Goal: Information Seeking & Learning: Learn about a topic

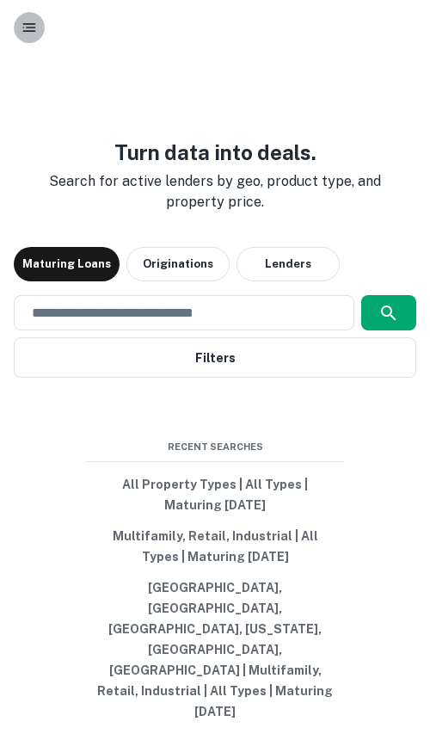
click at [26, 38] on button "button" at bounding box center [29, 27] width 31 height 31
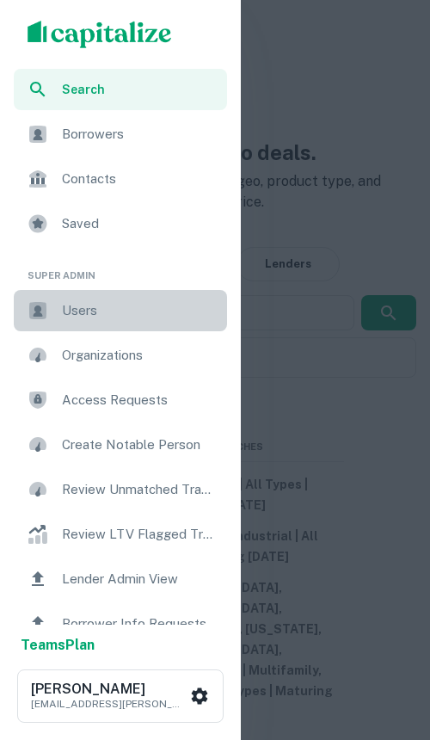
click at [89, 312] on span "Users" at bounding box center [139, 310] width 155 height 21
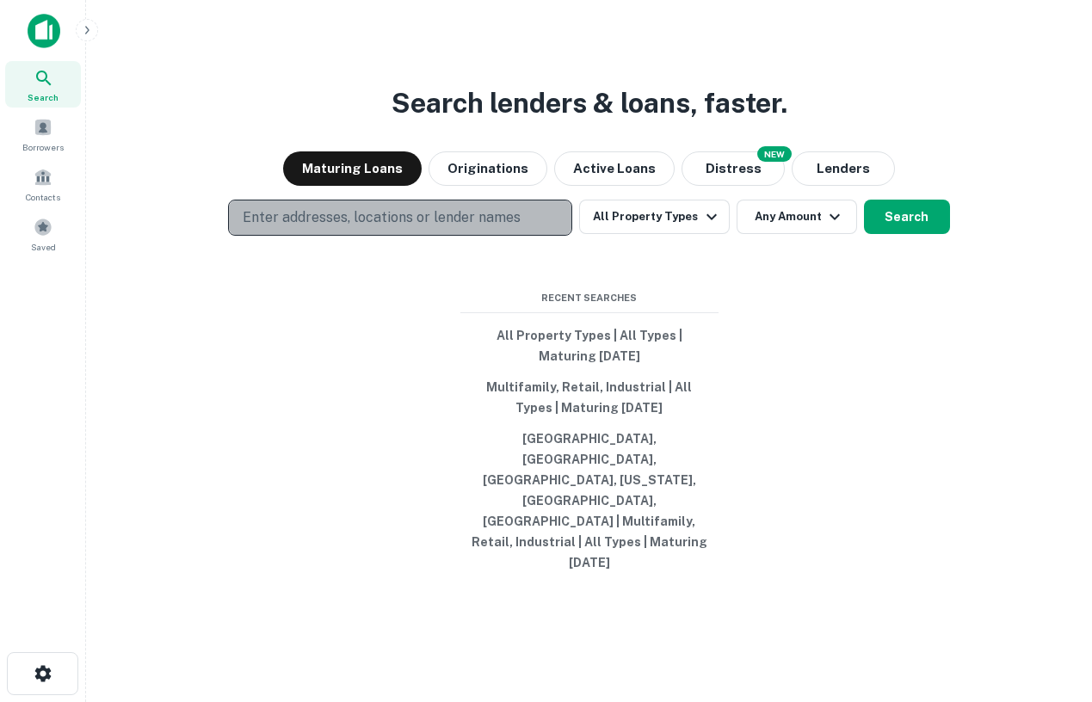
click at [467, 228] on p "Enter addresses, locations or lender names" at bounding box center [382, 217] width 278 height 21
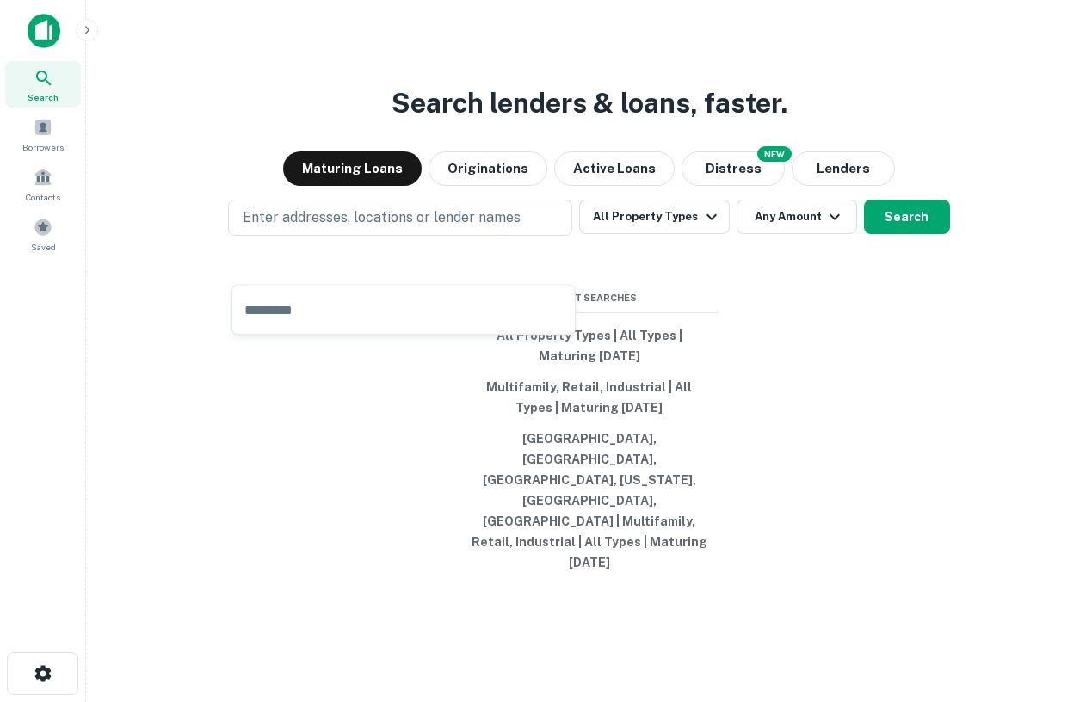
click at [352, 316] on input "text" at bounding box center [403, 310] width 343 height 48
type input "****"
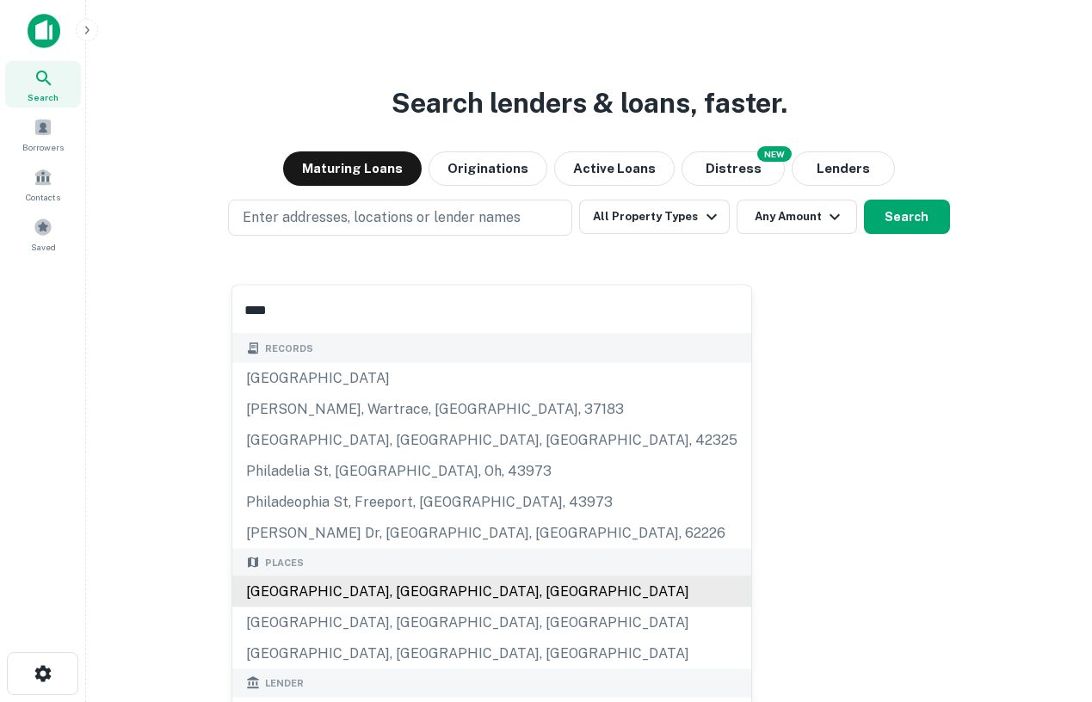
click at [318, 598] on div "Philadelphia, PA, USA" at bounding box center [491, 592] width 519 height 31
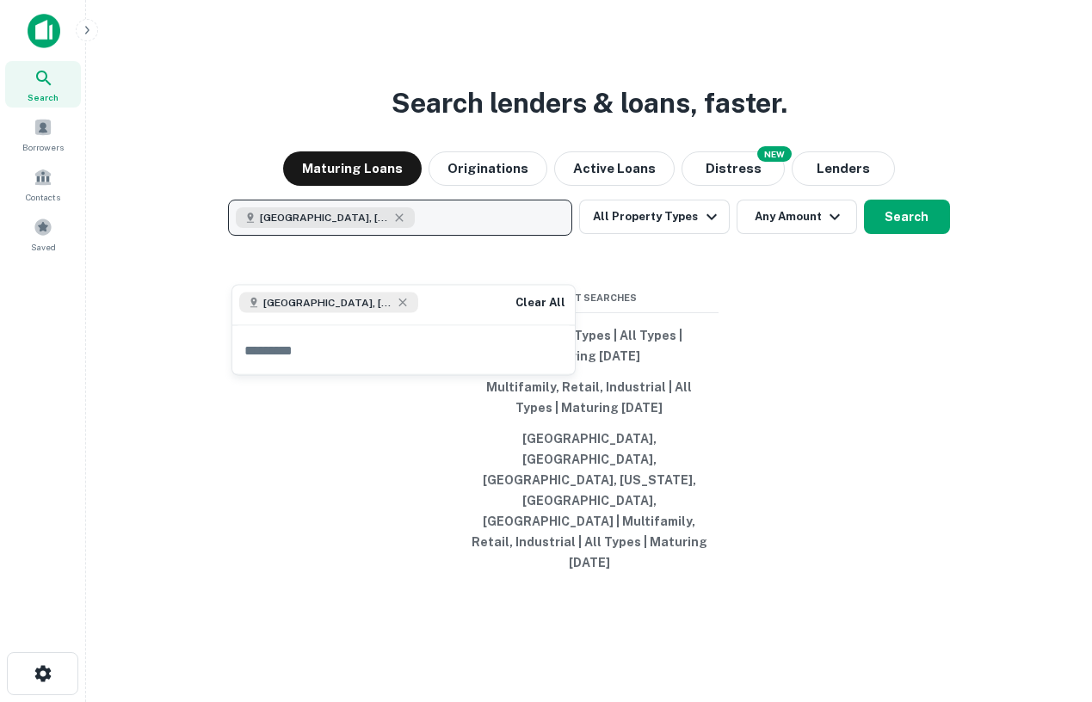
click at [433, 236] on button "Philadelphia, PA, USA" at bounding box center [400, 218] width 344 height 36
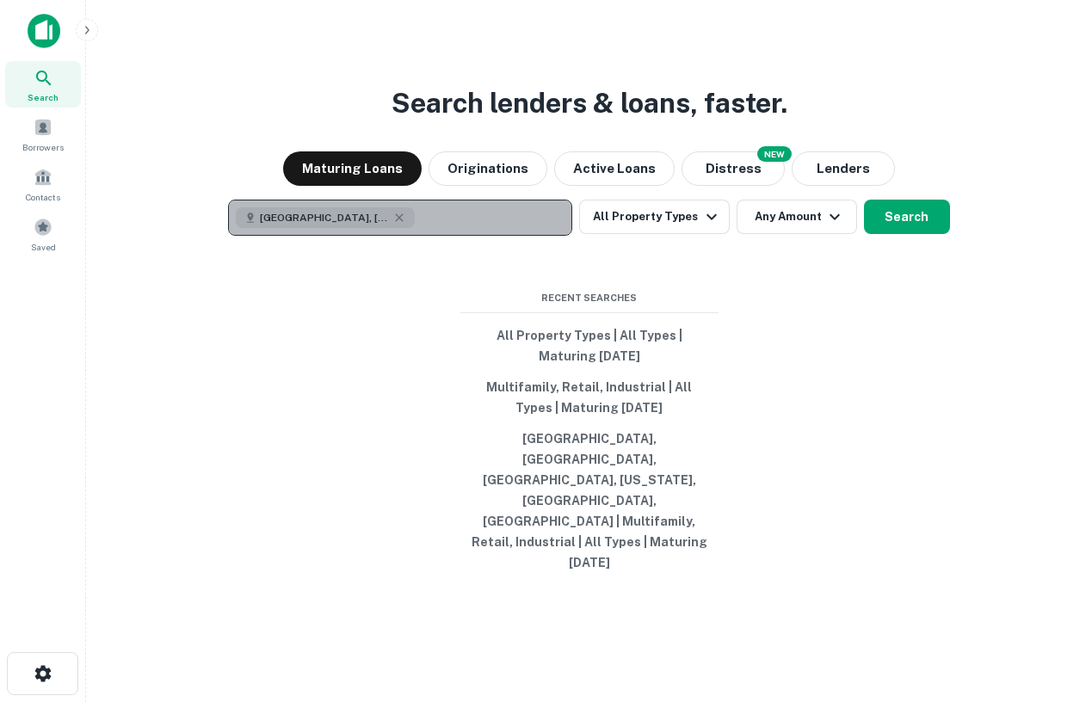
click at [434, 236] on button "Philadelphia, PA, USA" at bounding box center [400, 218] width 344 height 36
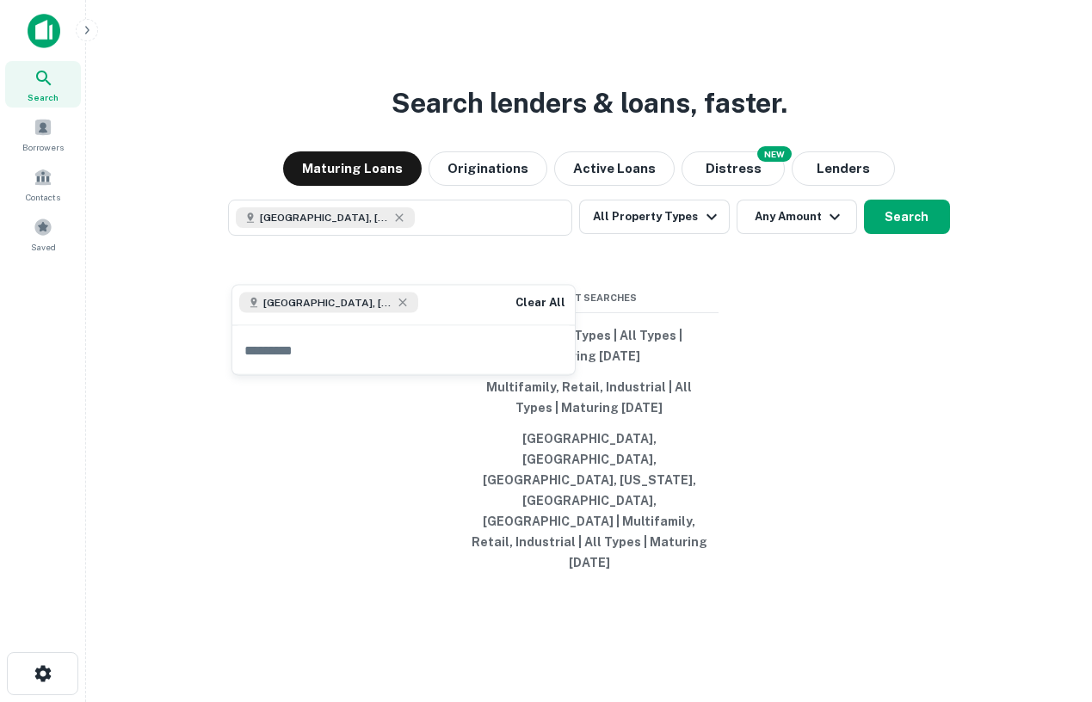
click at [393, 369] on input "text" at bounding box center [403, 350] width 343 height 48
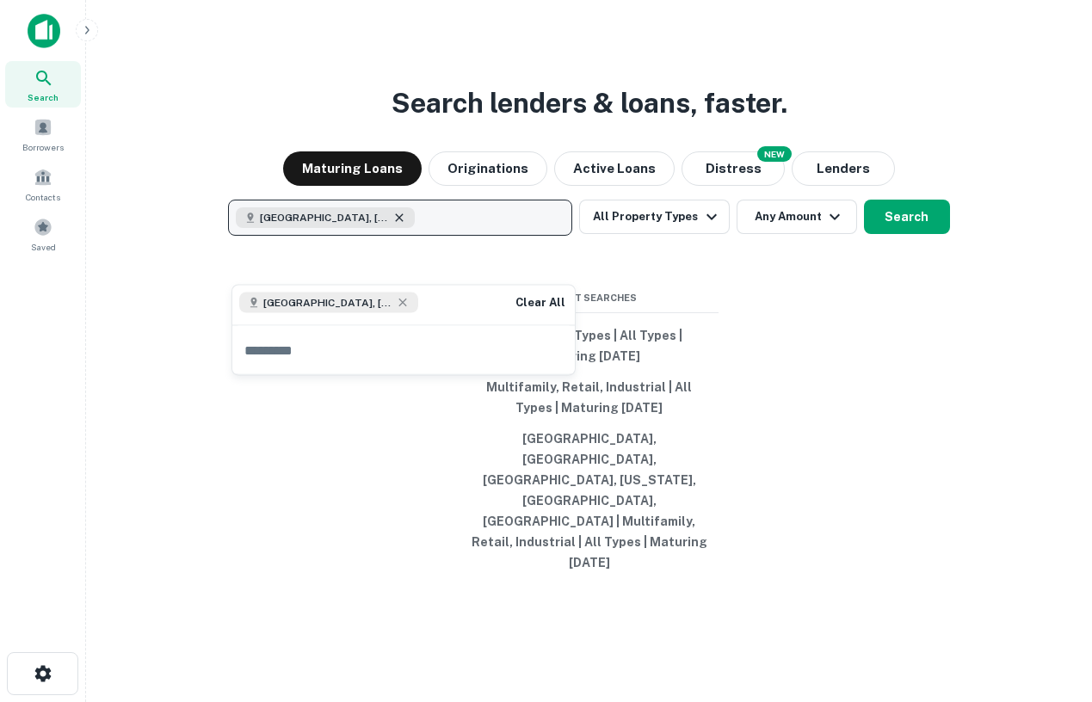
click at [393, 225] on icon "button" at bounding box center [400, 218] width 14 height 14
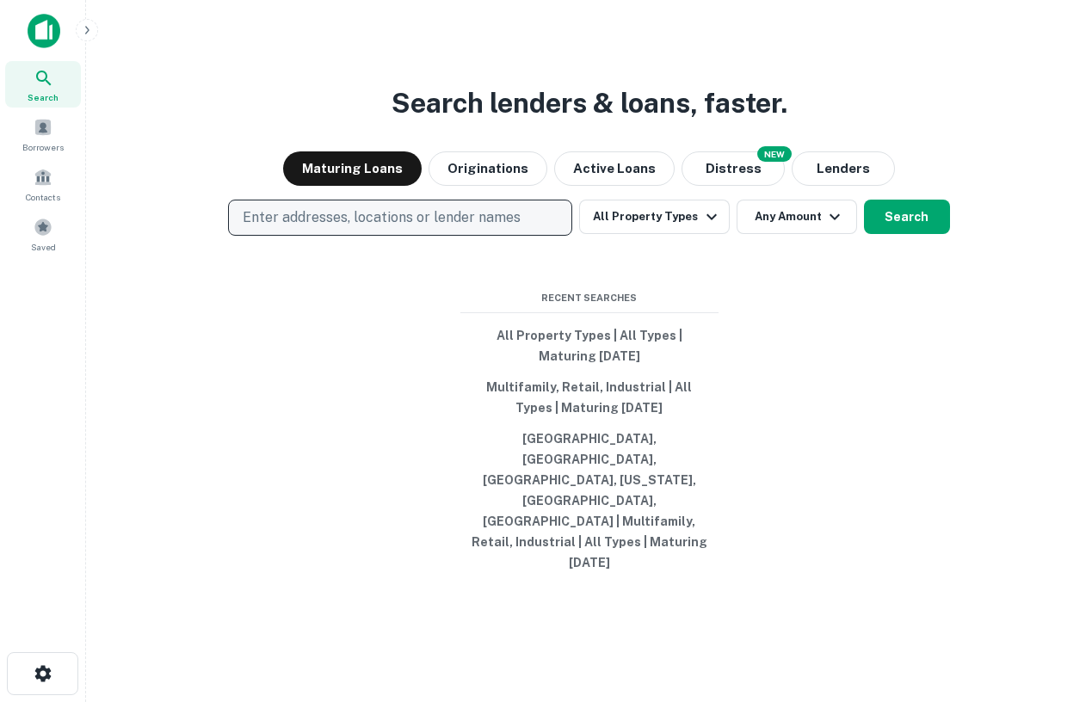
click at [377, 228] on p "Enter addresses, locations or lender names" at bounding box center [382, 217] width 278 height 21
type input "*****"
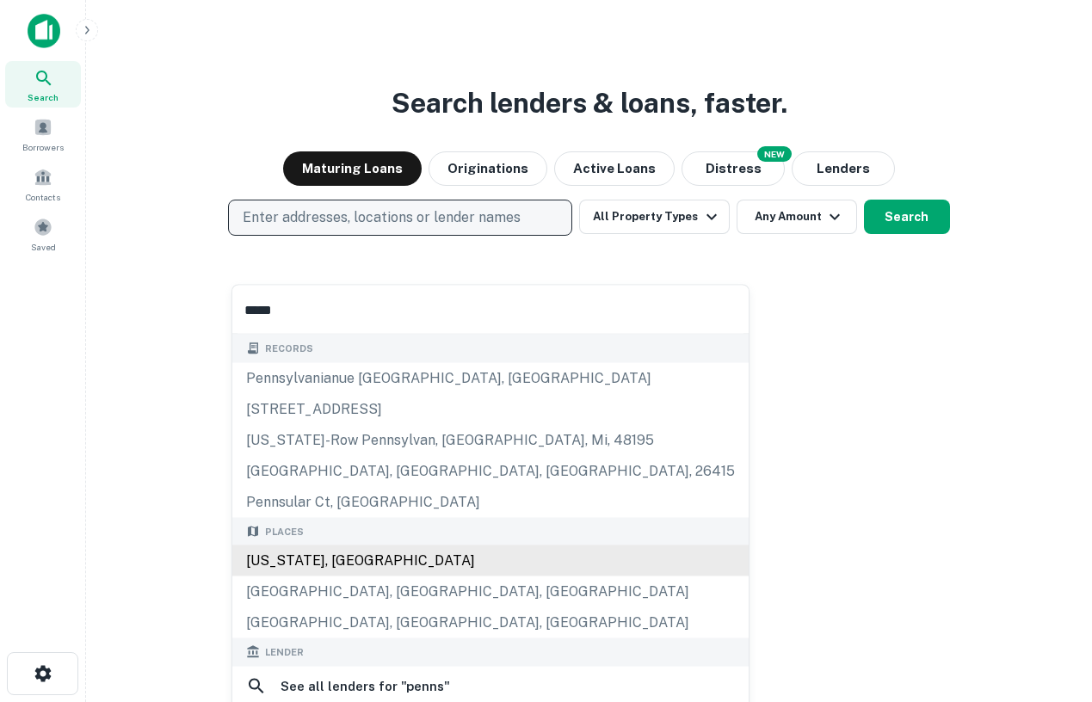
click at [321, 560] on div "[US_STATE], [GEOGRAPHIC_DATA]" at bounding box center [490, 561] width 516 height 31
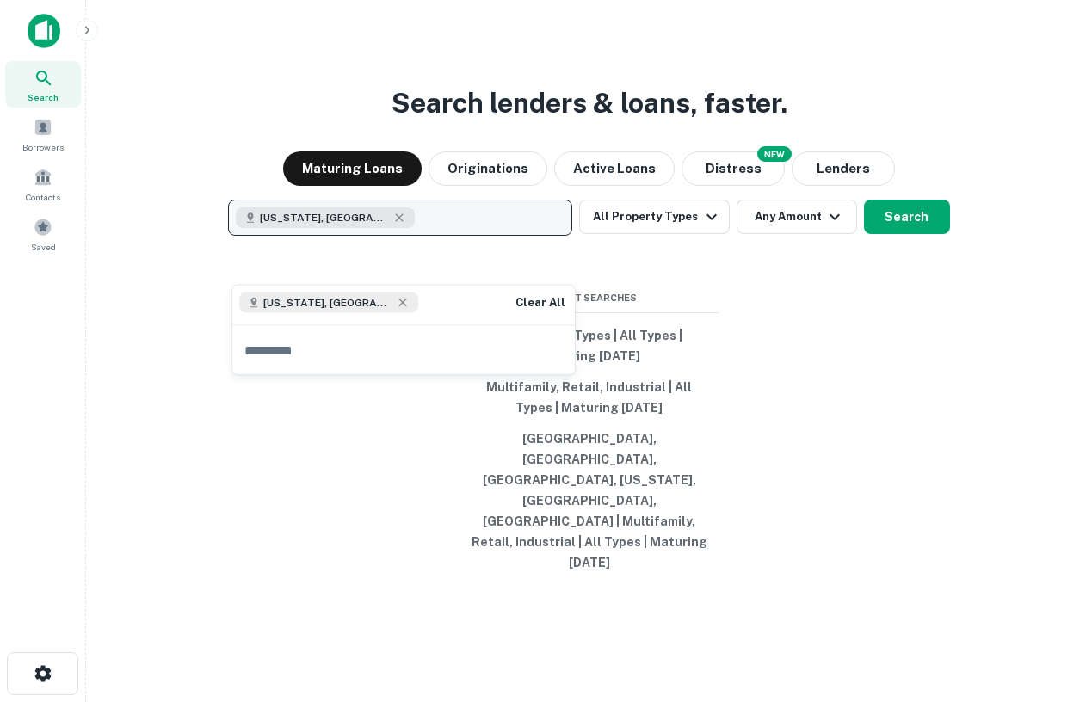
click at [342, 356] on input "text" at bounding box center [403, 350] width 343 height 48
type input "**********"
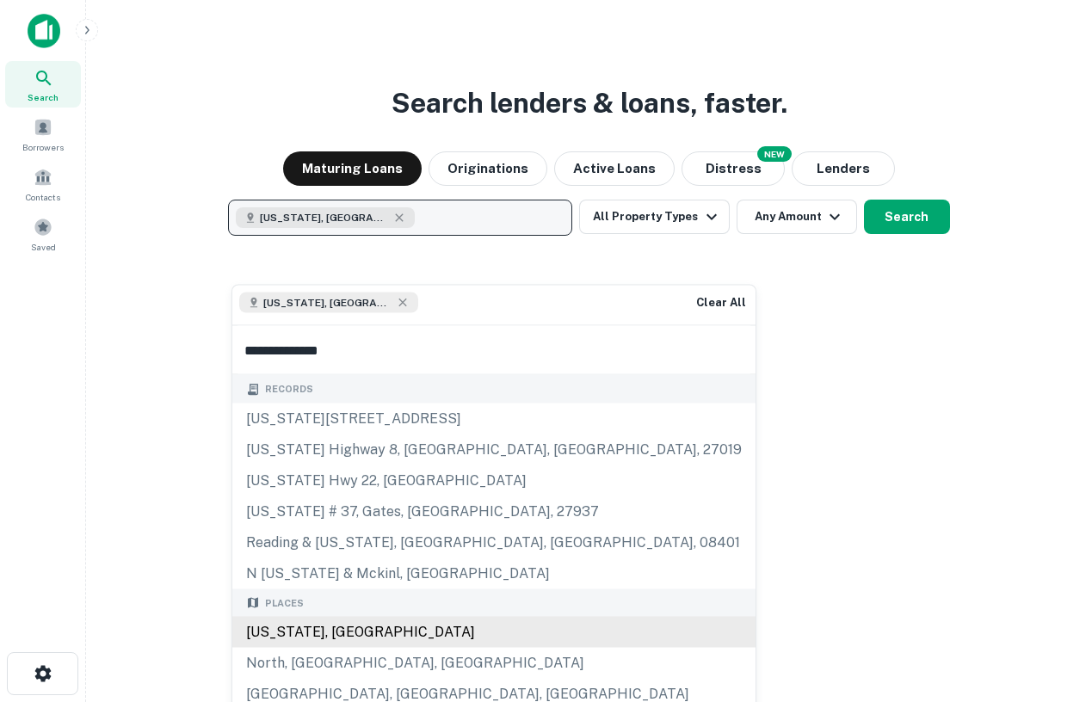
click at [318, 633] on div "North Carolina, USA" at bounding box center [493, 632] width 523 height 31
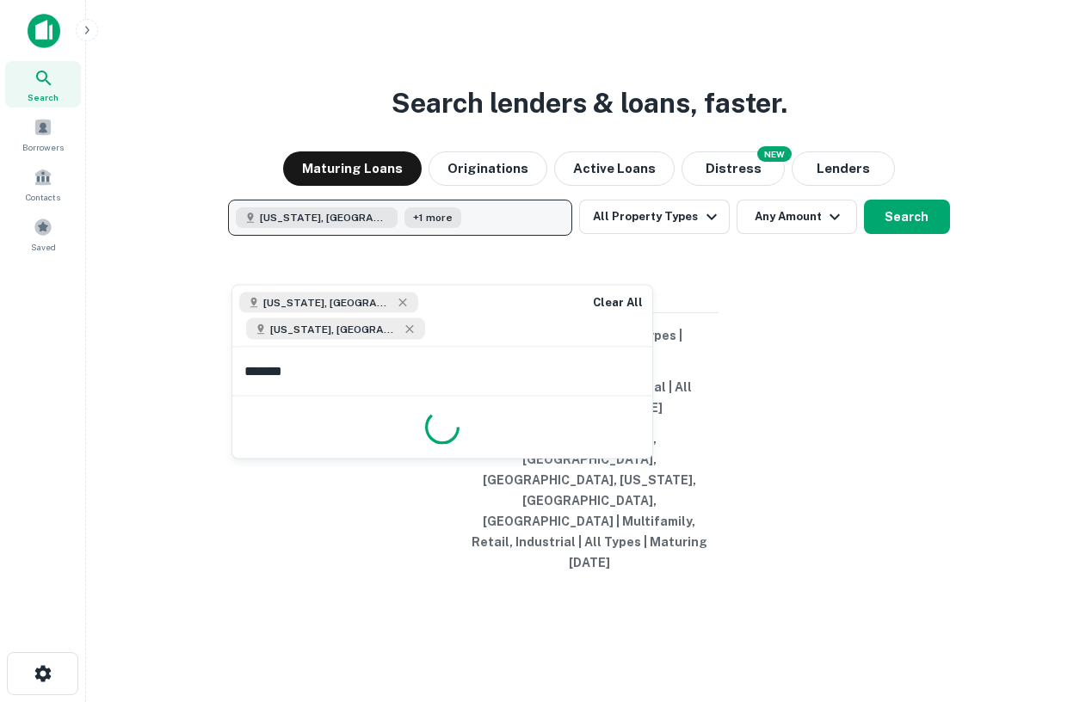
type input "********"
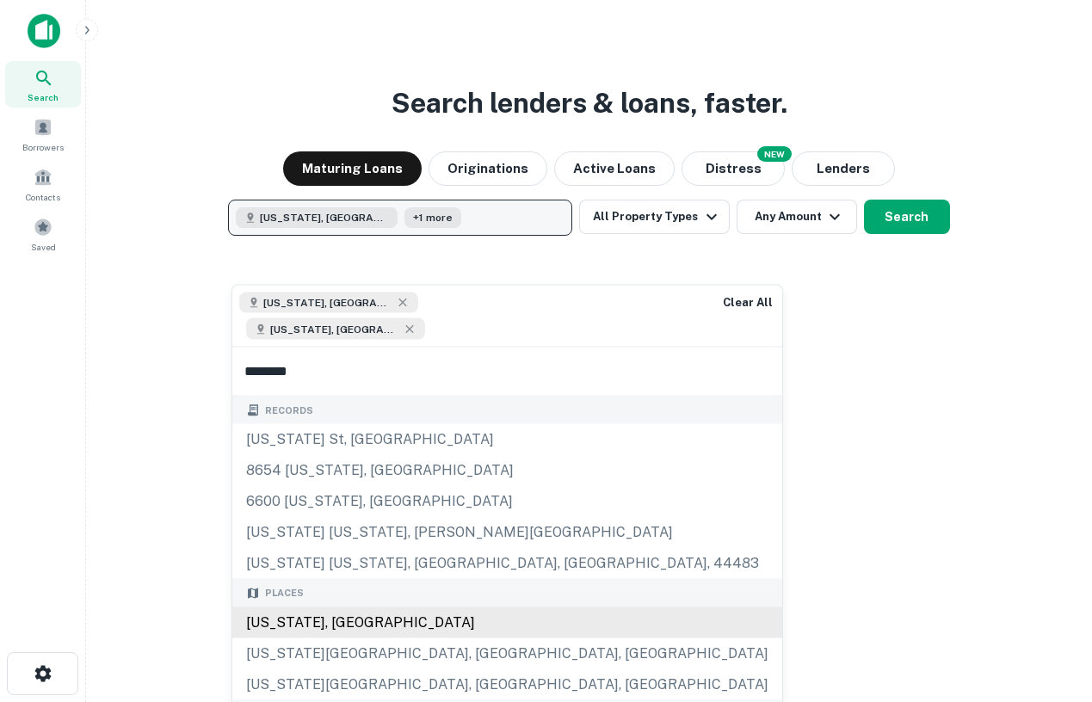
click at [339, 607] on div "Maryland, USA" at bounding box center [507, 622] width 550 height 31
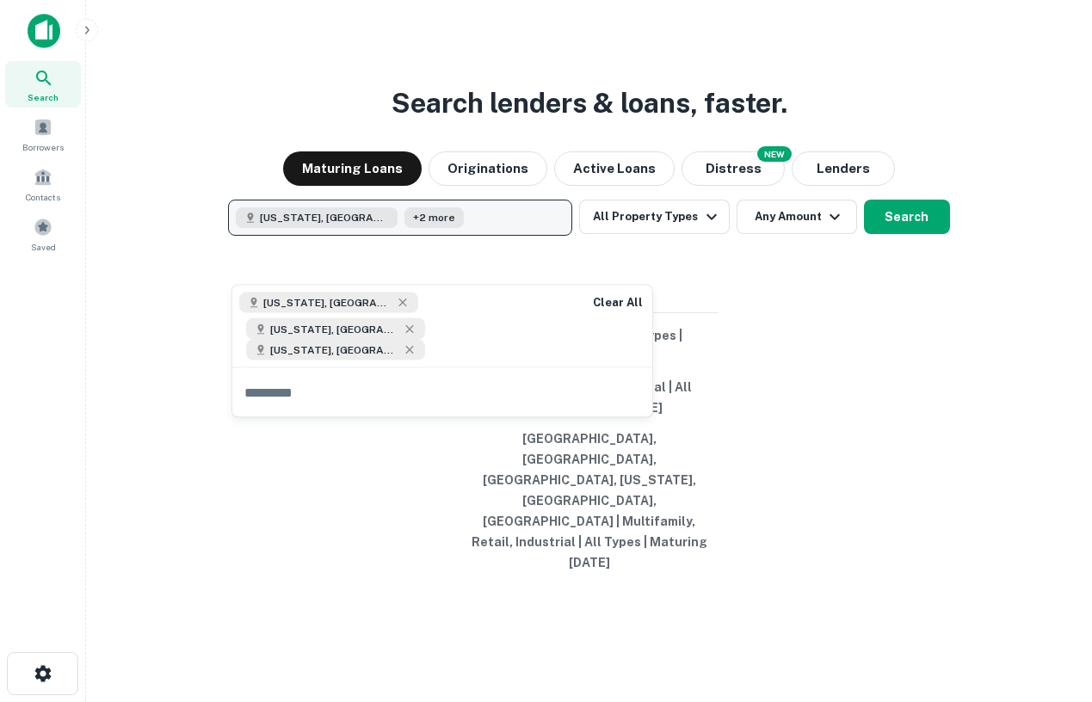
click at [807, 374] on div "Search lenders & loans, faster. Maturing Loans Originations Active Loans NEW Di…" at bounding box center [589, 392] width 979 height 702
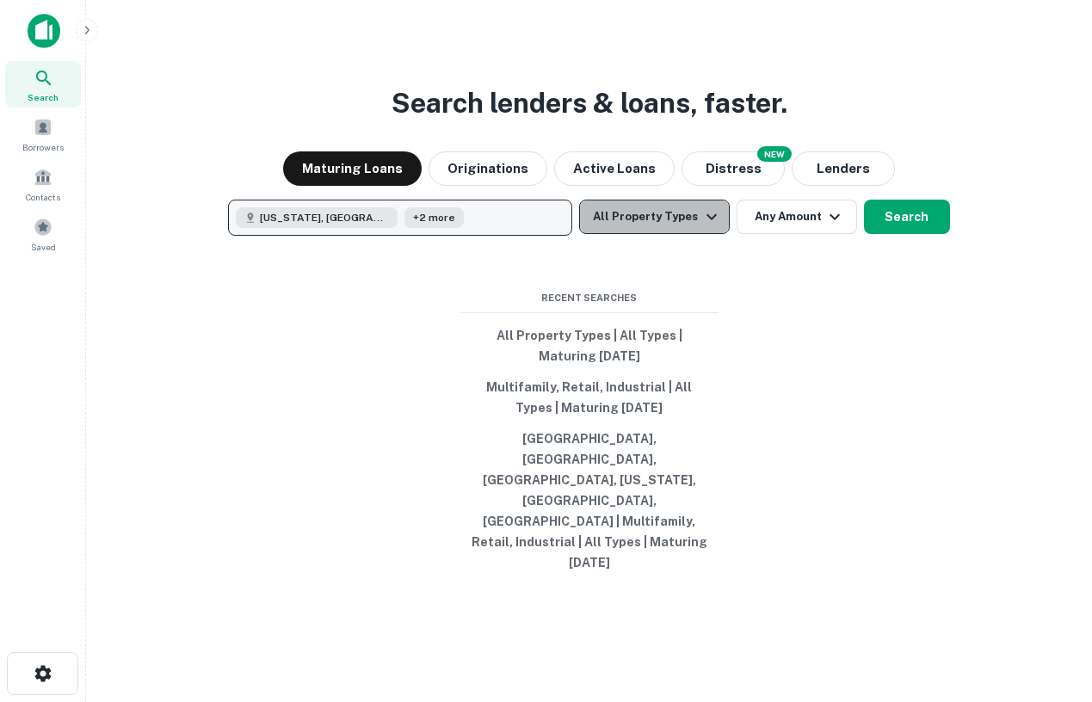
click at [659, 234] on button "All Property Types" at bounding box center [654, 217] width 150 height 34
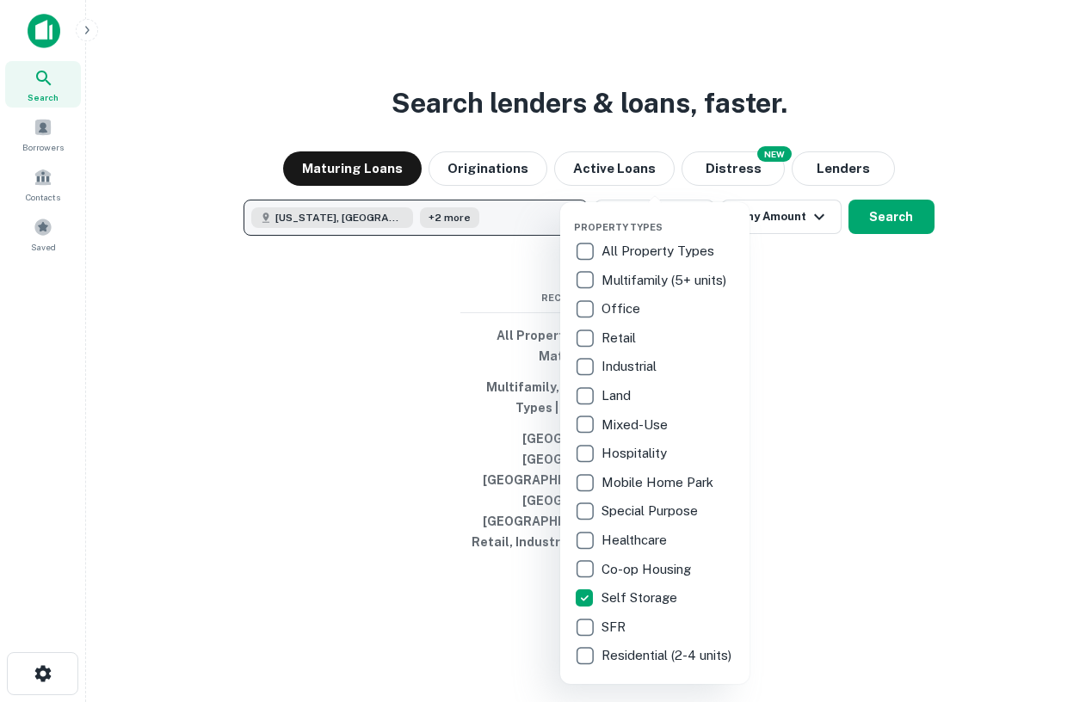
click at [937, 522] on div at bounding box center [546, 351] width 1092 height 702
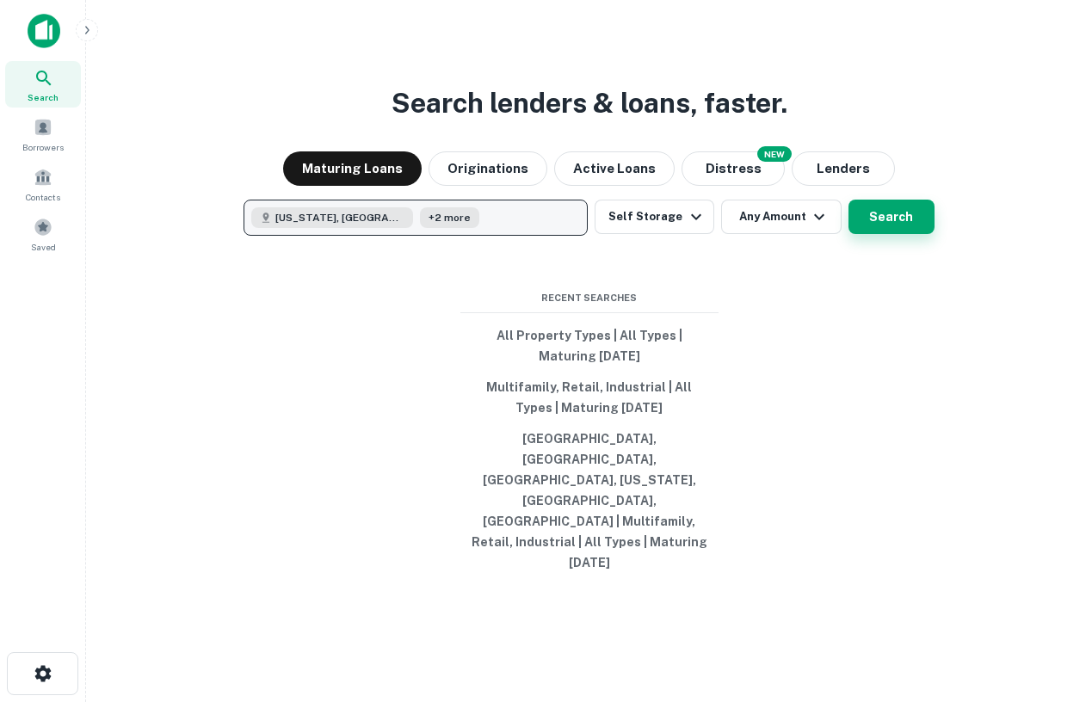
click at [893, 234] on button "Search" at bounding box center [892, 217] width 86 height 34
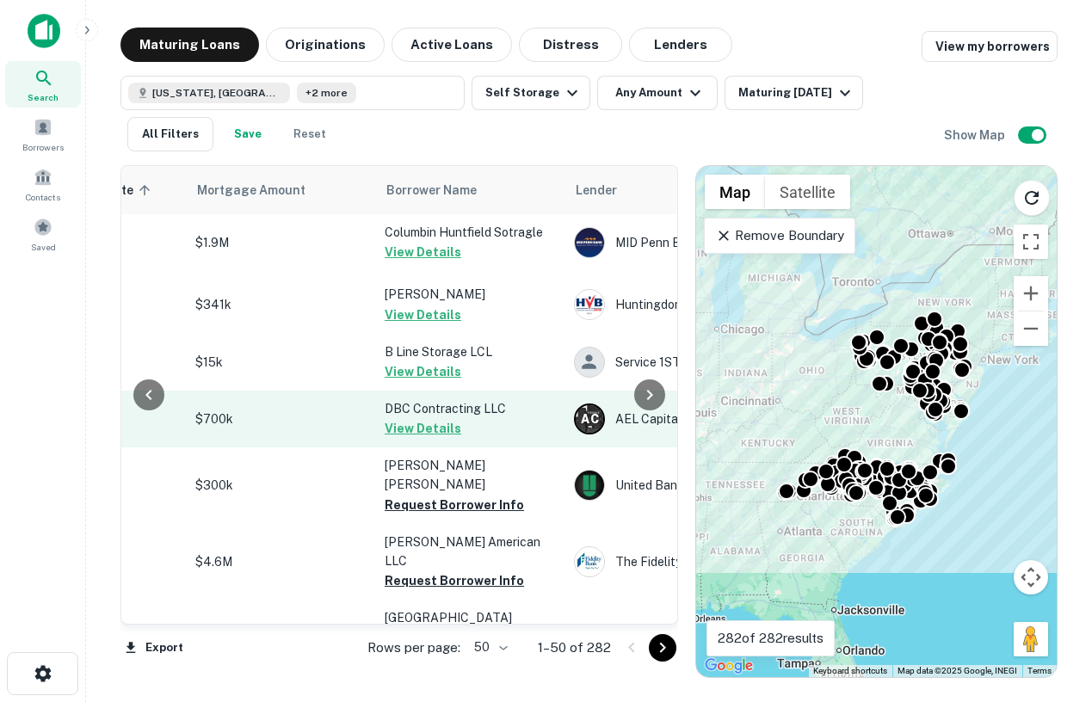
scroll to position [156, 372]
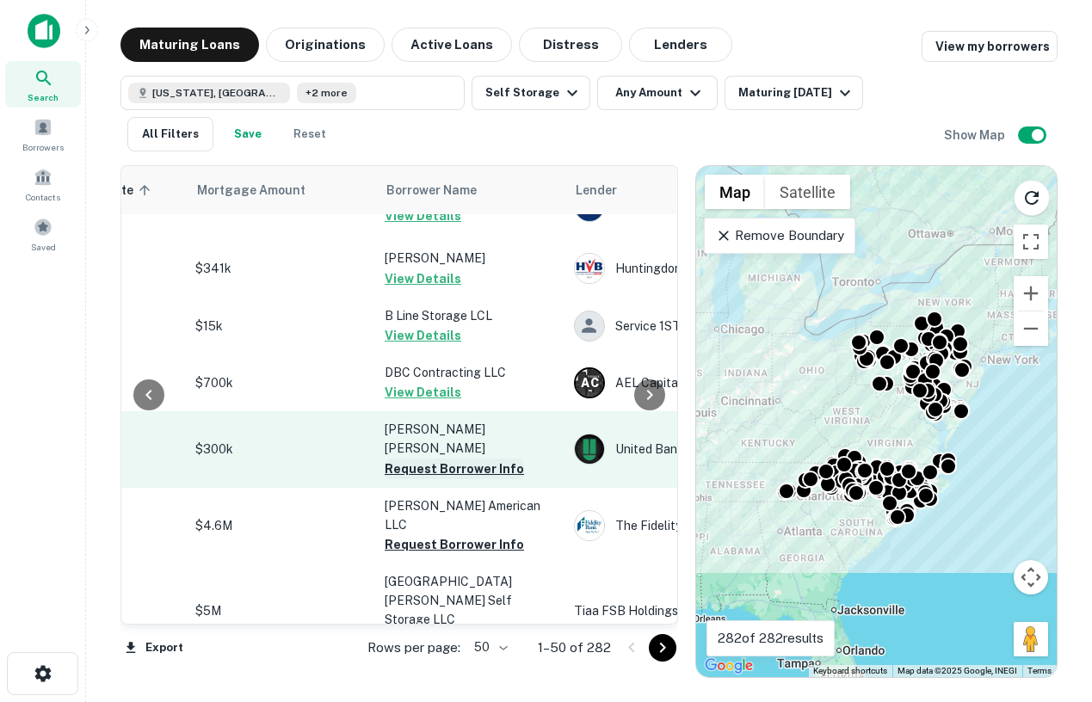
click at [439, 459] on button "Request Borrower Info" at bounding box center [454, 469] width 139 height 21
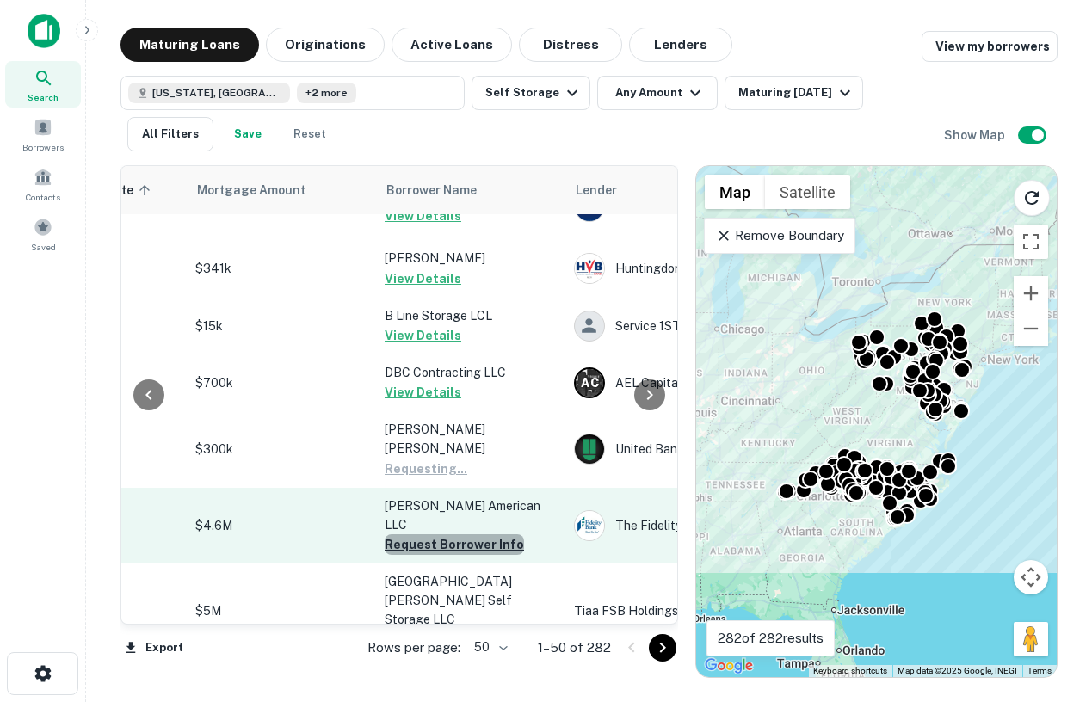
click at [455, 535] on button "Request Borrower Info" at bounding box center [454, 545] width 139 height 21
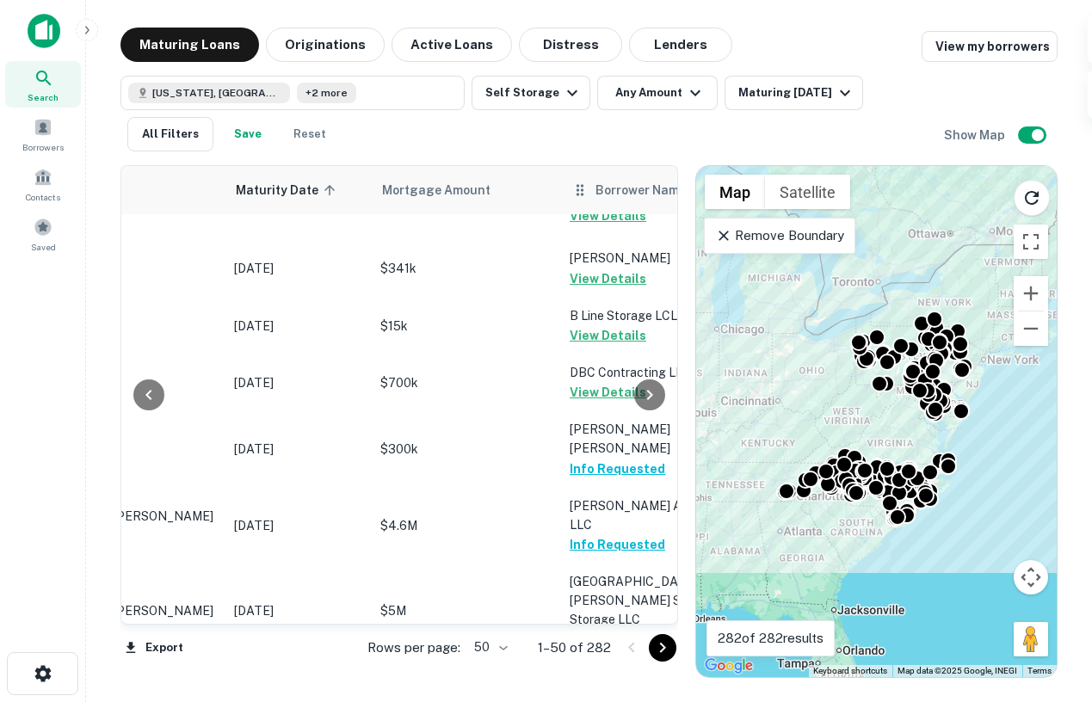
scroll to position [156, 0]
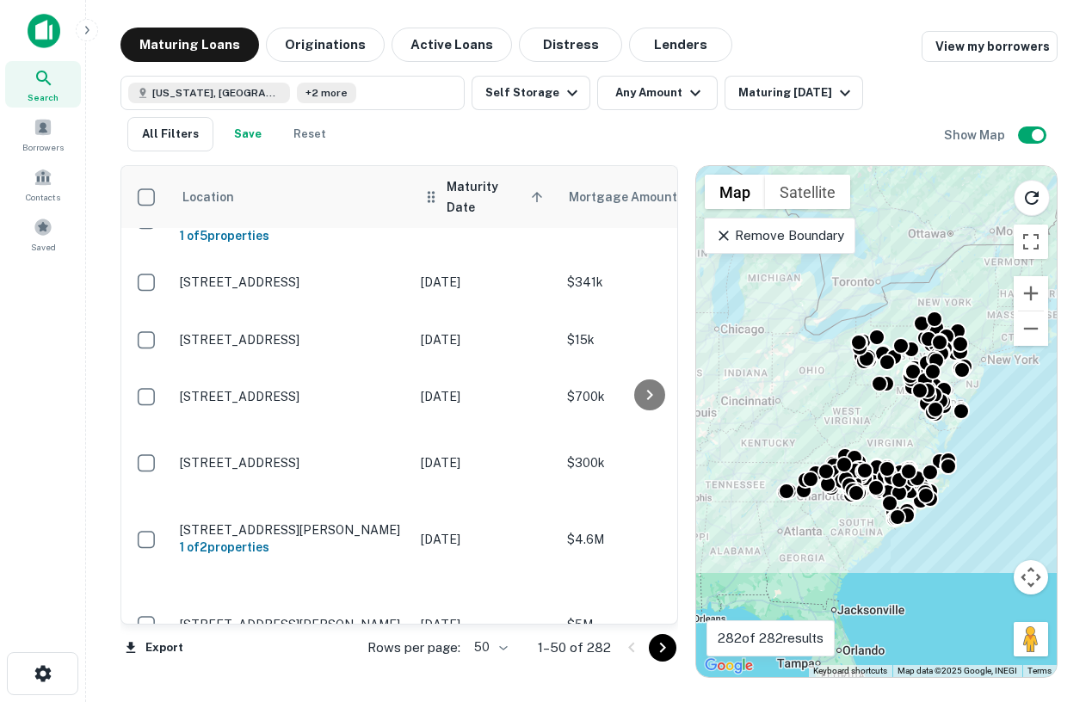
click at [473, 209] on th "Maturity Date sorted ascending" at bounding box center [485, 197] width 146 height 62
click at [478, 198] on span "Maturity Date sorted ascending" at bounding box center [498, 196] width 102 height 41
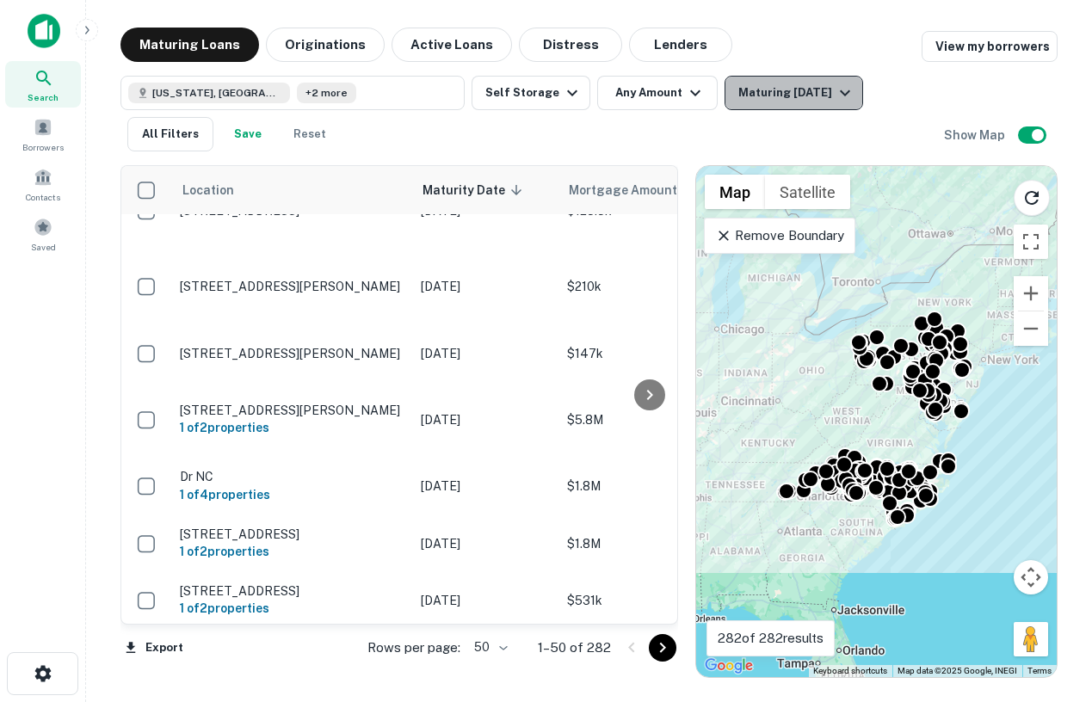
click at [782, 85] on div "Maturing In 1 Year" at bounding box center [797, 93] width 117 height 21
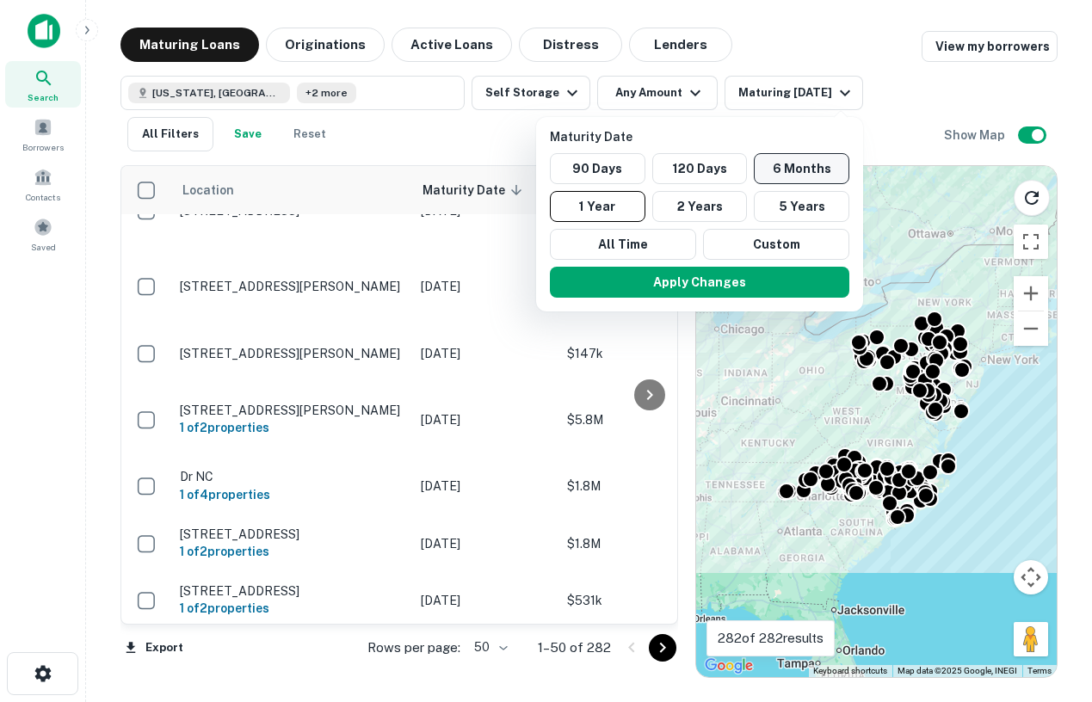
click at [769, 170] on button "6 Months" at bounding box center [802, 168] width 96 height 31
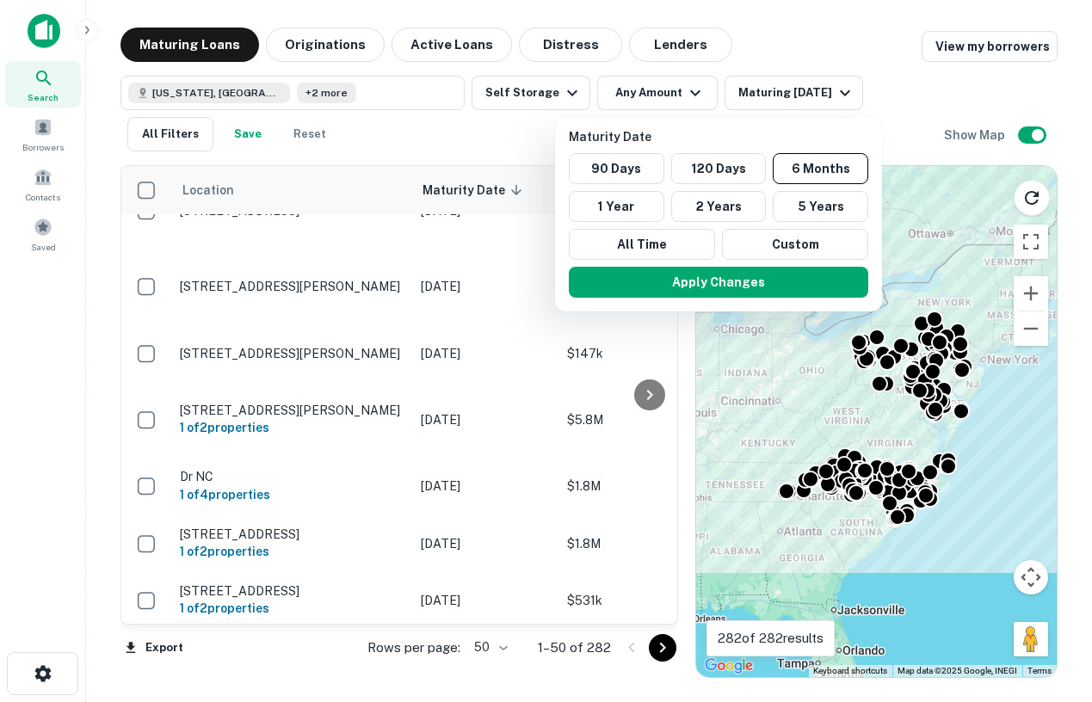
click at [728, 299] on div "Apply Changes" at bounding box center [718, 282] width 313 height 45
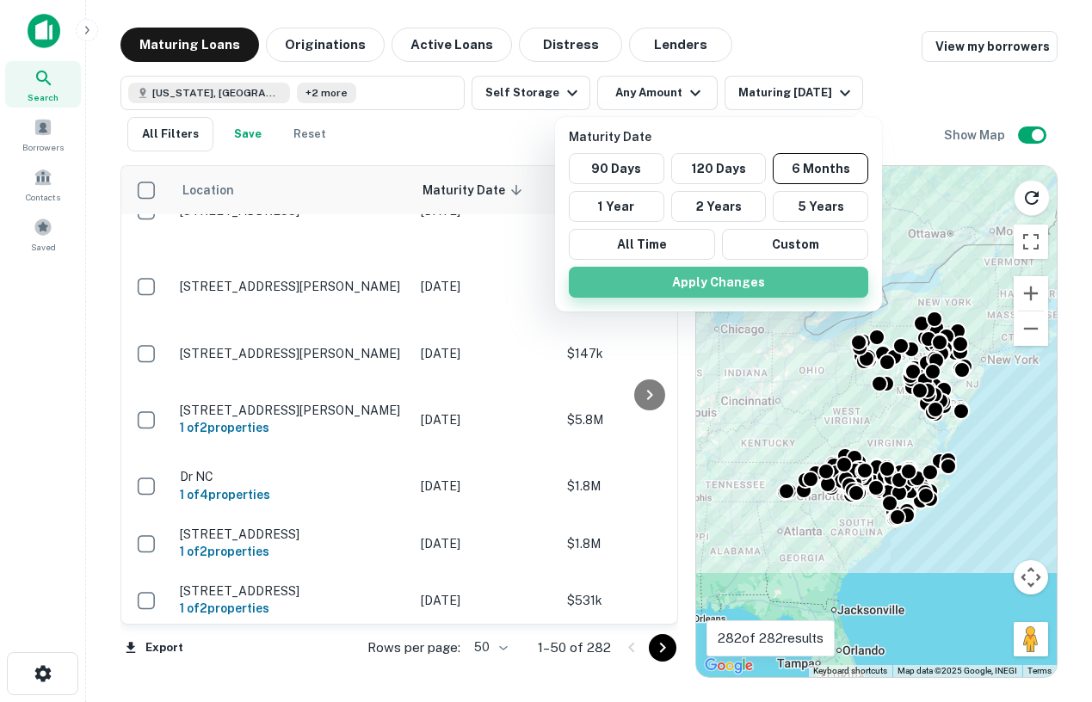
click at [723, 283] on button "Apply Changes" at bounding box center [719, 282] width 300 height 31
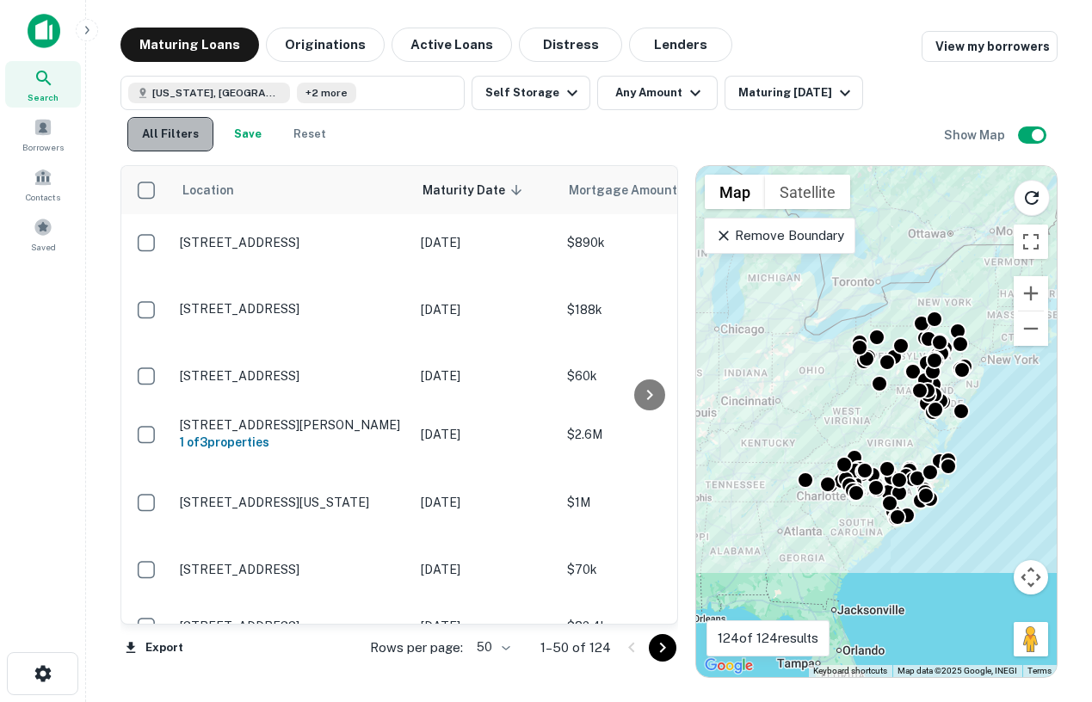
click at [179, 132] on button "All Filters" at bounding box center [170, 134] width 86 height 34
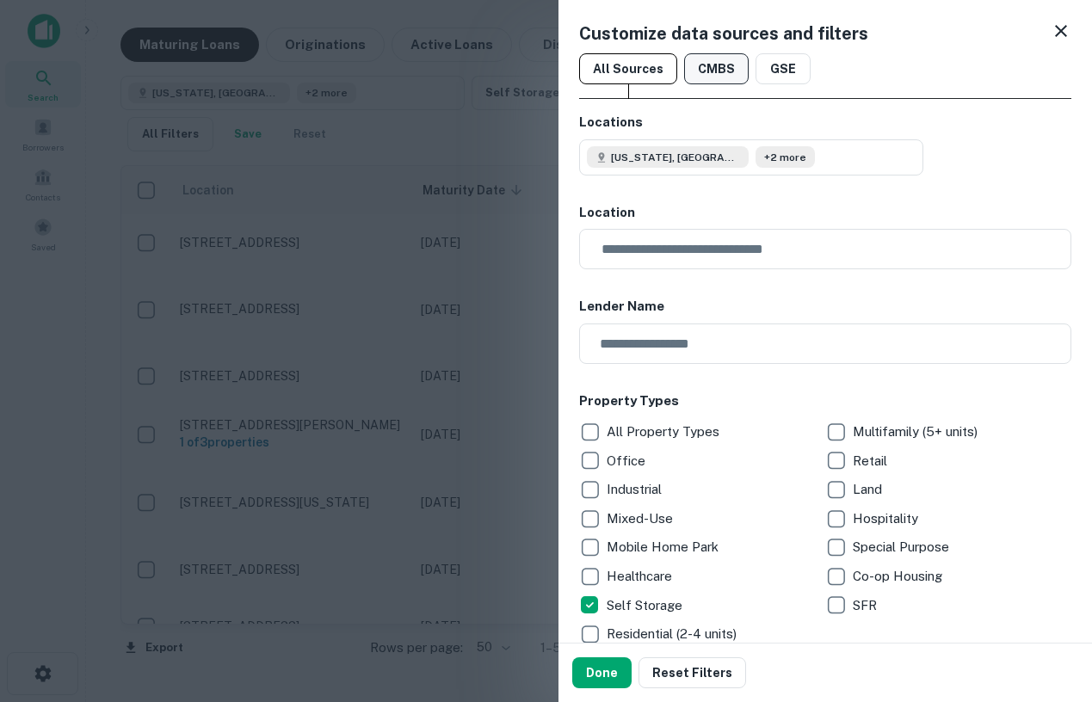
click at [712, 69] on button "CMBS" at bounding box center [716, 68] width 65 height 31
click at [646, 597] on p "Self Storage" at bounding box center [646, 606] width 79 height 21
click at [611, 658] on button "Done" at bounding box center [601, 673] width 59 height 31
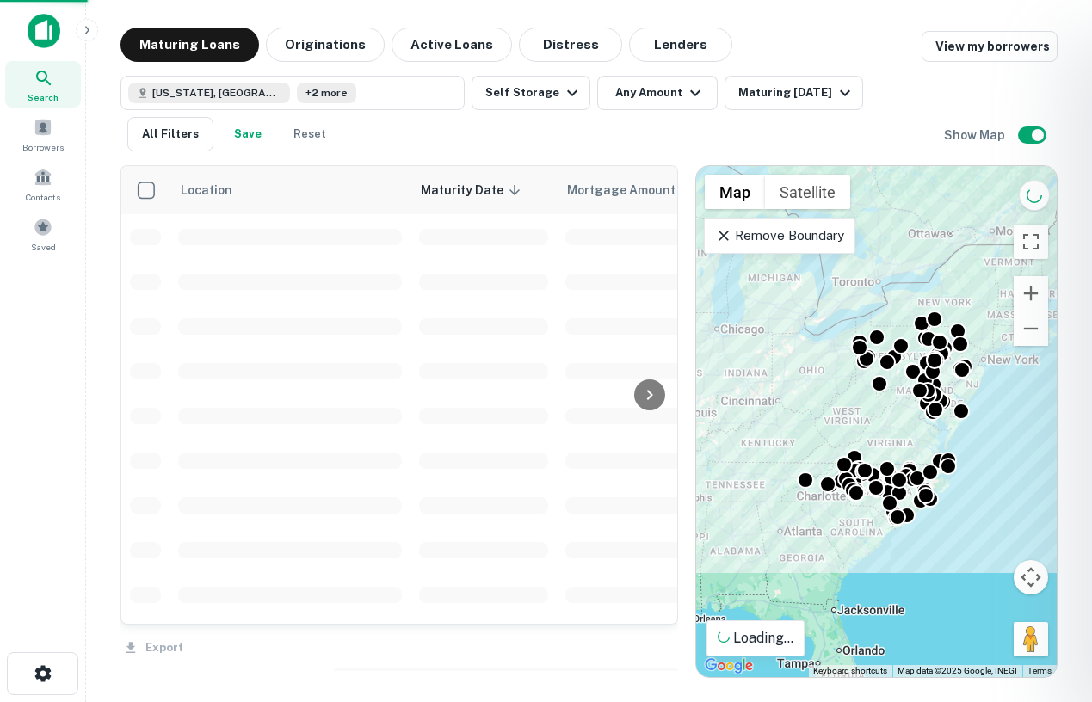
click at [609, 680] on div "Customize data sources and filters All Sources CMBS GSE Locations Pennsylvania,…" at bounding box center [546, 351] width 1092 height 702
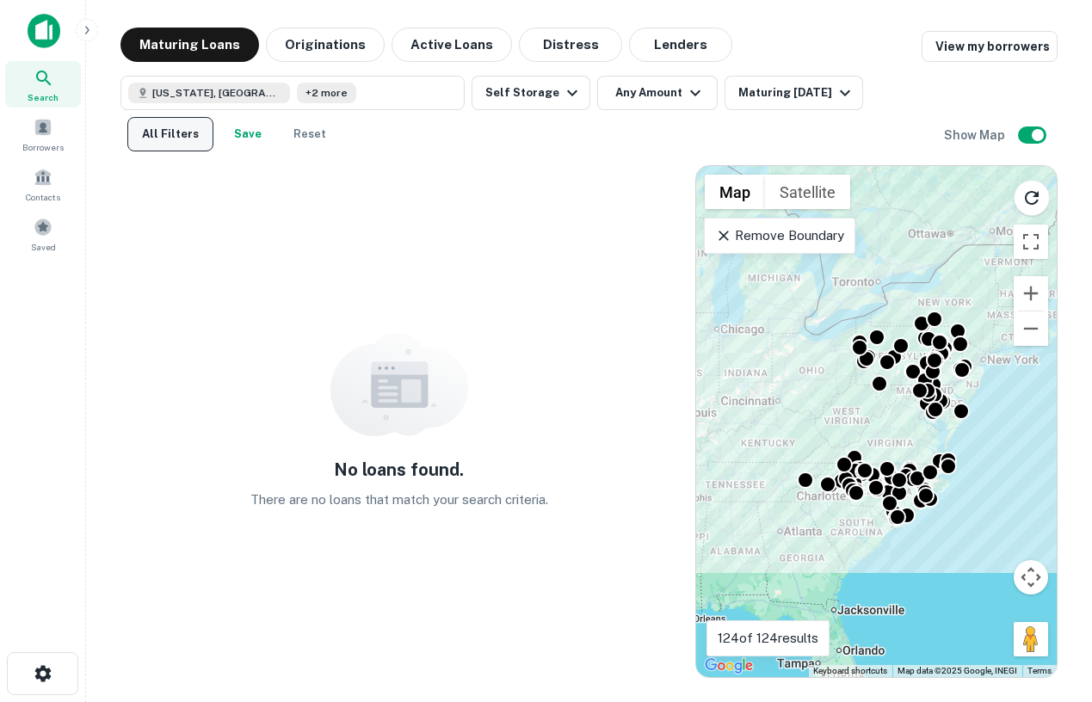
click at [152, 147] on button "All Filters" at bounding box center [170, 134] width 86 height 34
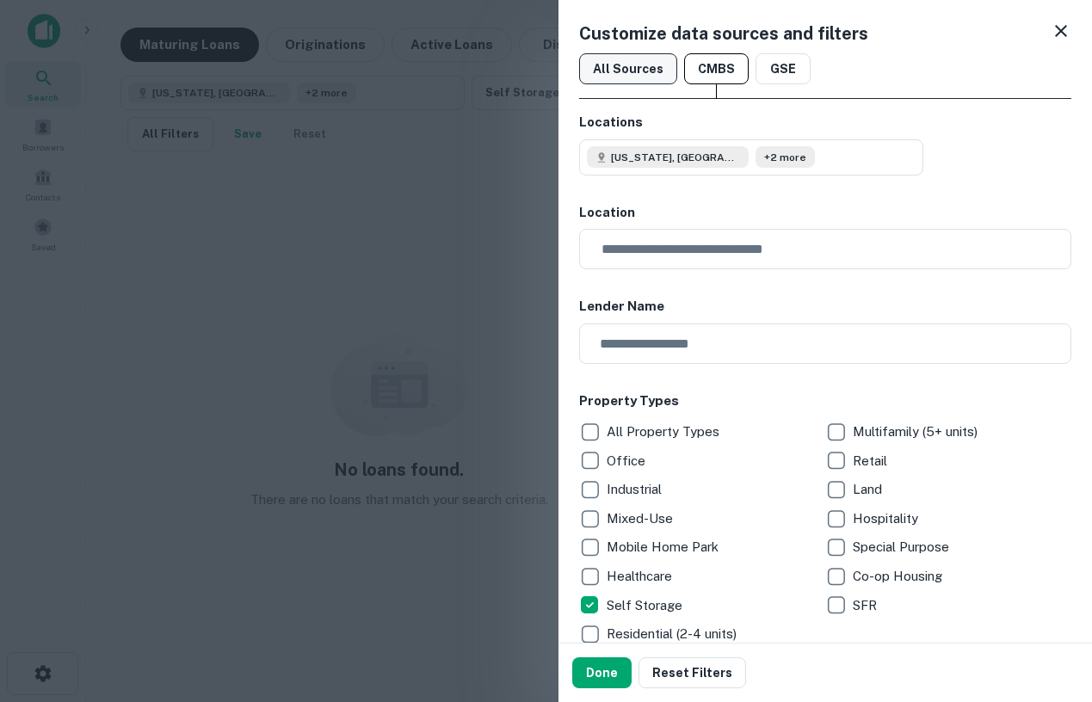
click at [620, 71] on button "All Sources" at bounding box center [628, 68] width 98 height 31
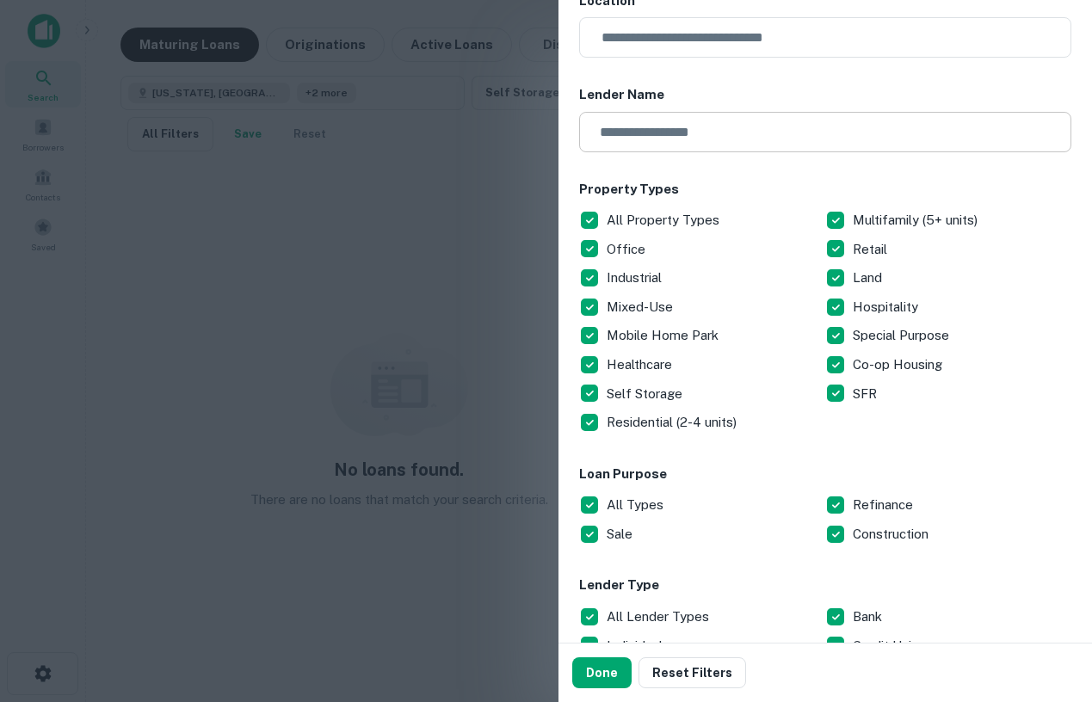
scroll to position [211, 0]
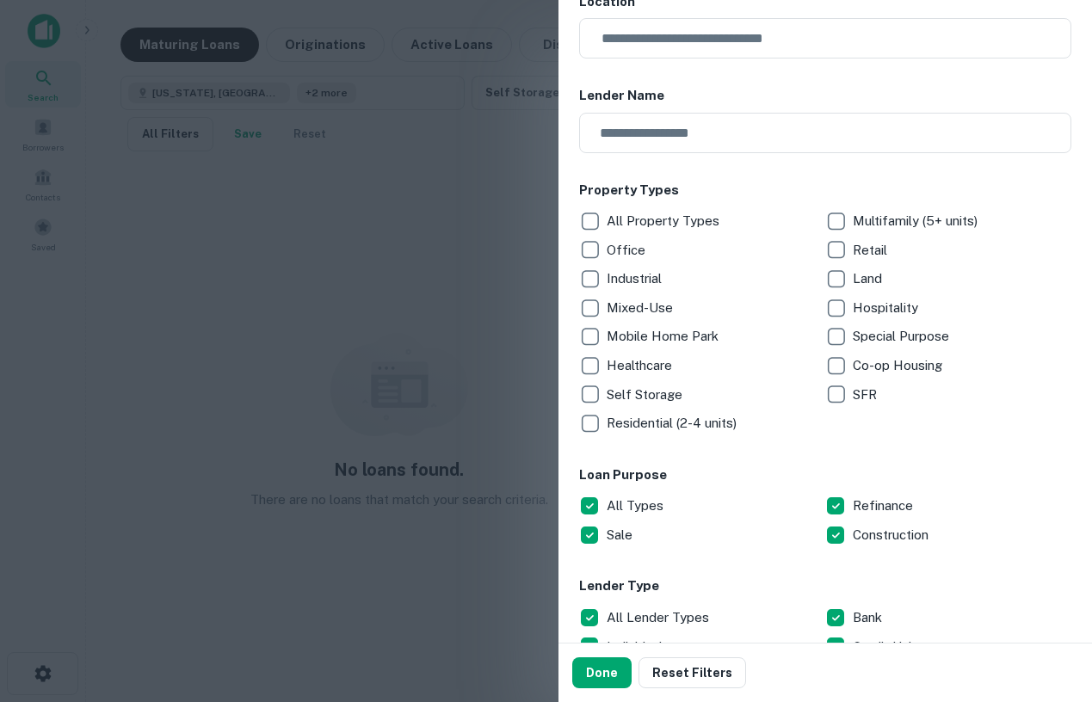
click at [626, 394] on p "Self Storage" at bounding box center [646, 395] width 79 height 21
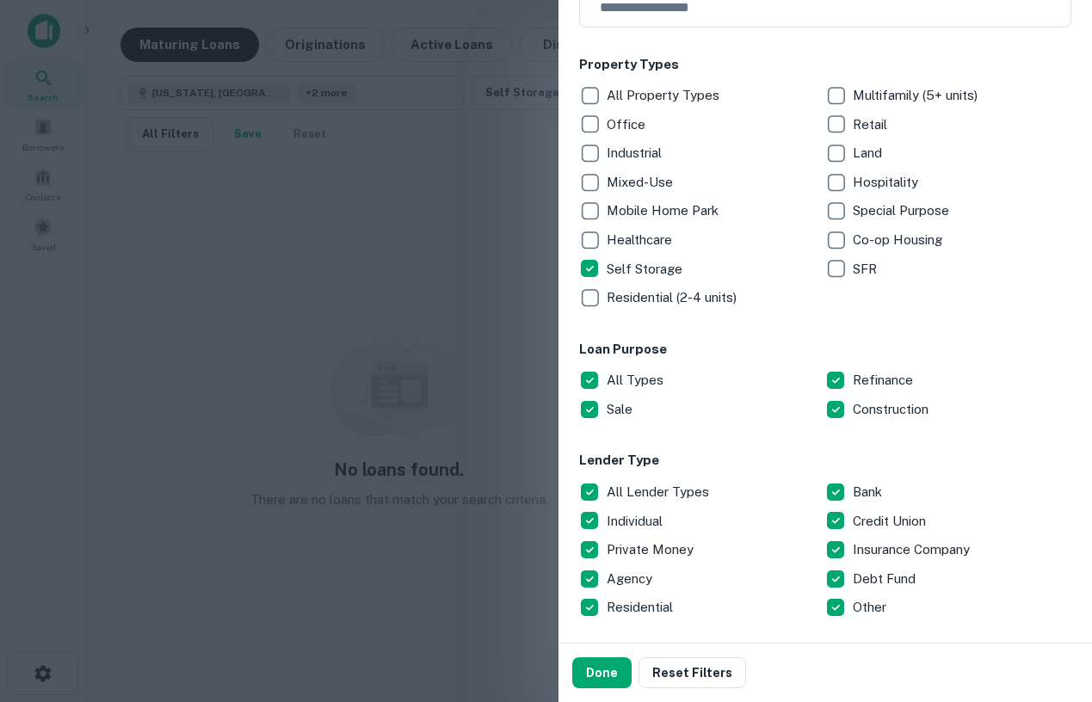
scroll to position [0, 0]
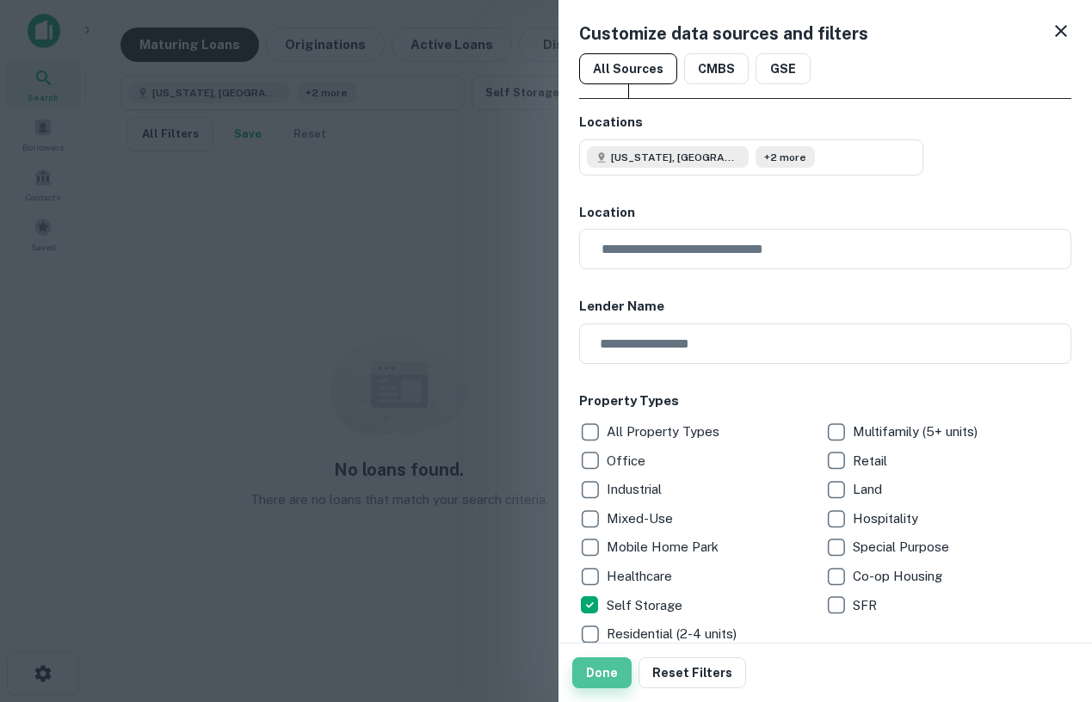
click at [606, 675] on button "Done" at bounding box center [601, 673] width 59 height 31
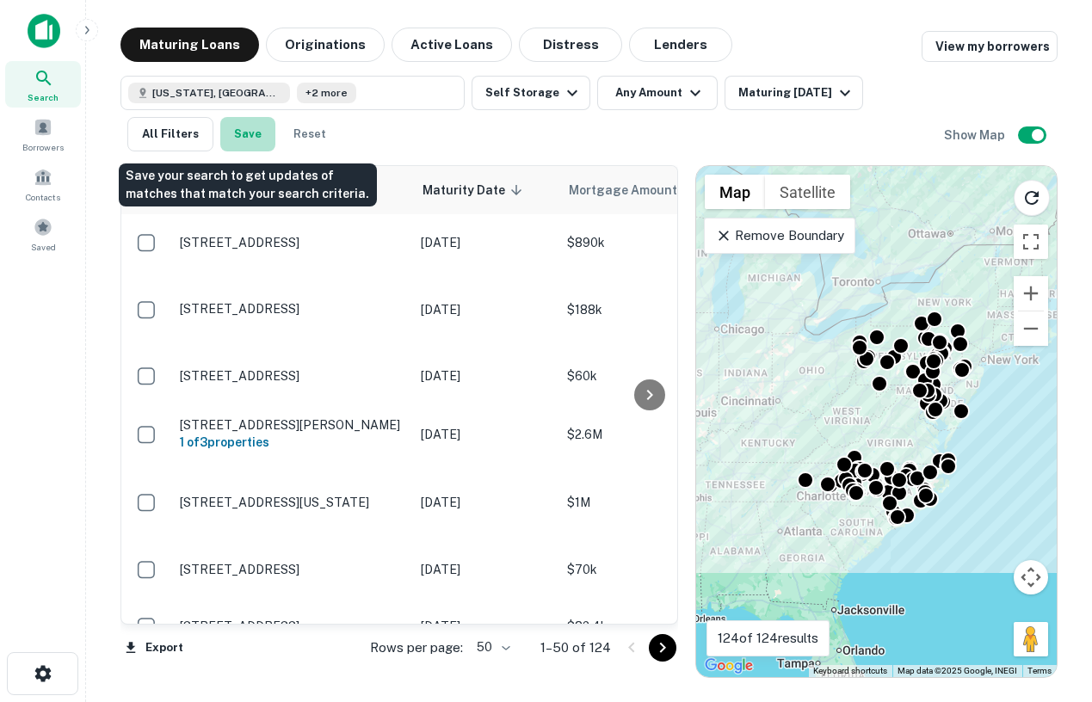
click at [244, 139] on button "Save" at bounding box center [247, 134] width 55 height 34
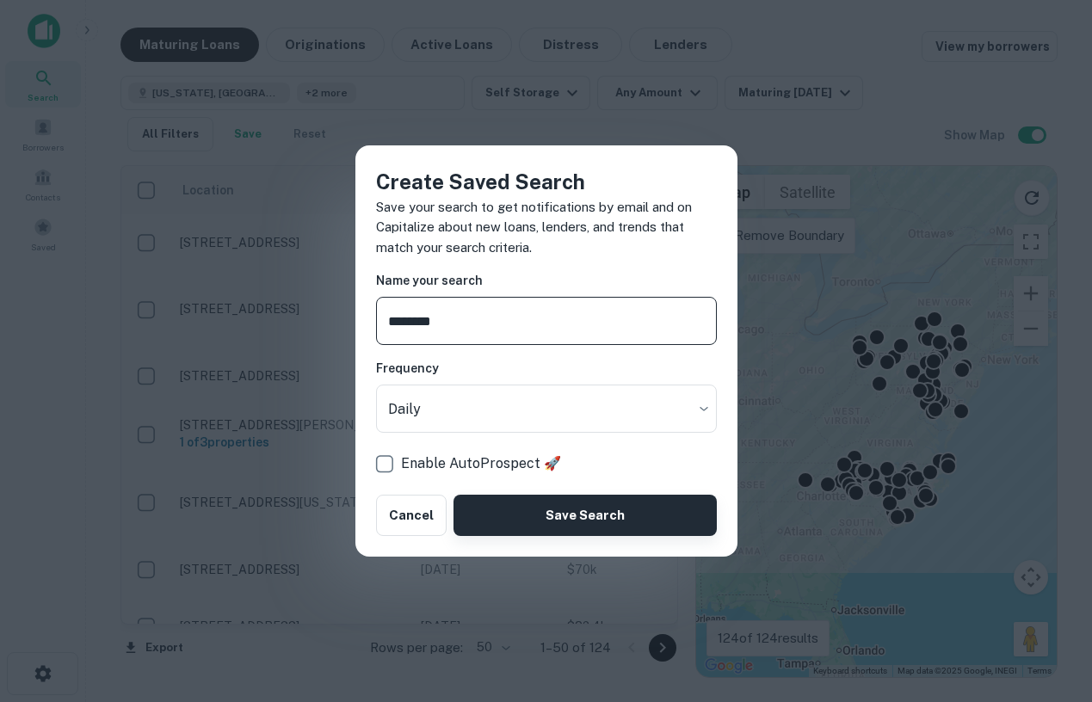
type input "********"
click at [561, 512] on button "Save Search" at bounding box center [585, 515] width 263 height 41
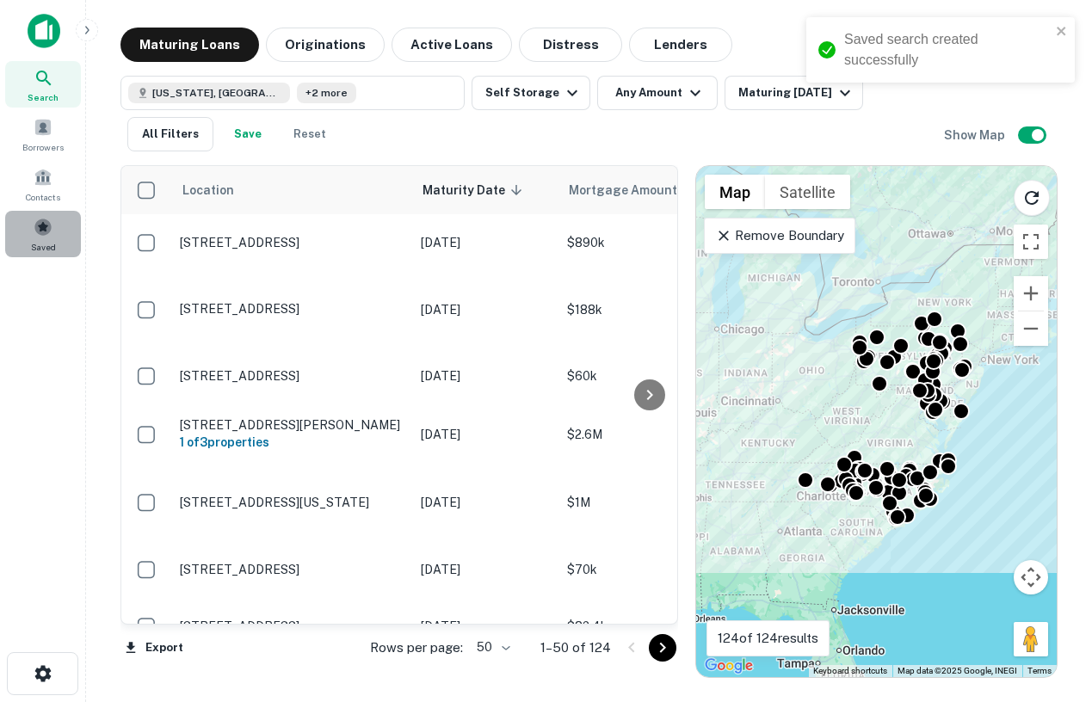
click at [39, 245] on span "Saved" at bounding box center [43, 247] width 25 height 14
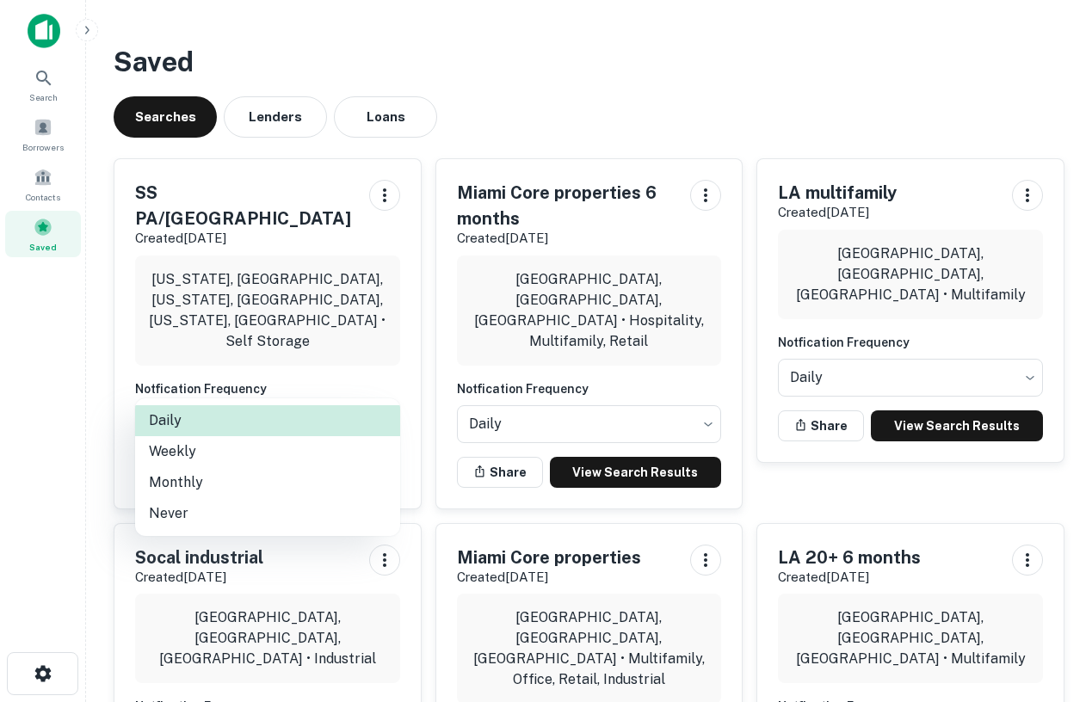
click at [322, 358] on body "Search Borrowers Contacts Saved Saved Searches Lenders Loans SS PA/NC Created S…" at bounding box center [546, 351] width 1092 height 702
click at [523, 135] on div at bounding box center [546, 351] width 1092 height 702
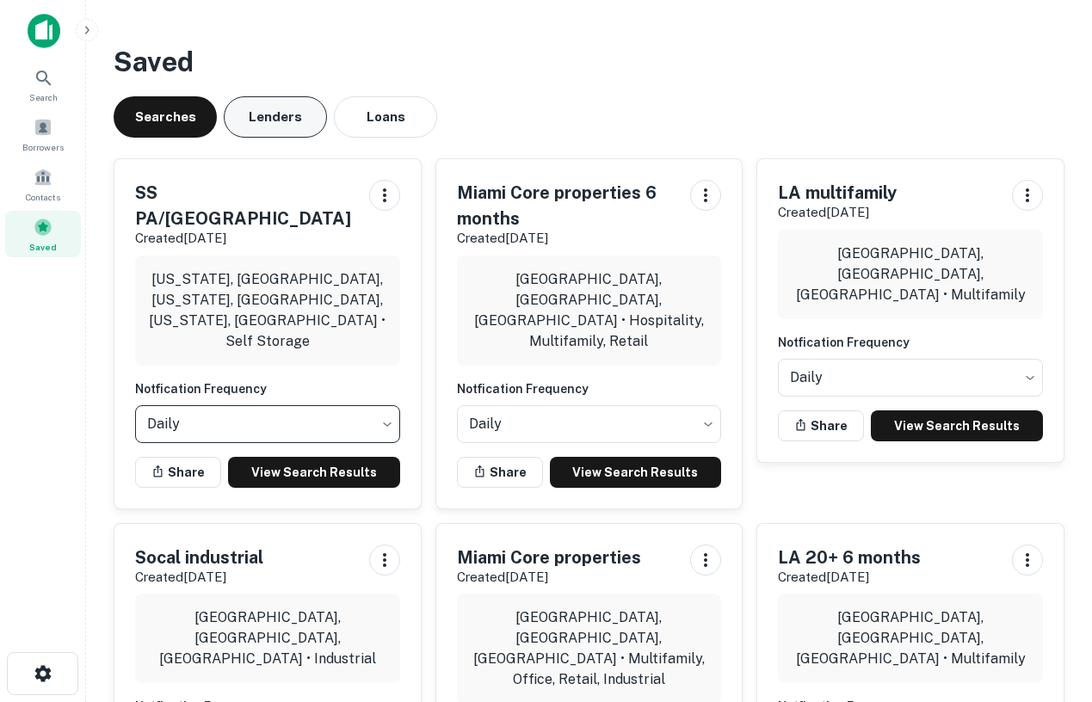
click at [300, 125] on button "Lenders" at bounding box center [275, 116] width 103 height 41
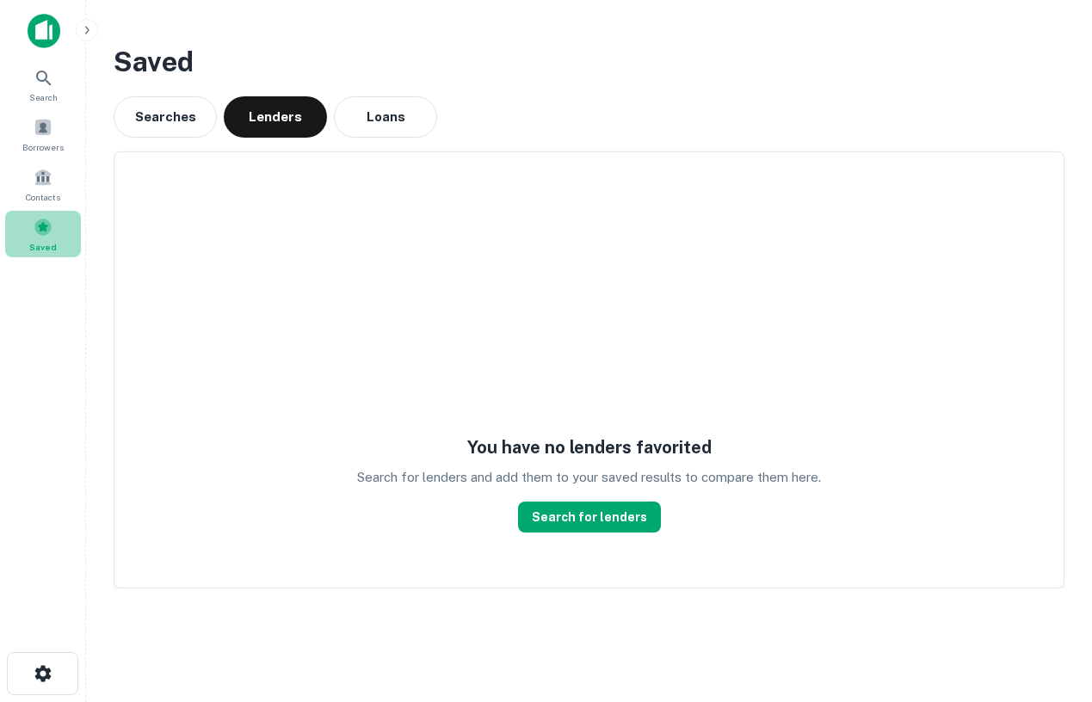
click at [58, 231] on div "Saved" at bounding box center [43, 234] width 76 height 46
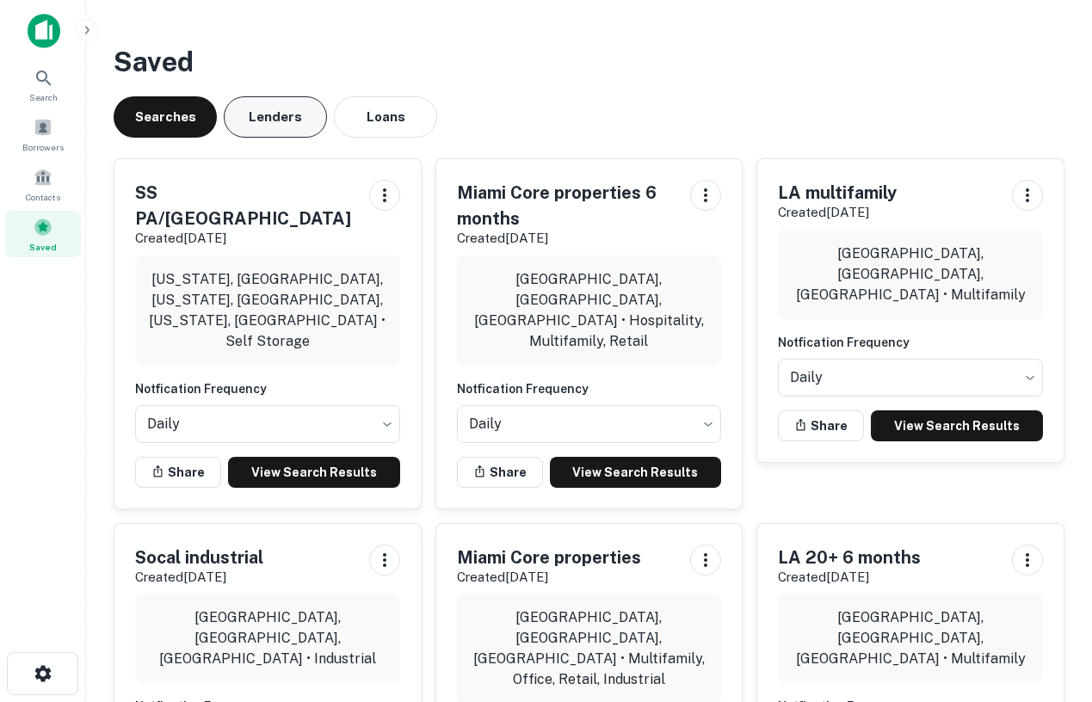
click at [268, 114] on button "Lenders" at bounding box center [275, 116] width 103 height 41
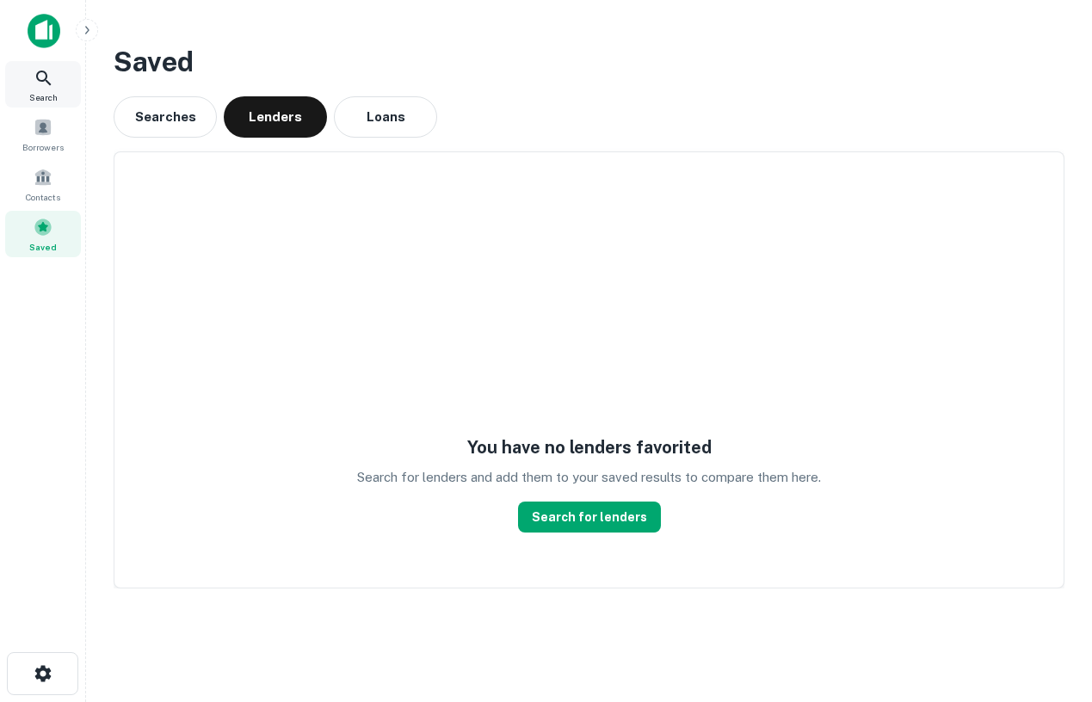
click at [51, 92] on span "Search" at bounding box center [43, 97] width 28 height 14
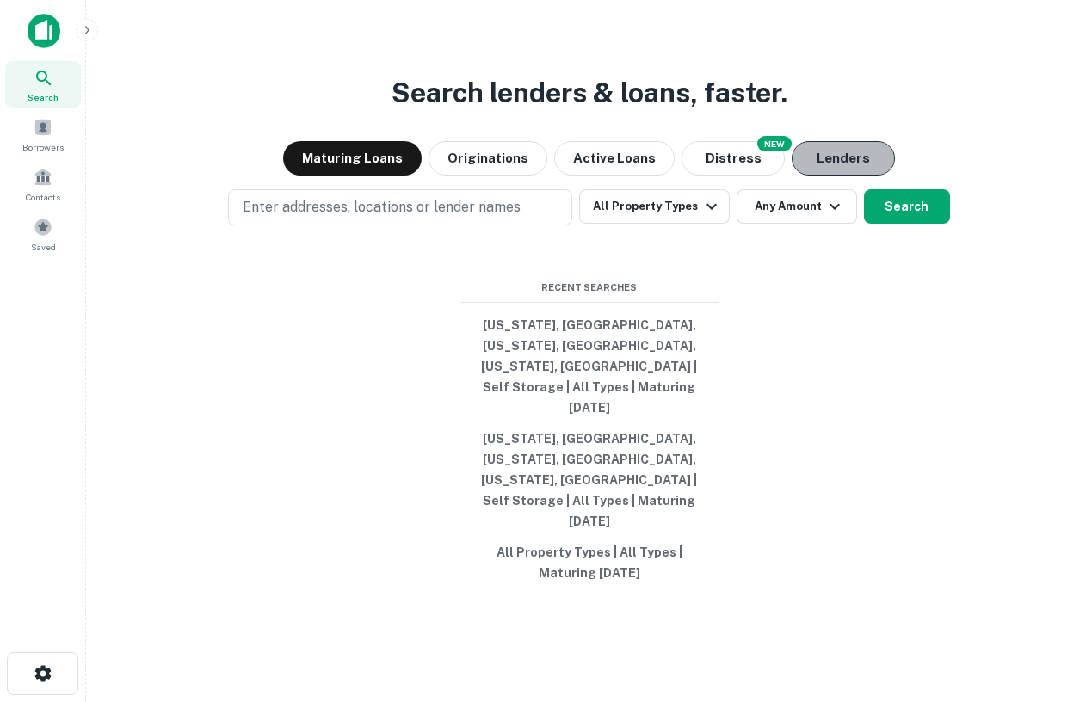
click at [851, 176] on button "Lenders" at bounding box center [843, 158] width 103 height 34
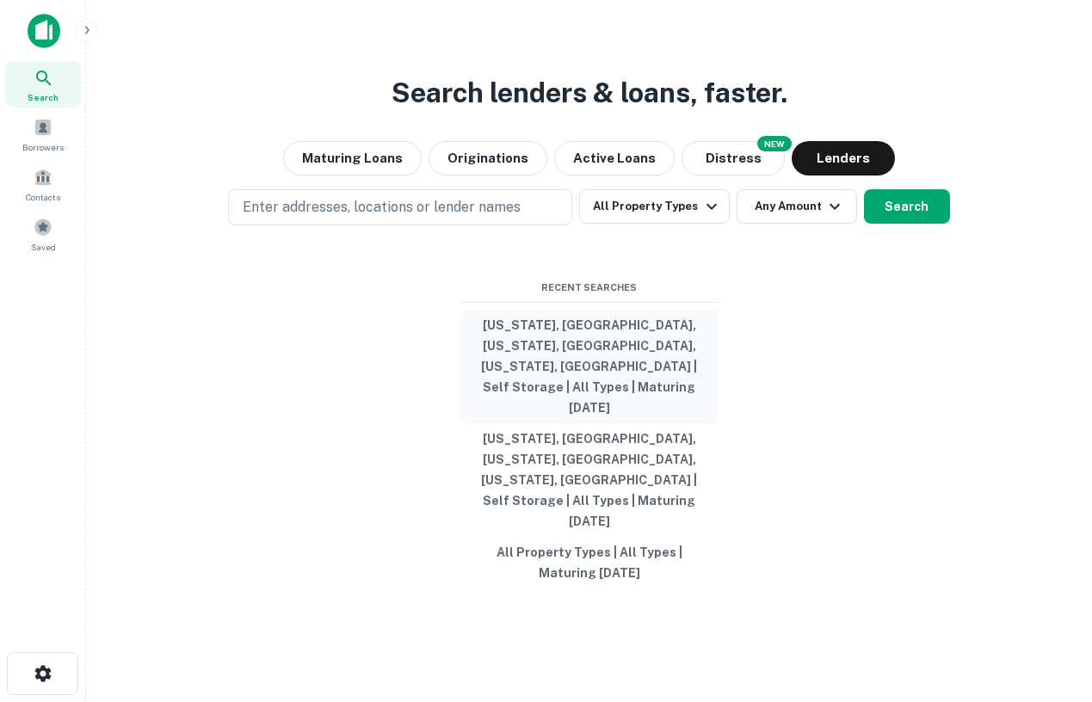
click at [627, 378] on button "Pennsylvania, USA, North Carolina, USA, Maryland, USA | Self Storage | All Type…" at bounding box center [590, 367] width 258 height 114
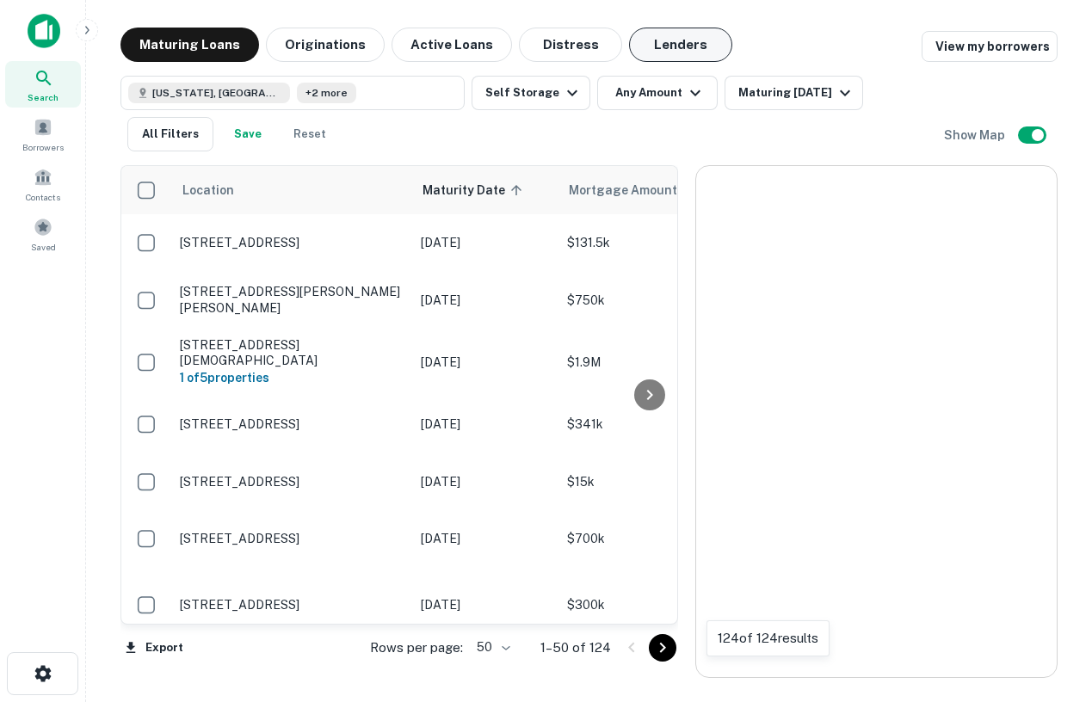
click at [682, 46] on button "Lenders" at bounding box center [680, 45] width 103 height 34
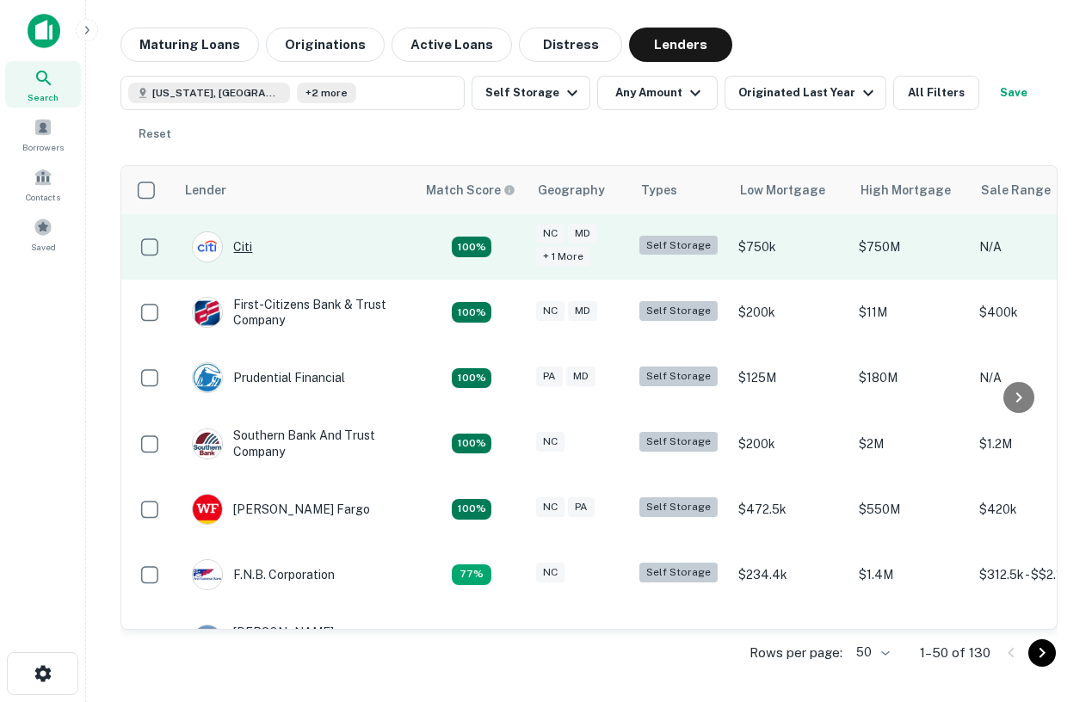
click at [242, 252] on div "Citi" at bounding box center [222, 247] width 60 height 31
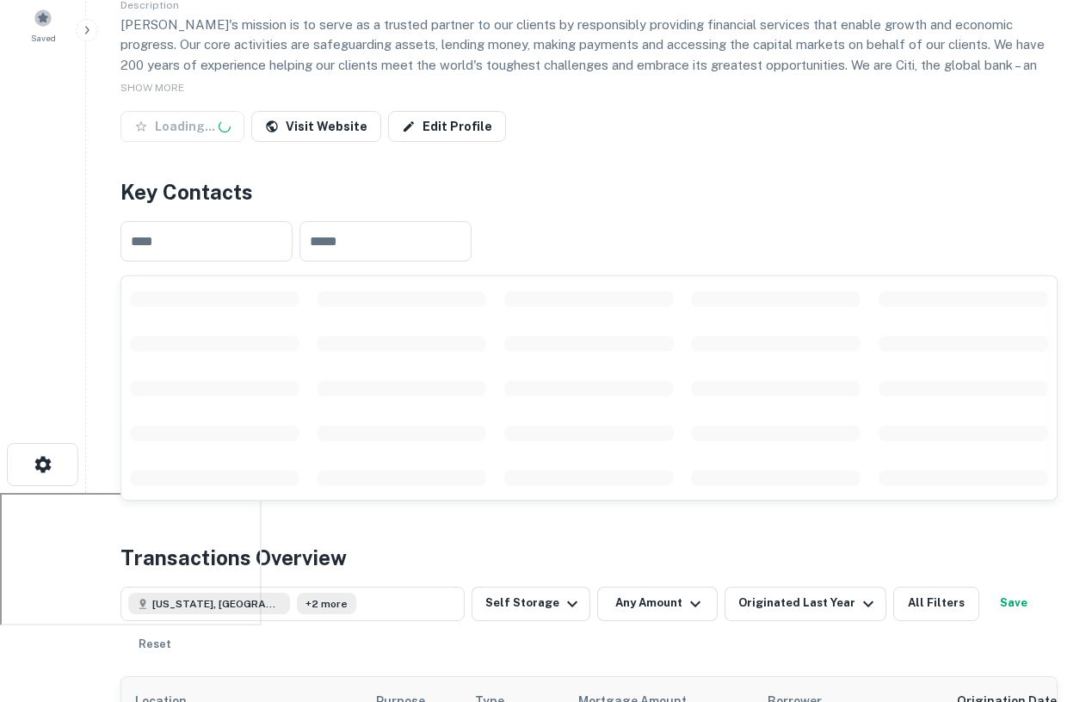
scroll to position [212, 0]
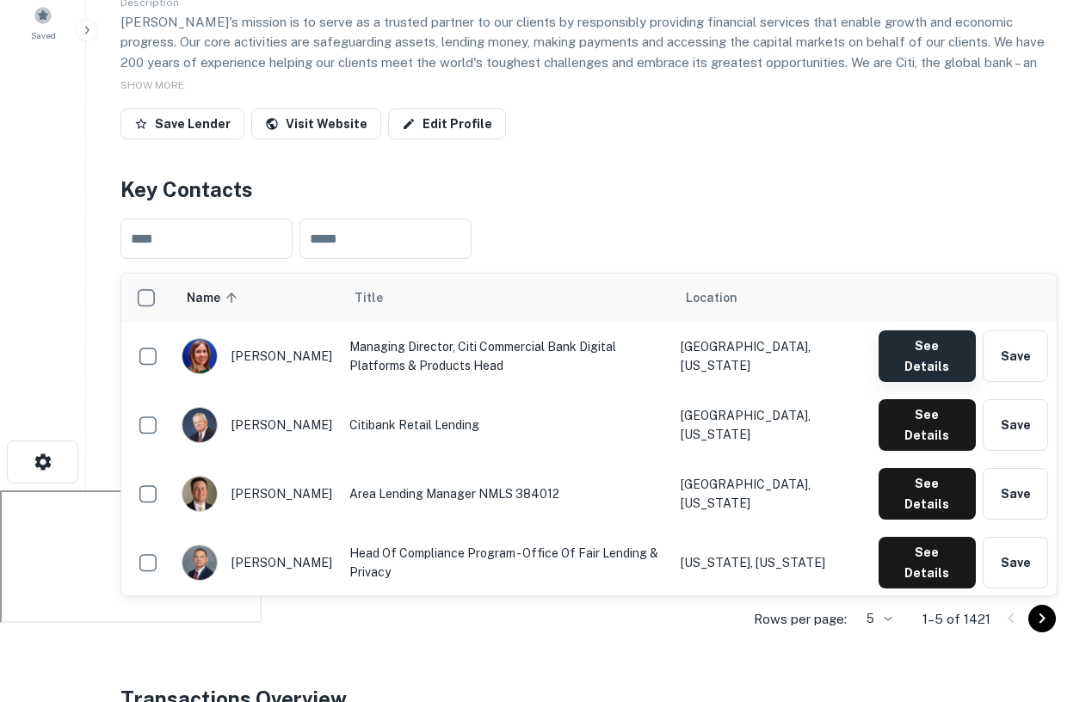
click at [918, 343] on button "See Details" at bounding box center [928, 357] width 98 height 52
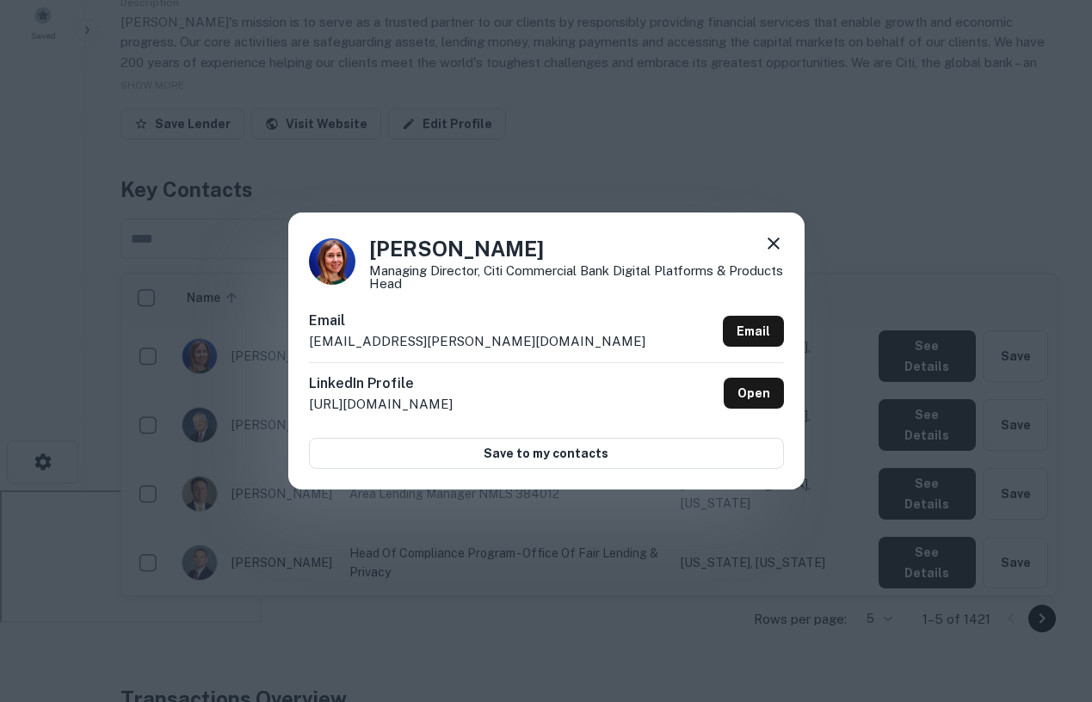
click at [772, 245] on icon at bounding box center [774, 244] width 12 height 12
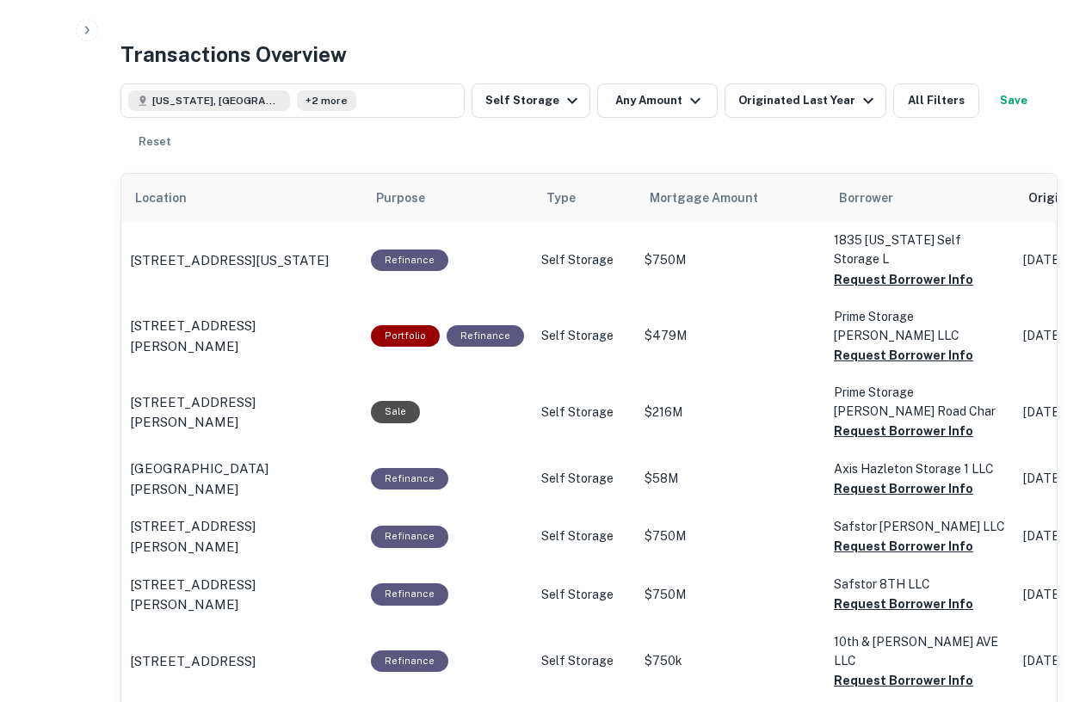
scroll to position [857, 0]
click at [772, 108] on div "Originated Last Year" at bounding box center [809, 100] width 140 height 21
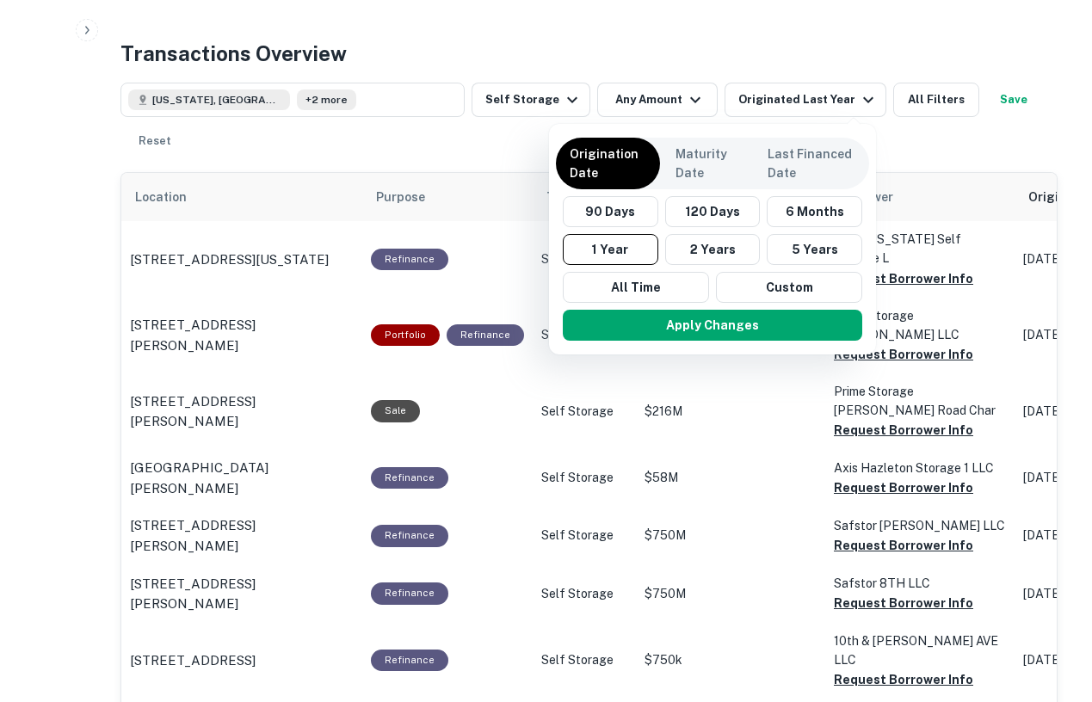
click at [878, 44] on div at bounding box center [546, 351] width 1092 height 702
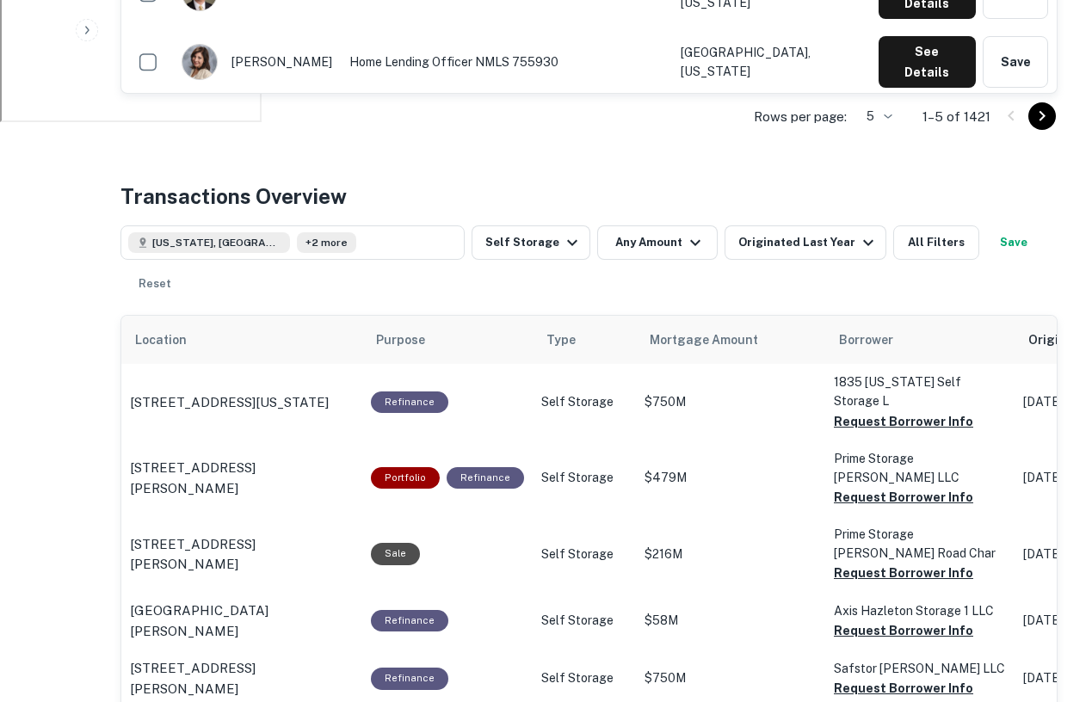
scroll to position [856, 0]
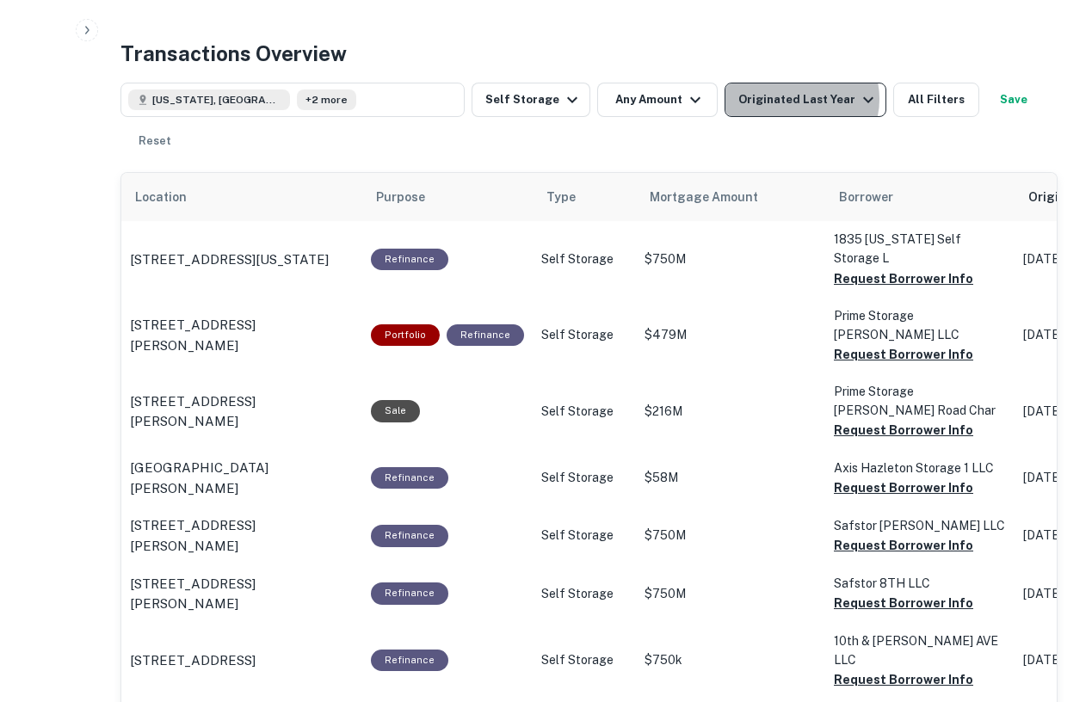
click at [788, 98] on div "Originated Last Year" at bounding box center [809, 100] width 140 height 21
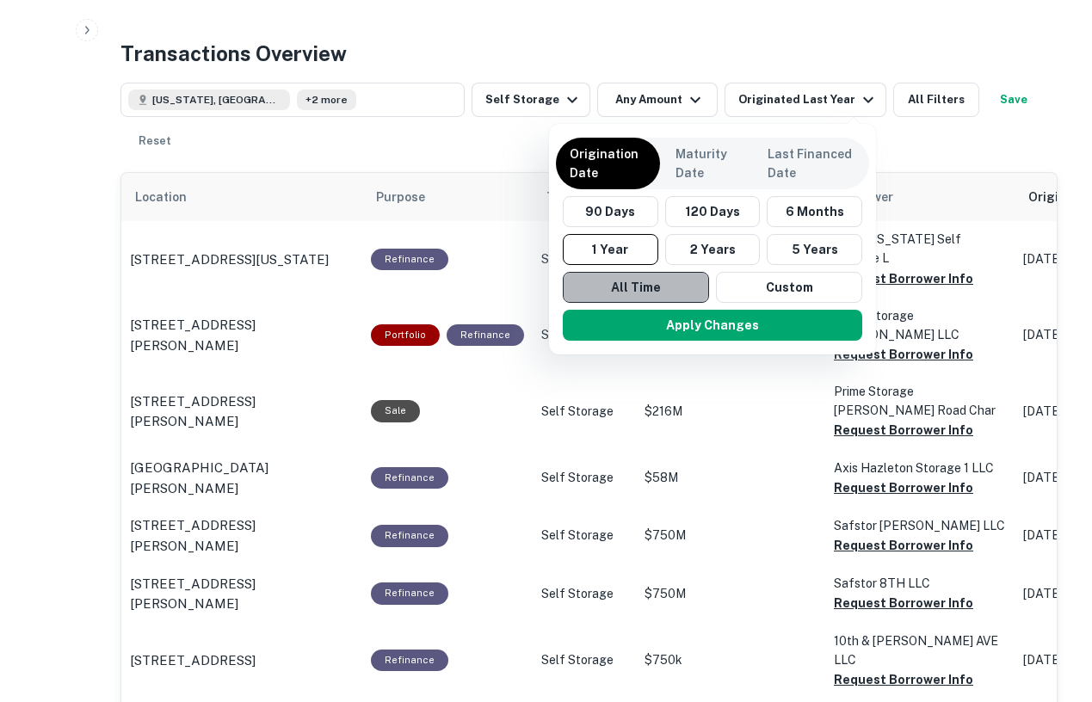
click at [634, 281] on button "All Time" at bounding box center [636, 287] width 146 height 31
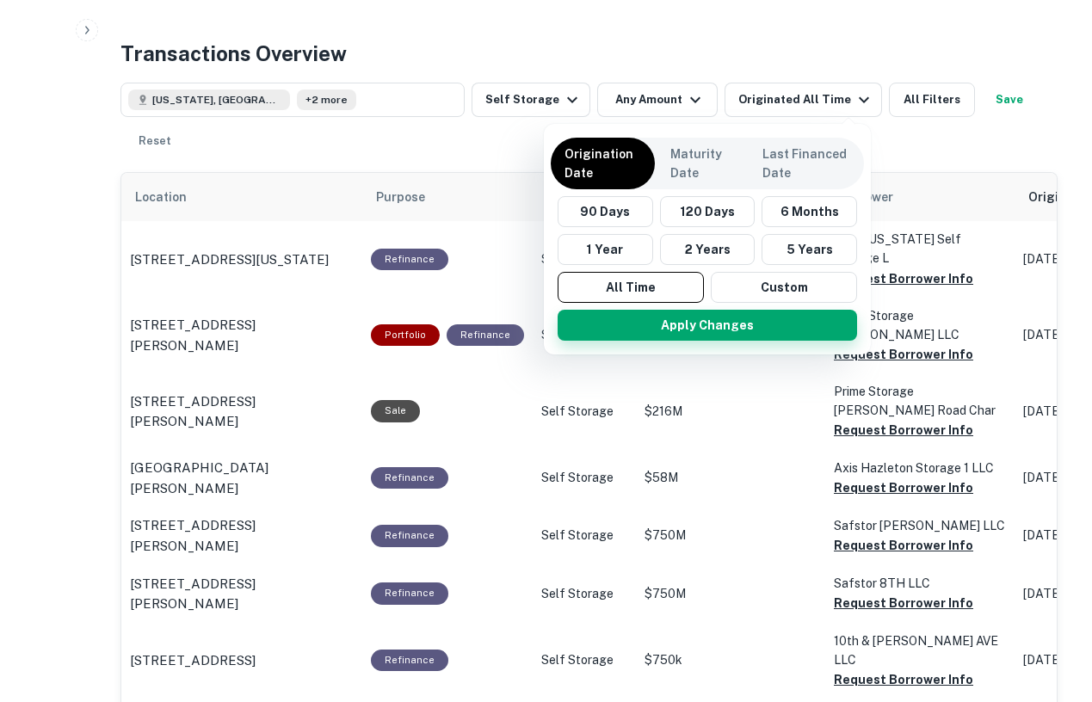
click at [727, 324] on button "Apply Changes" at bounding box center [708, 325] width 300 height 31
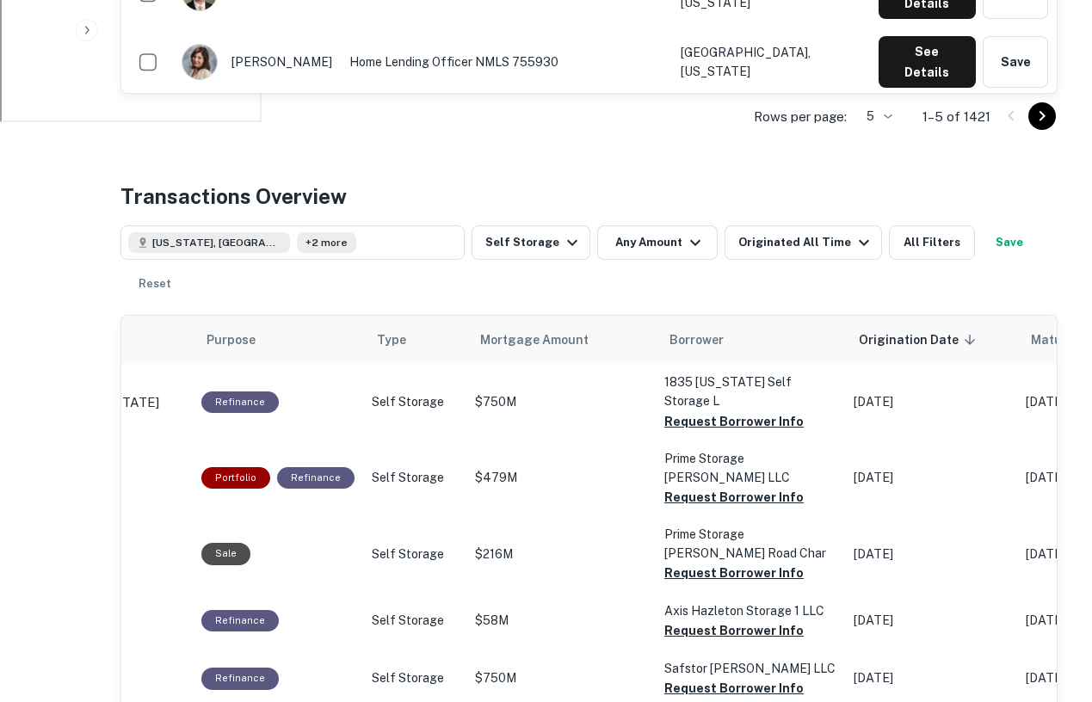
scroll to position [0, 172]
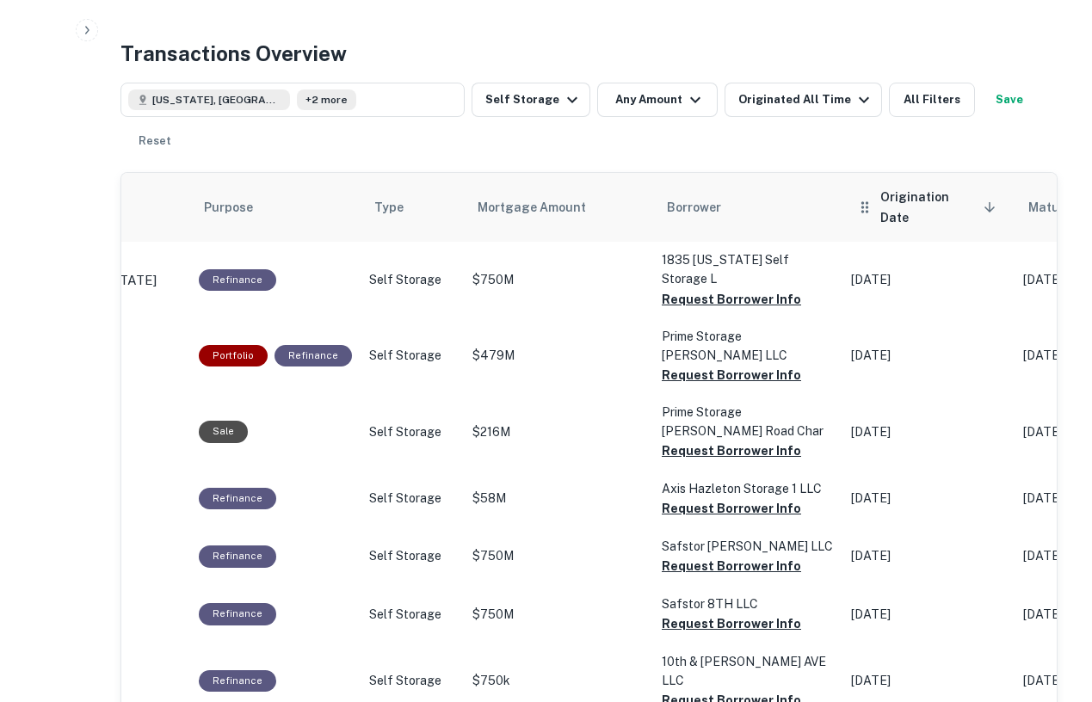
click at [925, 192] on span "Origination Date sorted descending" at bounding box center [941, 207] width 121 height 41
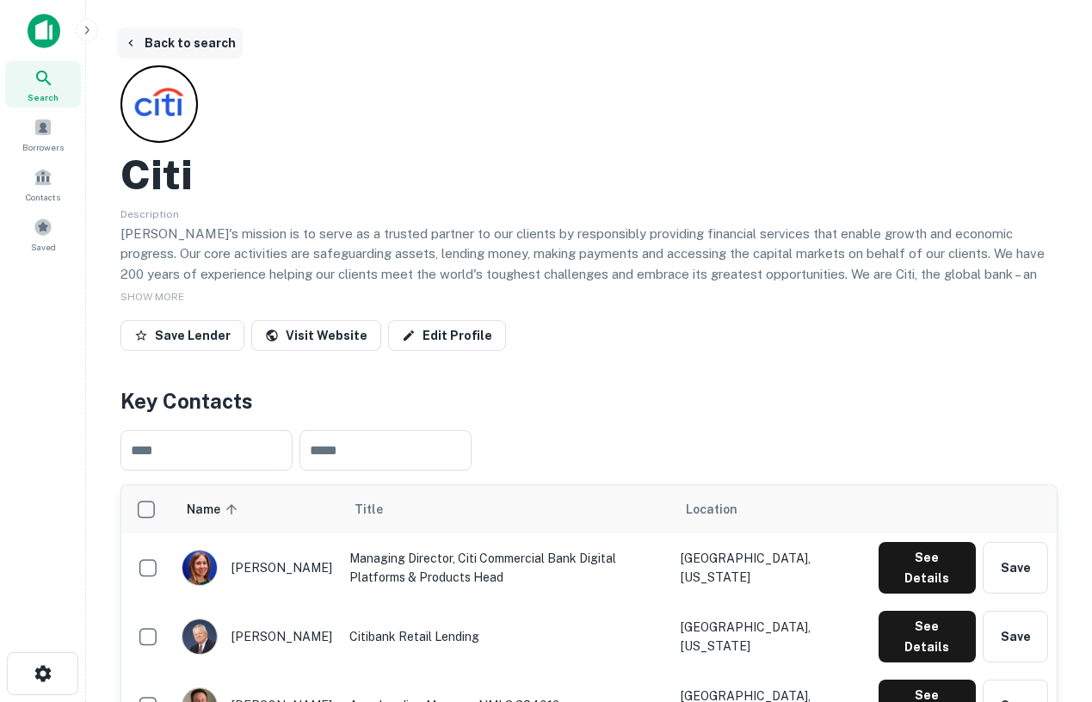
click at [125, 39] on icon "button" at bounding box center [131, 43] width 14 height 14
click at [50, 96] on span "Search" at bounding box center [43, 97] width 31 height 14
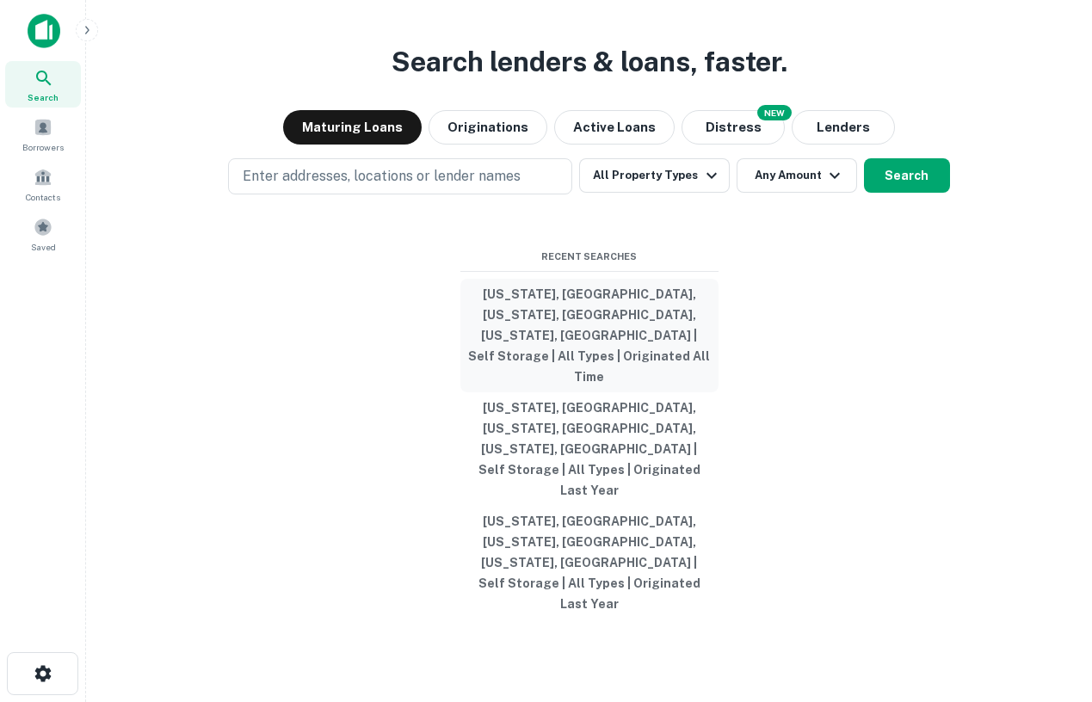
click at [551, 355] on button "[US_STATE], [GEOGRAPHIC_DATA], [US_STATE], [GEOGRAPHIC_DATA], [US_STATE], [GEOG…" at bounding box center [590, 336] width 258 height 114
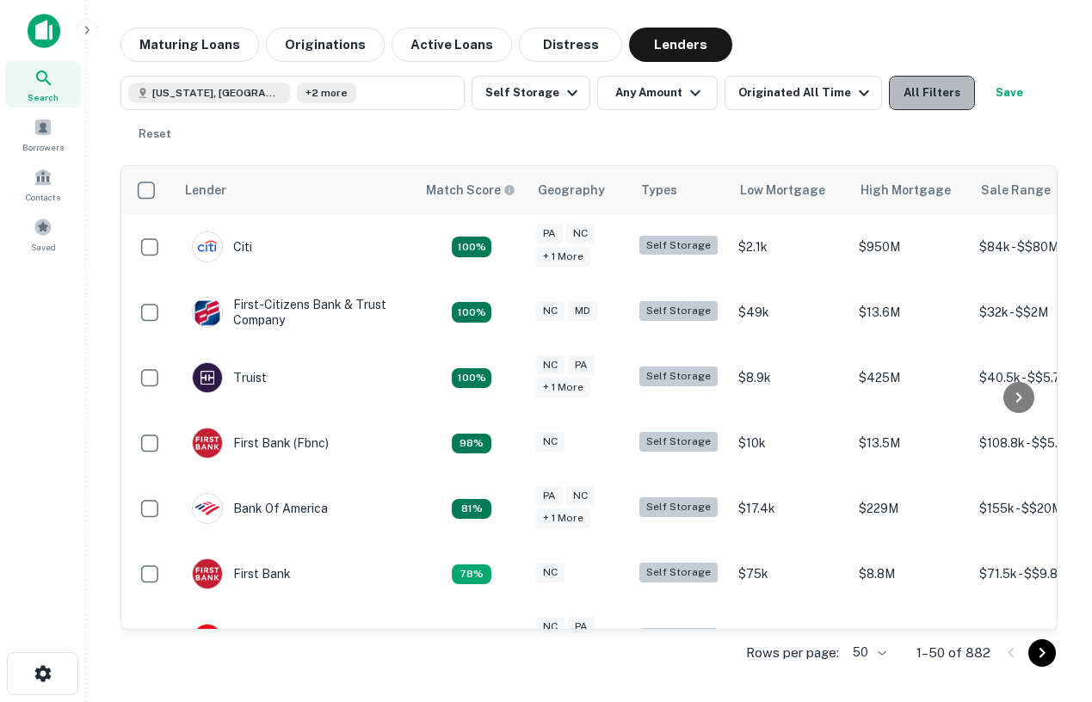
click at [933, 88] on button "All Filters" at bounding box center [932, 93] width 86 height 34
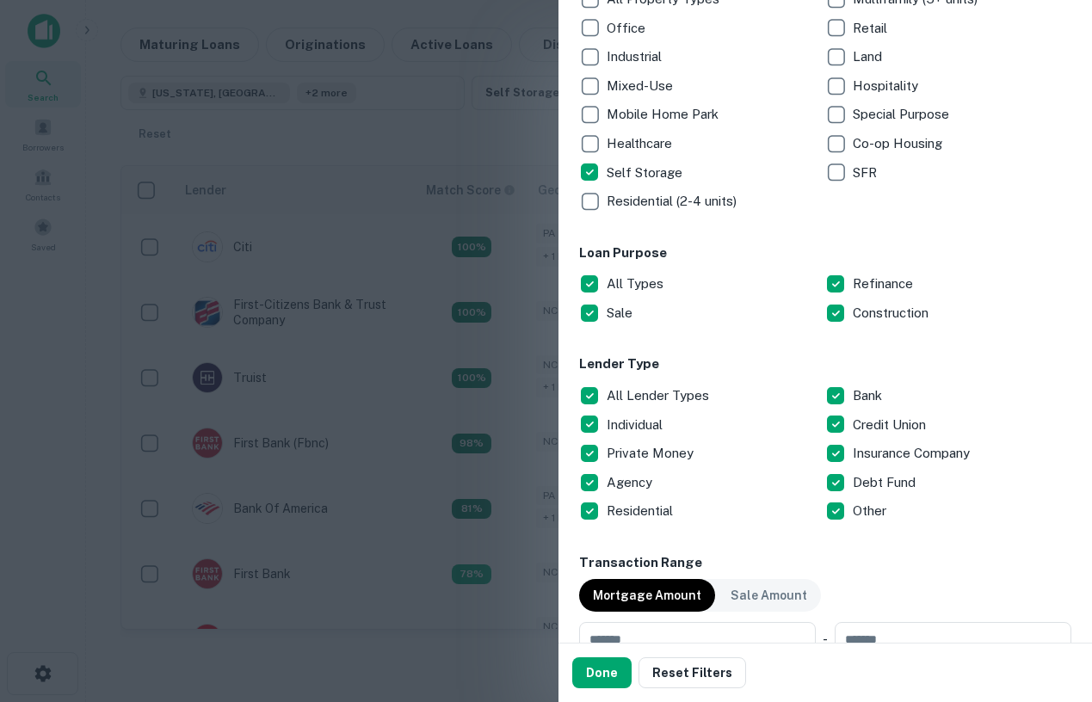
scroll to position [432, 0]
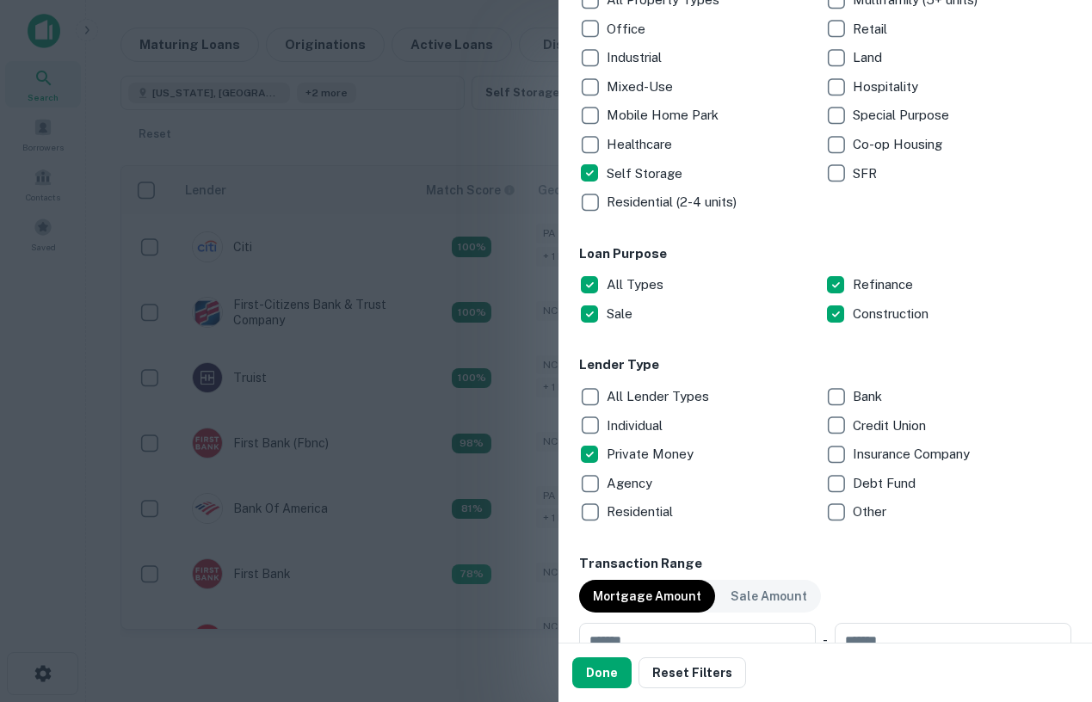
click at [876, 426] on p "Credit Union" at bounding box center [891, 426] width 77 height 21
click at [869, 459] on p "Insurance Company" at bounding box center [913, 454] width 121 height 21
click at [597, 666] on button "Done" at bounding box center [601, 673] width 59 height 31
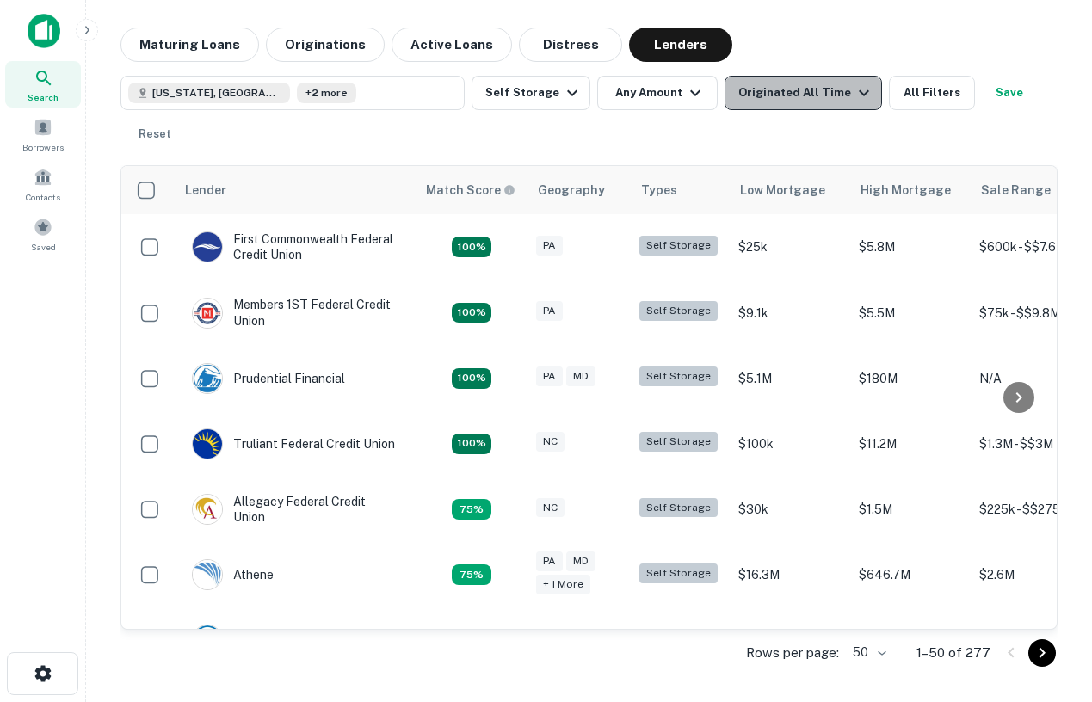
click at [800, 93] on div "Originated All Time" at bounding box center [807, 93] width 136 height 21
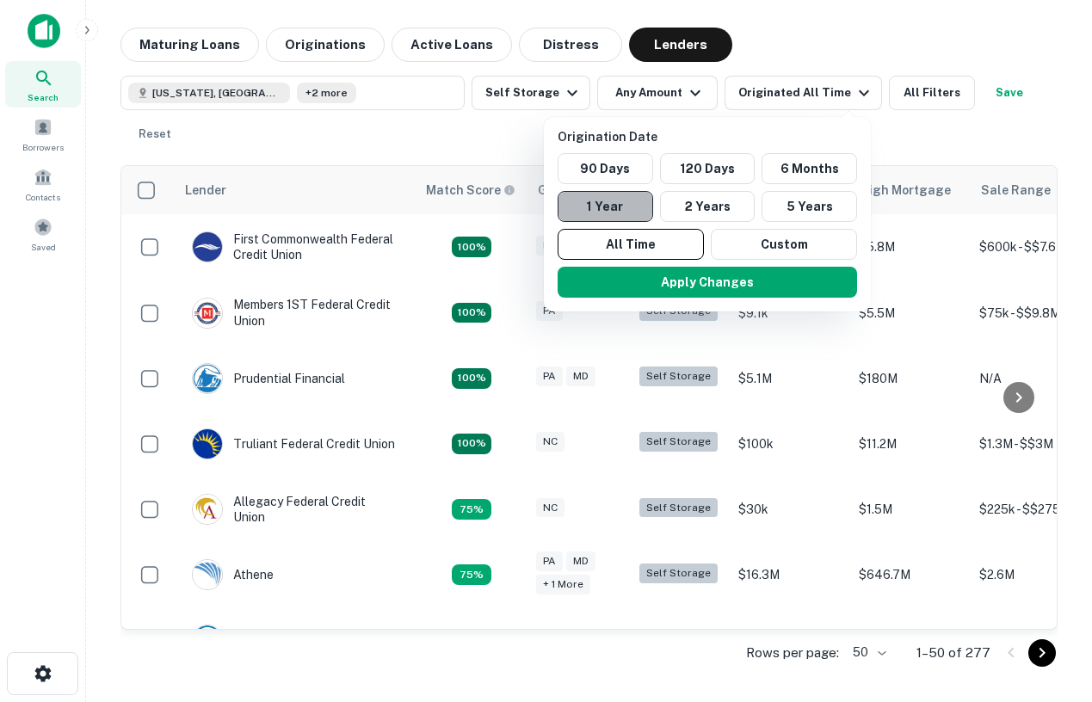
click at [619, 195] on button "1 Year" at bounding box center [606, 206] width 96 height 31
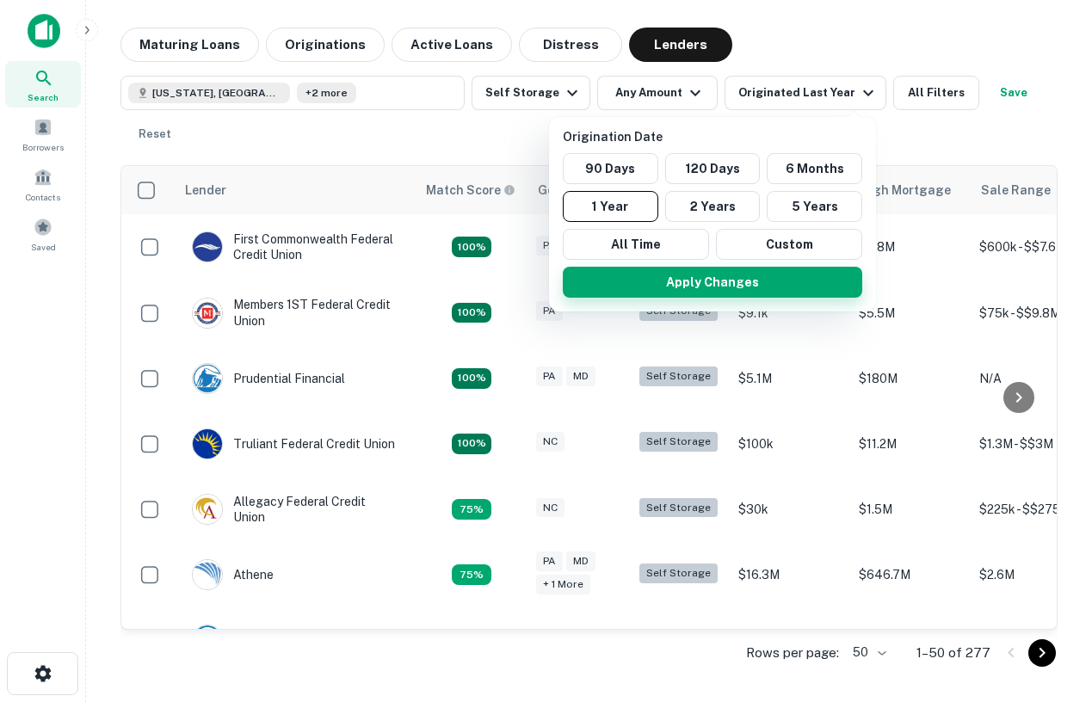
click at [676, 269] on button "Apply Changes" at bounding box center [713, 282] width 300 height 31
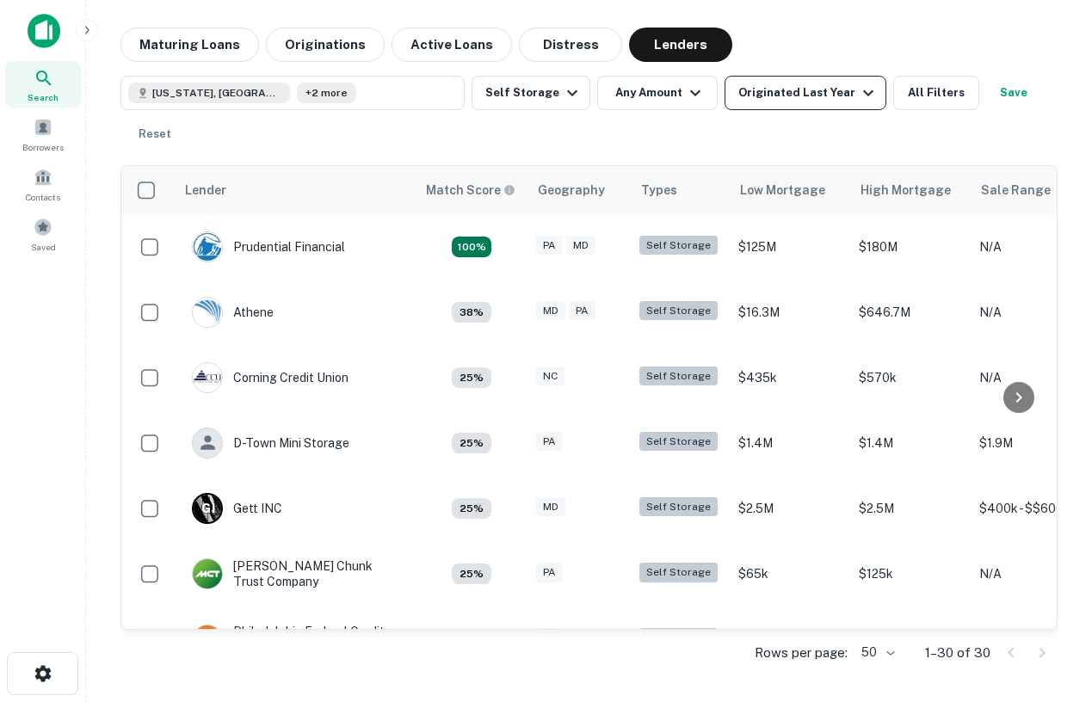
click at [819, 86] on div "Originated Last Year" at bounding box center [809, 93] width 140 height 21
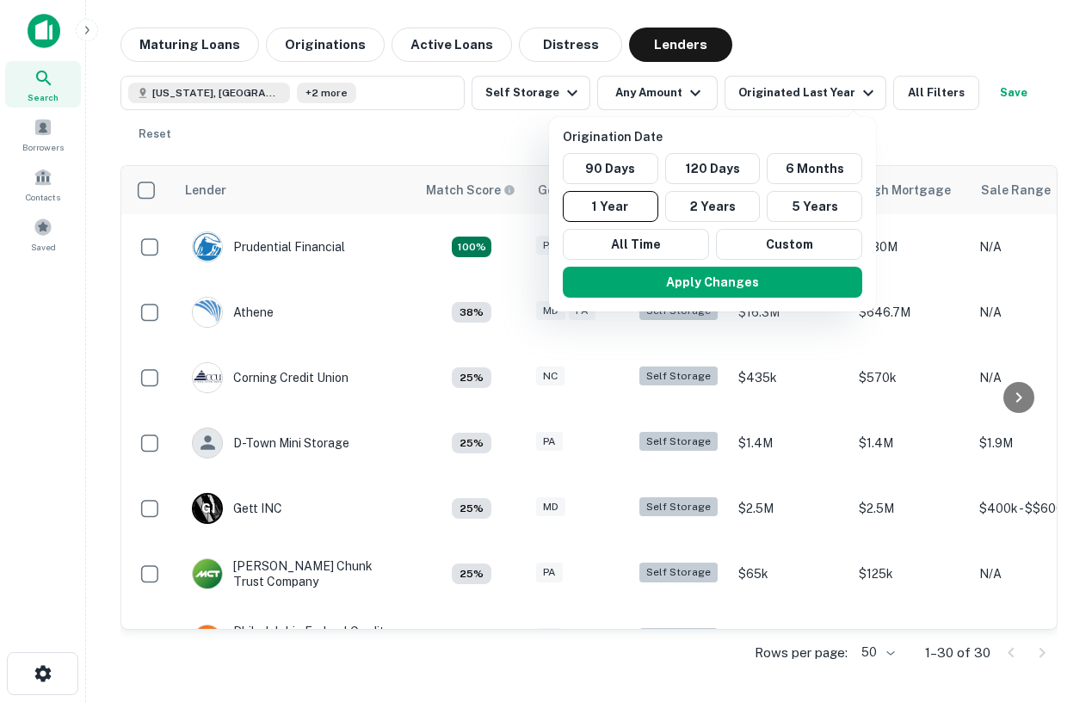
click at [924, 133] on div at bounding box center [546, 351] width 1092 height 702
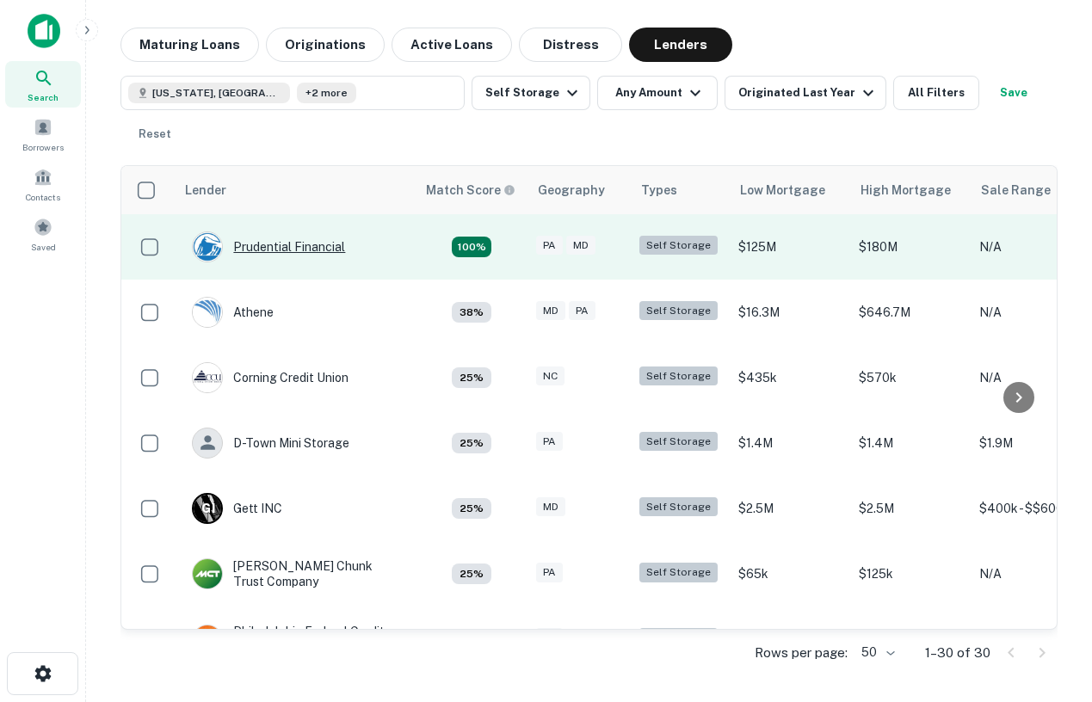
click at [257, 253] on div "Prudential Financial" at bounding box center [268, 247] width 153 height 31
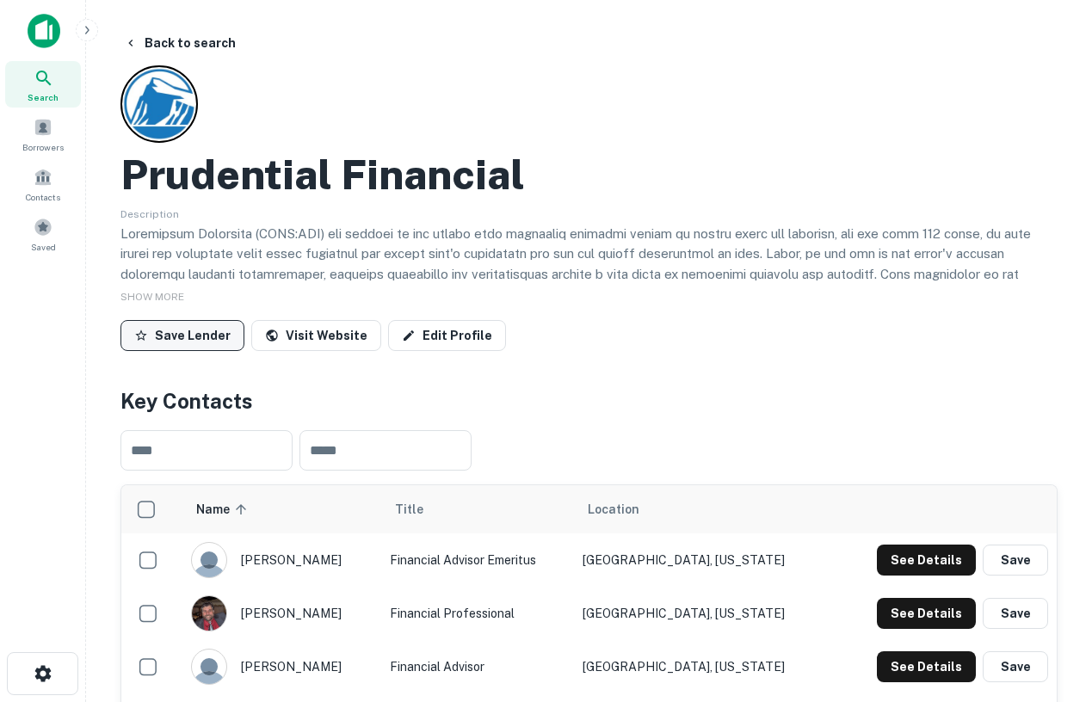
click at [192, 330] on button "Save Lender" at bounding box center [183, 335] width 124 height 31
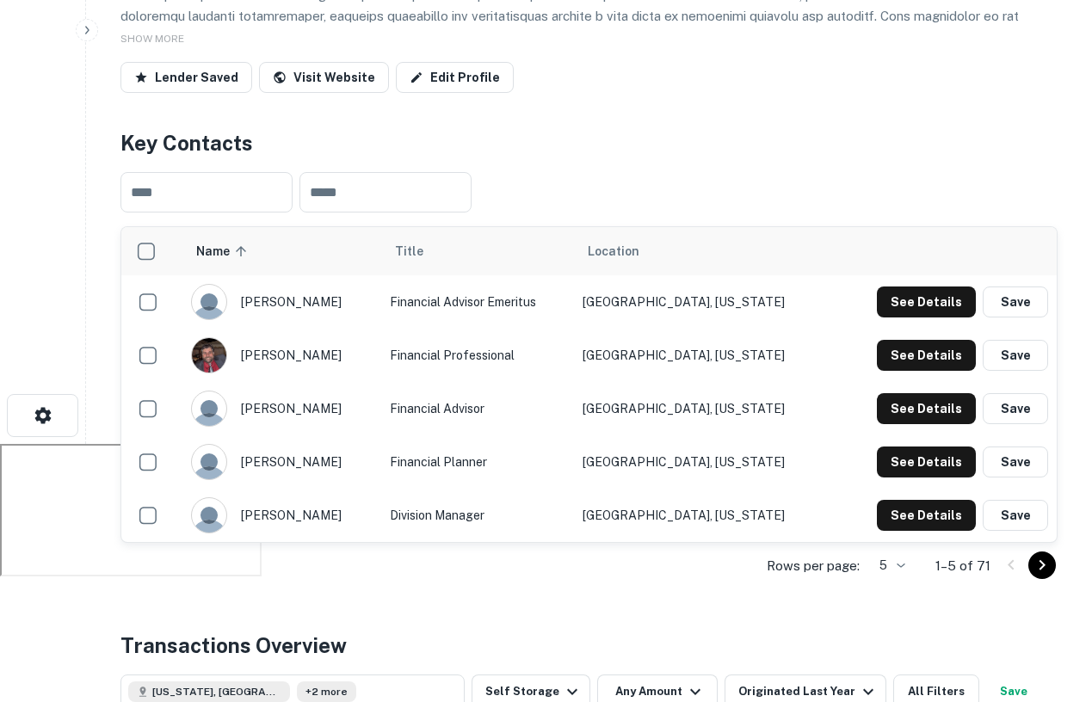
scroll to position [270, 0]
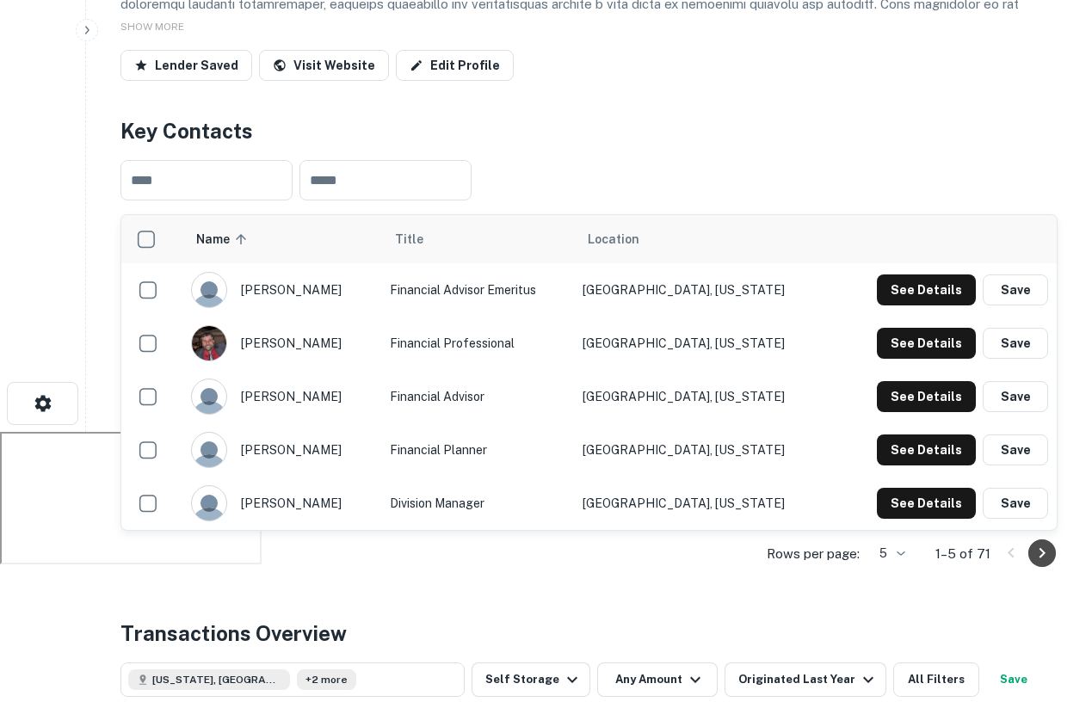
click at [1040, 560] on icon "Go to next page" at bounding box center [1042, 553] width 21 height 21
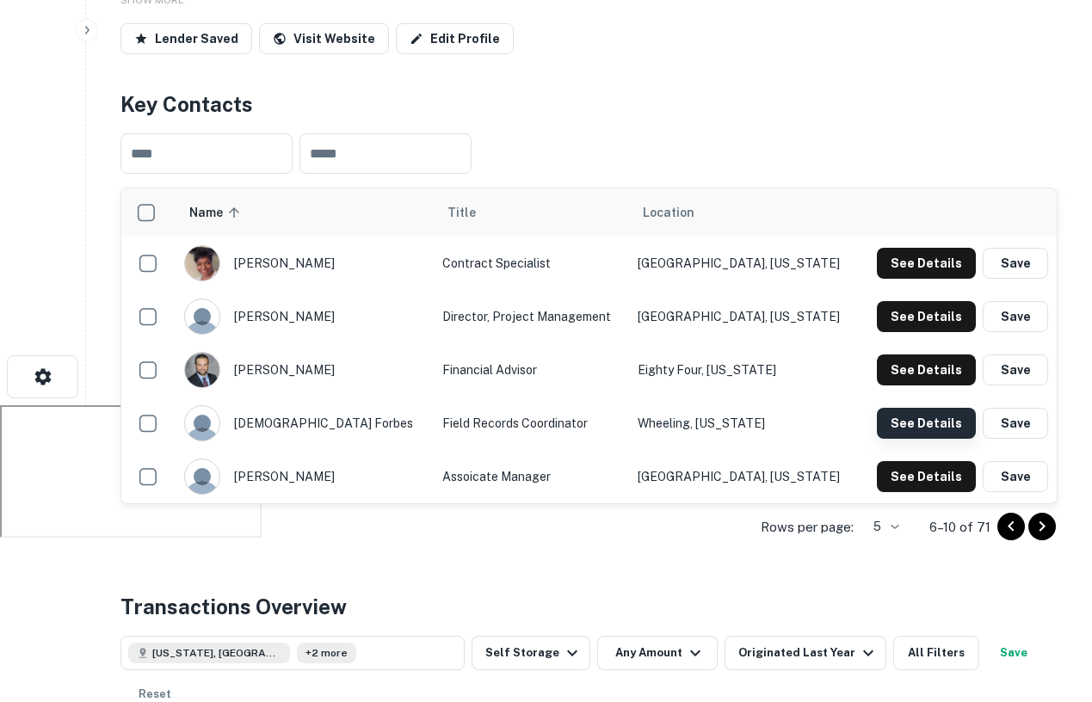
scroll to position [306, 0]
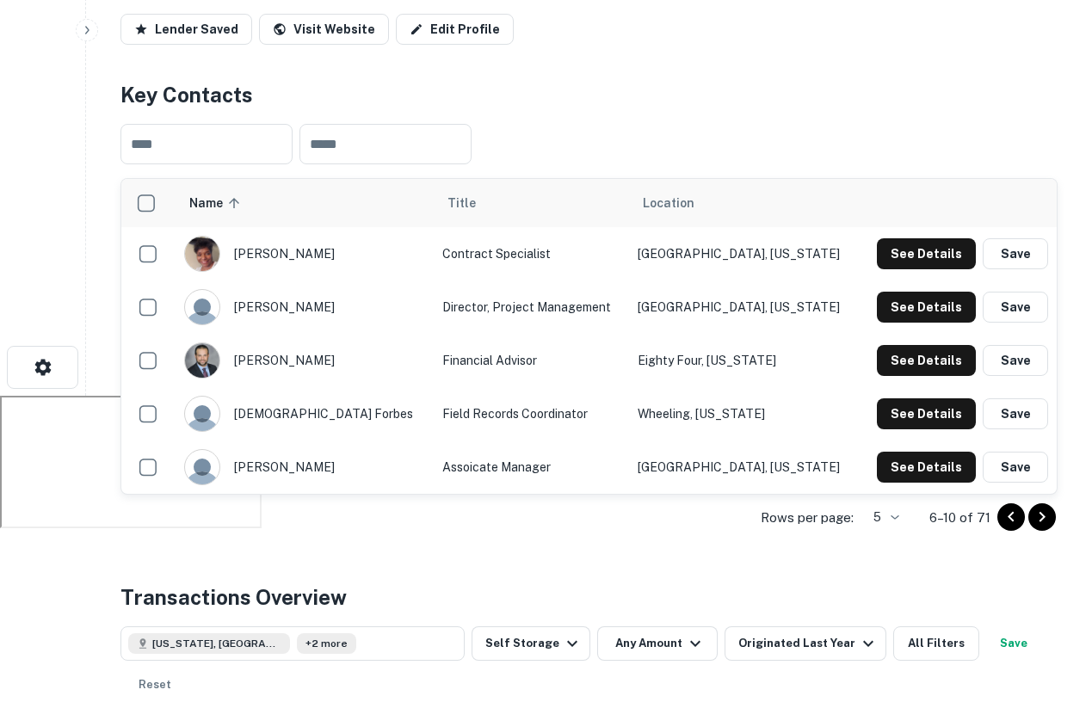
click at [1037, 516] on icon "Go to next page" at bounding box center [1042, 517] width 21 height 21
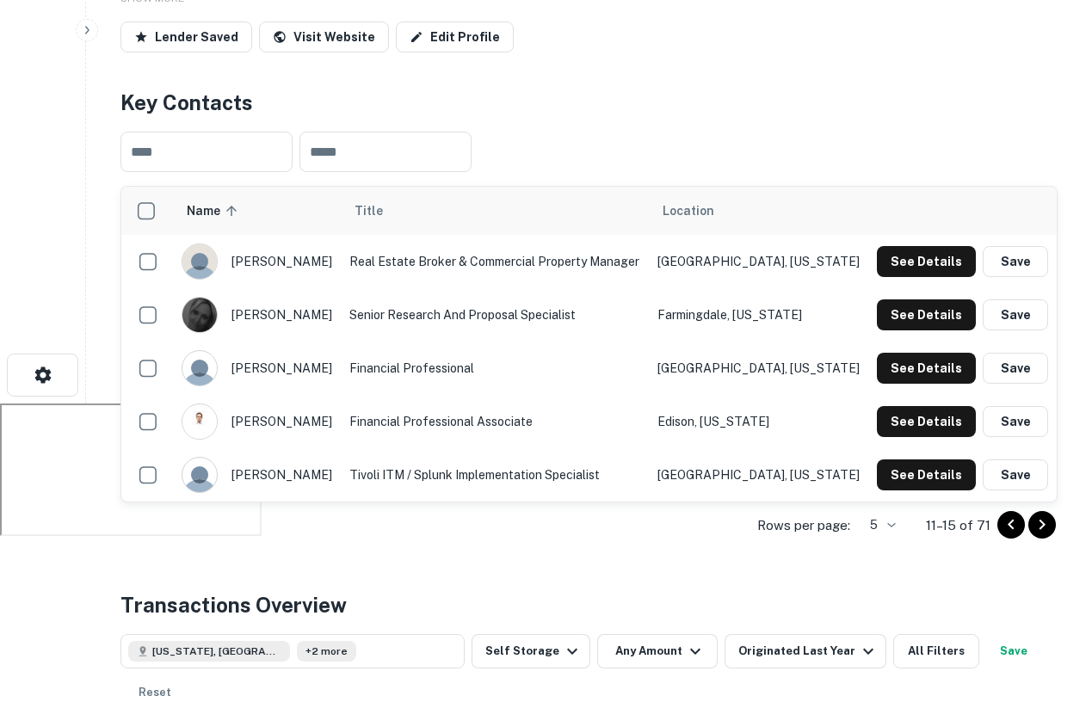
scroll to position [300, 0]
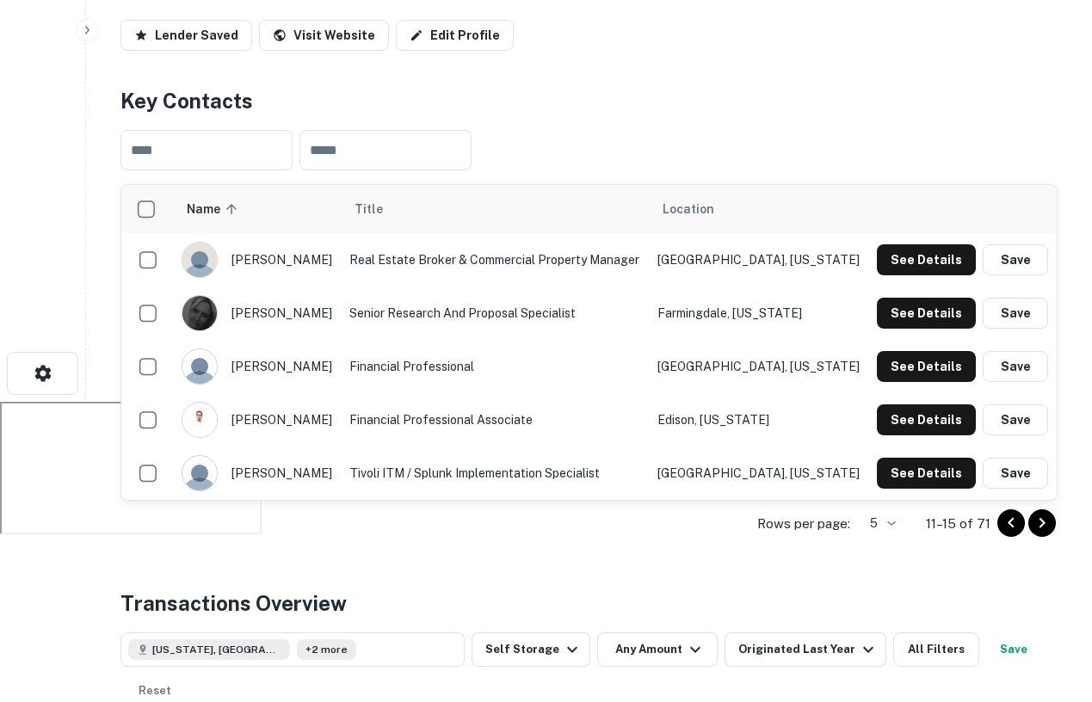
click at [1039, 521] on icon "Go to next page" at bounding box center [1042, 523] width 21 height 21
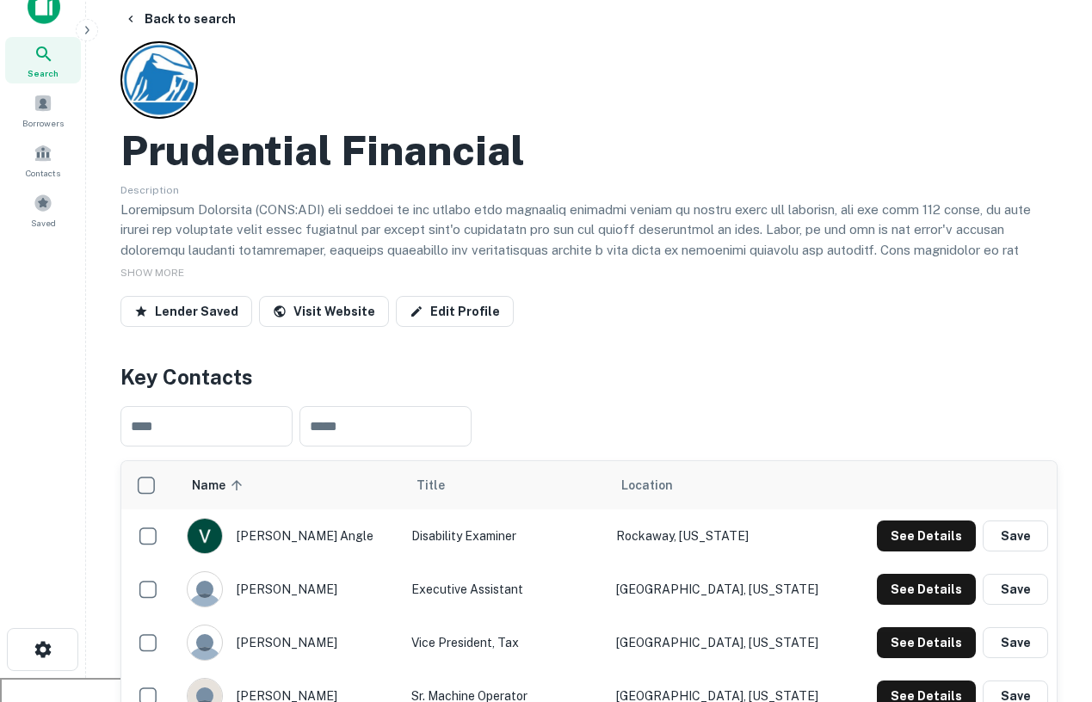
scroll to position [3, 0]
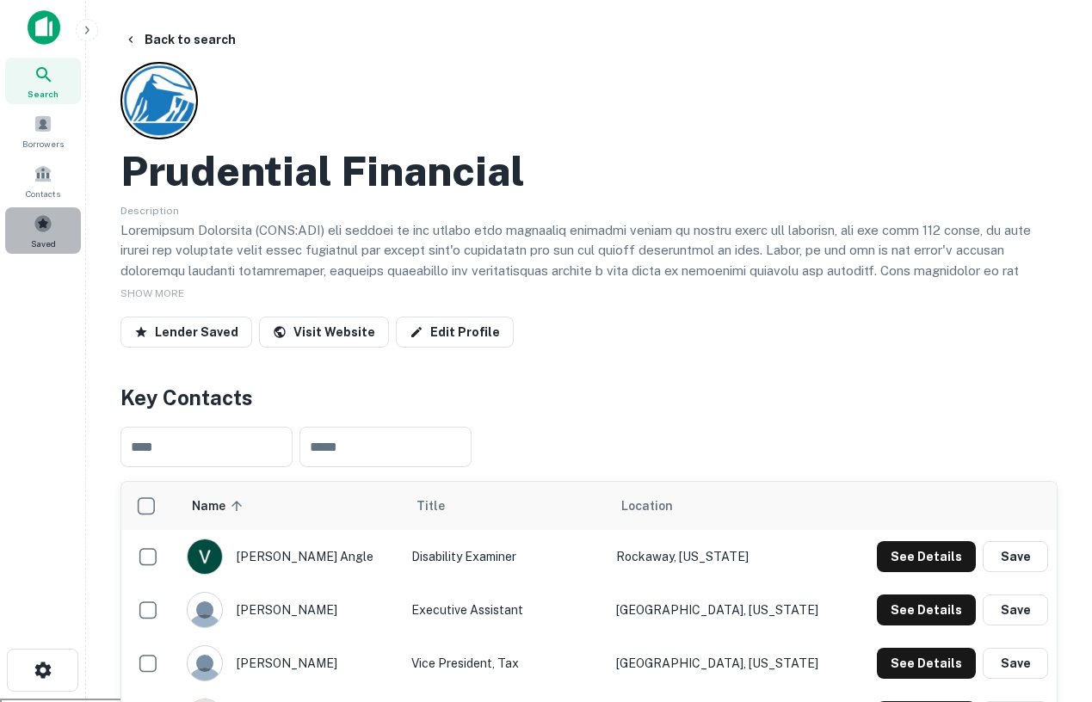
click at [34, 218] on span at bounding box center [43, 223] width 19 height 19
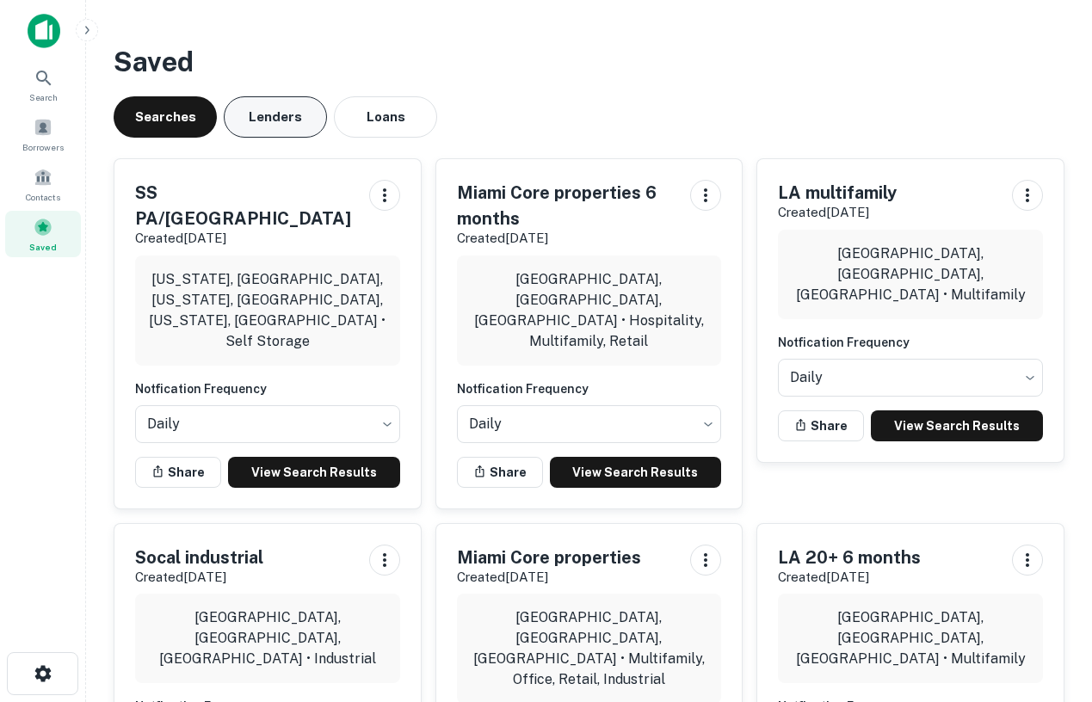
click at [269, 117] on button "Lenders" at bounding box center [275, 116] width 103 height 41
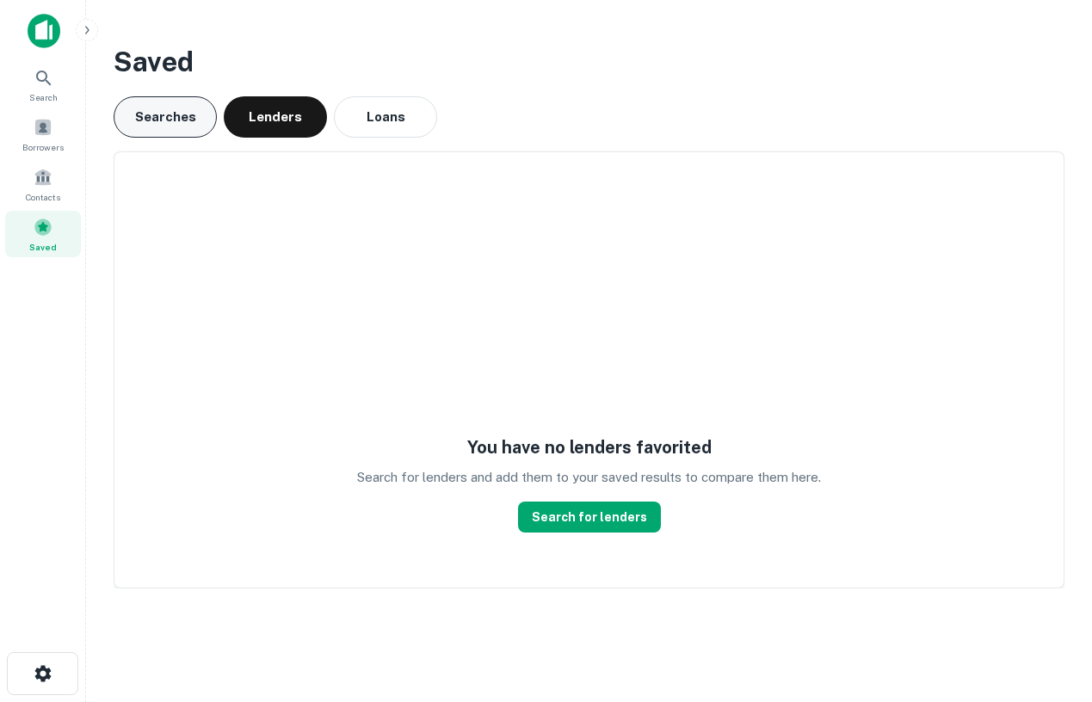
click at [182, 119] on button "Searches" at bounding box center [165, 116] width 103 height 41
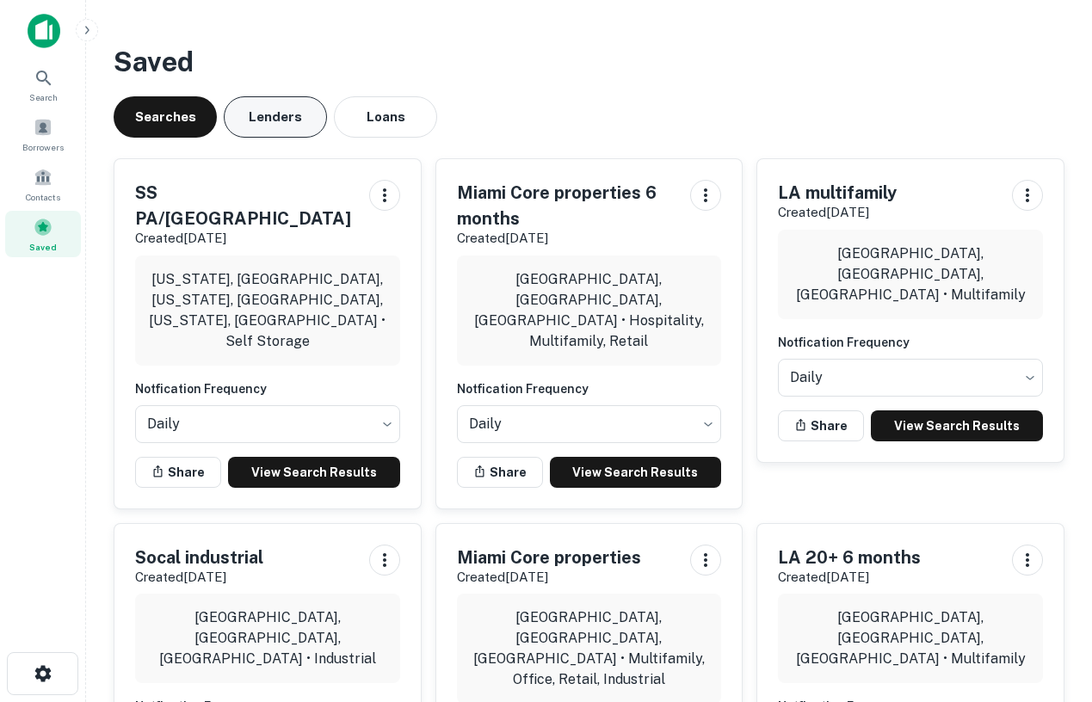
click at [271, 124] on button "Lenders" at bounding box center [275, 116] width 103 height 41
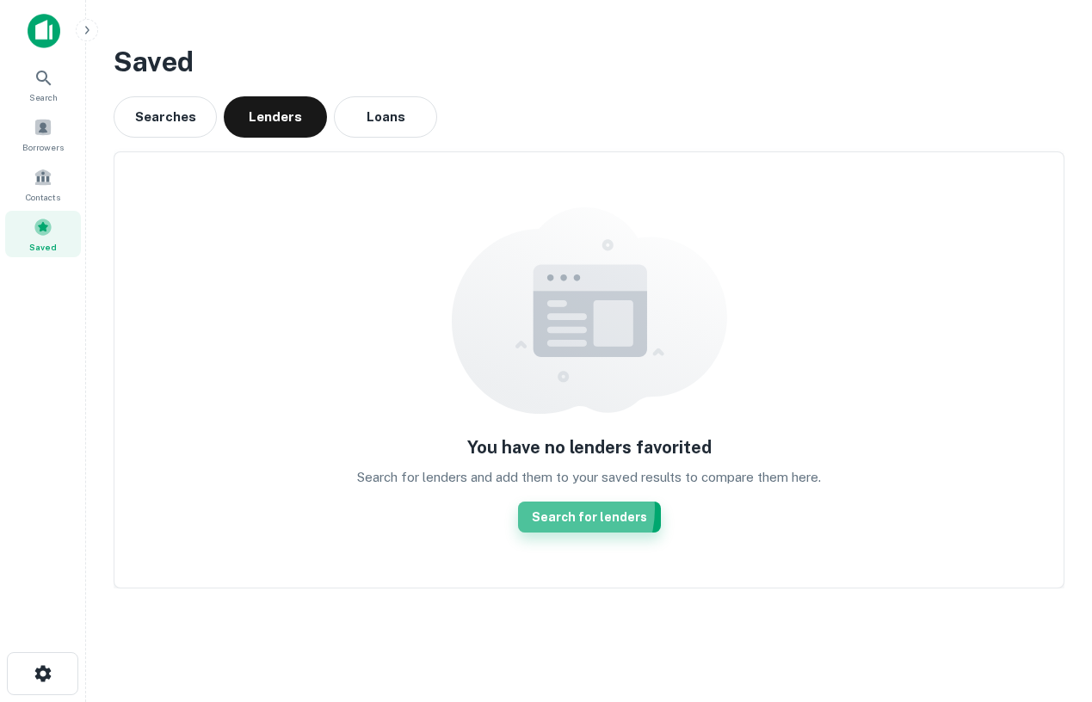
click at [552, 510] on link "Search for lenders" at bounding box center [589, 517] width 143 height 31
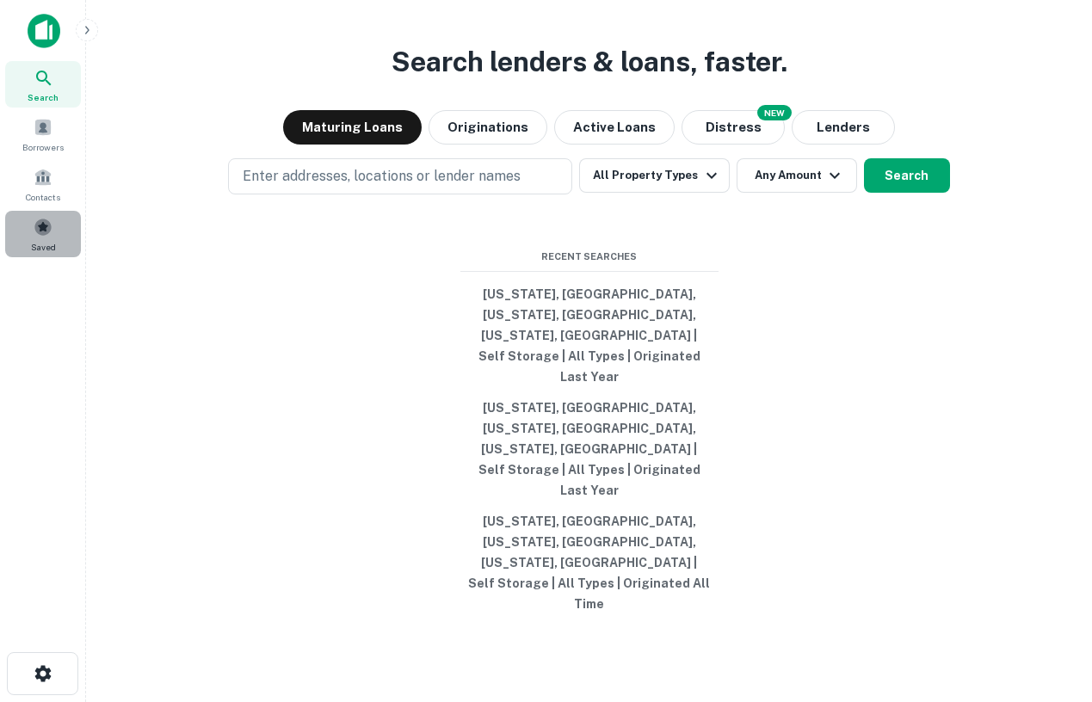
click at [35, 241] on span "Saved" at bounding box center [43, 247] width 25 height 14
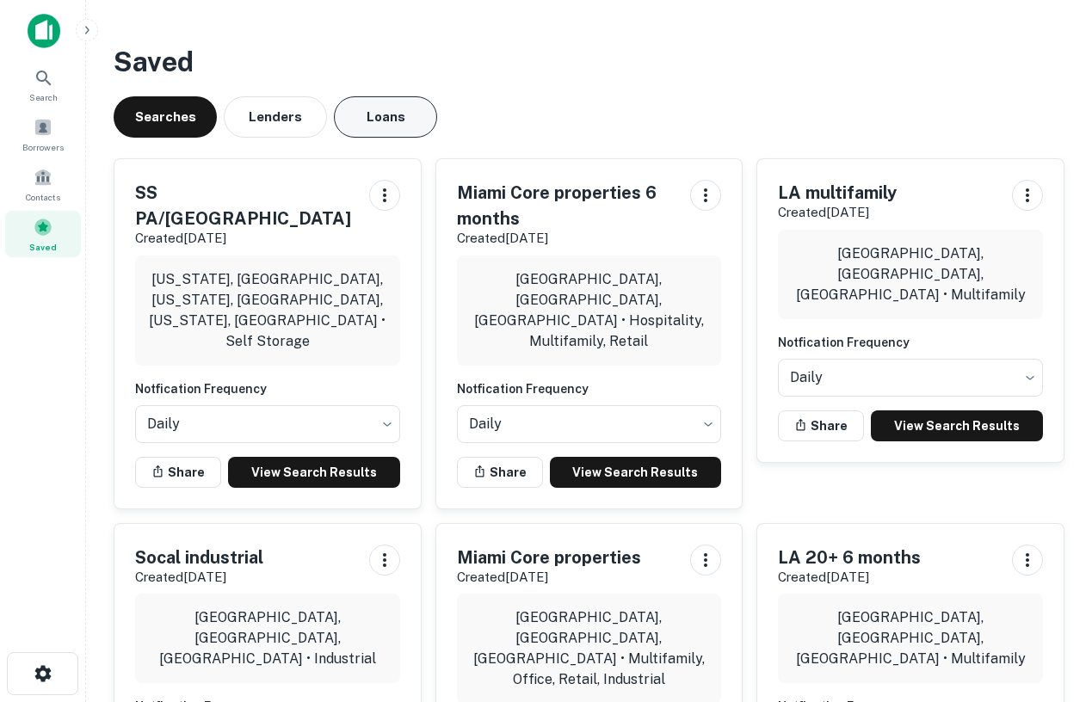
click at [371, 130] on button "Loans" at bounding box center [385, 116] width 103 height 41
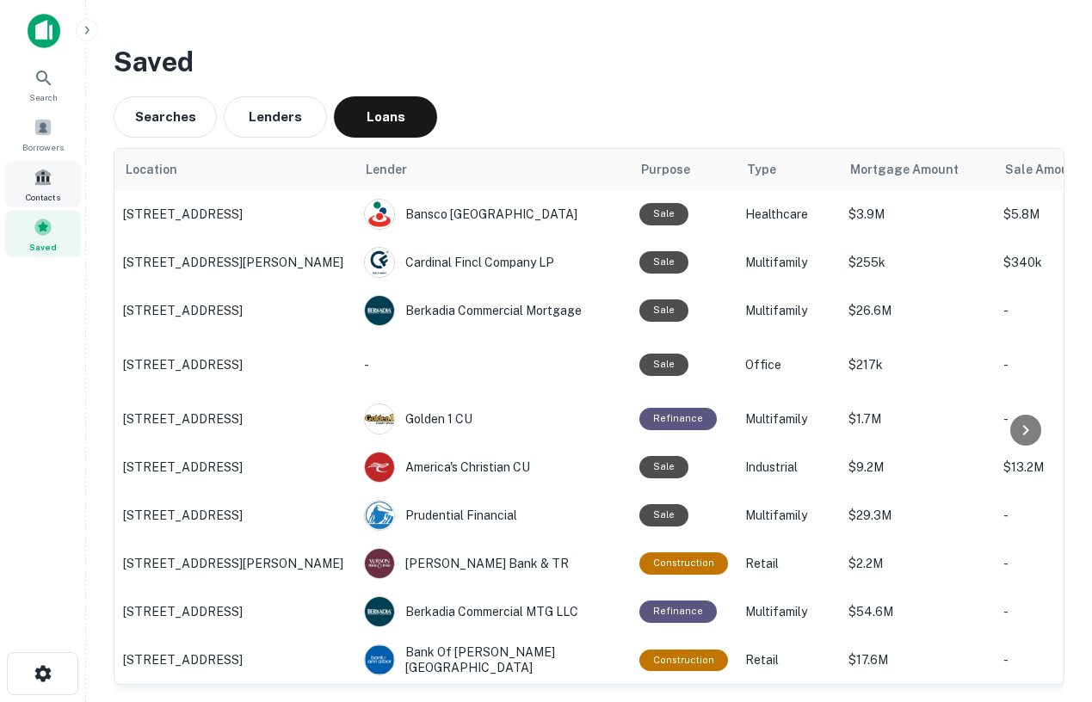
click at [40, 173] on span at bounding box center [43, 177] width 19 height 19
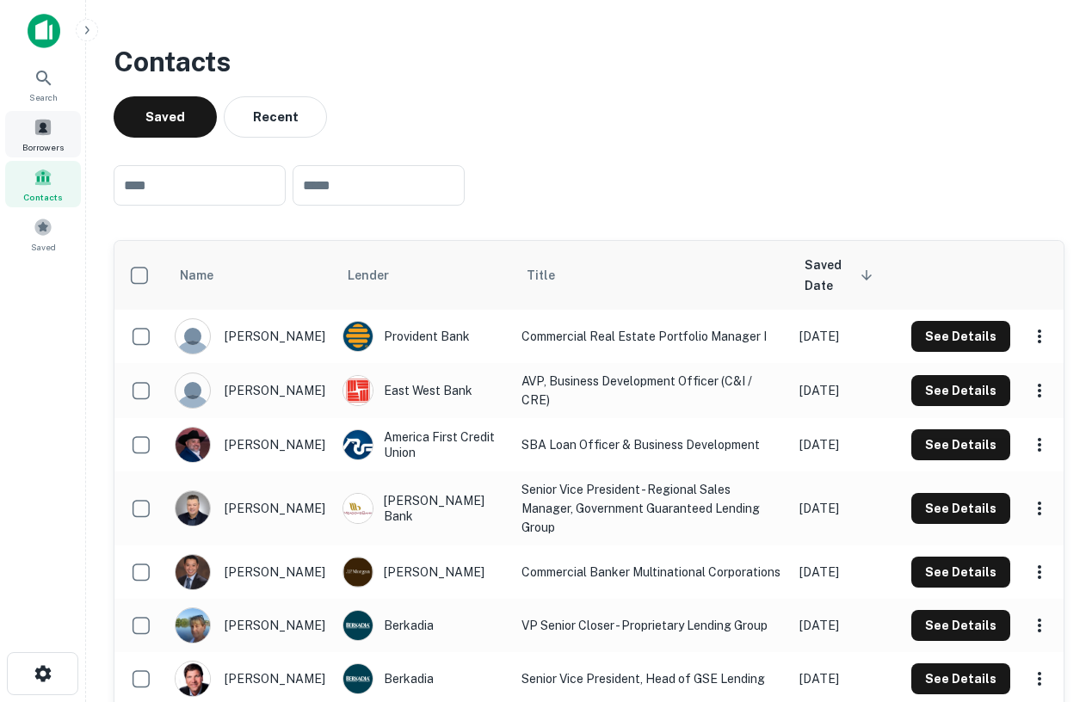
click at [36, 135] on span at bounding box center [43, 127] width 19 height 19
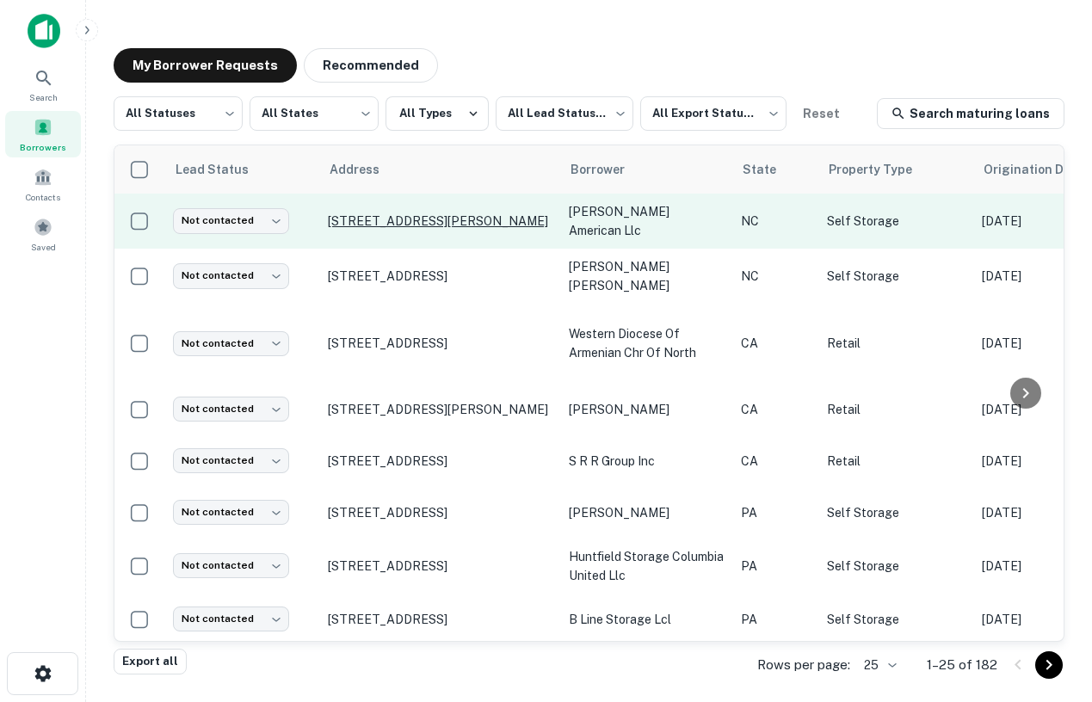
click at [405, 213] on p "[STREET_ADDRESS][PERSON_NAME]" at bounding box center [440, 220] width 224 height 15
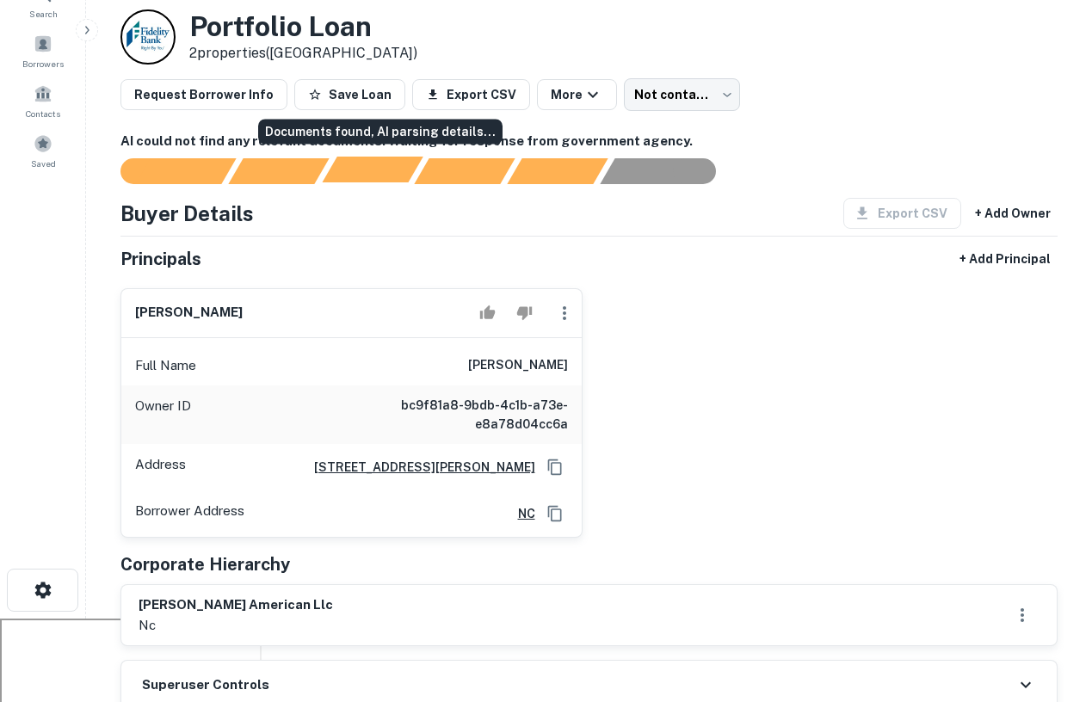
scroll to position [84, 0]
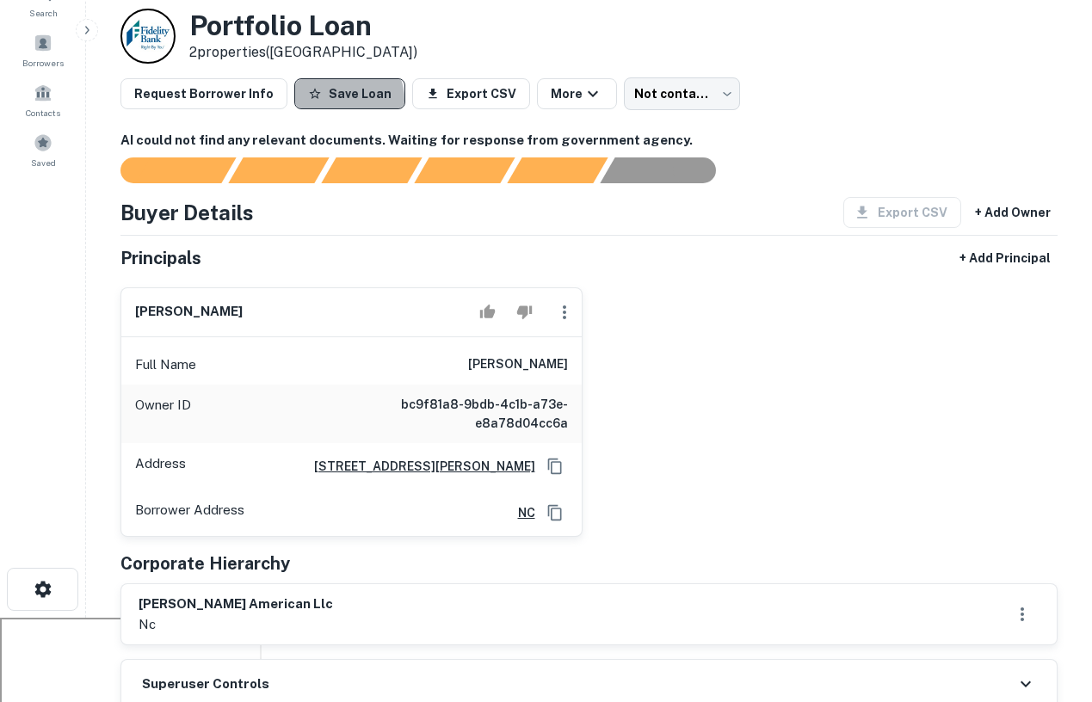
click at [331, 100] on button "Save Loan" at bounding box center [349, 93] width 111 height 31
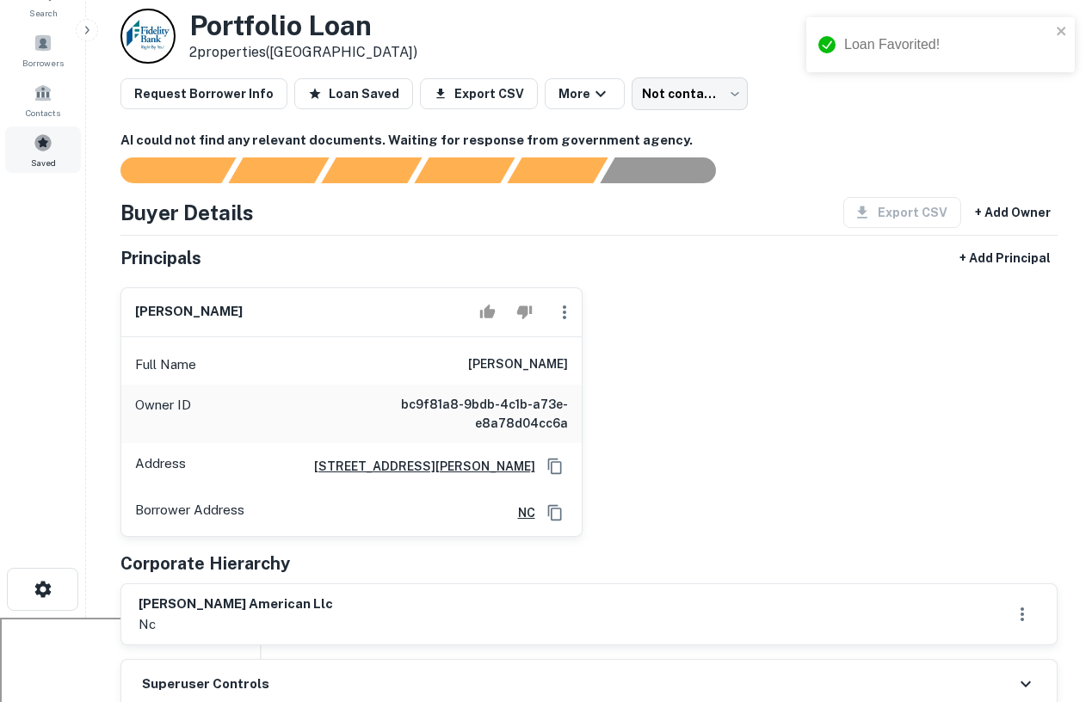
click at [50, 153] on div "Saved" at bounding box center [43, 150] width 76 height 46
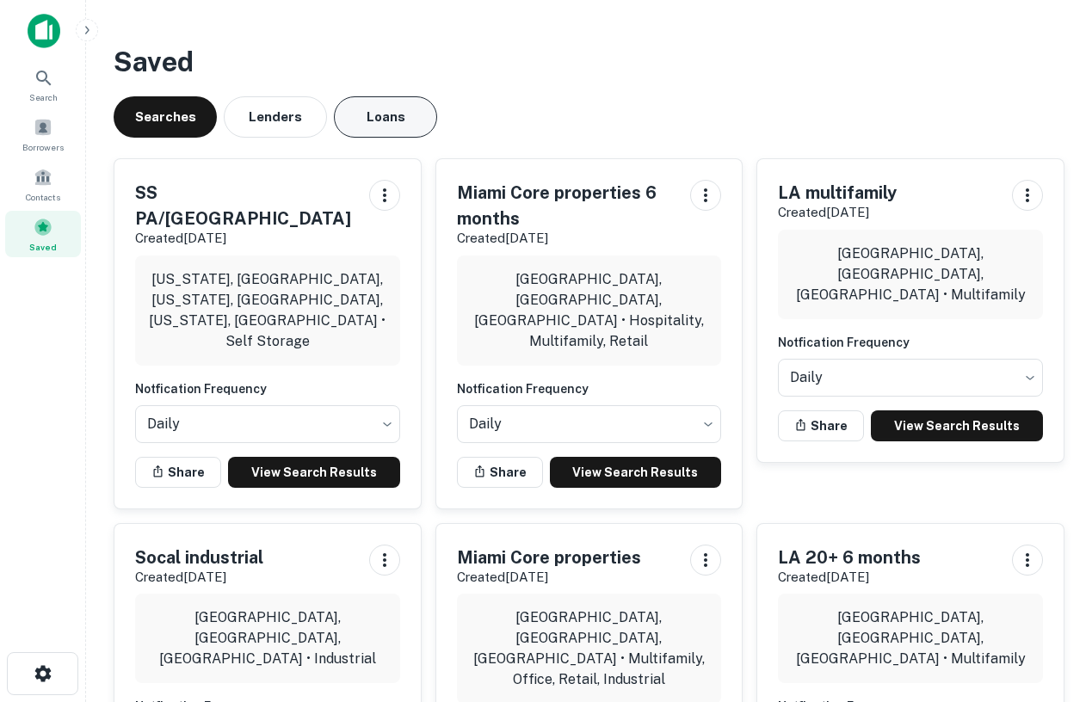
click at [382, 122] on button "Loans" at bounding box center [385, 116] width 103 height 41
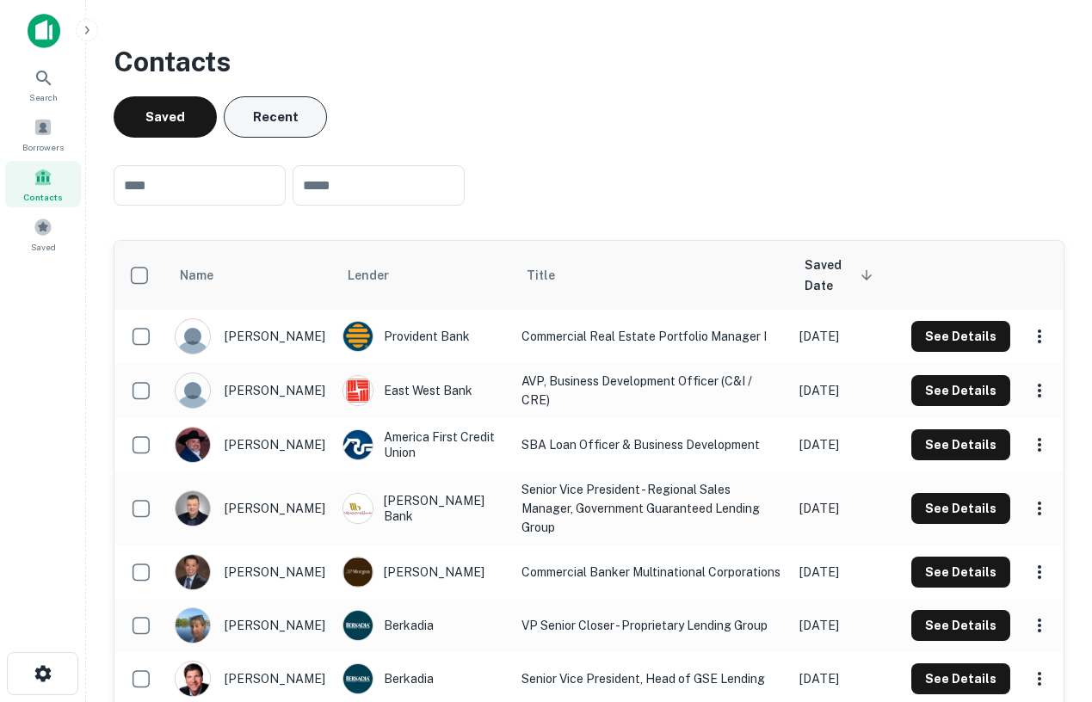
click at [286, 110] on button "Recent" at bounding box center [275, 116] width 103 height 41
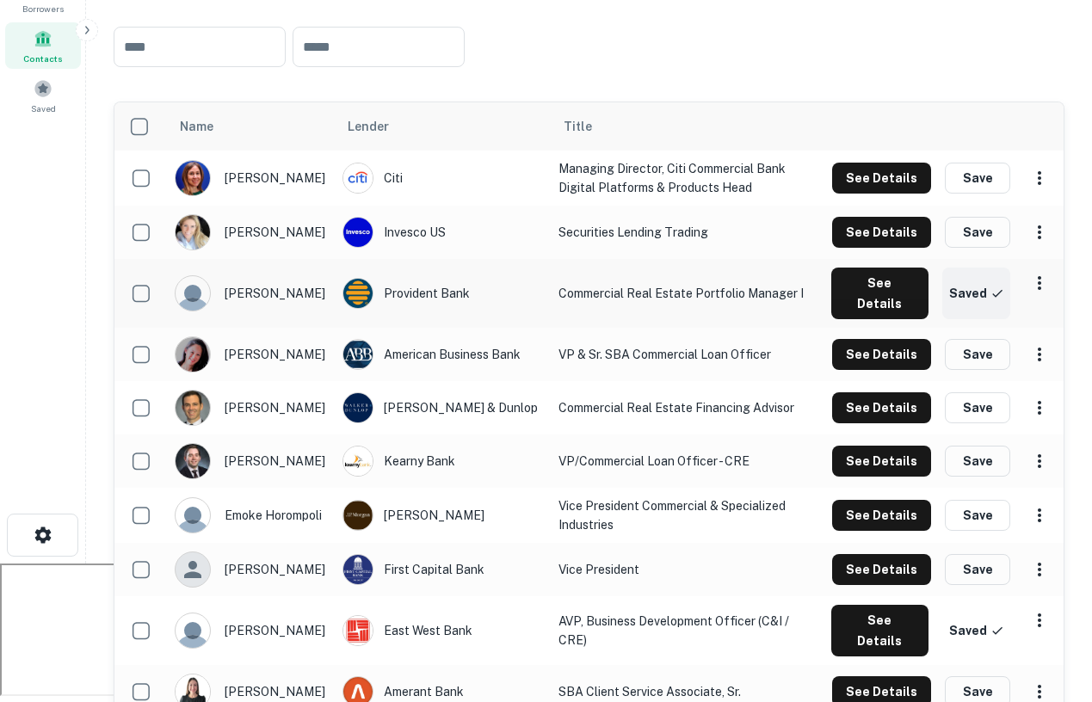
scroll to position [140, 0]
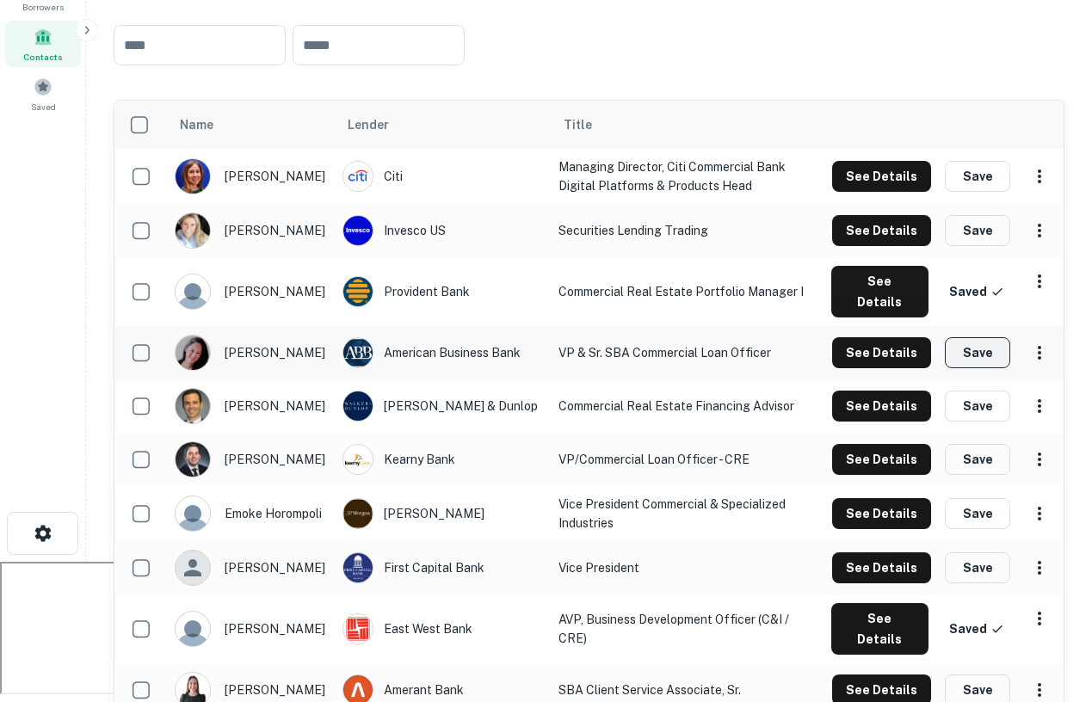
click at [993, 338] on button "Save" at bounding box center [977, 352] width 65 height 31
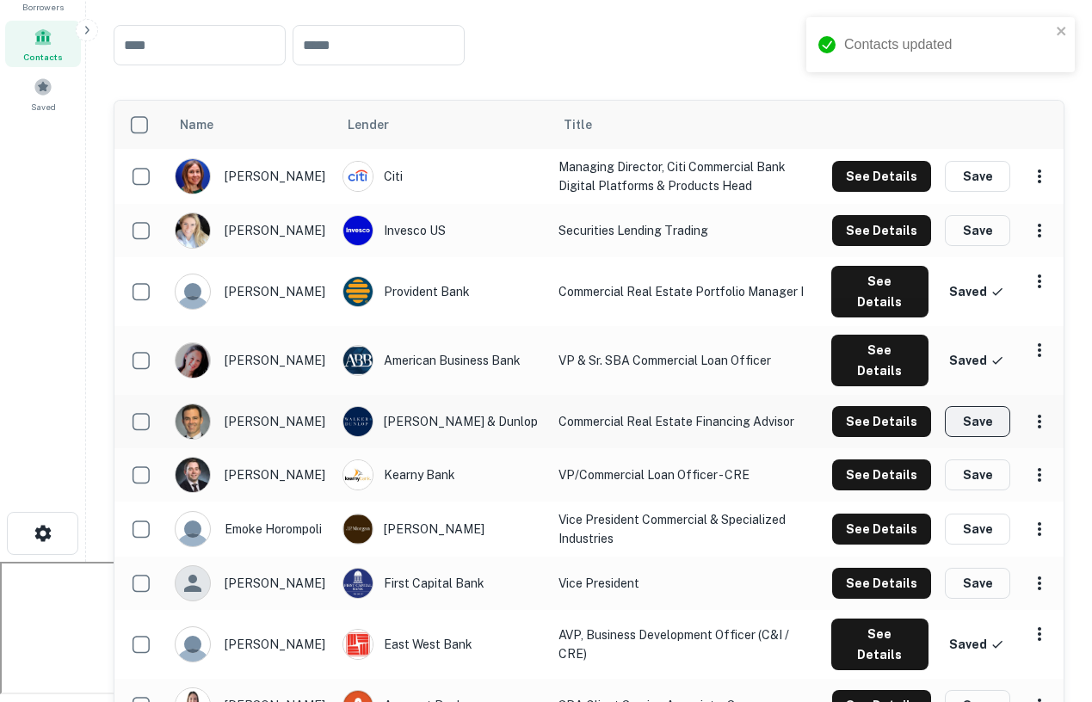
click at [989, 406] on button "Save" at bounding box center [977, 421] width 65 height 31
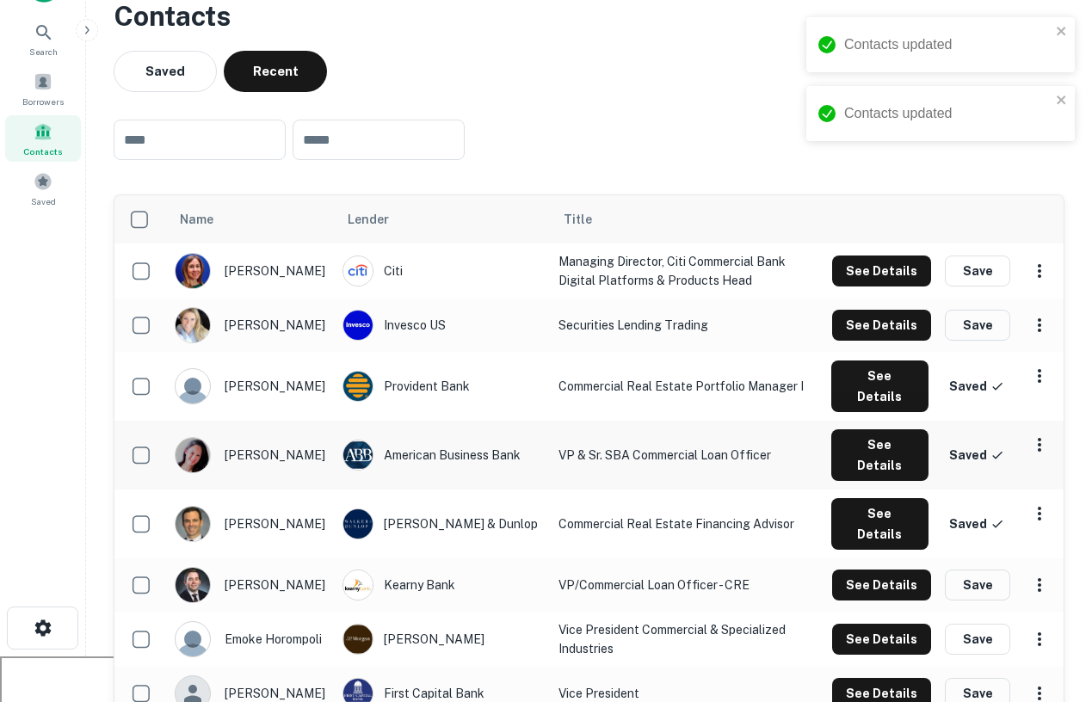
scroll to position [0, 0]
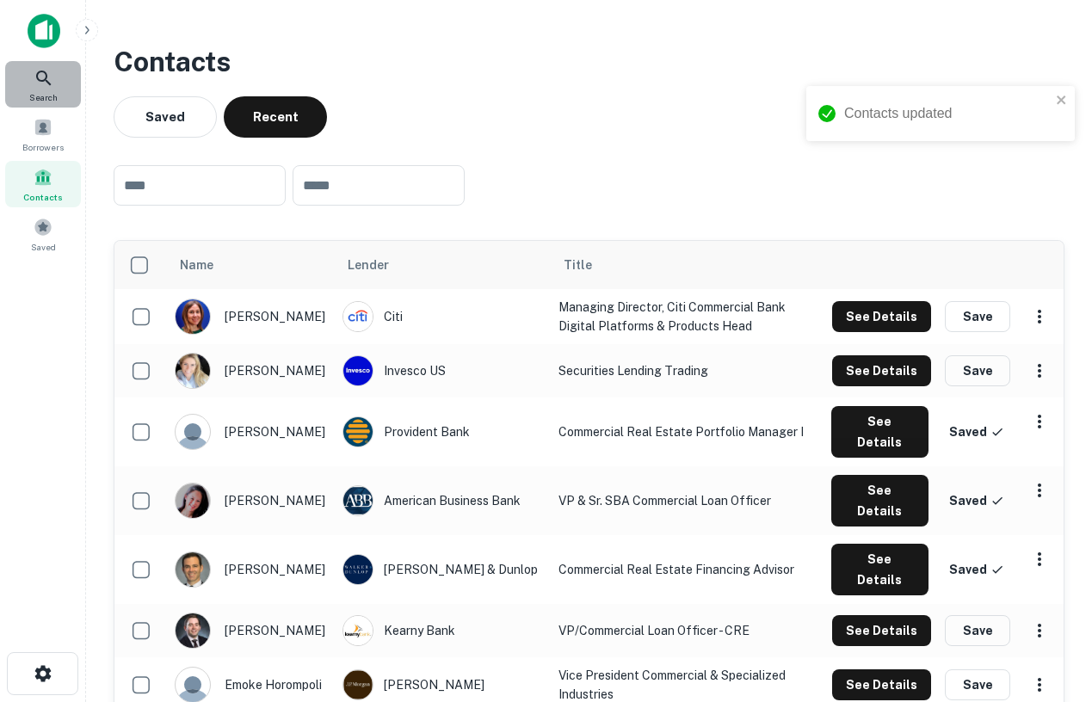
click at [36, 84] on icon at bounding box center [44, 78] width 21 height 21
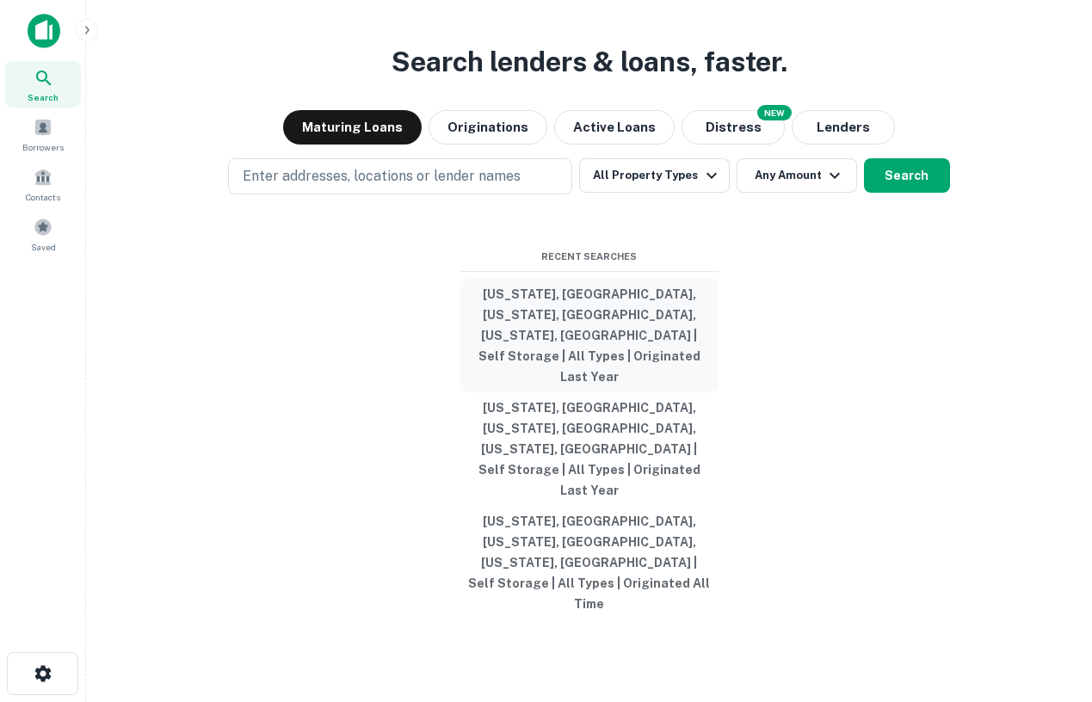
click at [585, 358] on button "[US_STATE], [GEOGRAPHIC_DATA], [US_STATE], [GEOGRAPHIC_DATA], [US_STATE], [GEOG…" at bounding box center [590, 336] width 258 height 114
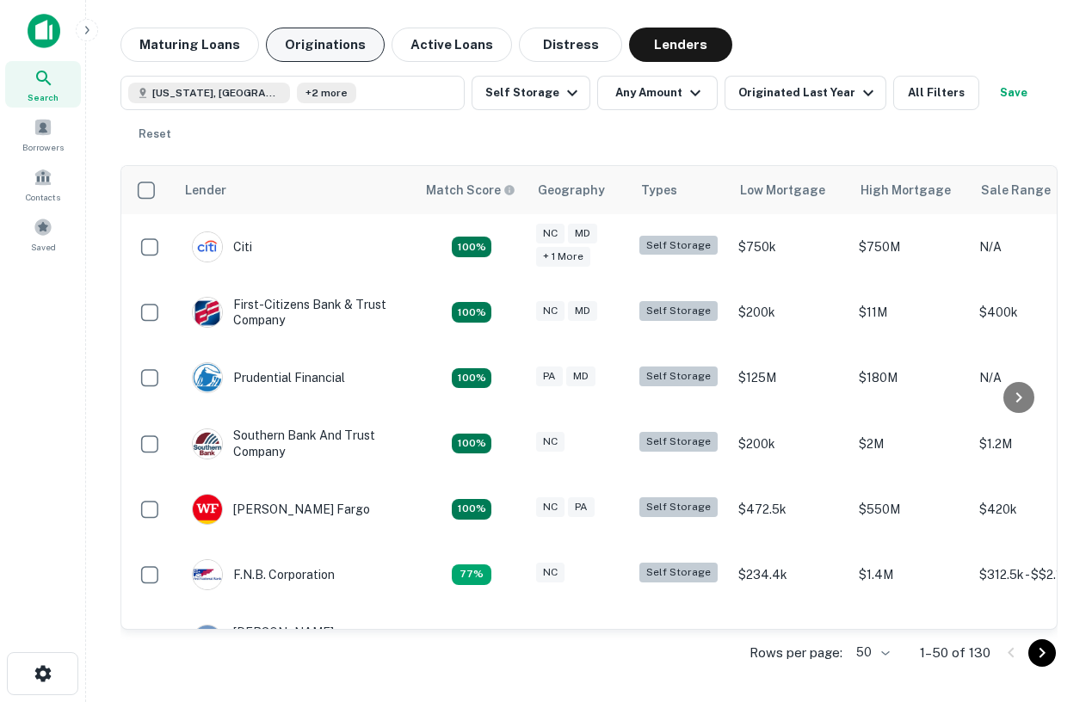
click at [346, 36] on button "Originations" at bounding box center [325, 45] width 119 height 34
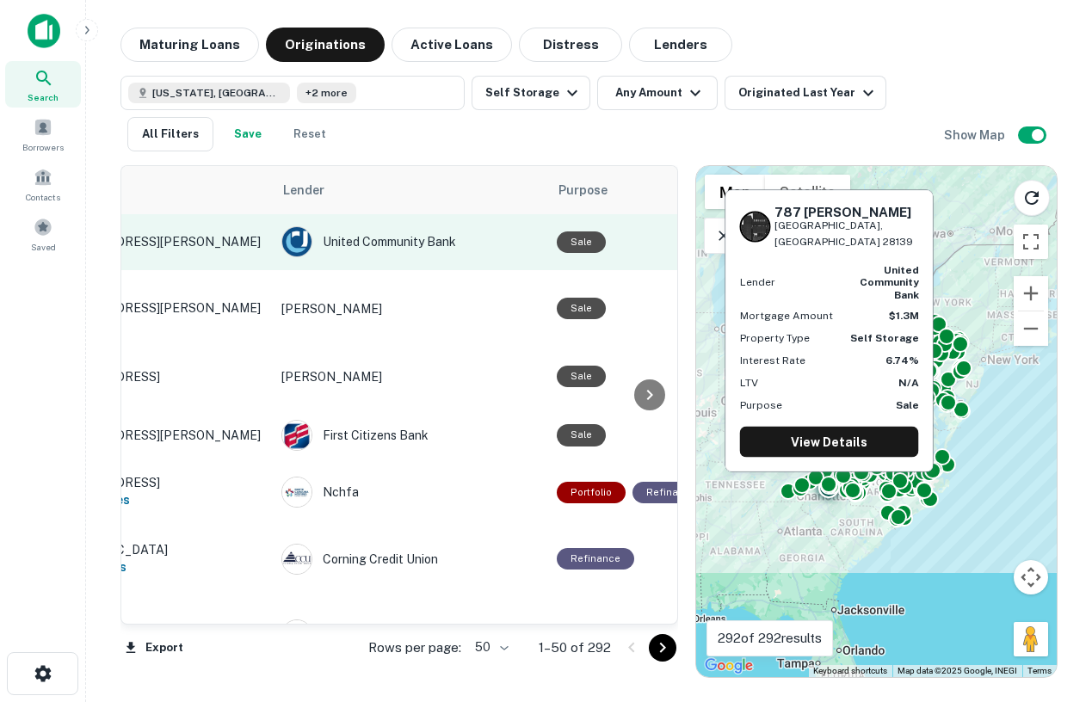
scroll to position [1, 0]
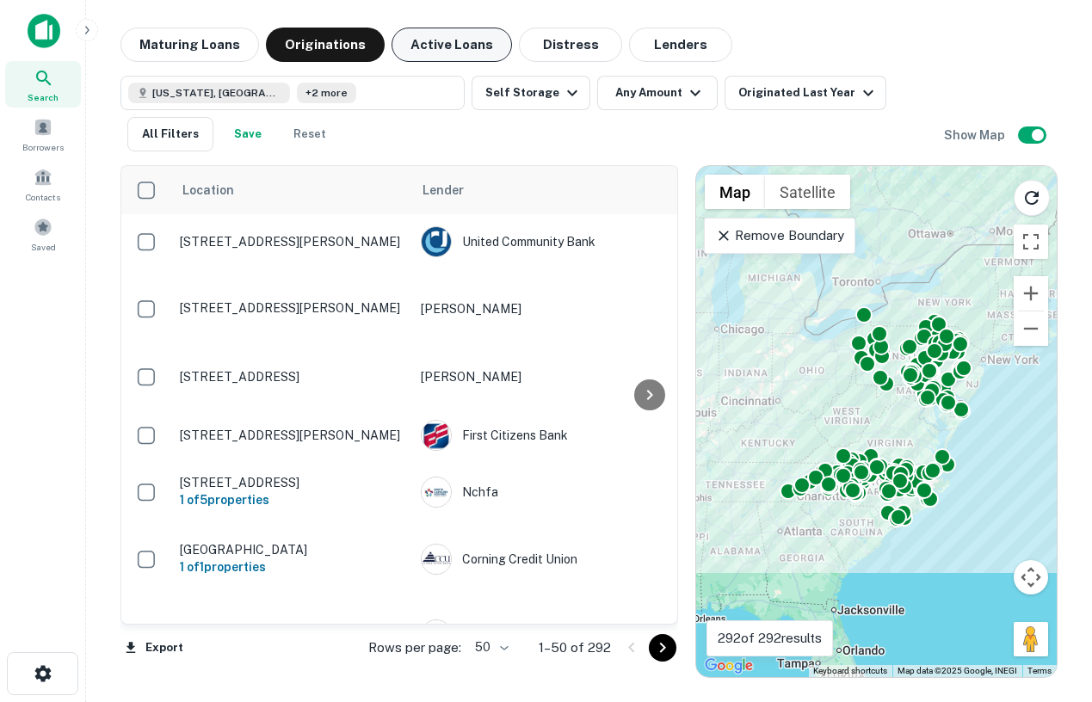
click at [445, 49] on button "Active Loans" at bounding box center [452, 45] width 121 height 34
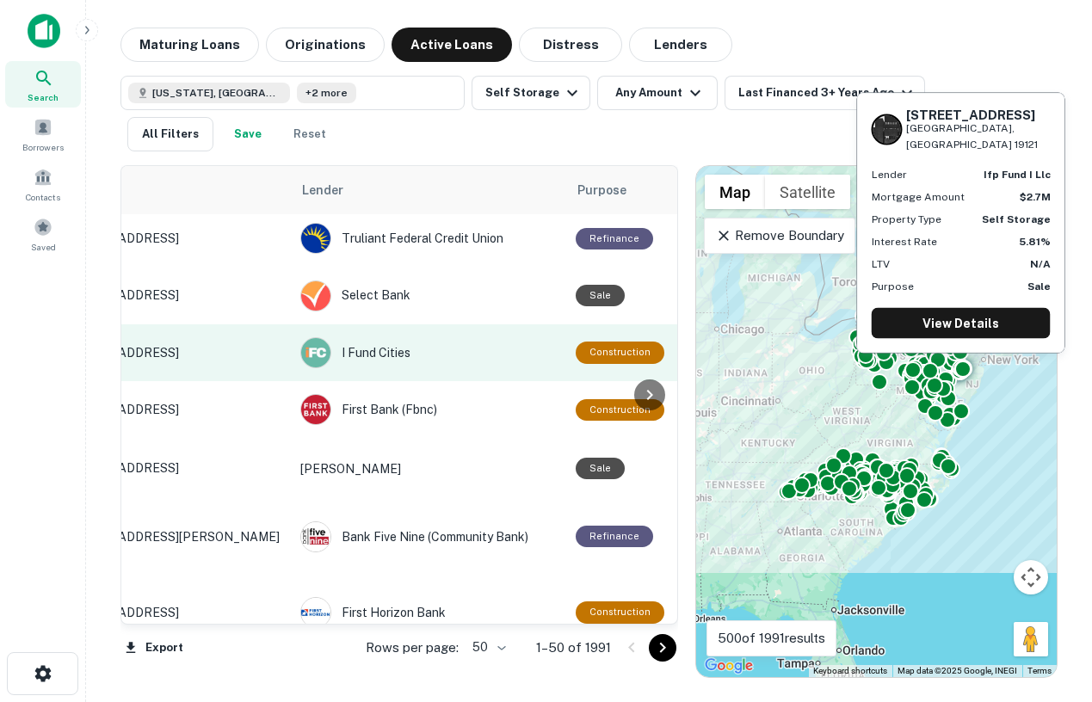
scroll to position [4, 0]
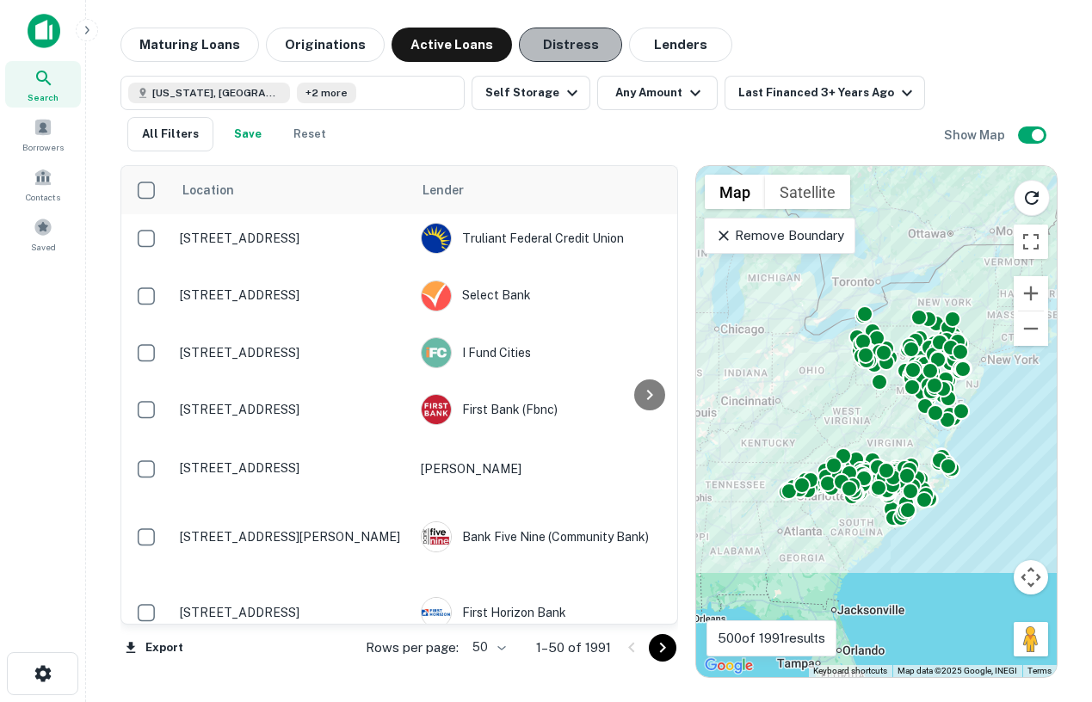
click at [558, 32] on button "Distress" at bounding box center [570, 45] width 103 height 34
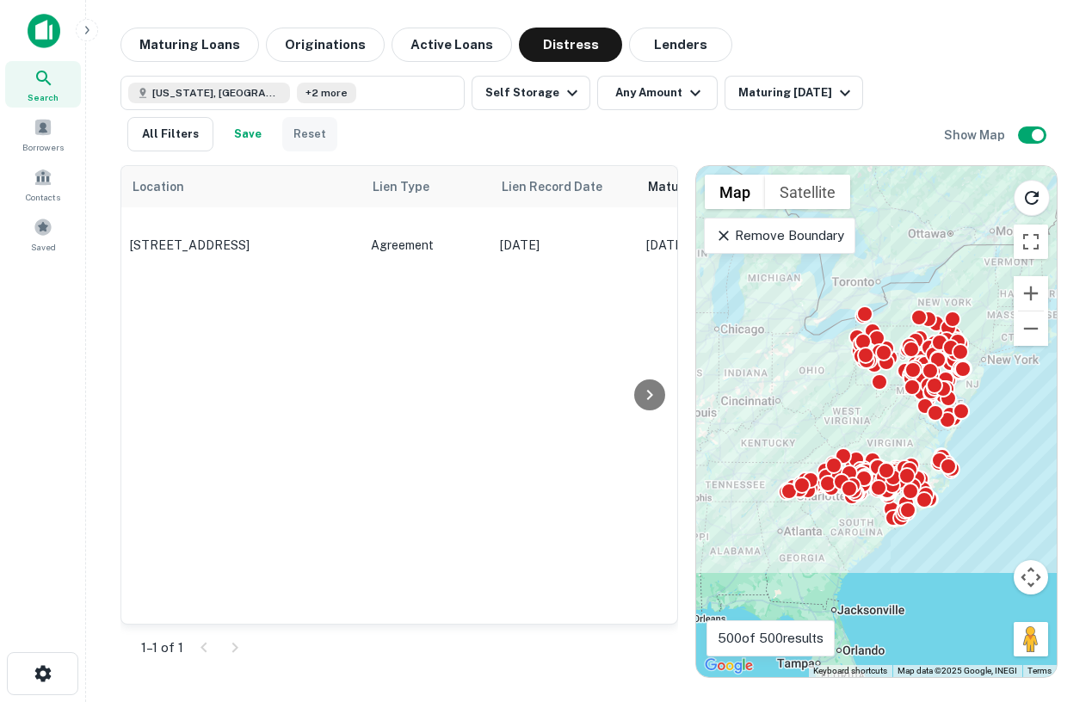
click at [324, 139] on button "Reset" at bounding box center [309, 134] width 55 height 34
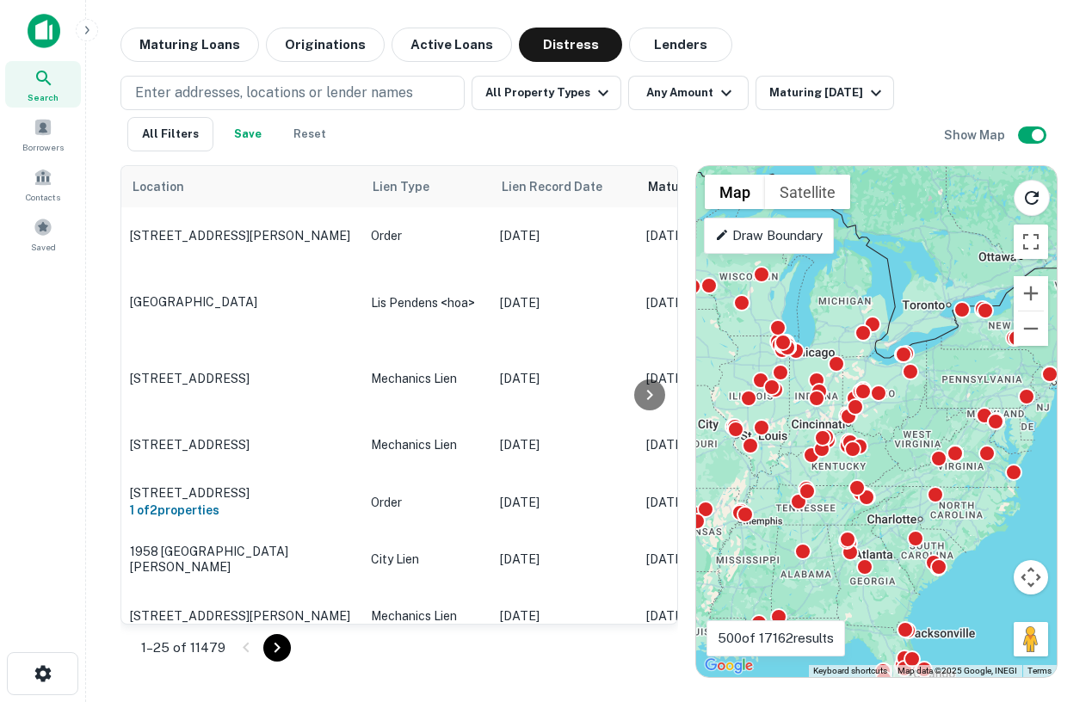
drag, startPoint x: 833, startPoint y: 391, endPoint x: 909, endPoint y: 415, distance: 79.5
click at [909, 415] on div "To activate drag with keyboard, press Alt + Enter. Once in keyboard drag state,…" at bounding box center [876, 421] width 361 height 511
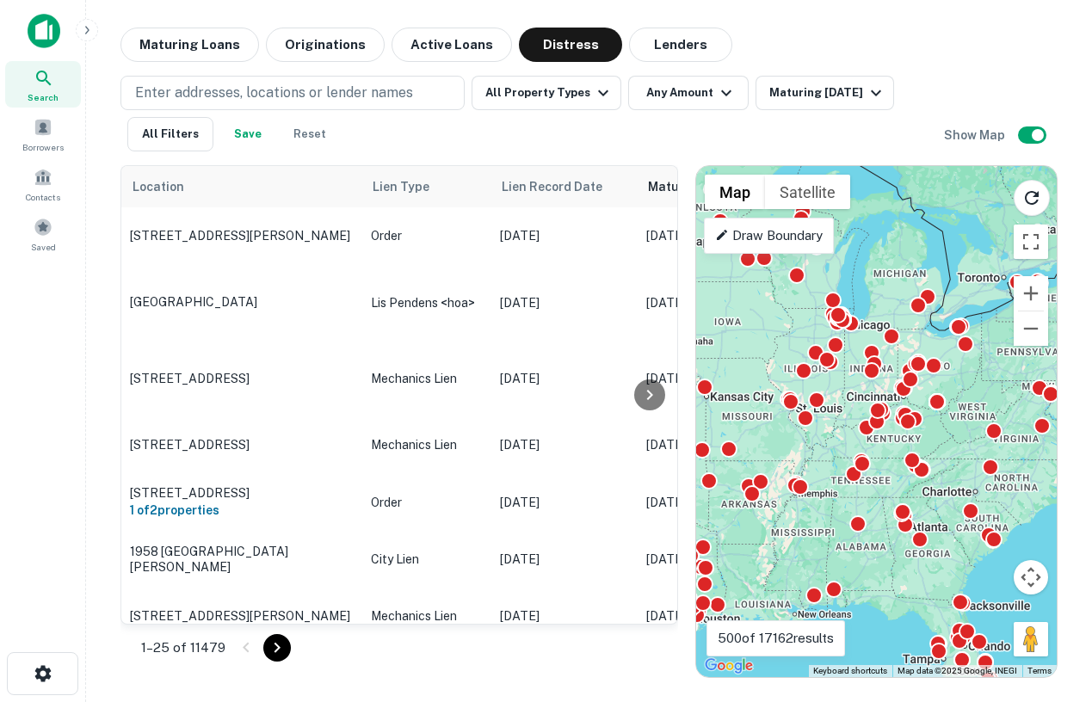
drag, startPoint x: 829, startPoint y: 338, endPoint x: 882, endPoint y: 309, distance: 60.9
click at [882, 309] on div "To activate drag with keyboard, press Alt + Enter. Once in keyboard drag state,…" at bounding box center [876, 421] width 361 height 511
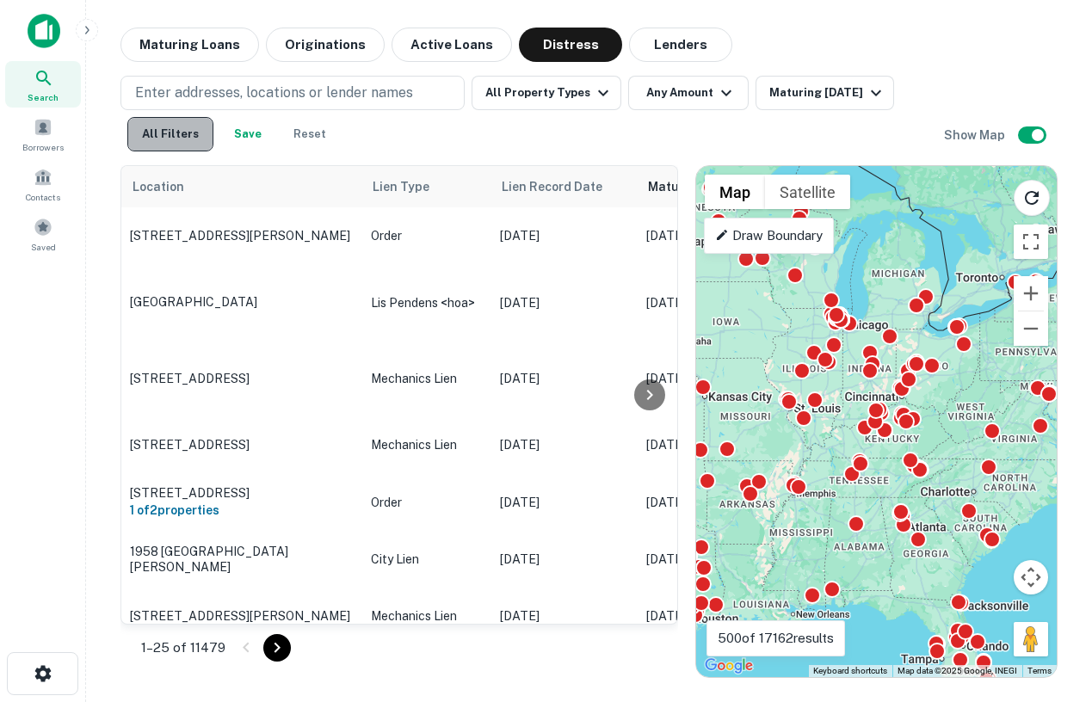
click at [186, 138] on button "All Filters" at bounding box center [170, 134] width 86 height 34
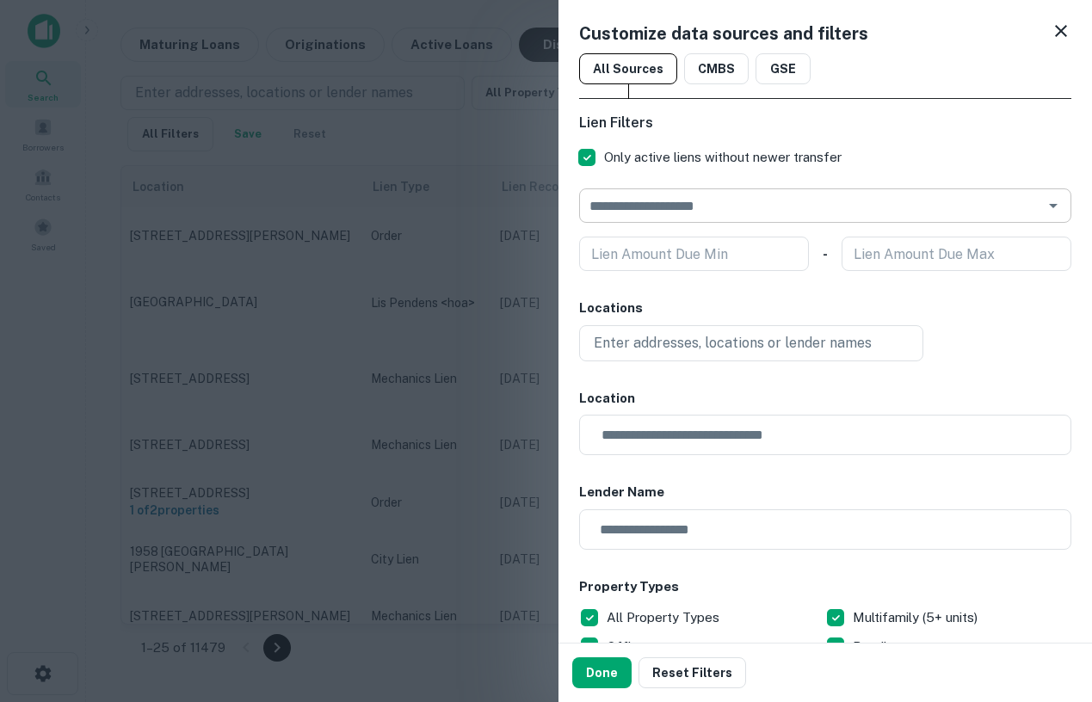
click at [708, 207] on input "text" at bounding box center [811, 206] width 454 height 24
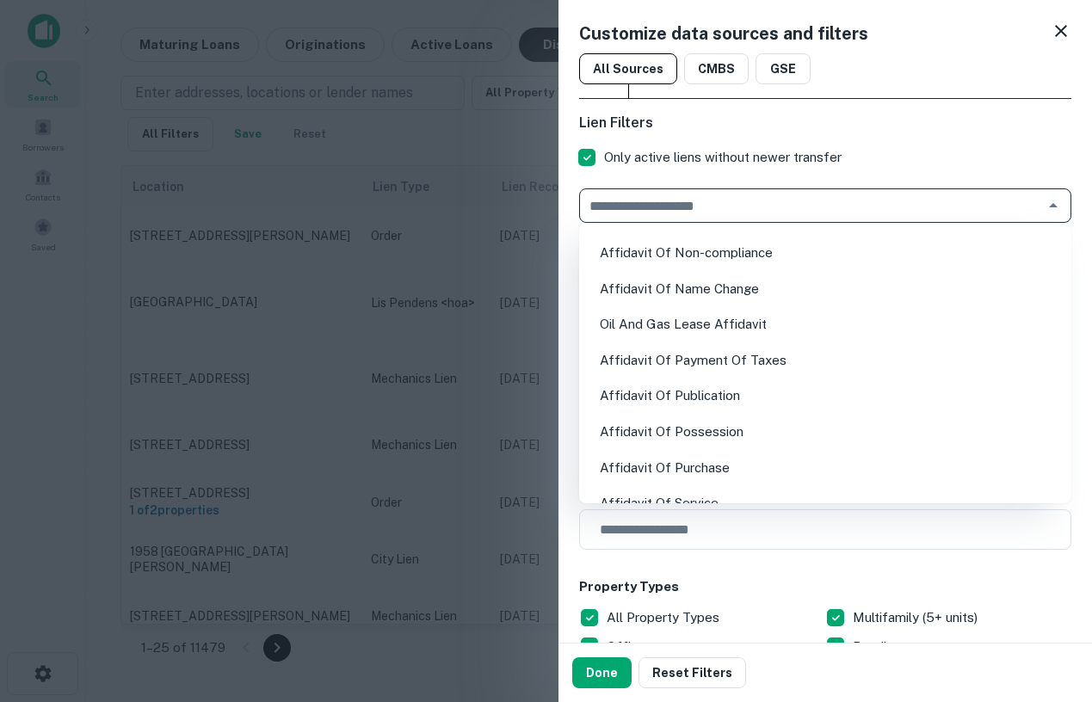
scroll to position [1778, 0]
click at [881, 133] on h6 "Lien Filters" at bounding box center [825, 123] width 492 height 21
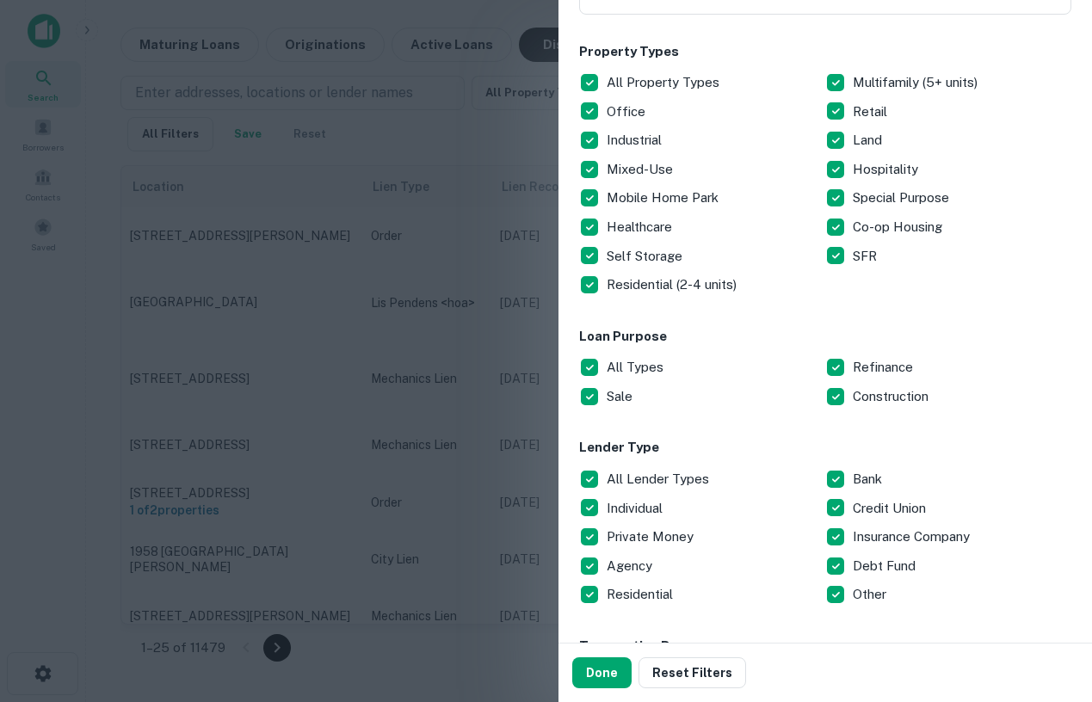
scroll to position [536, 0]
click at [378, 419] on div at bounding box center [546, 351] width 1092 height 702
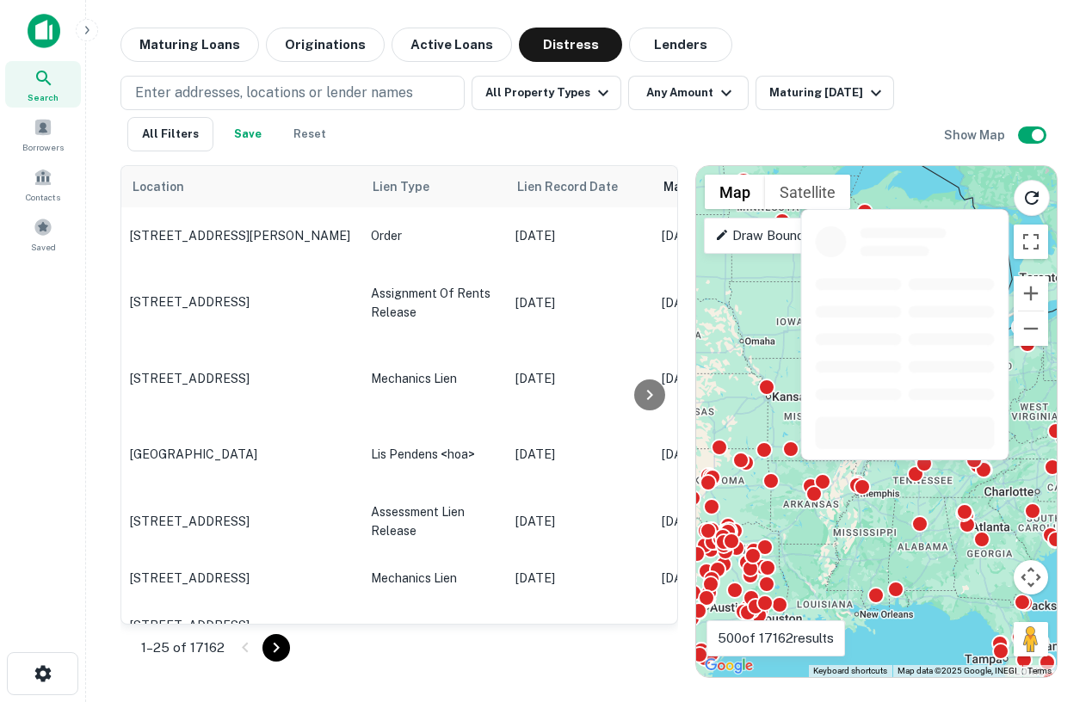
drag, startPoint x: 840, startPoint y: 462, endPoint x: 903, endPoint y: 462, distance: 62.8
click at [903, 462] on body "Search Borrowers Contacts Saved Maturing Loans Originations Active Loans Distre…" at bounding box center [546, 351] width 1092 height 702
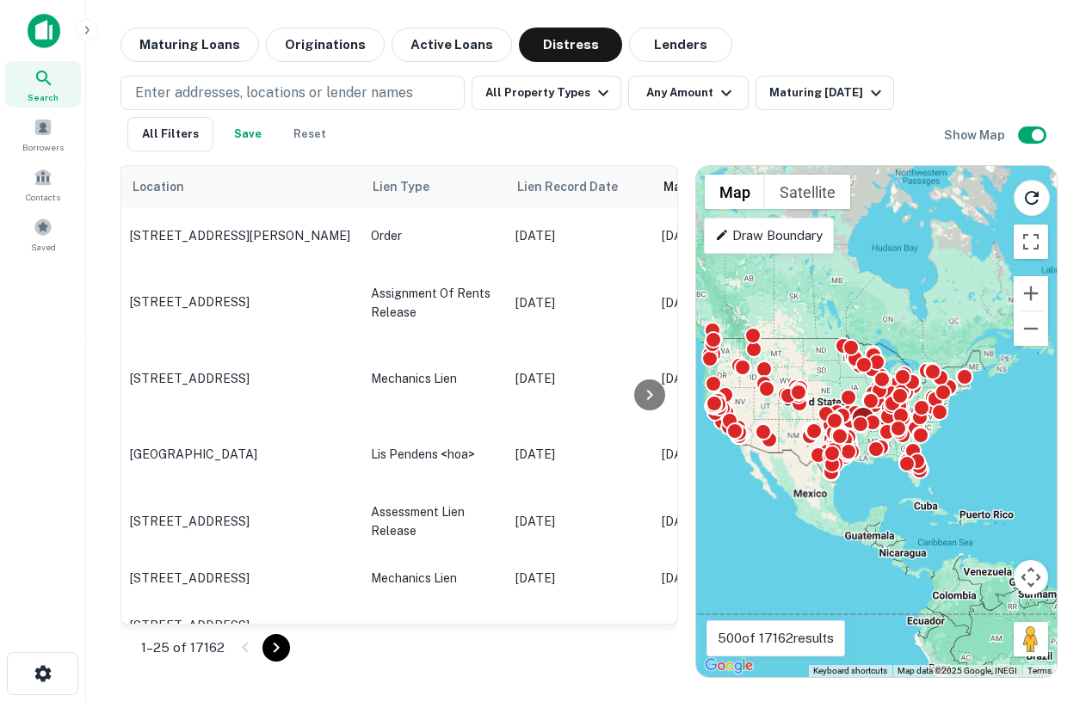
drag, startPoint x: 809, startPoint y: 407, endPoint x: 875, endPoint y: 417, distance: 67.1
click at [927, 424] on div at bounding box center [1107, 424] width 361 height 0
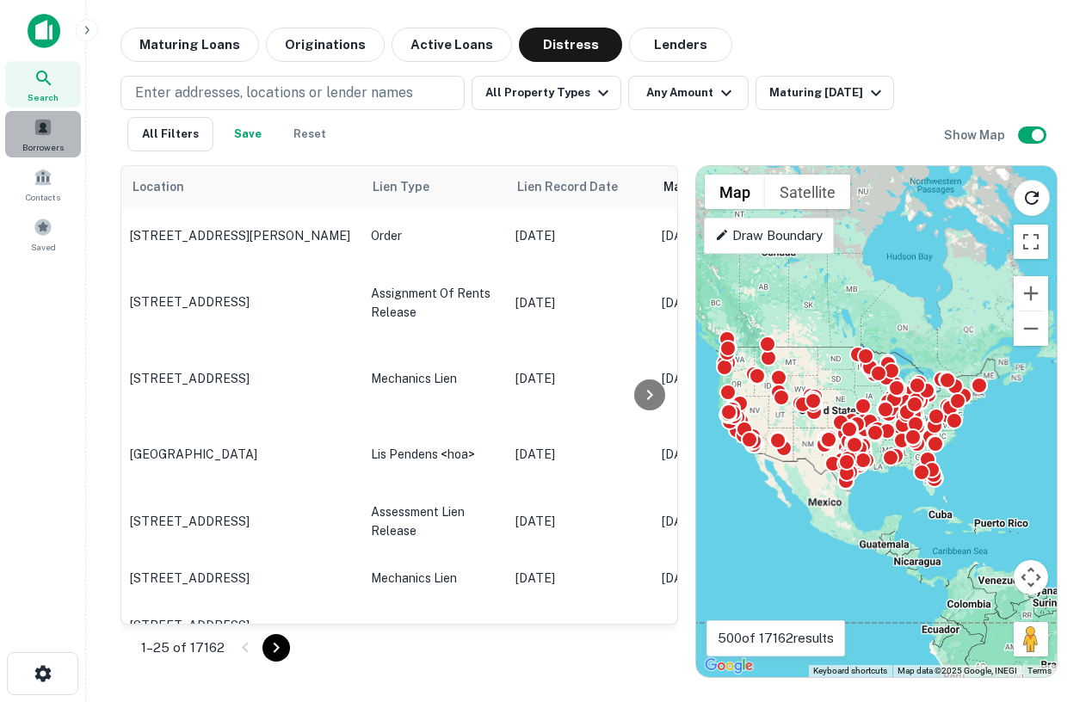
click at [34, 134] on span at bounding box center [43, 127] width 19 height 19
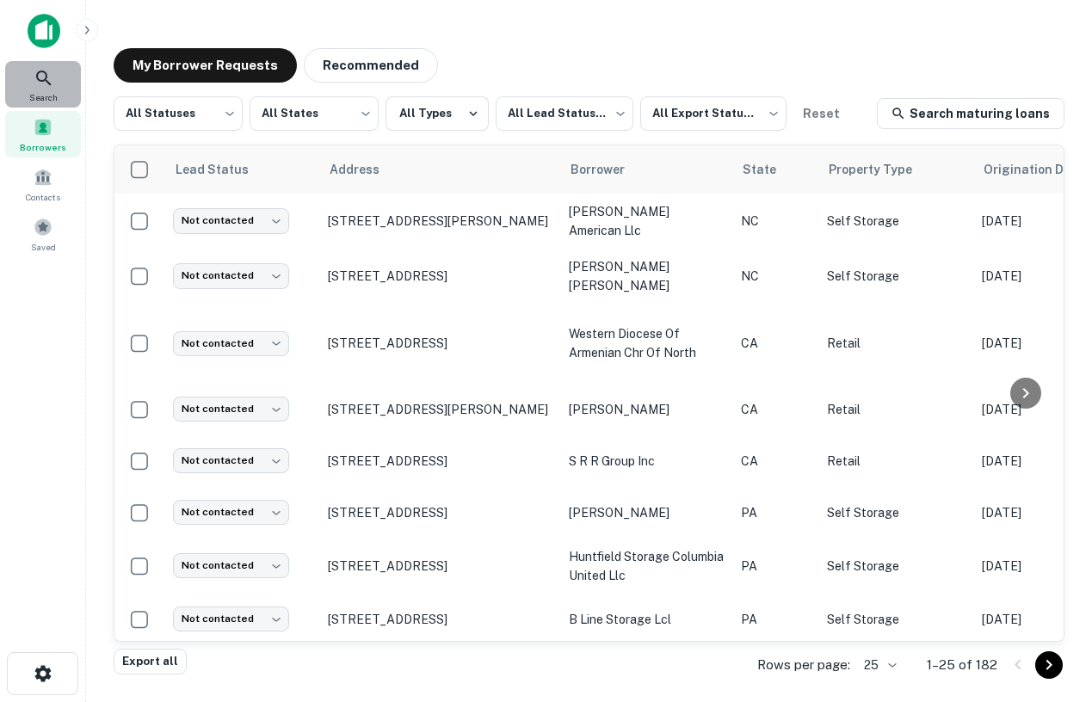
click at [54, 104] on div "Search" at bounding box center [43, 84] width 76 height 46
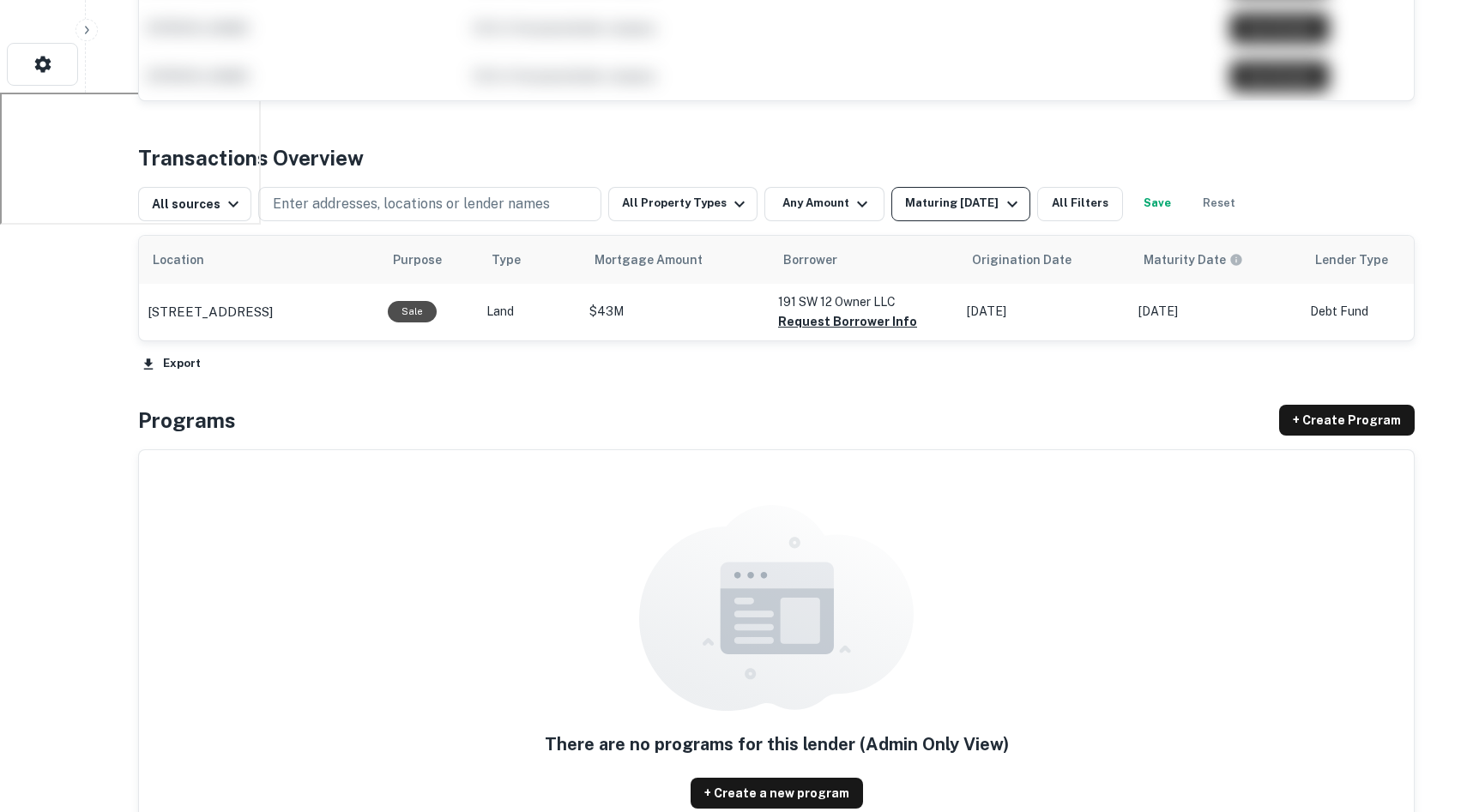
scroll to position [718, 0]
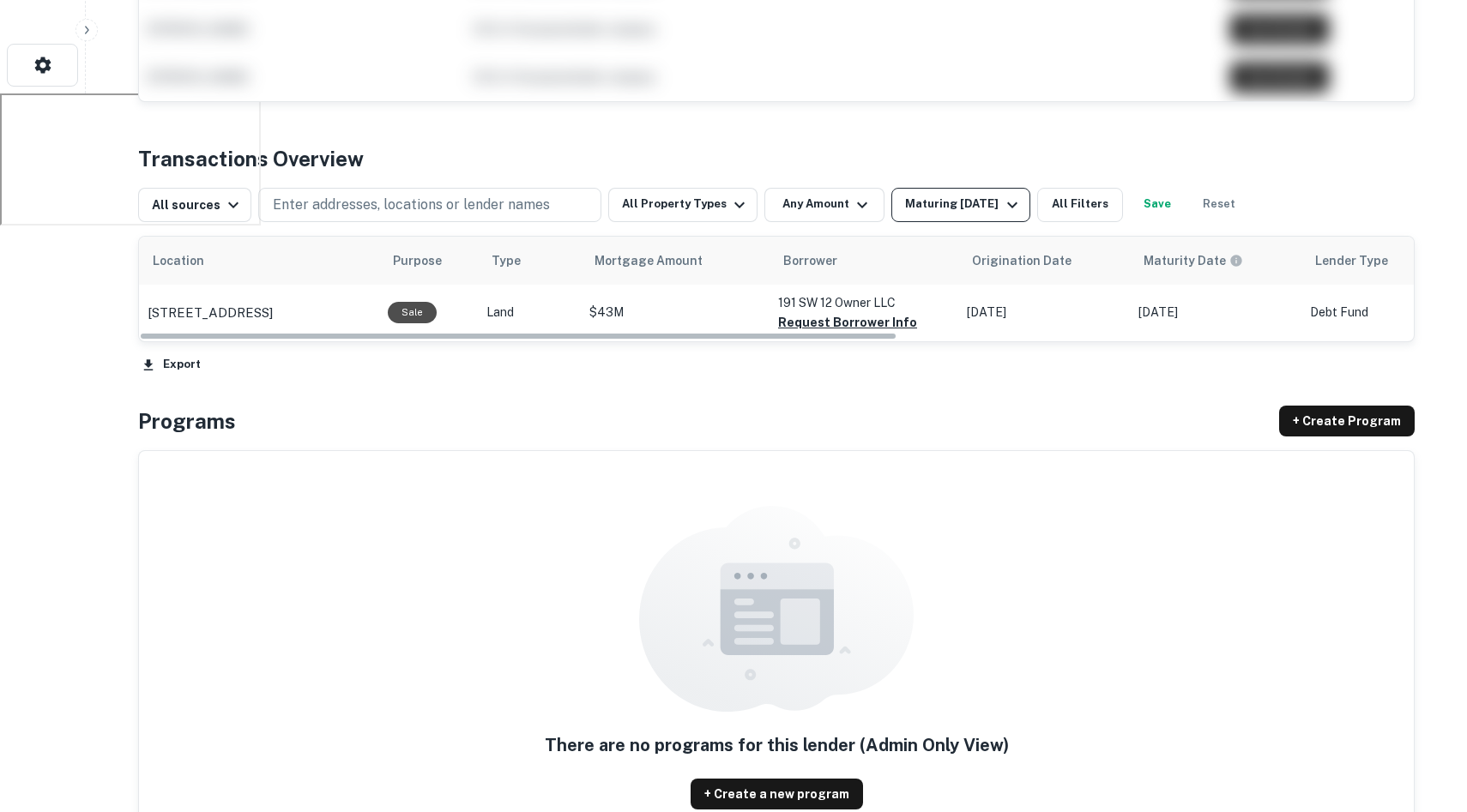
click at [925, 205] on div "Maturing [DATE]" at bounding box center [963, 204] width 117 height 21
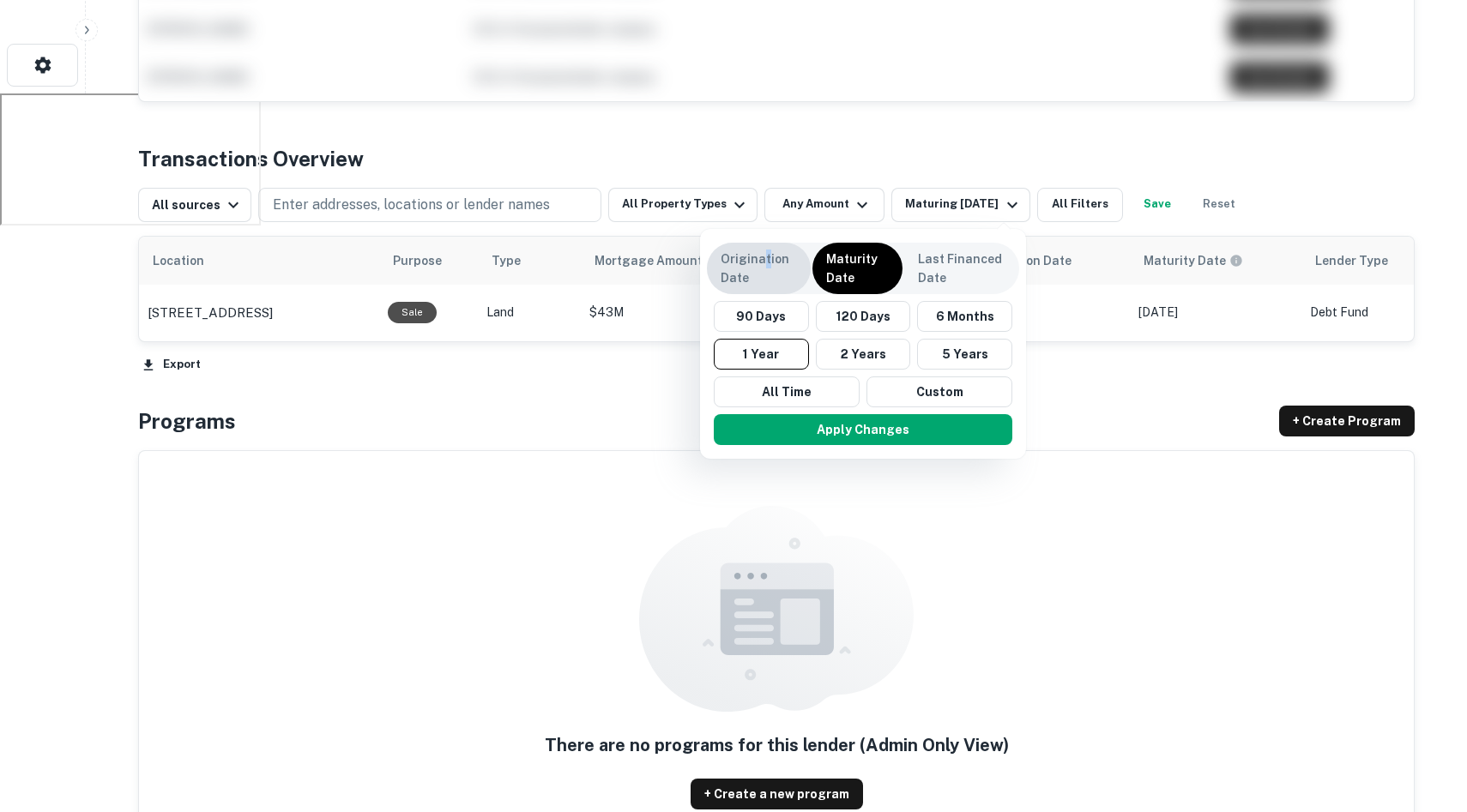
click at [763, 259] on p "Origination Date" at bounding box center [758, 268] width 77 height 38
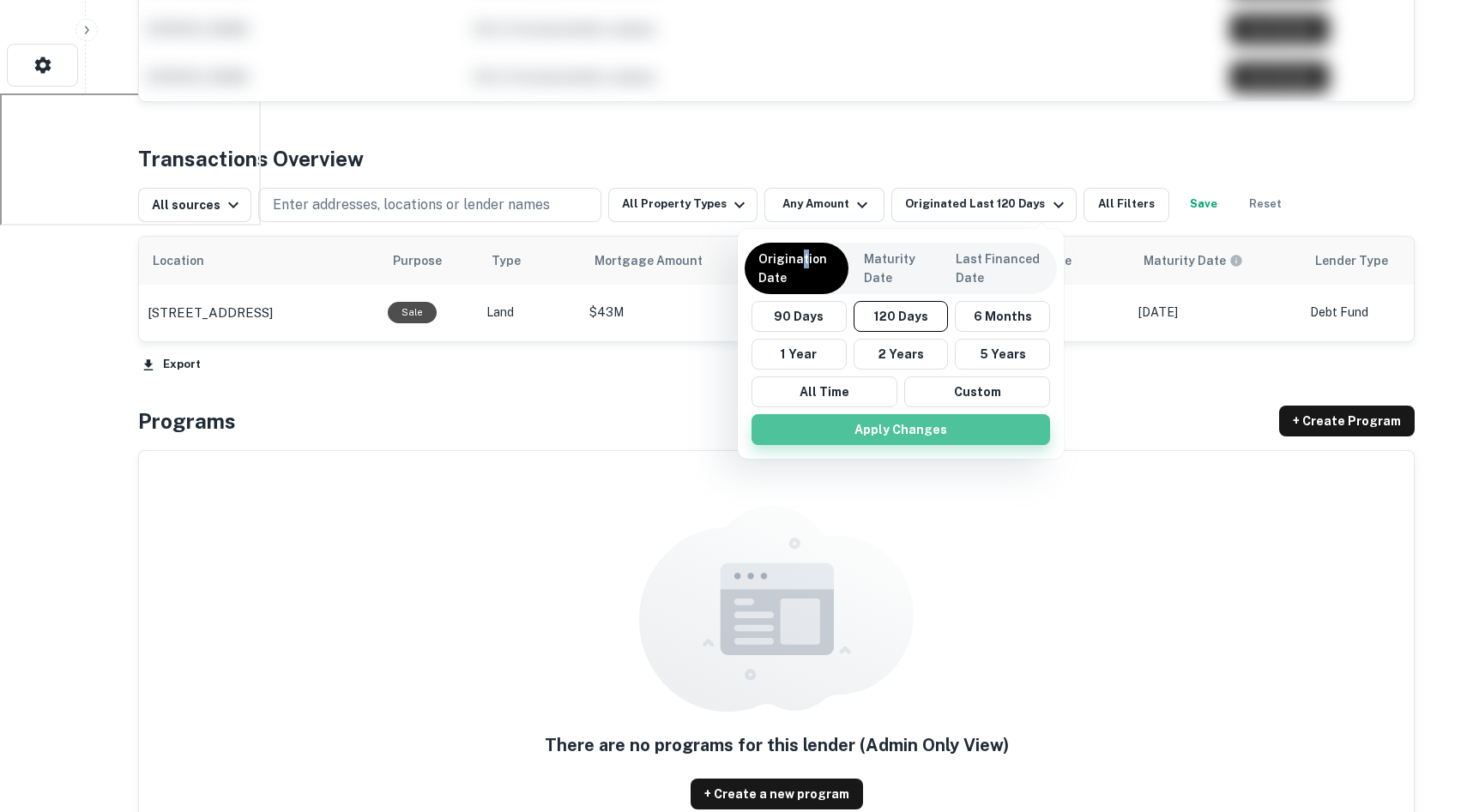
click at [855, 431] on button "Apply Changes" at bounding box center [901, 429] width 299 height 31
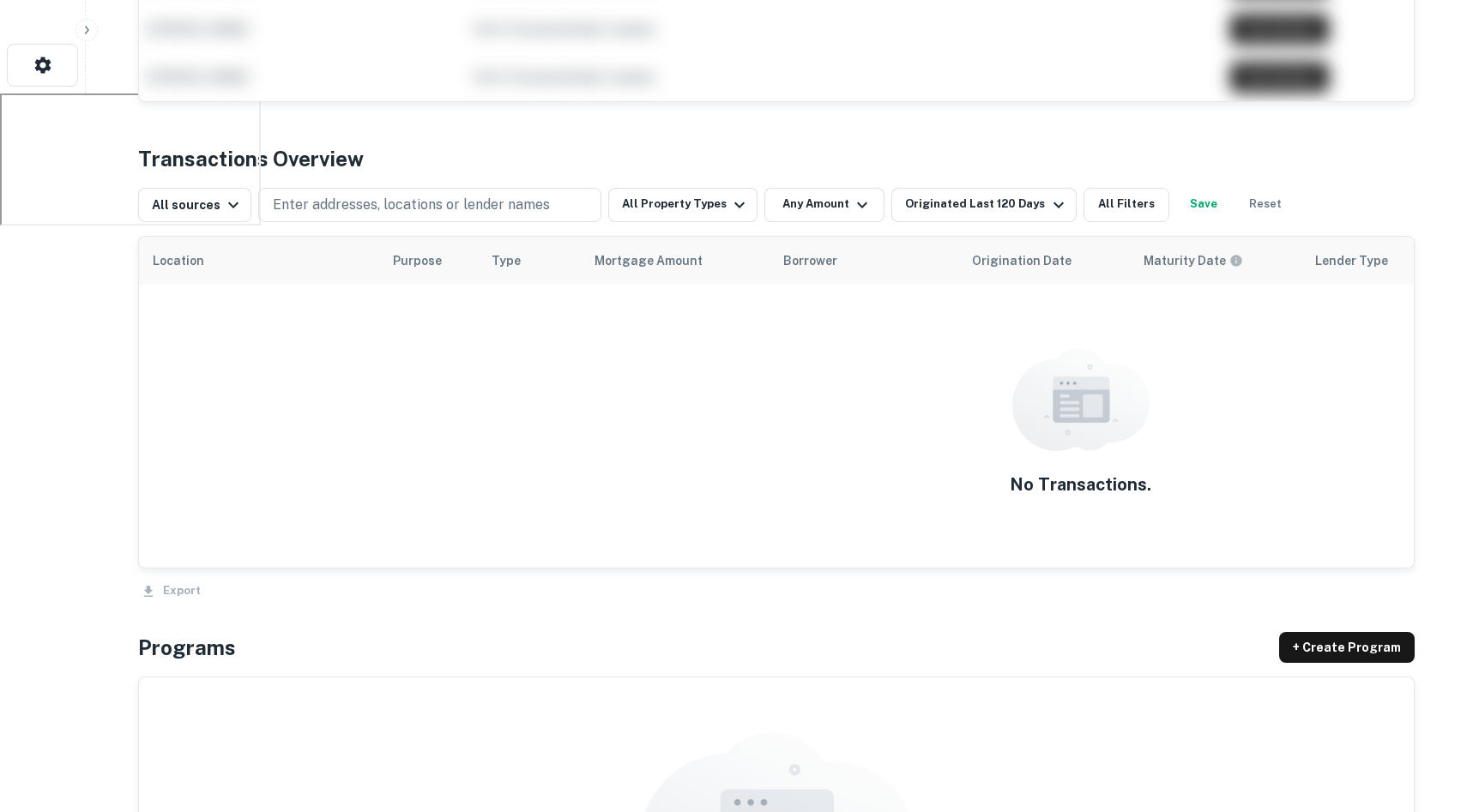
click at [964, 210] on div "Originated Last 120 Days" at bounding box center [987, 204] width 163 height 21
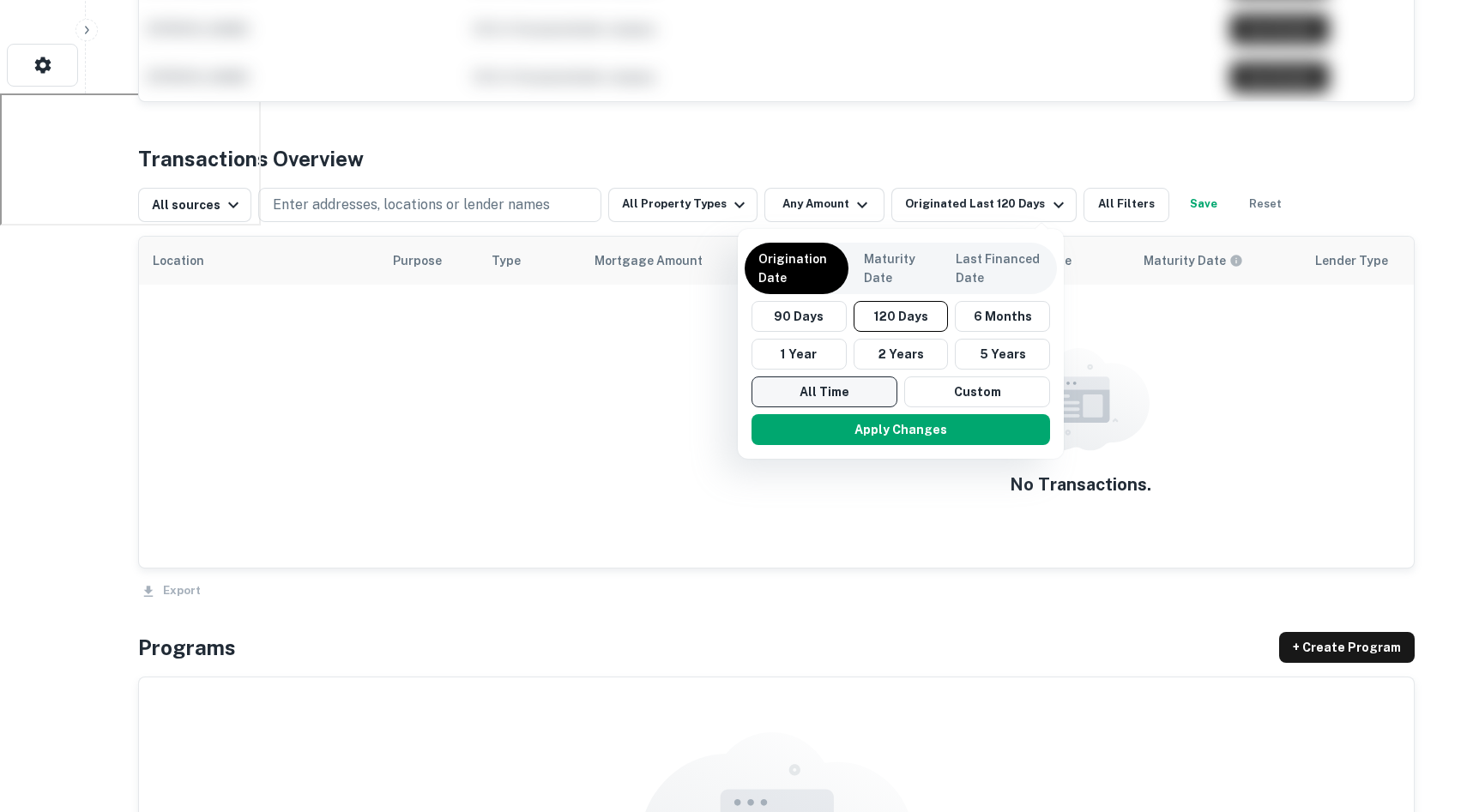
click at [833, 384] on button "All Time" at bounding box center [824, 392] width 146 height 31
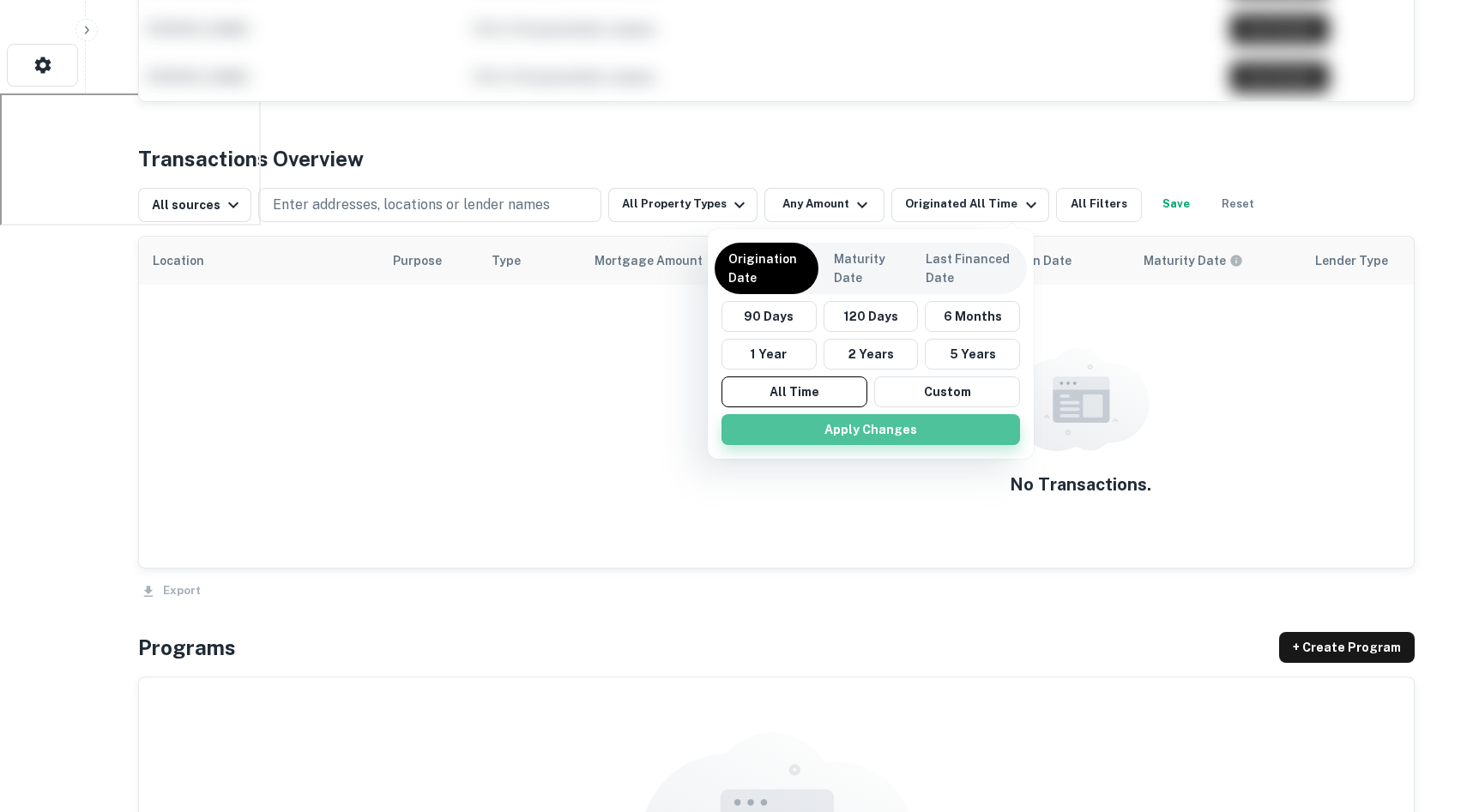
click at [871, 433] on button "Apply Changes" at bounding box center [871, 429] width 299 height 31
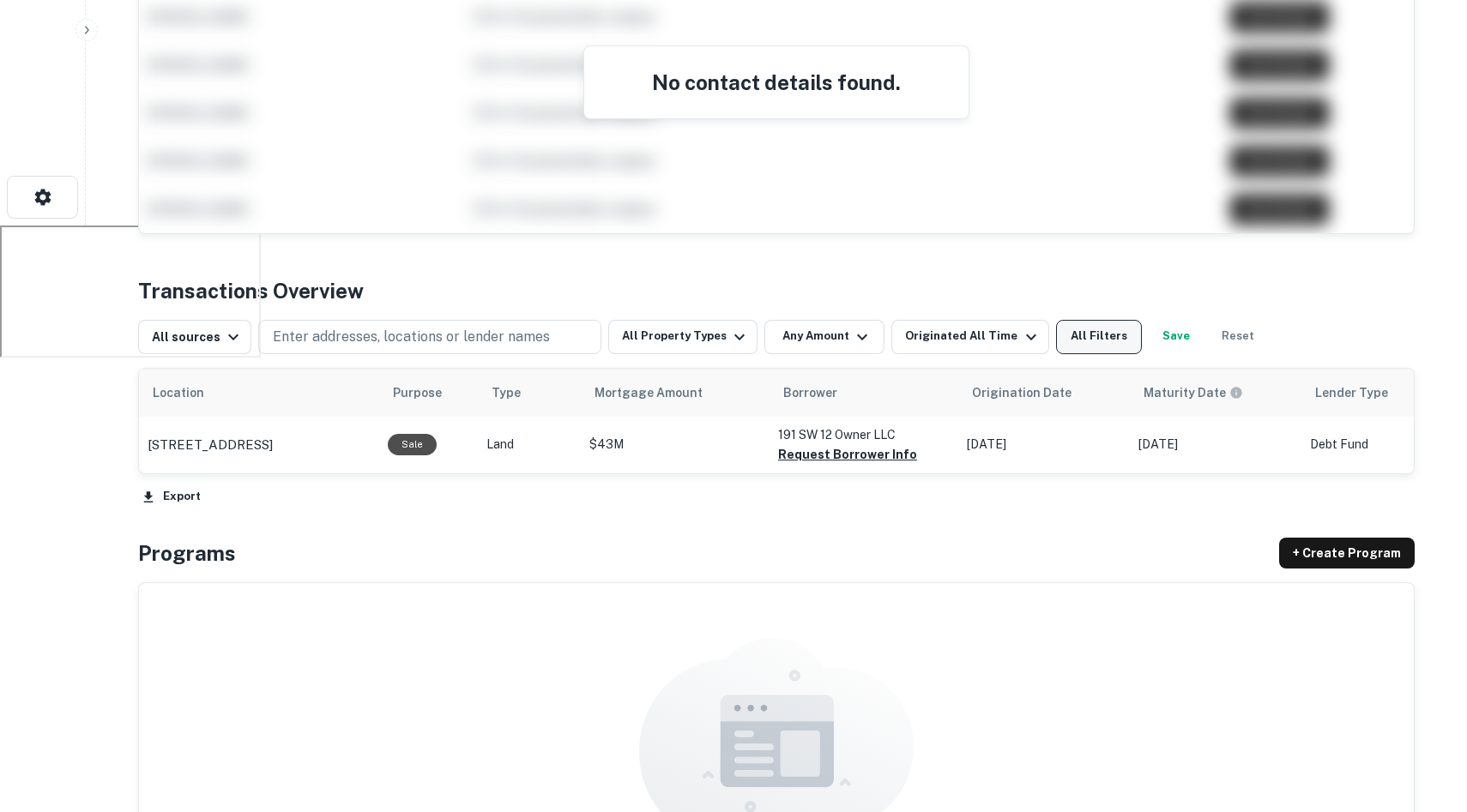
scroll to position [601, 0]
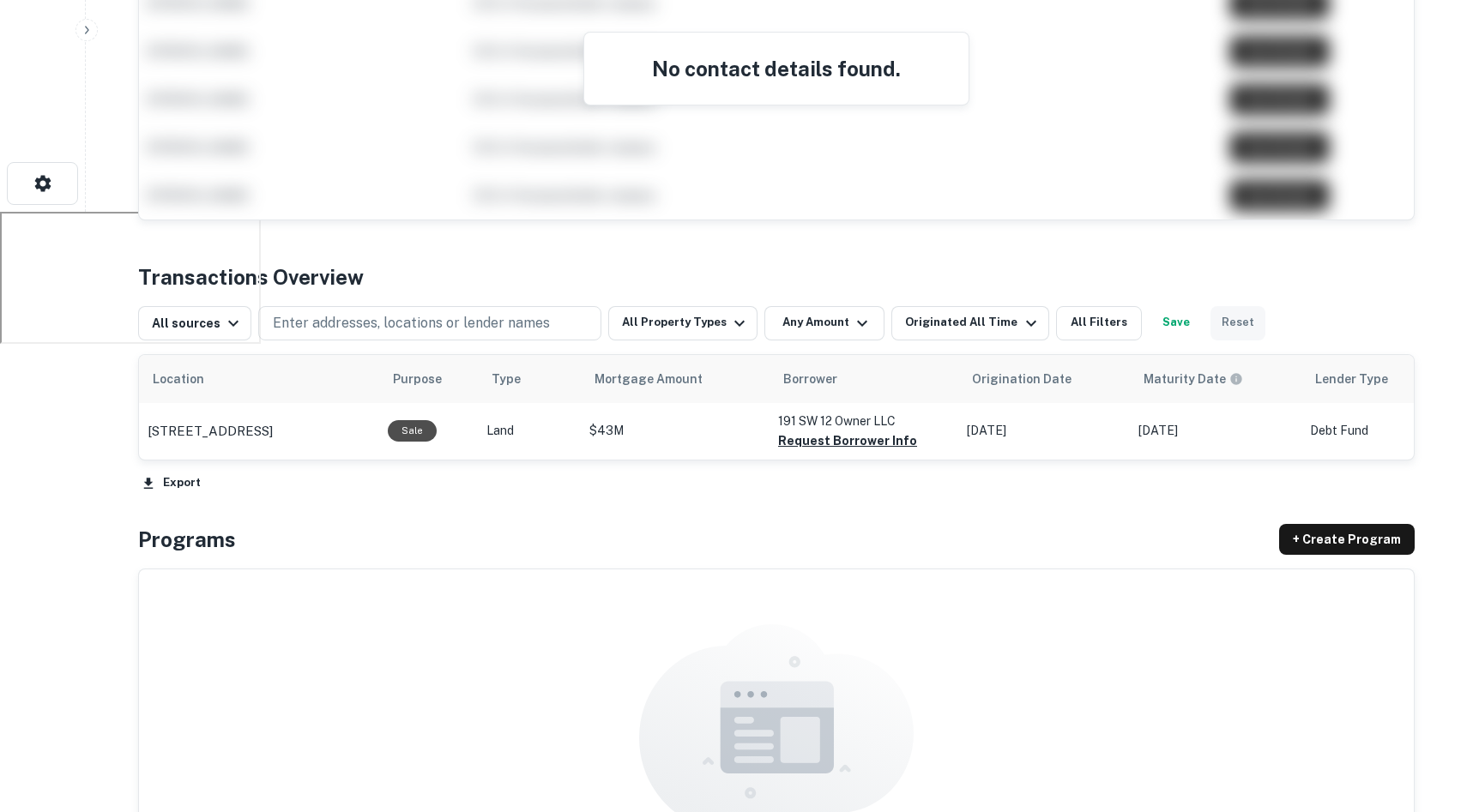
click at [1211, 324] on button "Reset" at bounding box center [1238, 323] width 55 height 34
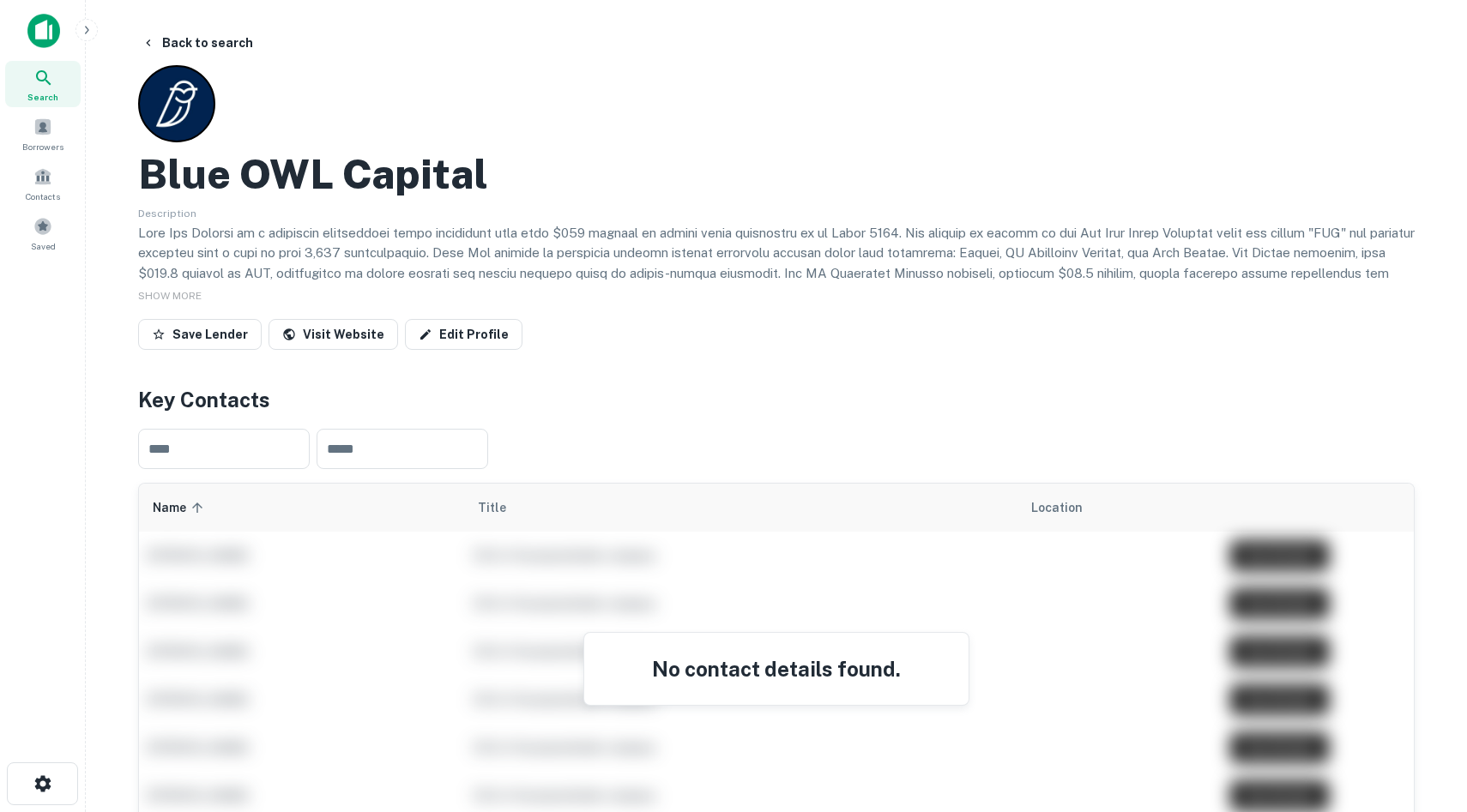
click at [53, 28] on img at bounding box center [44, 31] width 33 height 34
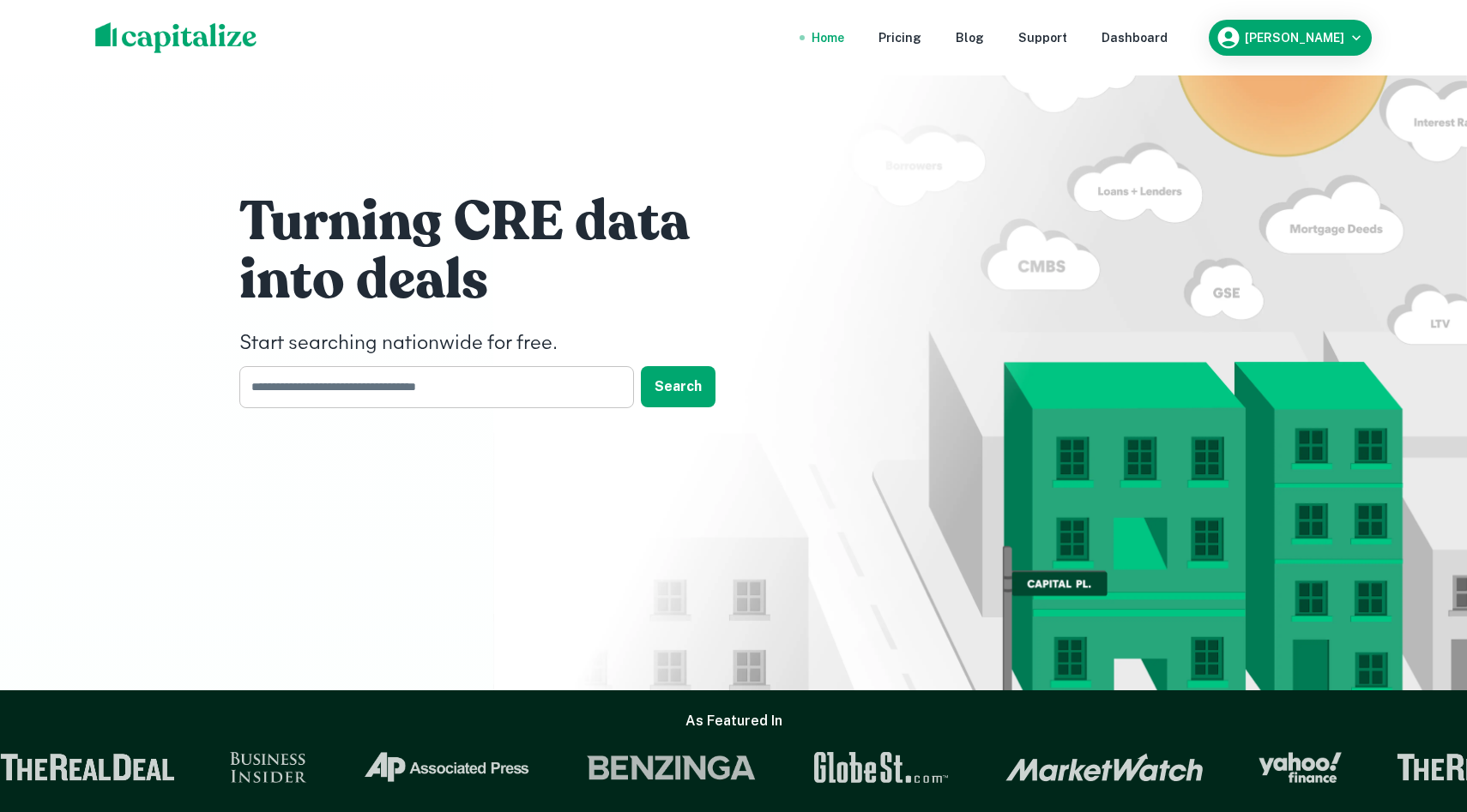
click at [512, 383] on input "text" at bounding box center [431, 388] width 383 height 42
click at [483, 437] on div at bounding box center [415, 452] width 352 height 86
click at [1158, 38] on div "Dashboard" at bounding box center [1134, 37] width 66 height 19
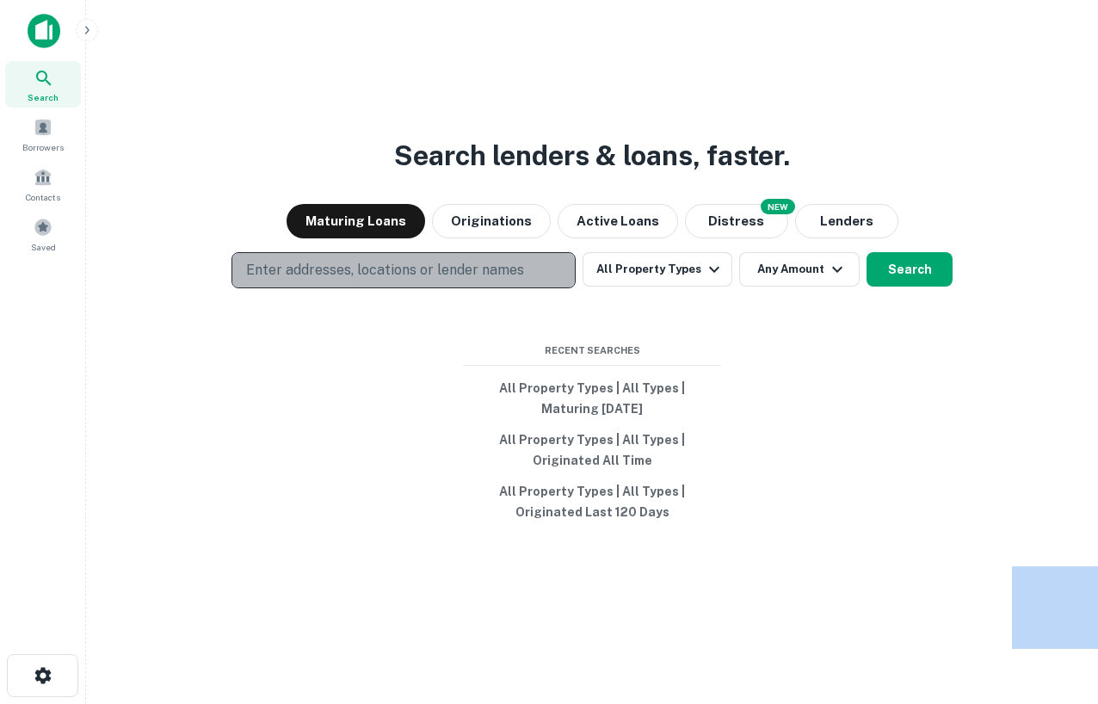
click at [494, 283] on button "Enter addresses, locations or lender names" at bounding box center [404, 270] width 344 height 36
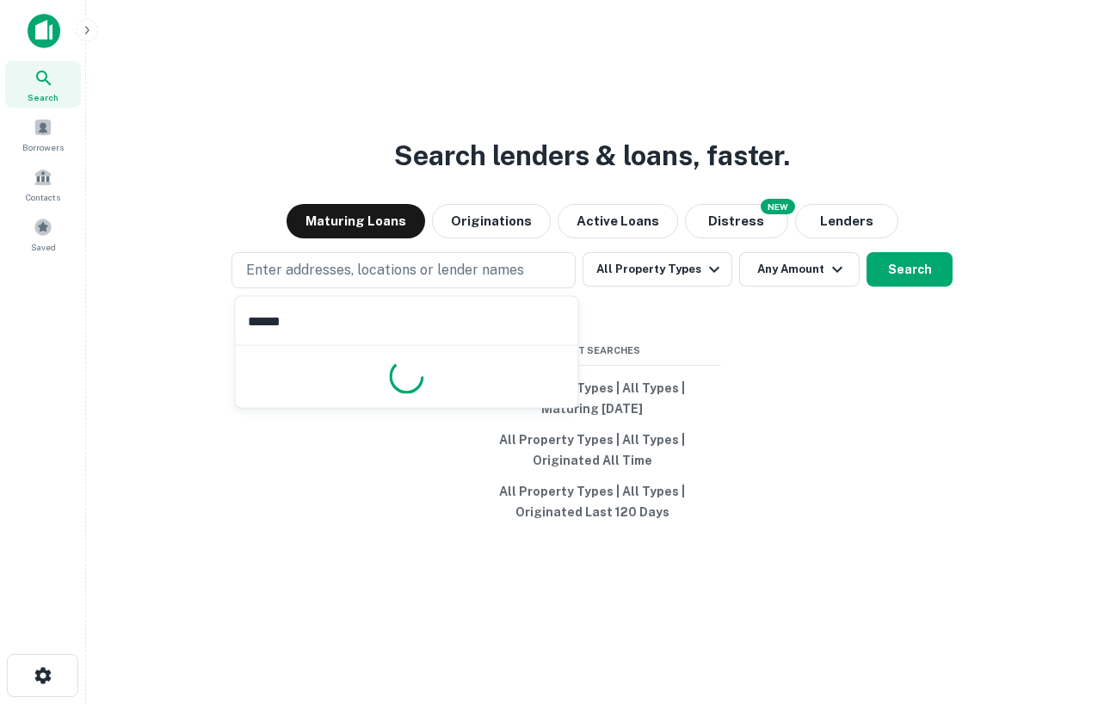
type input "*******"
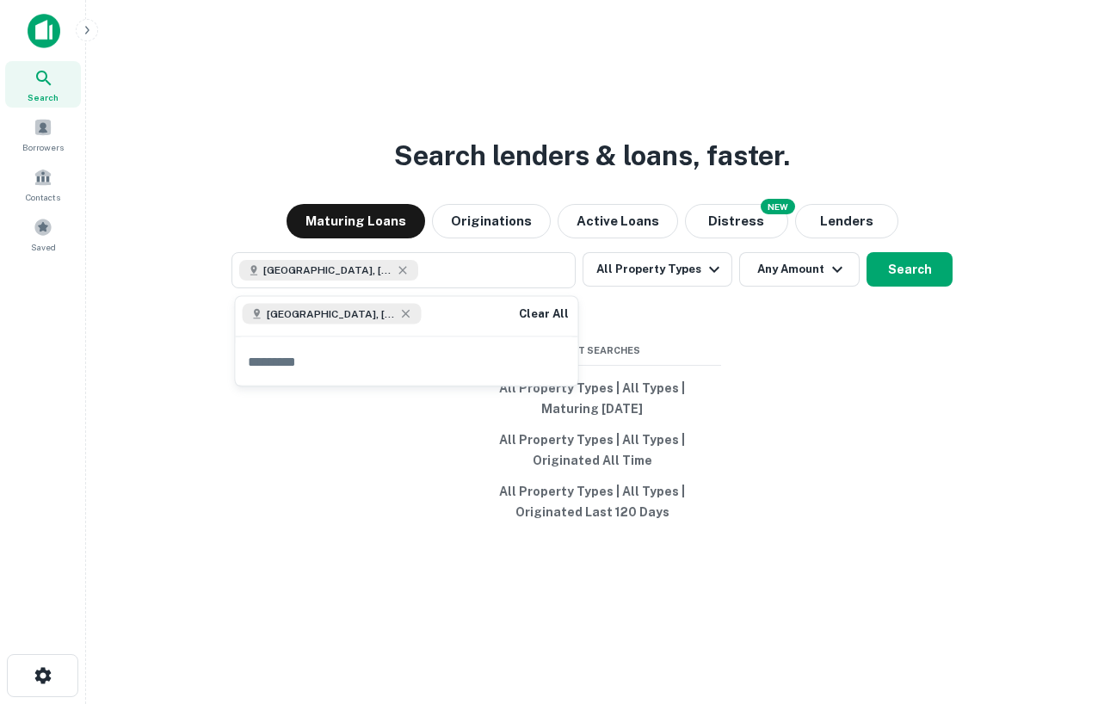
click at [935, 404] on div "Search lenders & loans, faster. Maturing Loans Originations Active Loans NEW Di…" at bounding box center [592, 393] width 985 height 704
click at [692, 270] on button "All Property Types" at bounding box center [658, 269] width 150 height 34
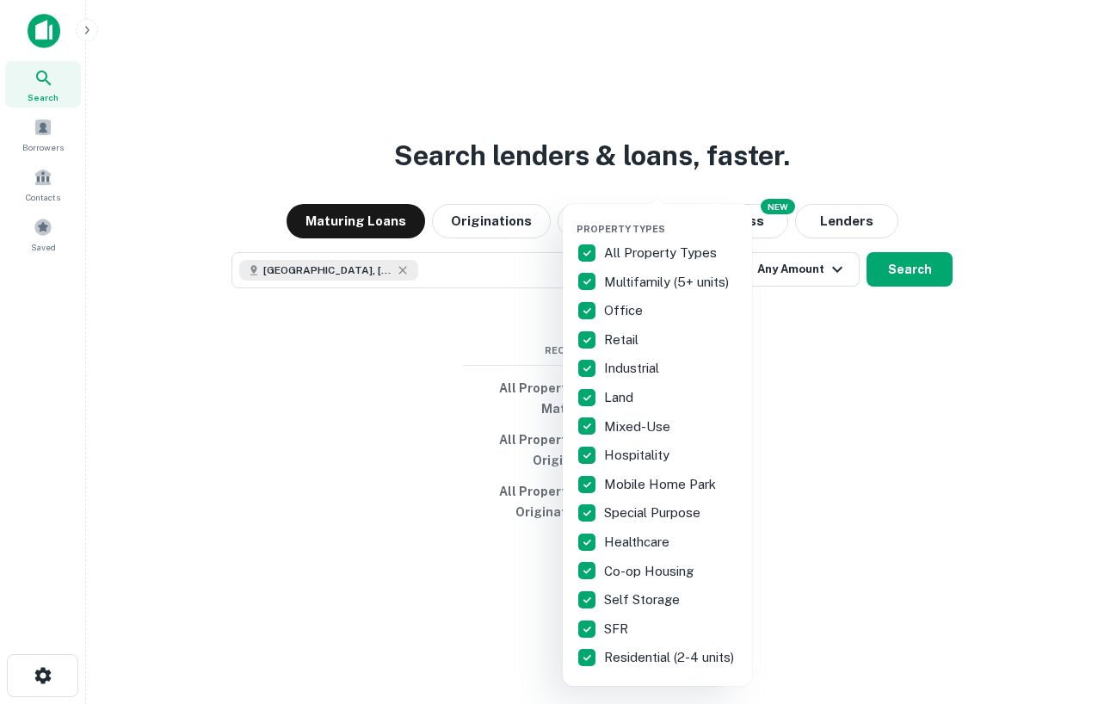
click at [871, 387] on div at bounding box center [549, 352] width 1098 height 704
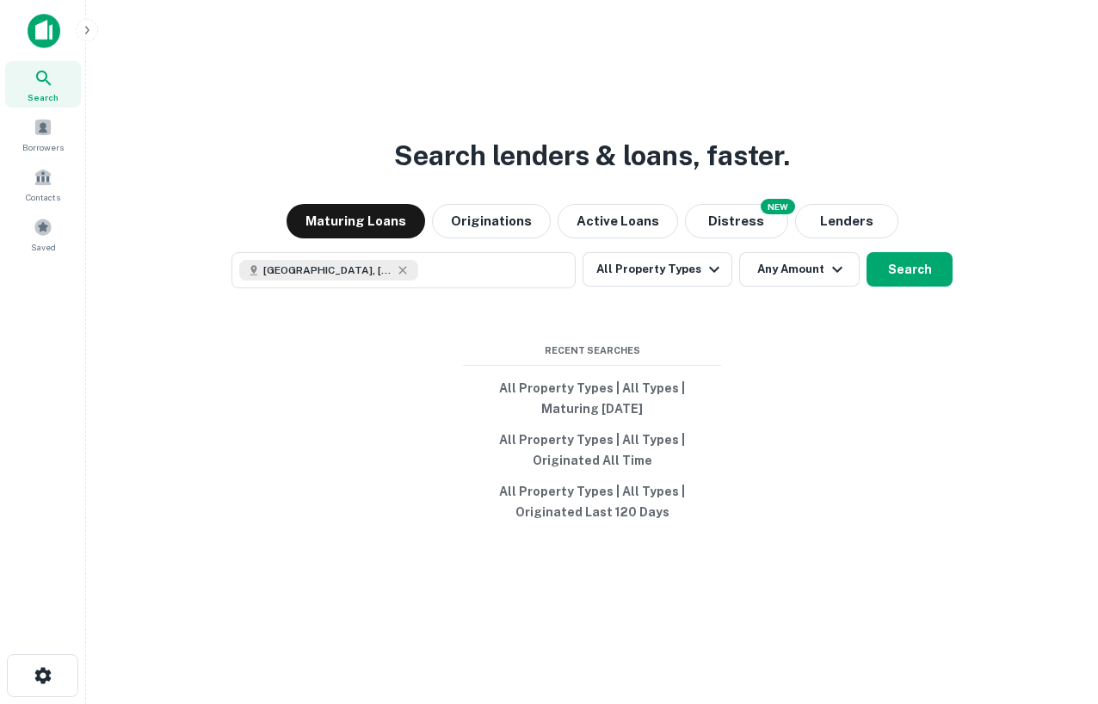
click at [902, 248] on div "Search lenders & loans, faster. Maturing Loans Originations Active Loans NEW Di…" at bounding box center [592, 393] width 985 height 704
click at [913, 267] on button "Search" at bounding box center [910, 269] width 86 height 34
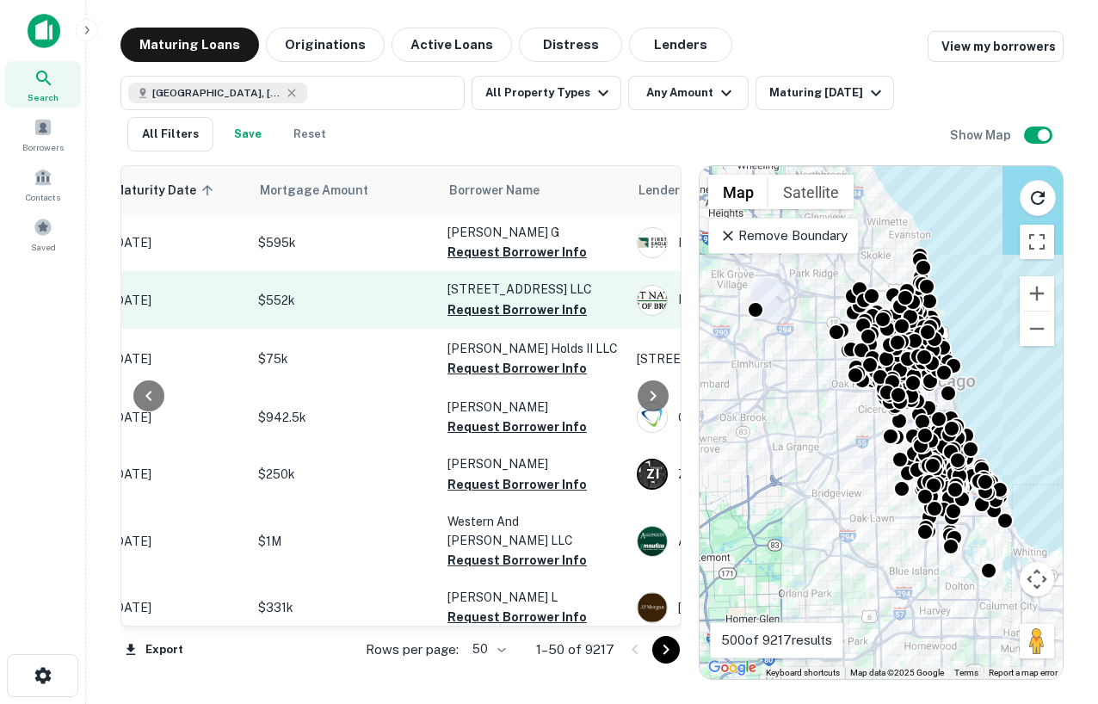
scroll to position [0, 350]
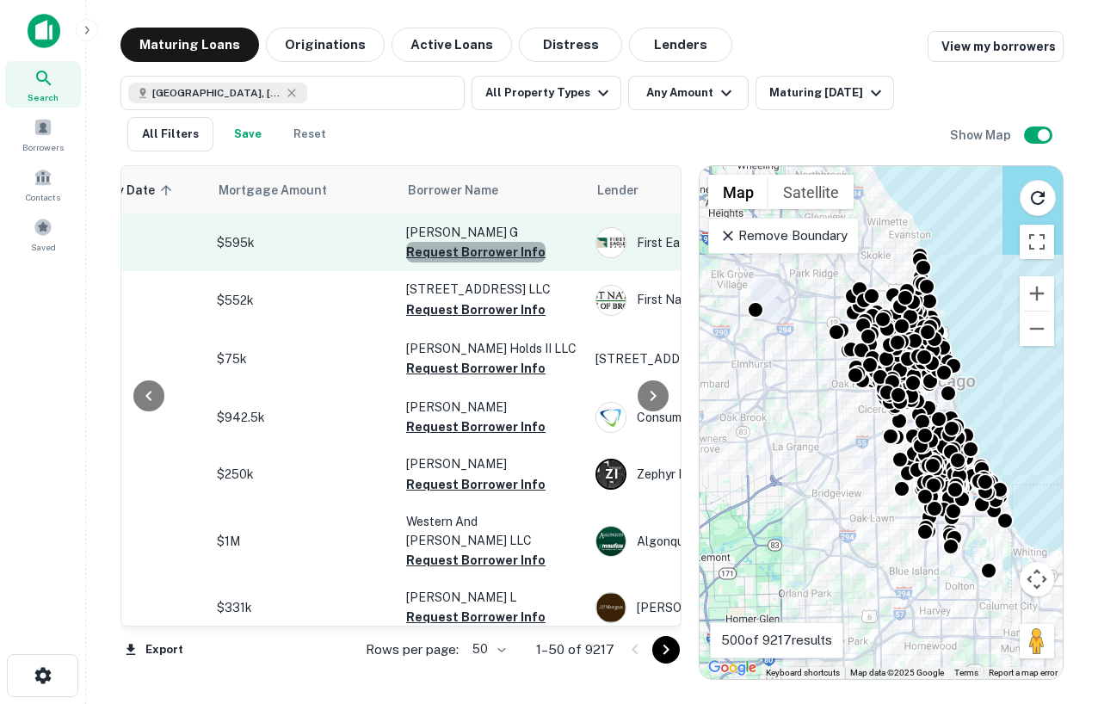
click at [504, 253] on button "Request Borrower Info" at bounding box center [475, 252] width 139 height 21
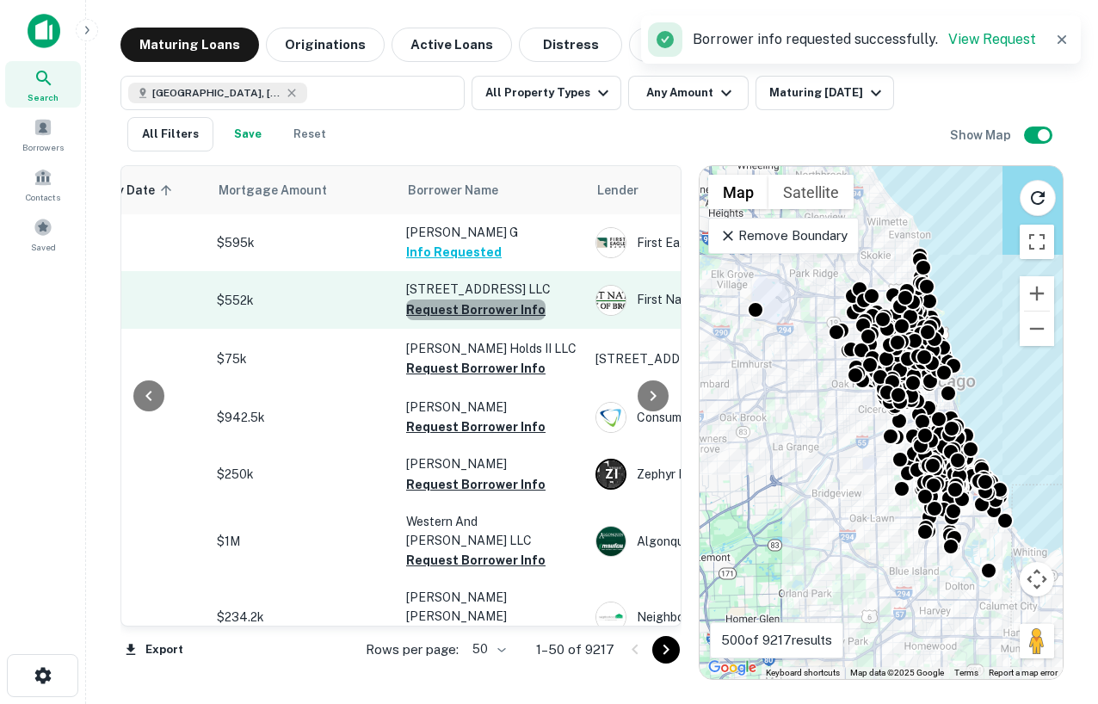
click at [497, 310] on button "Request Borrower Info" at bounding box center [475, 310] width 139 height 21
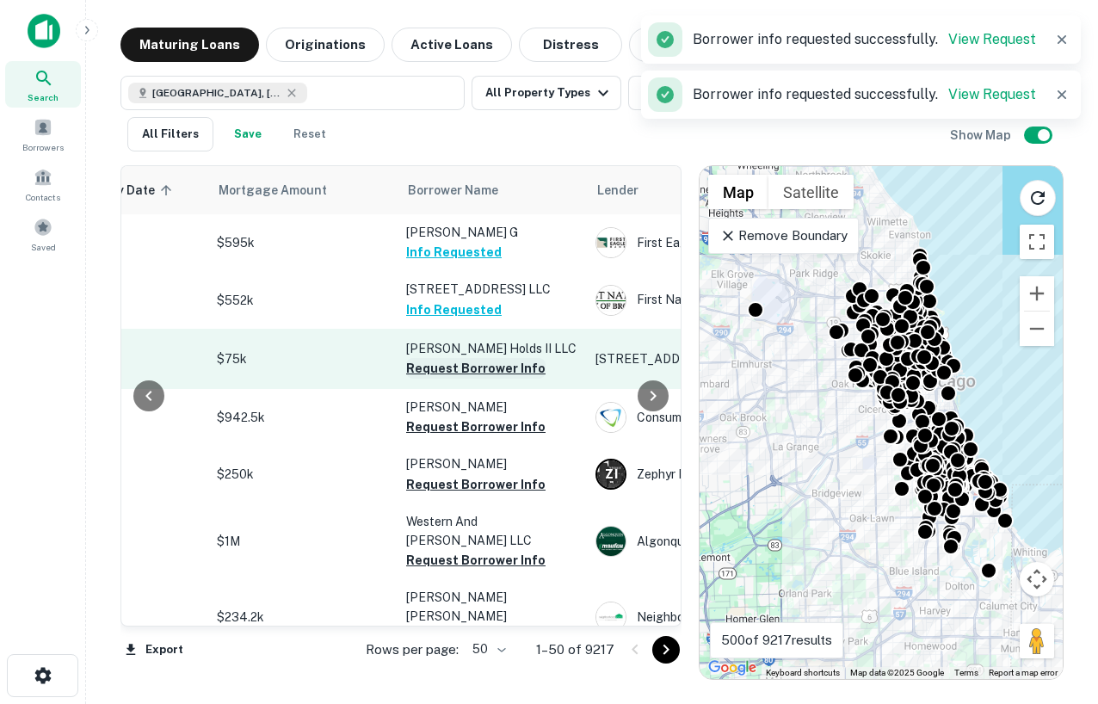
click at [496, 363] on button "Request Borrower Info" at bounding box center [475, 368] width 139 height 21
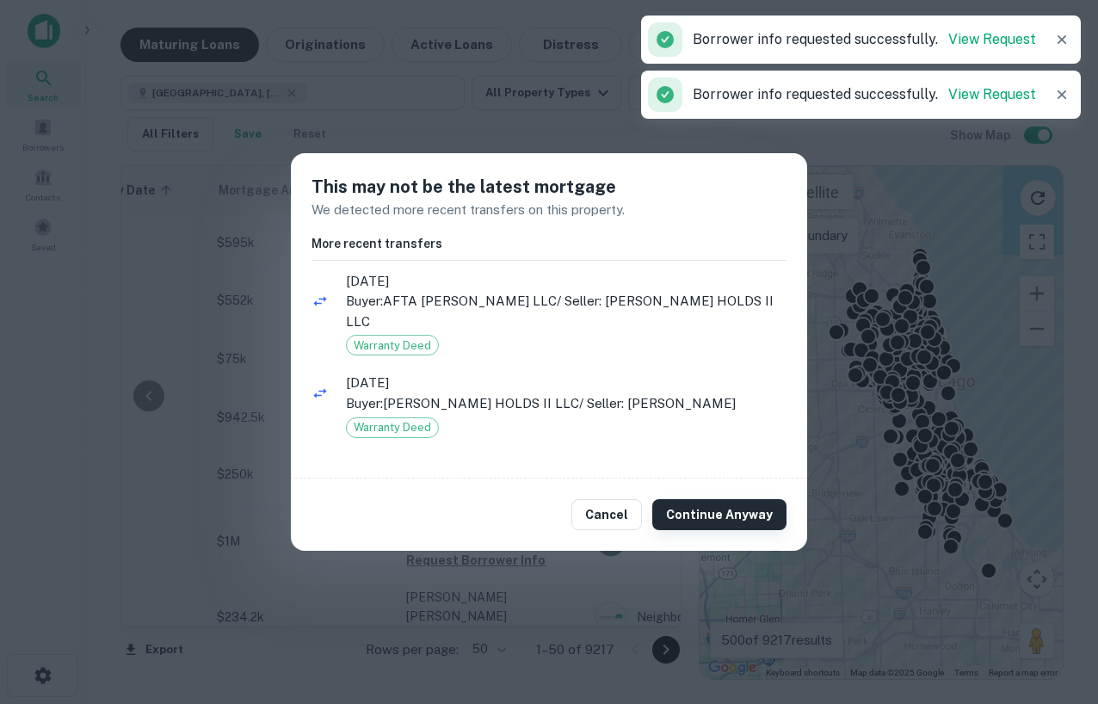
click at [730, 502] on button "Continue Anyway" at bounding box center [719, 514] width 134 height 31
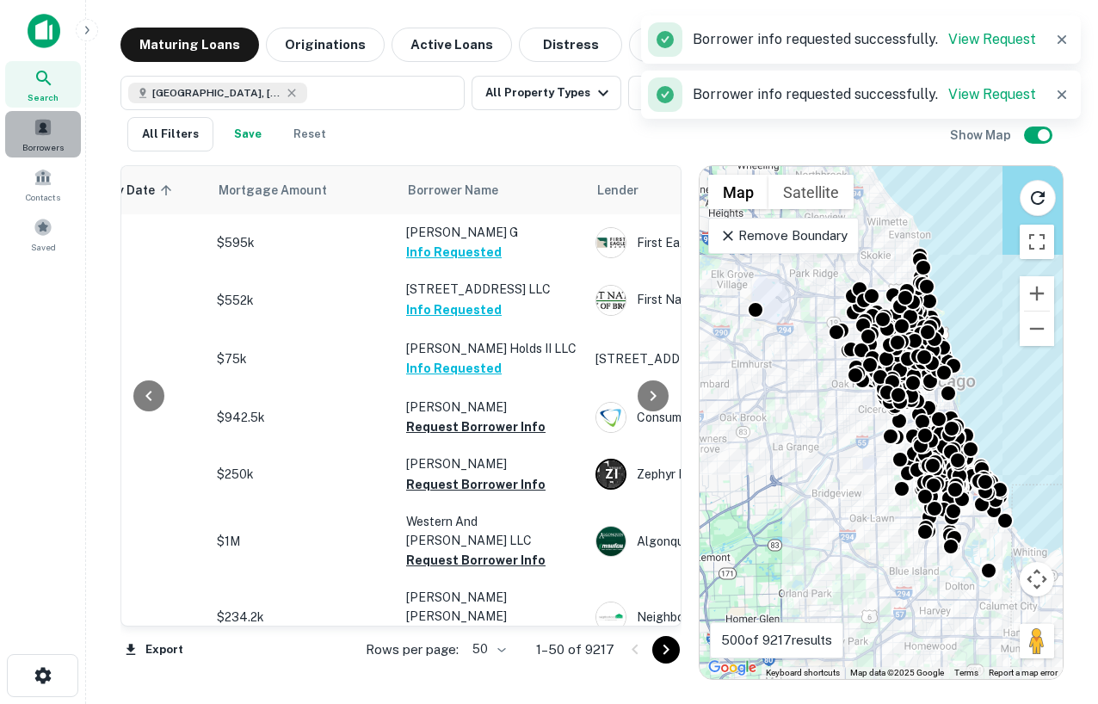
click at [59, 135] on div "Borrowers" at bounding box center [43, 134] width 76 height 46
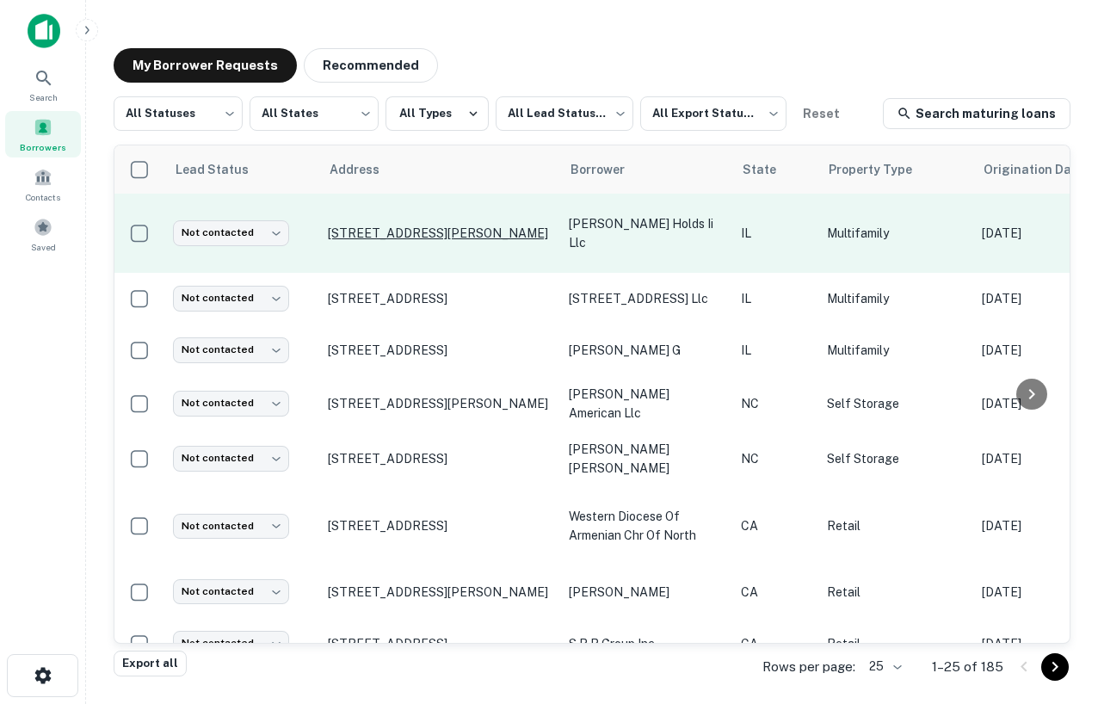
click at [356, 237] on p "3849 W Adams St Chicago, IL 60624" at bounding box center [440, 233] width 224 height 15
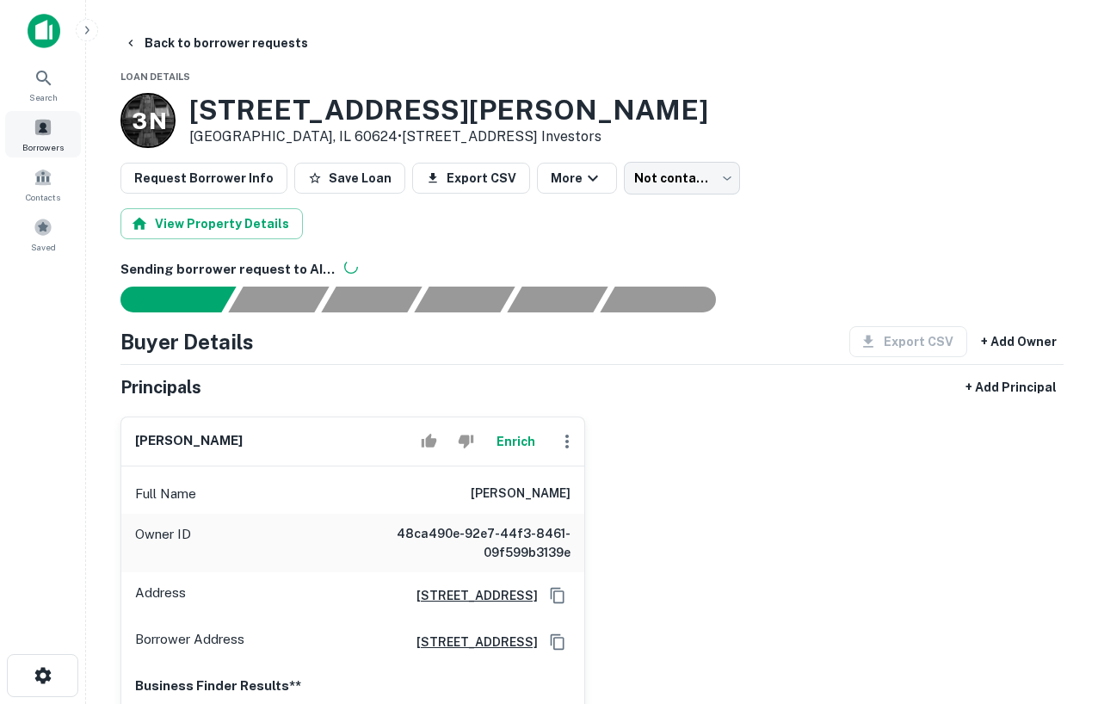
click at [48, 128] on span at bounding box center [43, 127] width 19 height 19
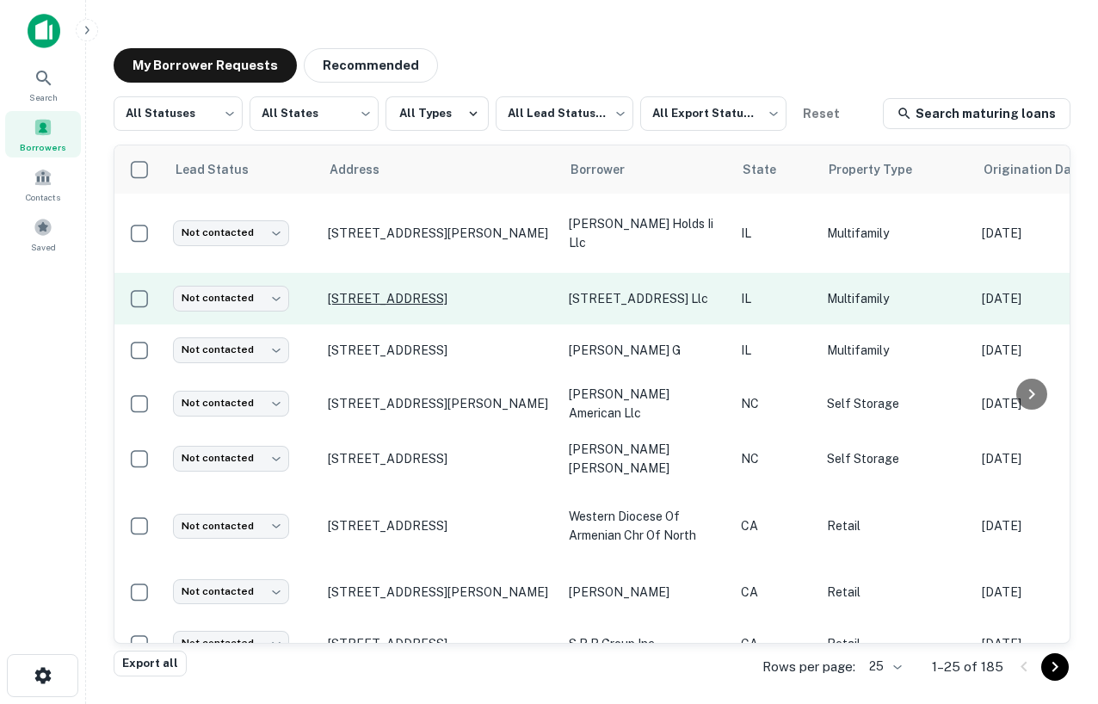
click at [362, 295] on p "[STREET_ADDRESS]" at bounding box center [440, 298] width 224 height 15
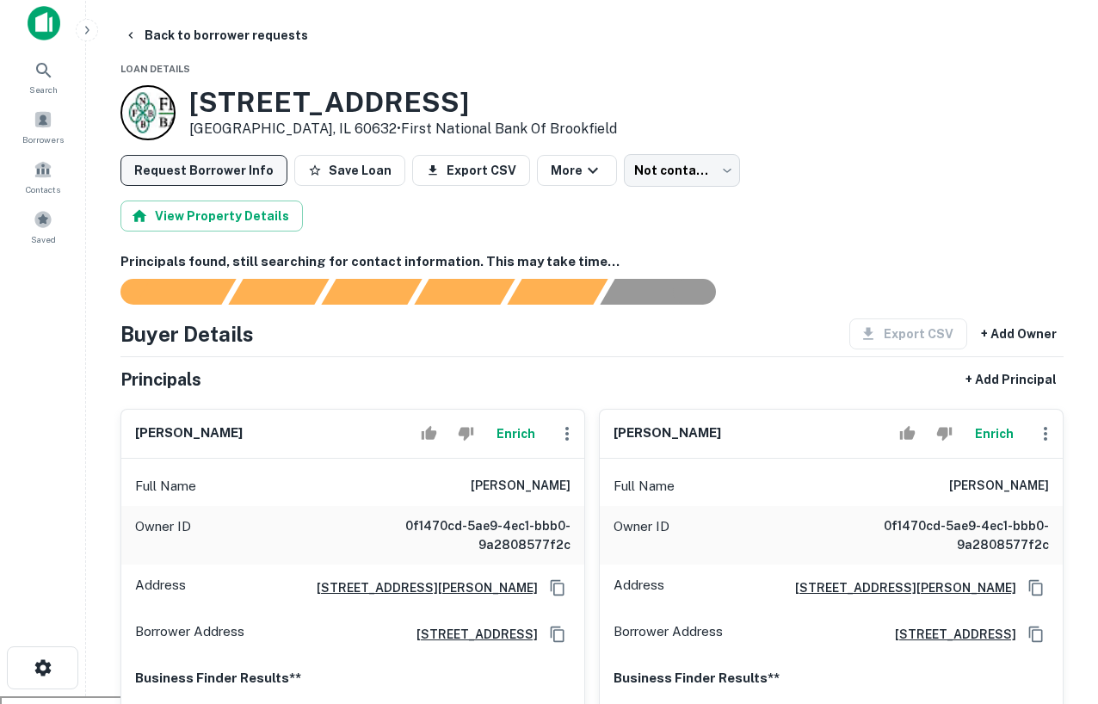
scroll to position [3, 0]
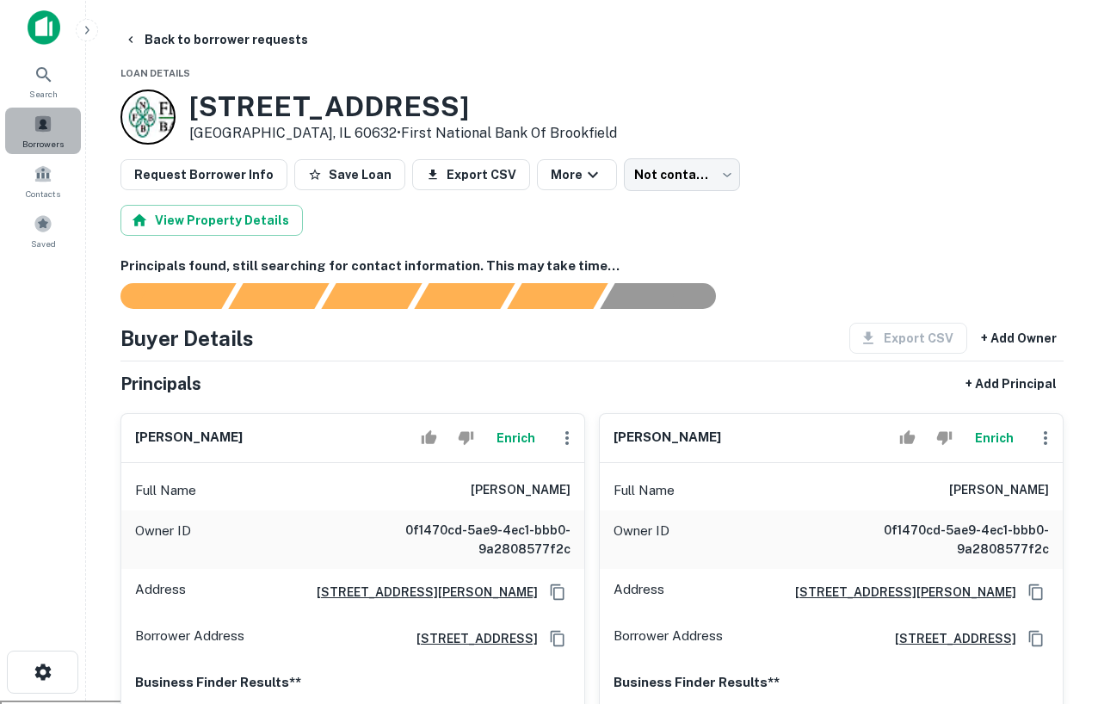
click at [52, 121] on span at bounding box center [43, 123] width 19 height 19
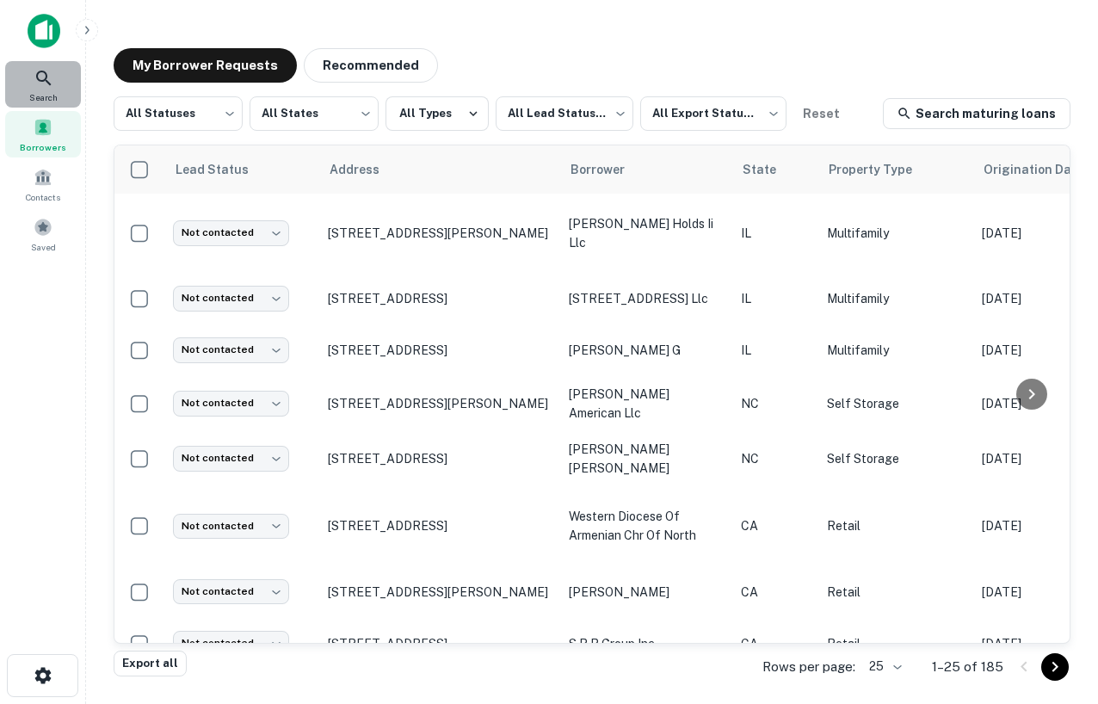
click at [53, 72] on icon at bounding box center [44, 78] width 21 height 21
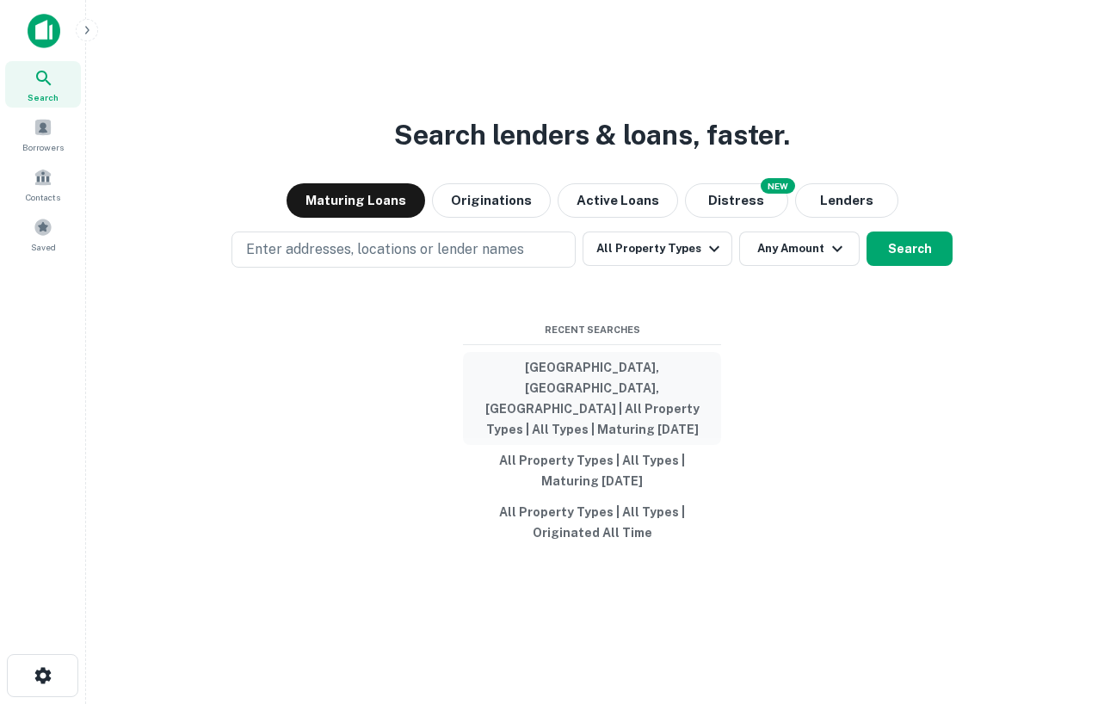
click at [569, 383] on button "[GEOGRAPHIC_DATA], [GEOGRAPHIC_DATA], [GEOGRAPHIC_DATA] | All Property Types | …" at bounding box center [592, 398] width 258 height 93
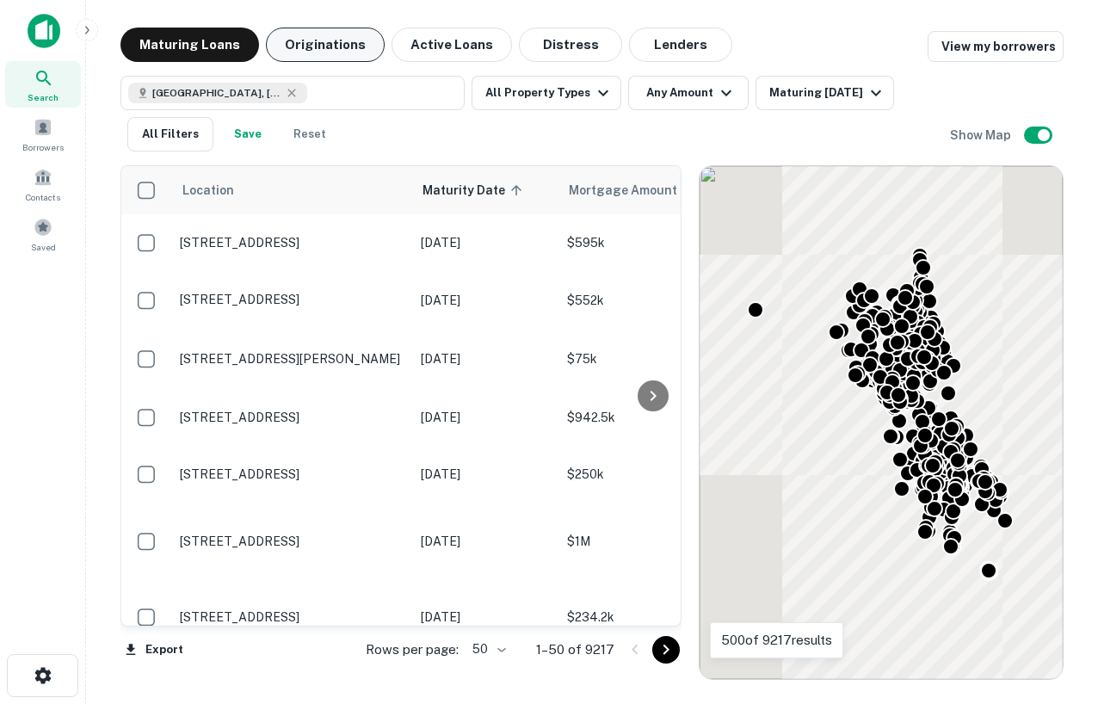
click at [314, 43] on button "Originations" at bounding box center [325, 45] width 119 height 34
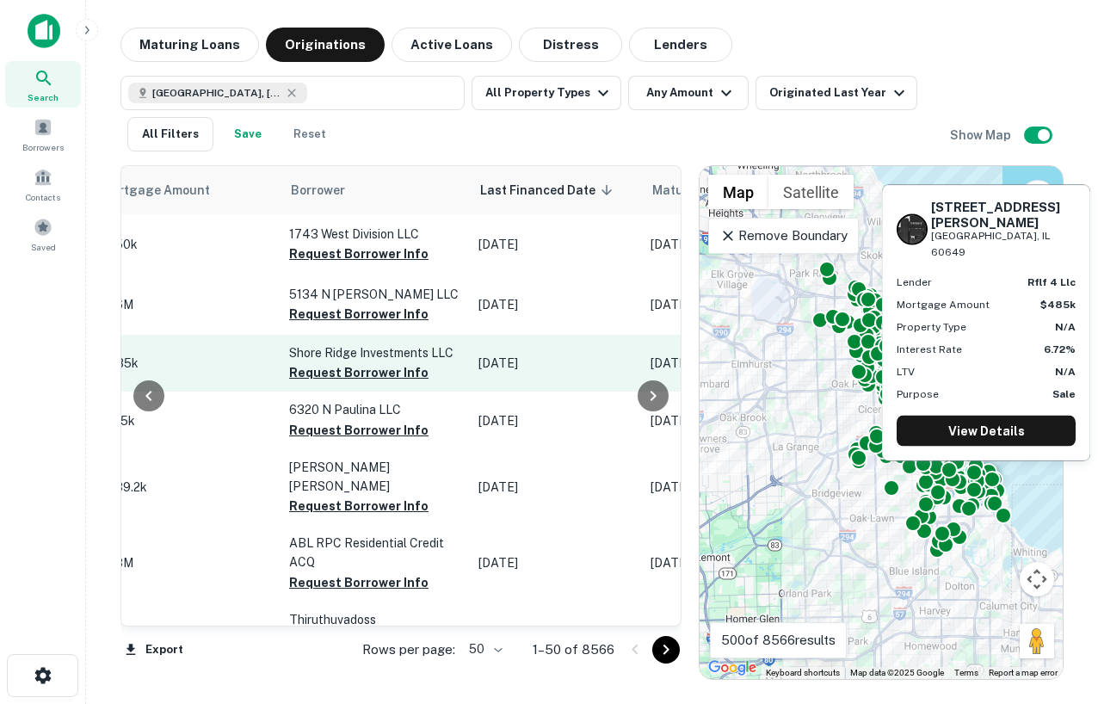
scroll to position [0, 976]
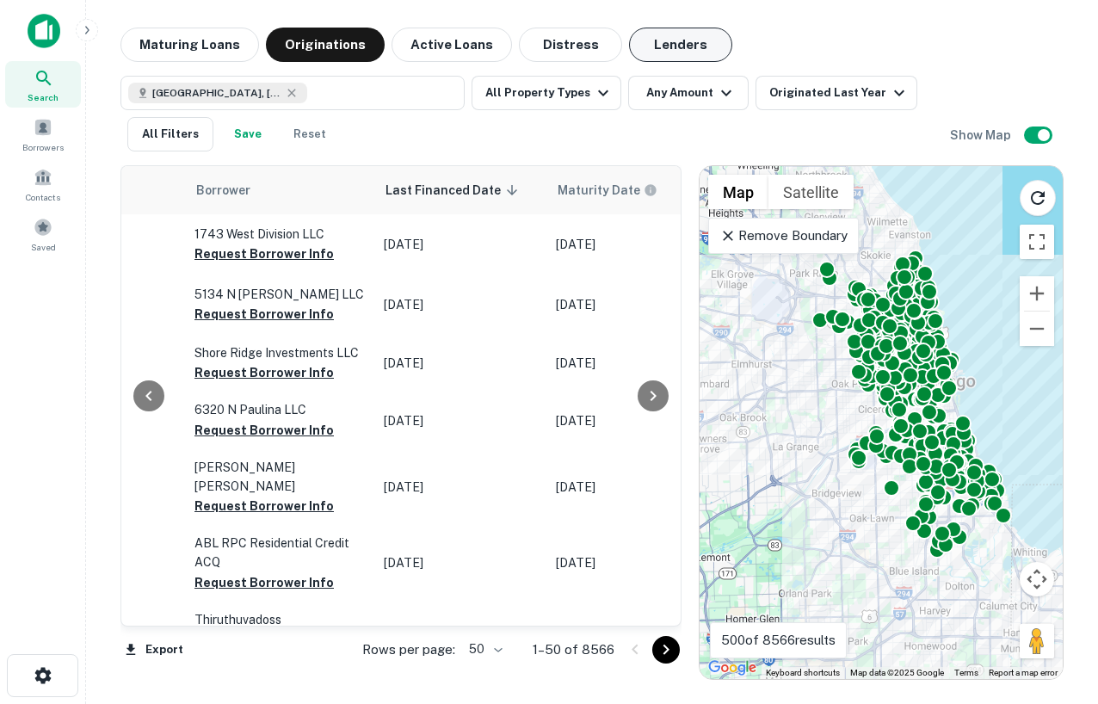
click at [683, 39] on button "Lenders" at bounding box center [680, 45] width 103 height 34
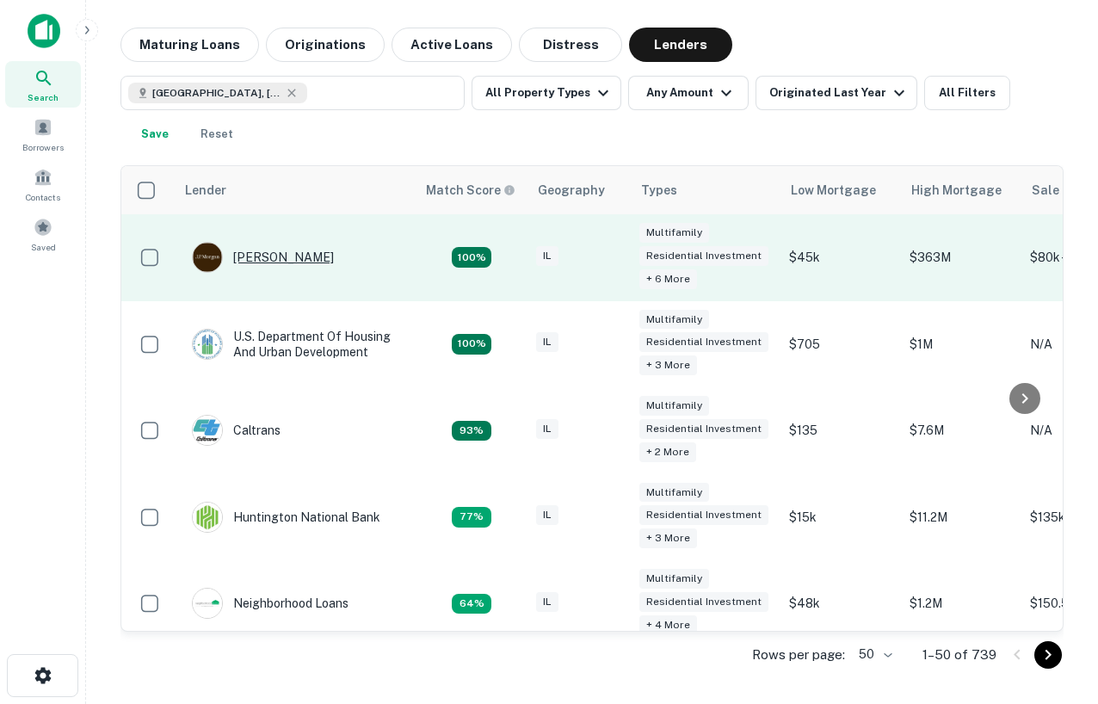
click at [265, 253] on div "J.p. Morgan" at bounding box center [263, 257] width 142 height 31
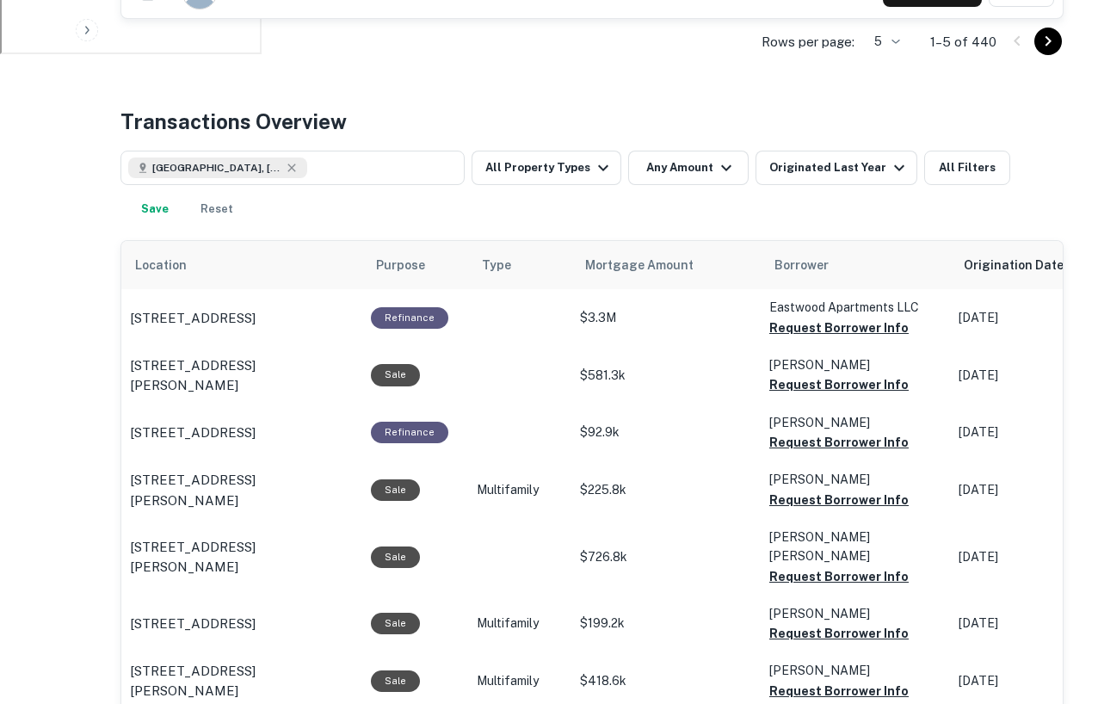
scroll to position [784, 0]
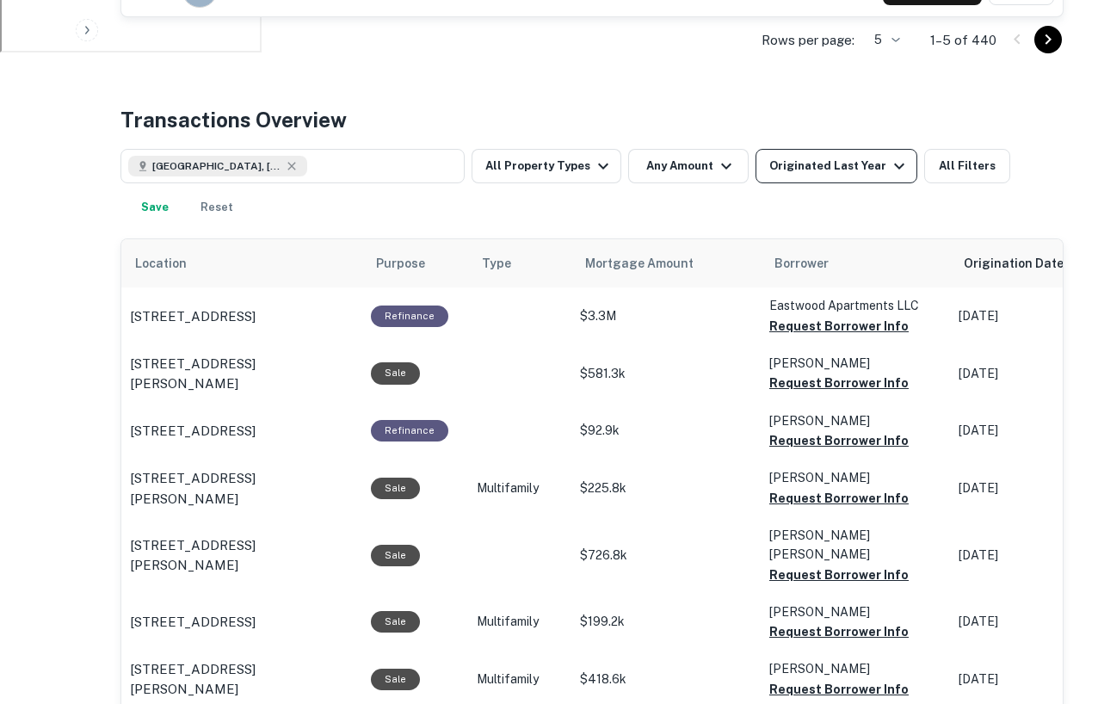
click at [889, 163] on icon "button" at bounding box center [899, 166] width 21 height 21
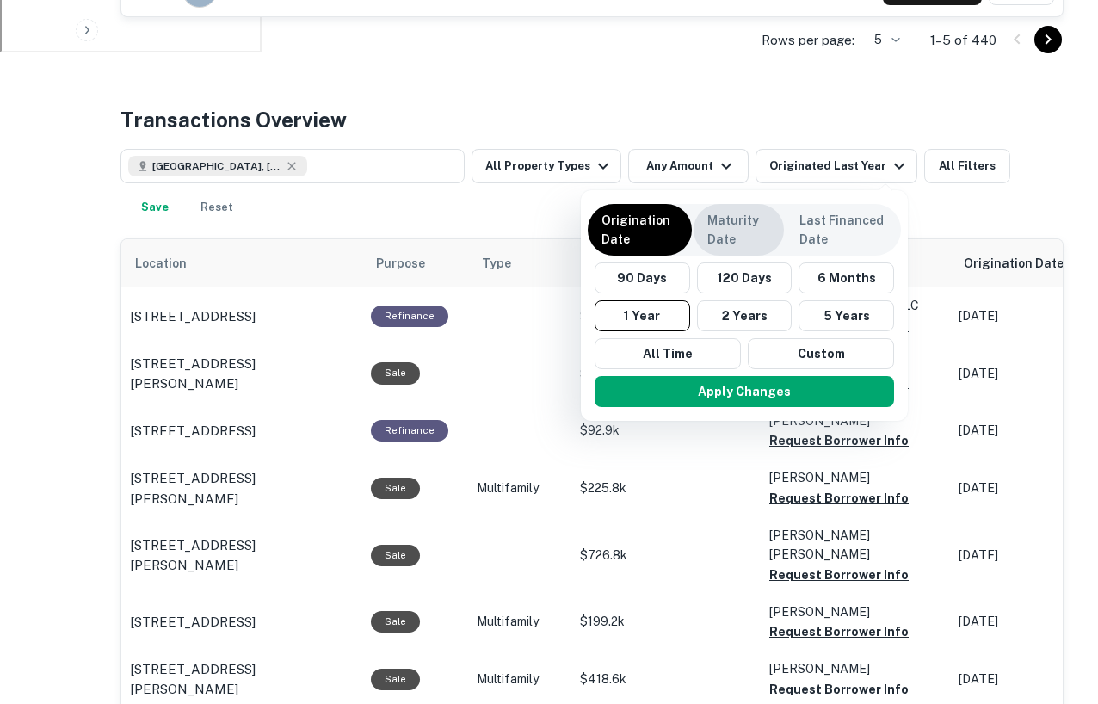
click at [749, 244] on p "Maturity Date" at bounding box center [739, 230] width 63 height 38
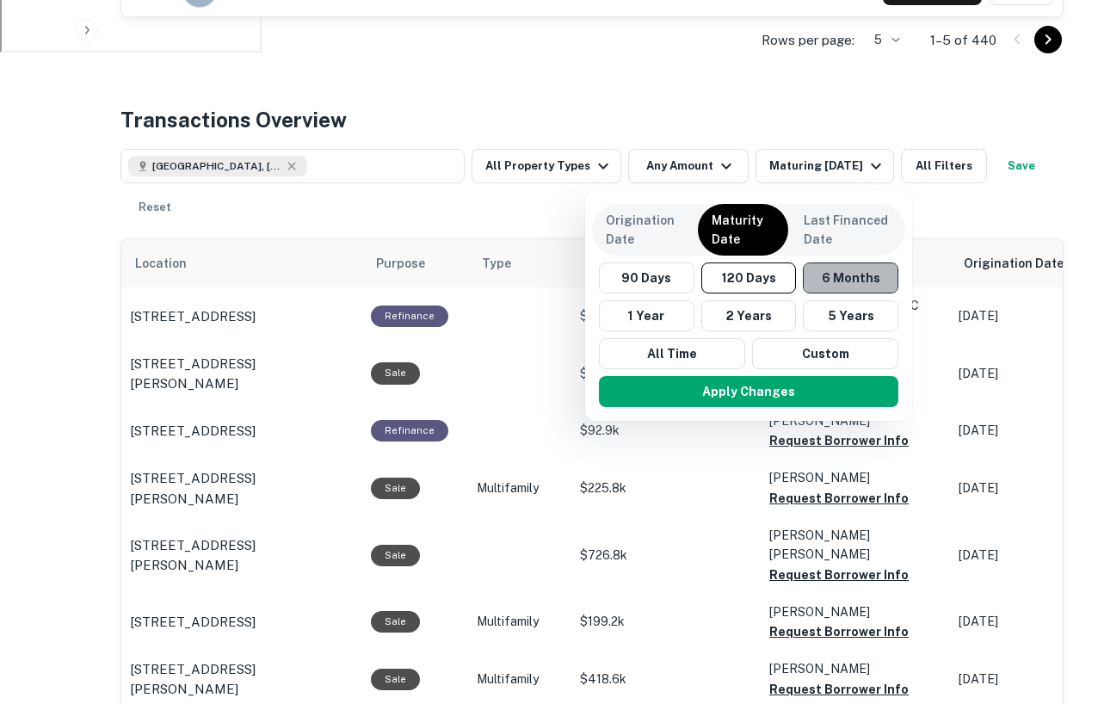
click at [828, 279] on button "6 Months" at bounding box center [851, 278] width 96 height 31
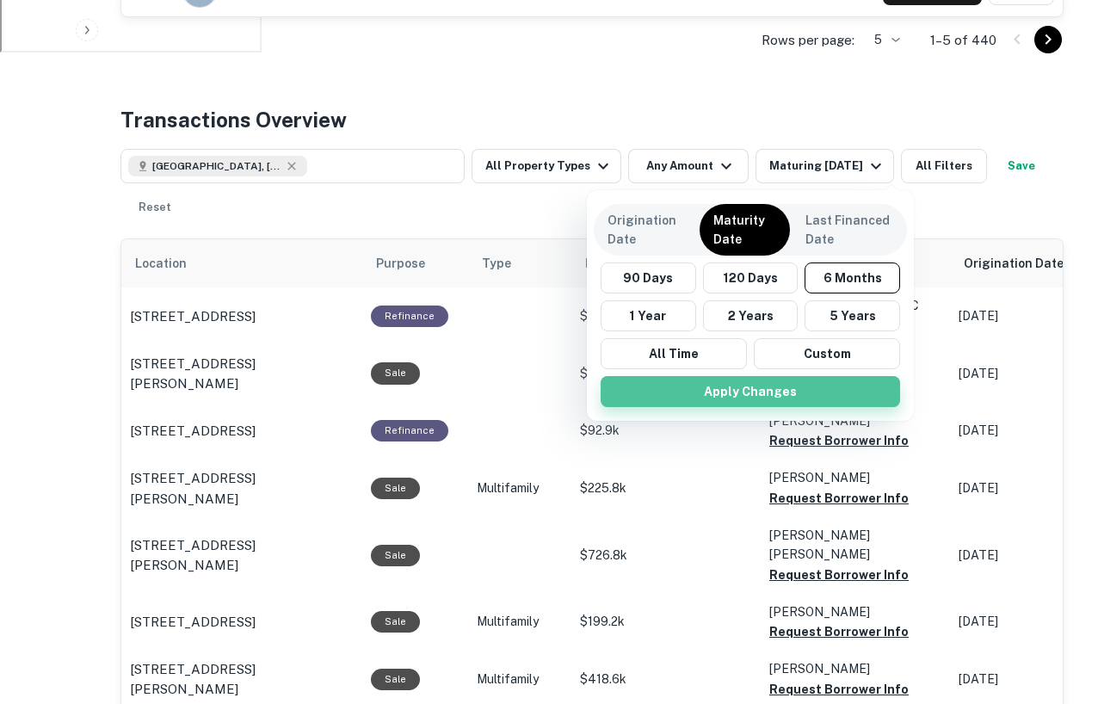
click at [753, 393] on button "Apply Changes" at bounding box center [751, 391] width 300 height 31
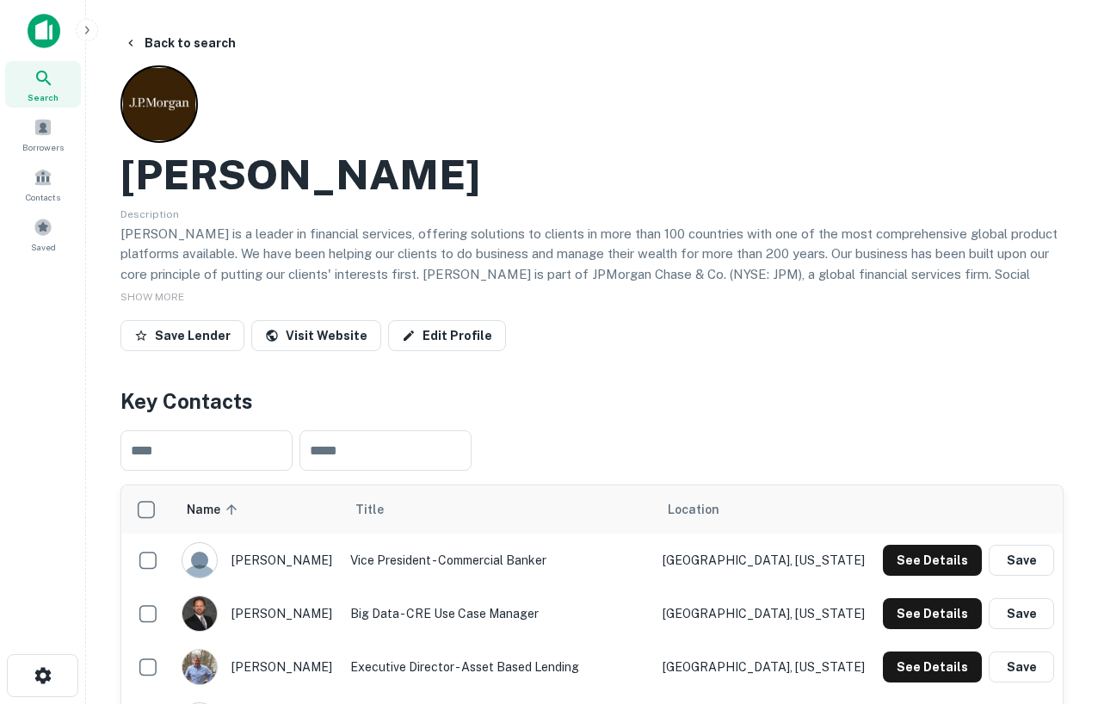
click at [54, 35] on img at bounding box center [44, 31] width 33 height 34
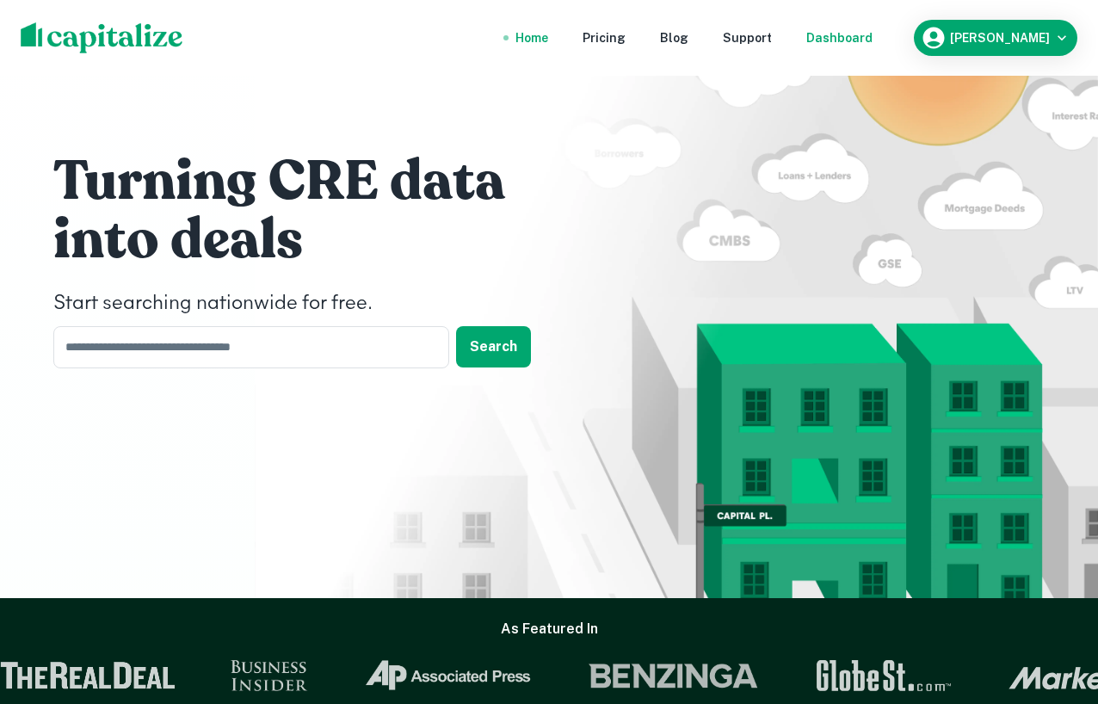
click at [873, 28] on div "Dashboard" at bounding box center [840, 37] width 66 height 19
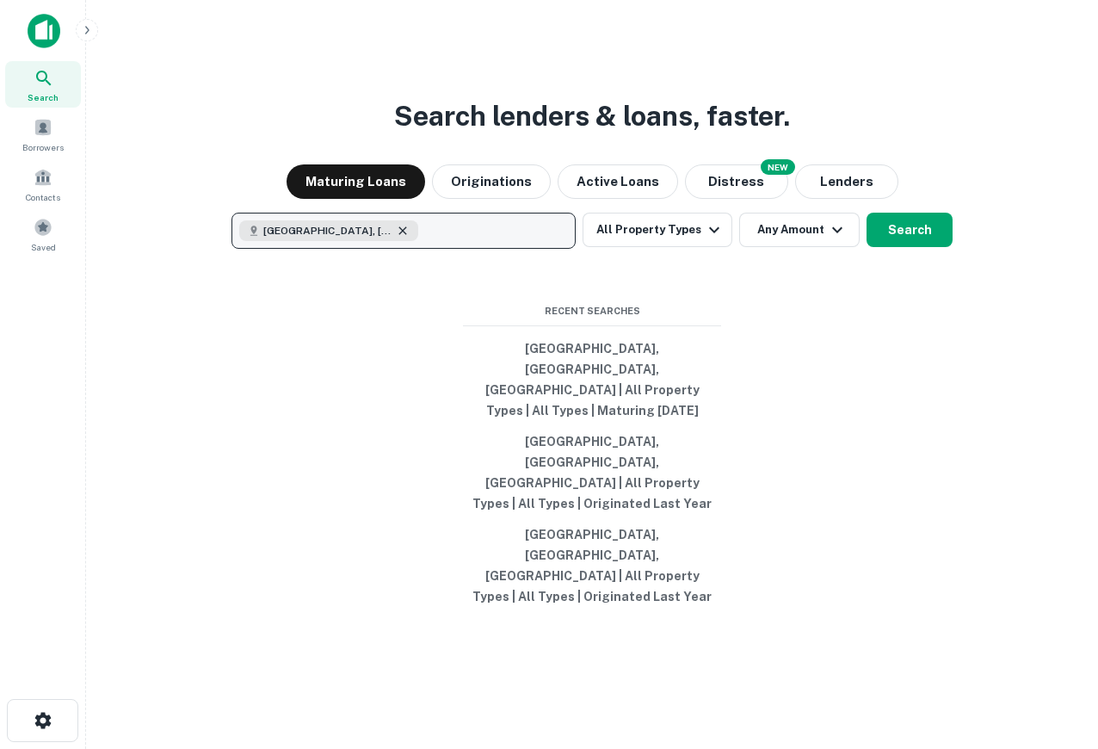
click at [399, 235] on icon "button" at bounding box center [403, 231] width 8 height 8
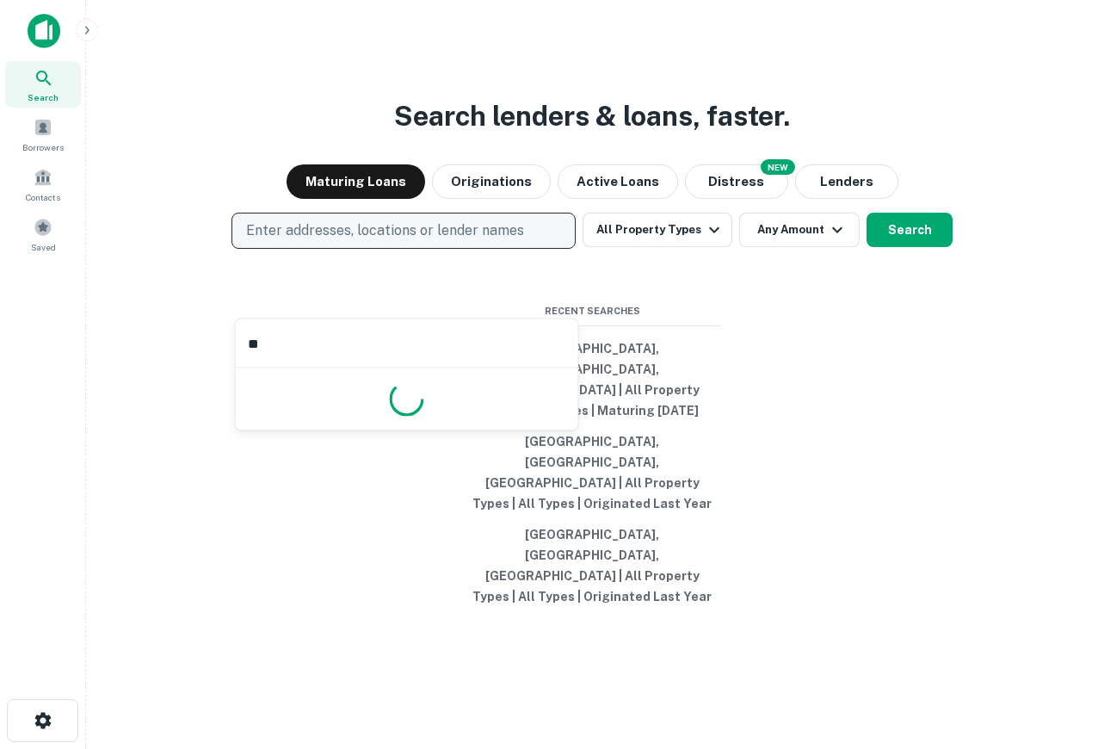
type input "*"
click at [901, 515] on div "Search lenders & loans, faster. Maturing Loans Originations Active Loans NEW Di…" at bounding box center [592, 415] width 985 height 749
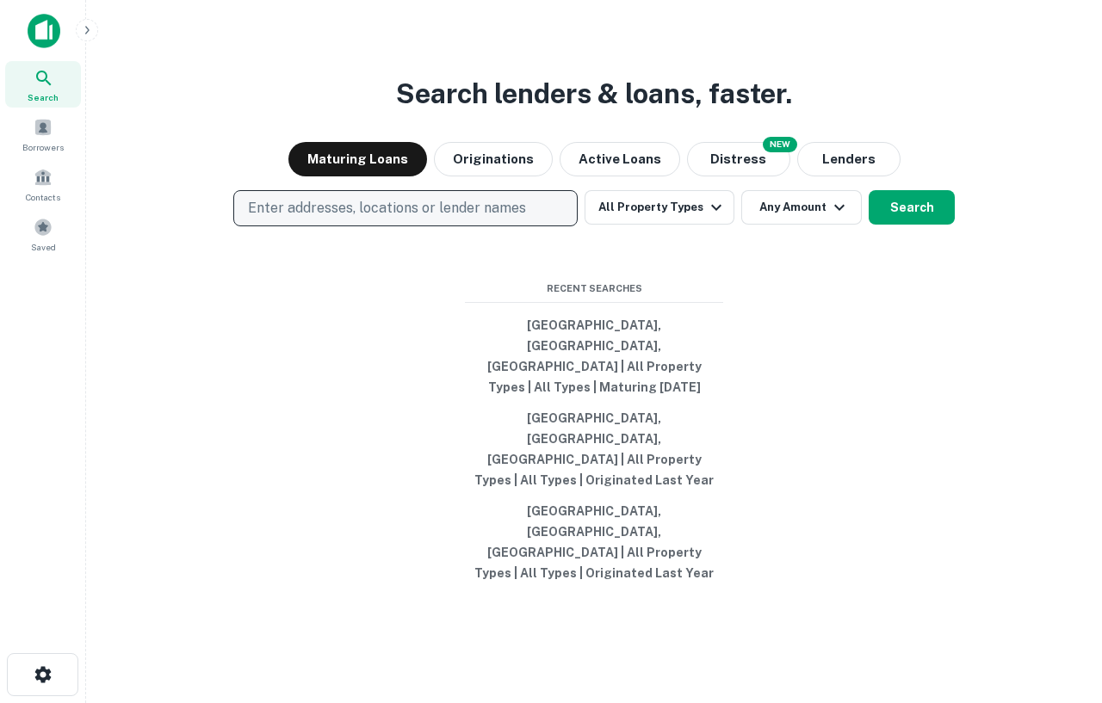
click at [489, 219] on p "Enter addresses, locations or lender names" at bounding box center [387, 208] width 278 height 21
type input "*****"
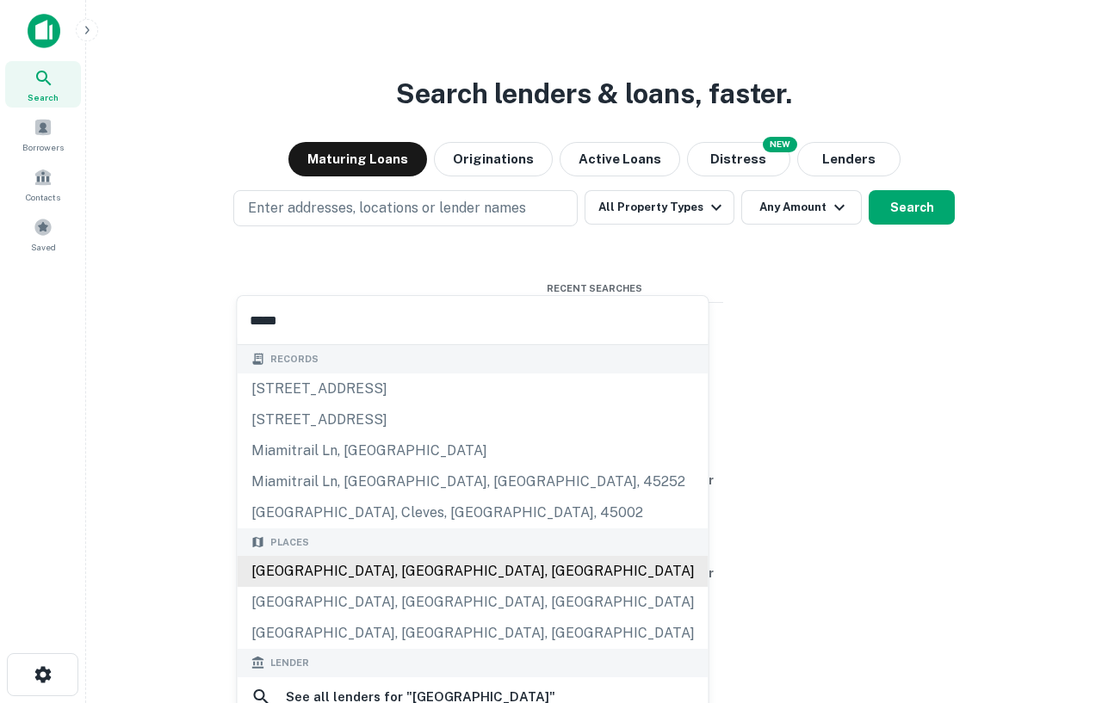
click at [321, 560] on div "Records 9643 miamiview rd, north bend, oh, 45052 2925 miamiview ct, oxford, oh,…" at bounding box center [473, 713] width 471 height 736
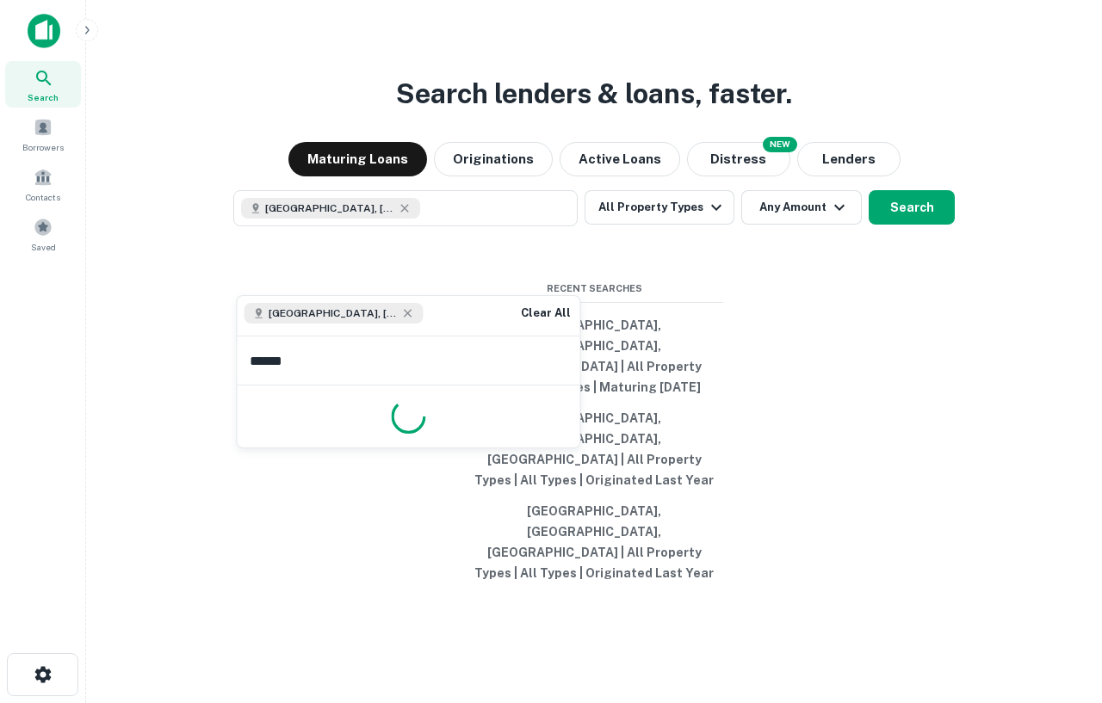
type input "*******"
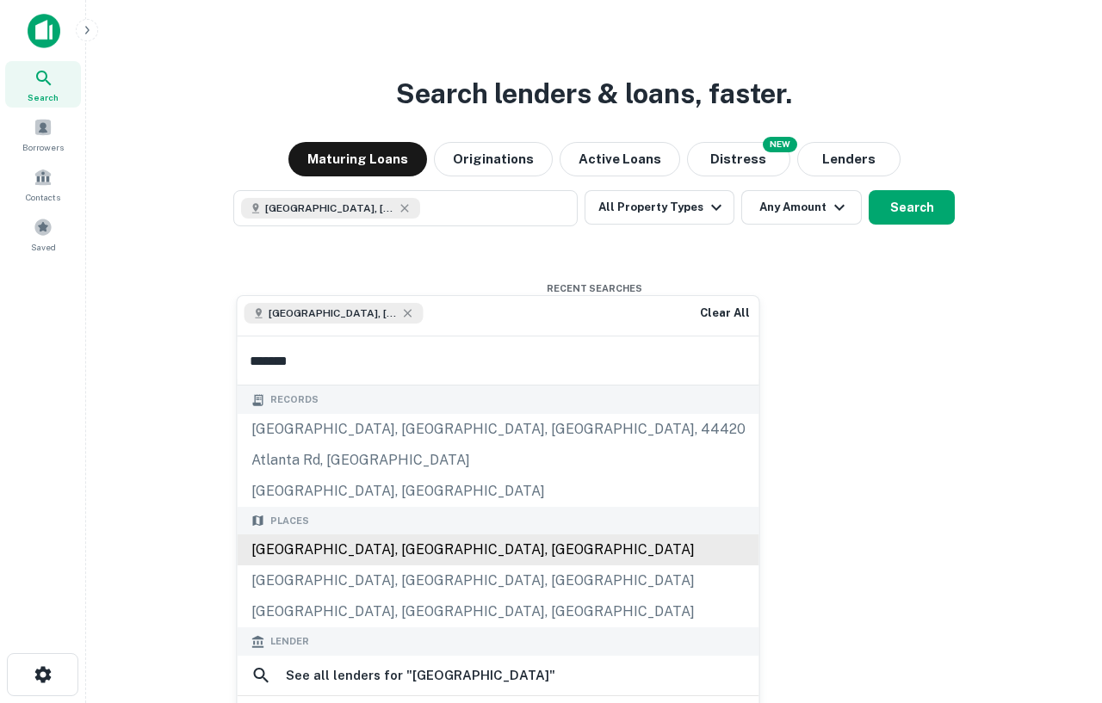
click at [305, 544] on div "Atlanta, GA, USA" at bounding box center [499, 550] width 522 height 31
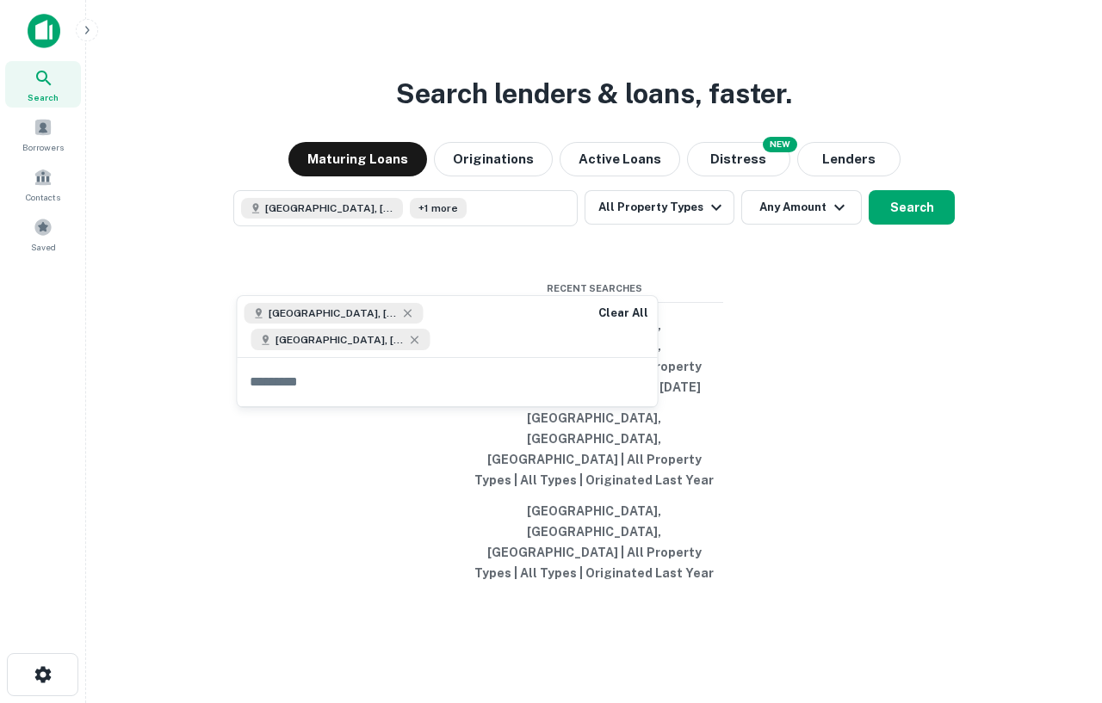
click at [958, 448] on div "Search lenders & loans, faster. Maturing Loans Originations Active Loans NEW Di…" at bounding box center [594, 392] width 988 height 703
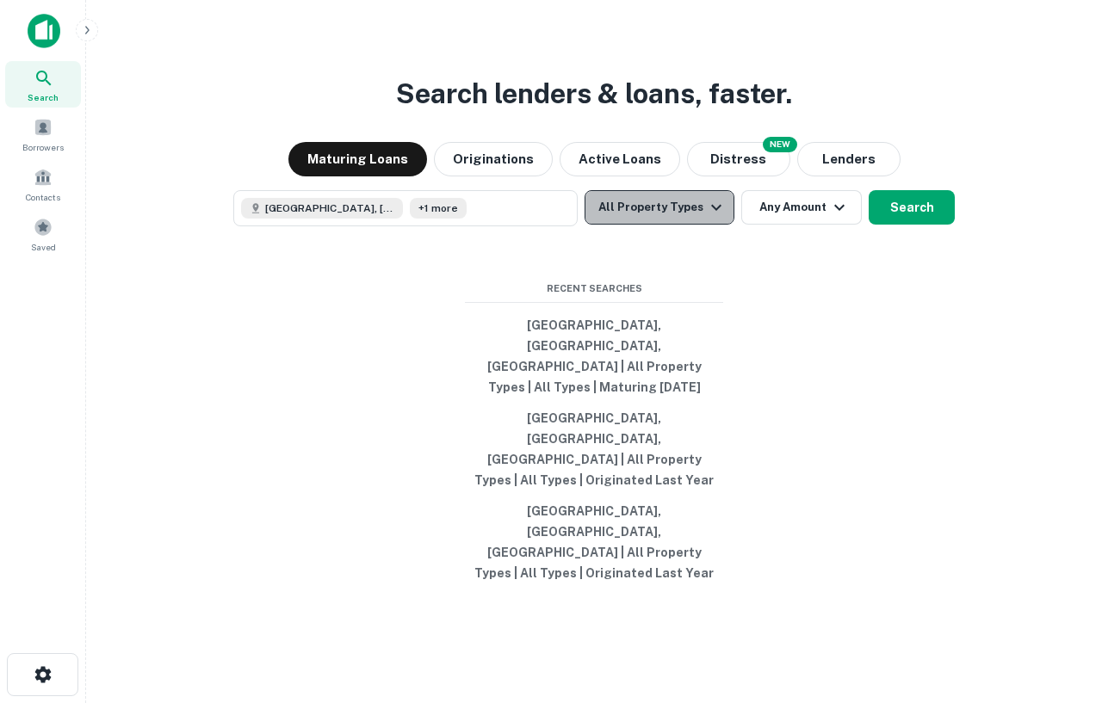
click at [676, 225] on button "All Property Types" at bounding box center [659, 207] width 150 height 34
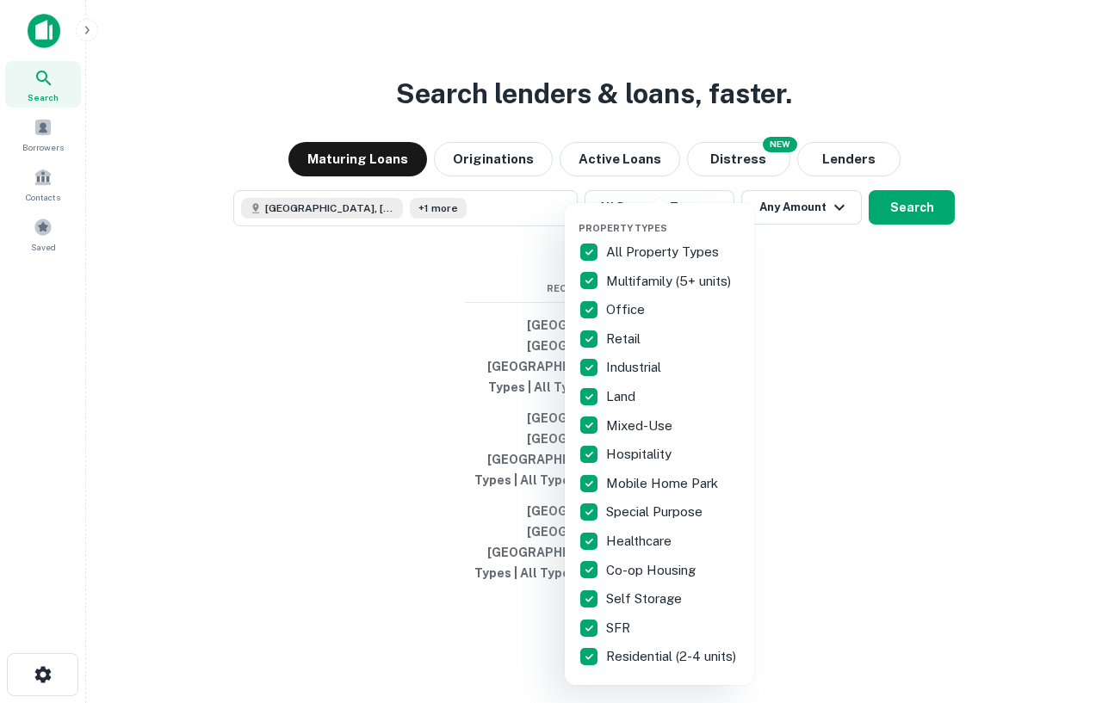
click at [885, 368] on div at bounding box center [551, 351] width 1102 height 703
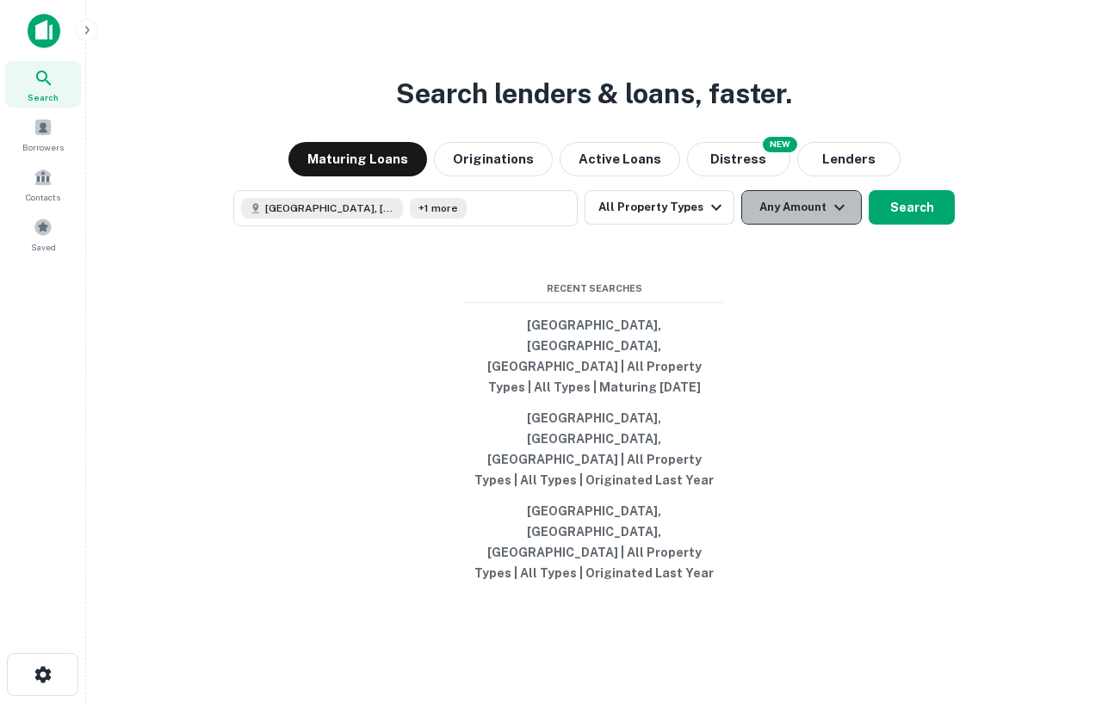
click at [840, 218] on icon "button" at bounding box center [839, 207] width 21 height 21
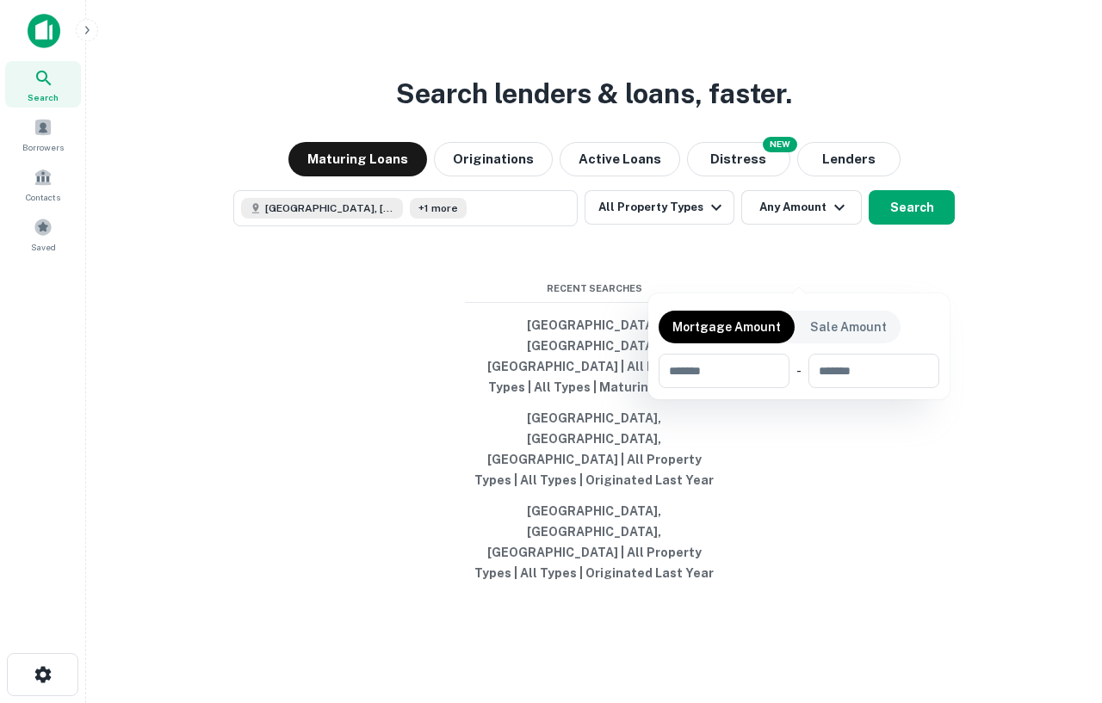
click at [925, 261] on div at bounding box center [551, 351] width 1102 height 703
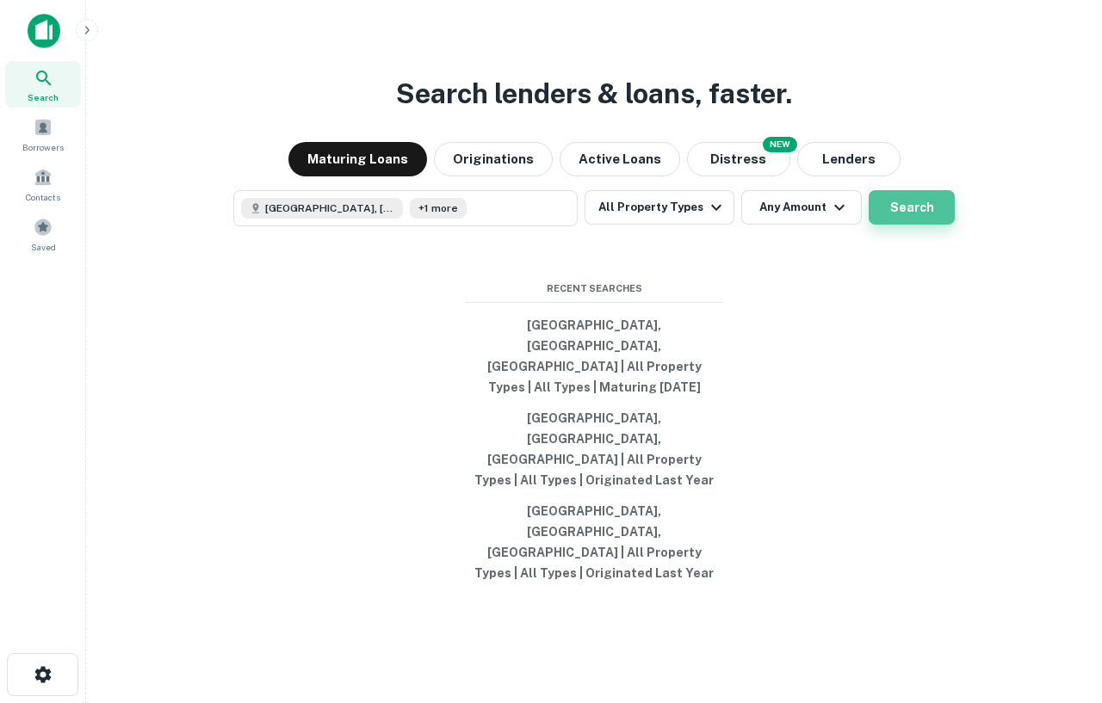
click at [927, 225] on button "Search" at bounding box center [912, 207] width 86 height 34
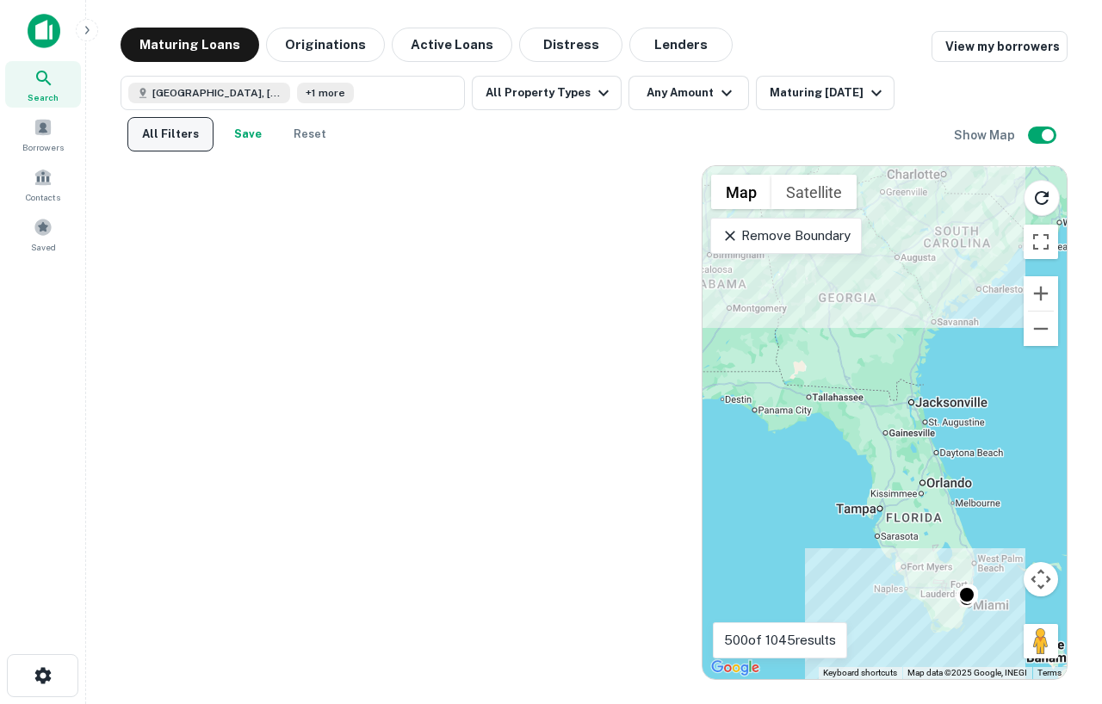
click at [148, 142] on button "All Filters" at bounding box center [170, 134] width 86 height 34
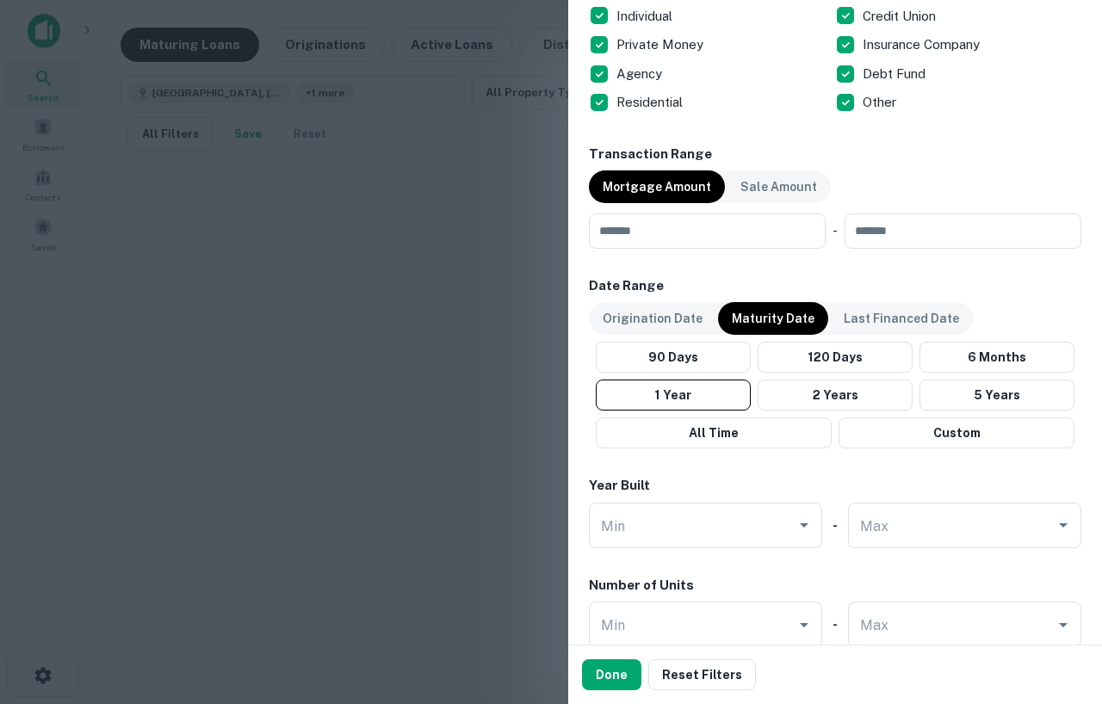
scroll to position [858, 0]
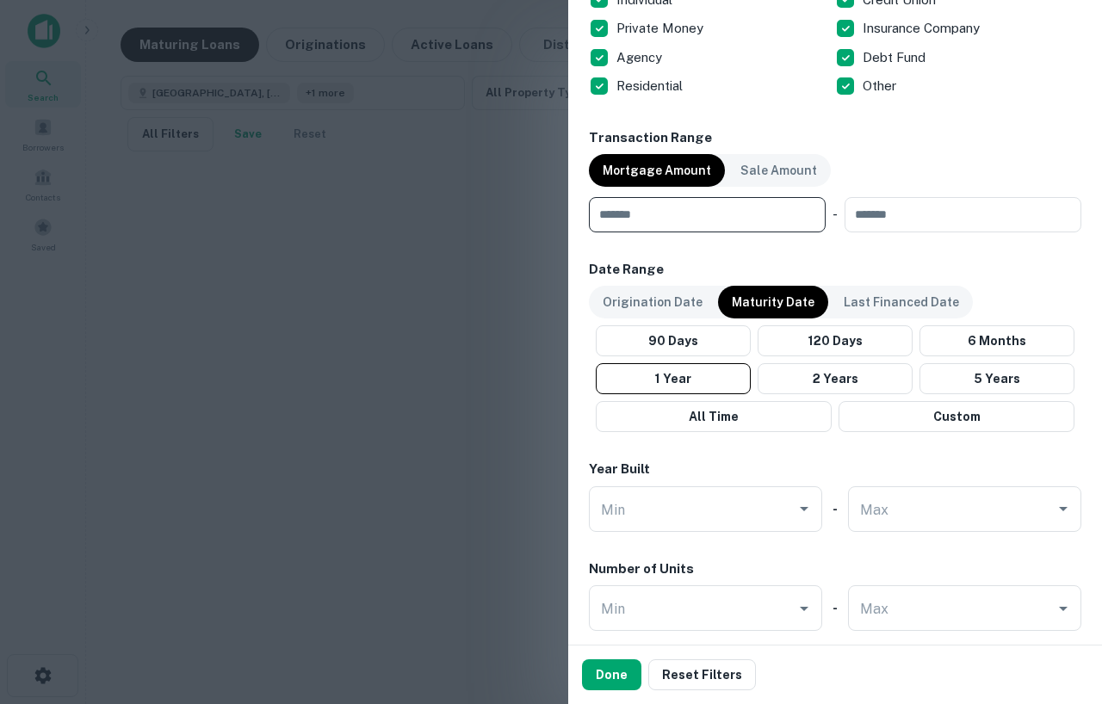
click at [674, 220] on input "number" at bounding box center [701, 214] width 225 height 34
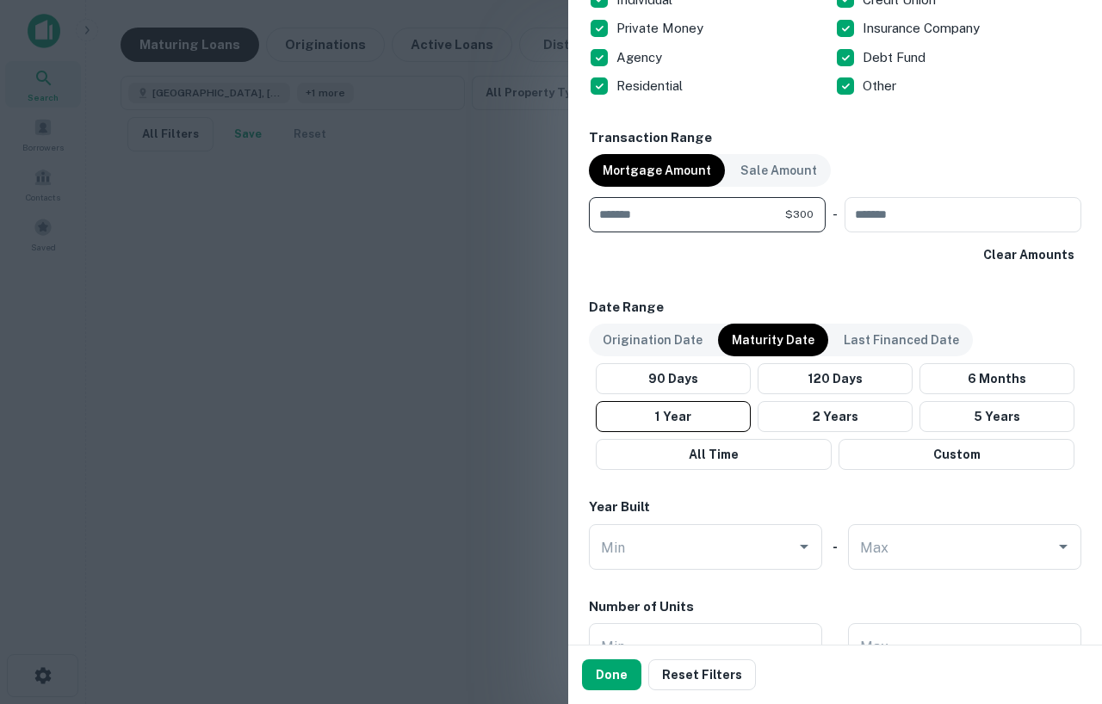
type input "*"
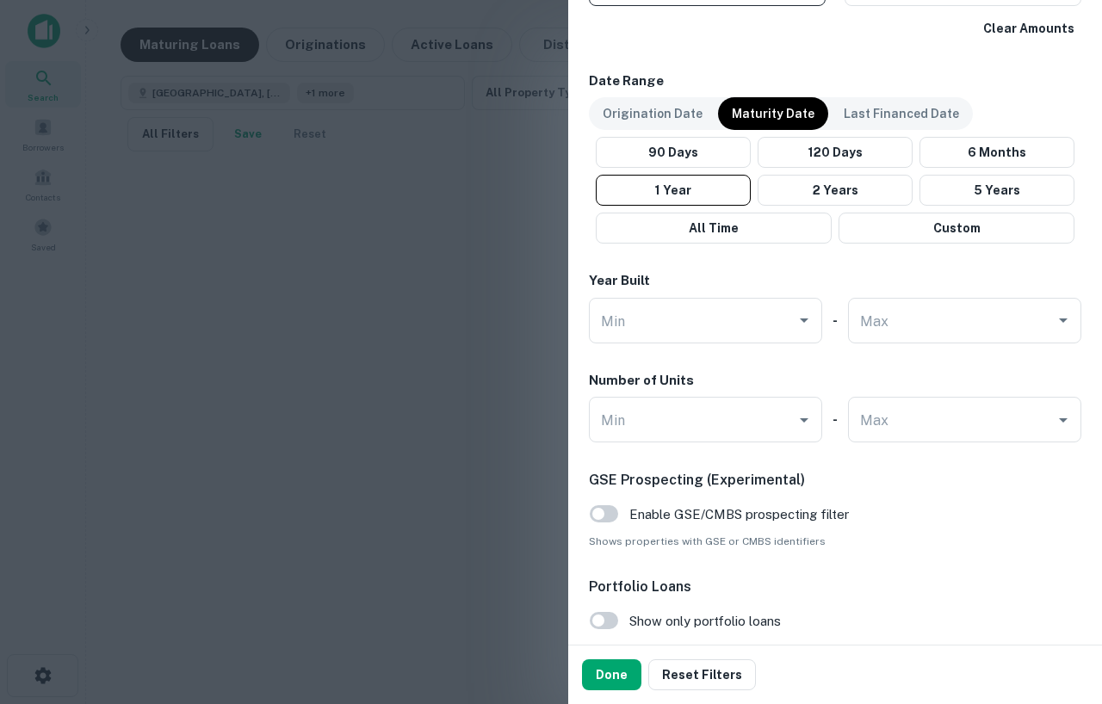
scroll to position [1180, 0]
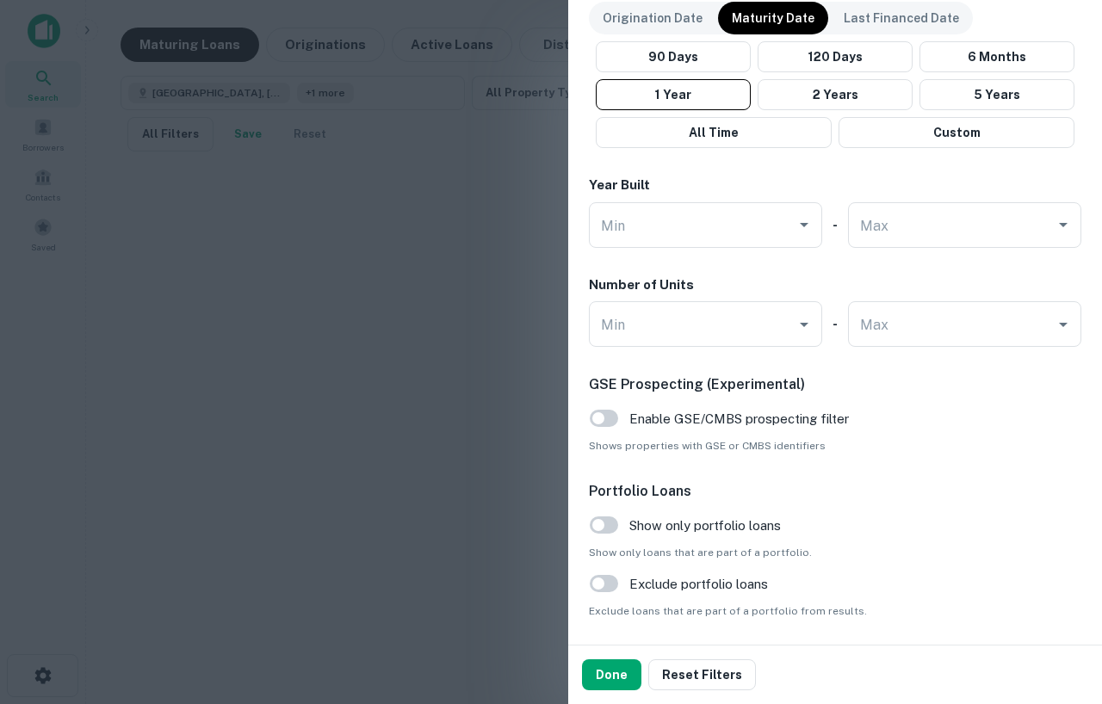
type input "********"
click at [606, 657] on div "Done Reset Filters" at bounding box center [835, 675] width 534 height 59
click at [606, 665] on button "Done" at bounding box center [611, 674] width 59 height 31
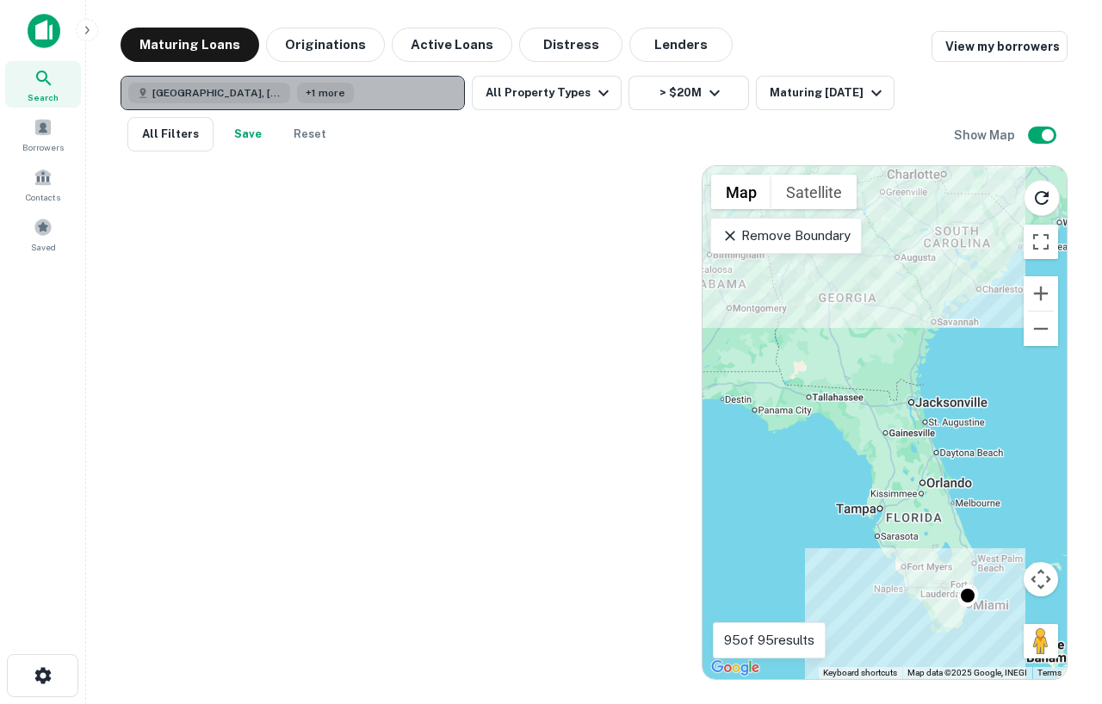
click at [312, 87] on button "Miami, FL, USA +1 more" at bounding box center [293, 93] width 344 height 34
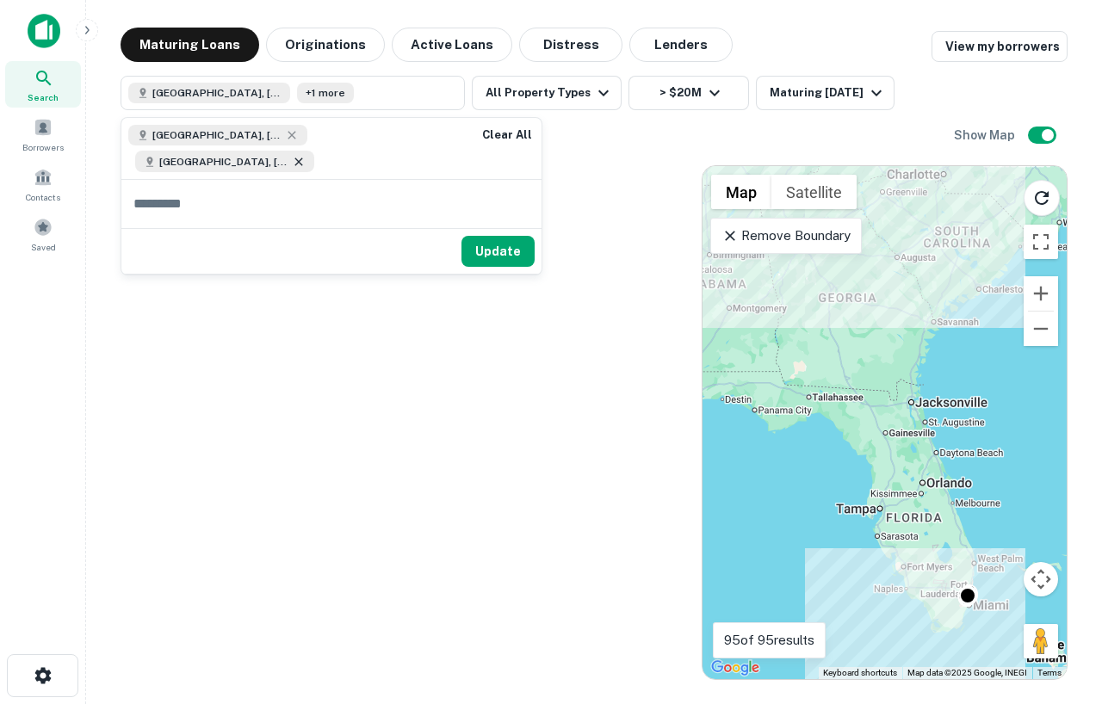
click at [306, 155] on icon at bounding box center [299, 162] width 14 height 14
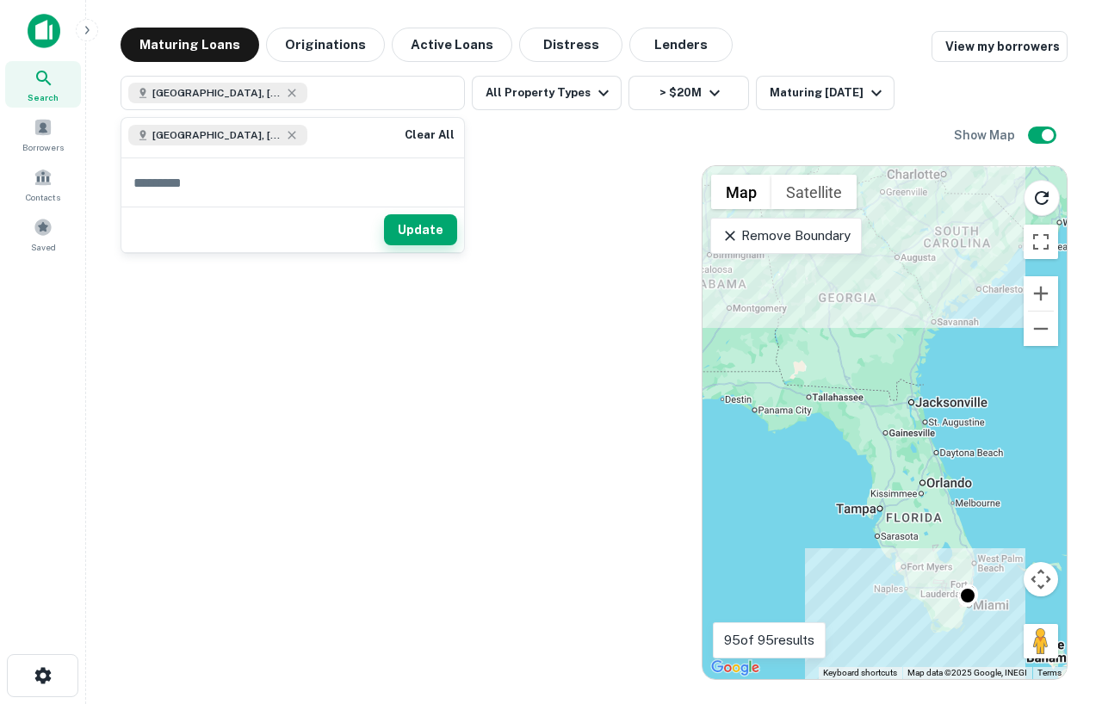
click at [433, 224] on button "Update" at bounding box center [420, 229] width 73 height 31
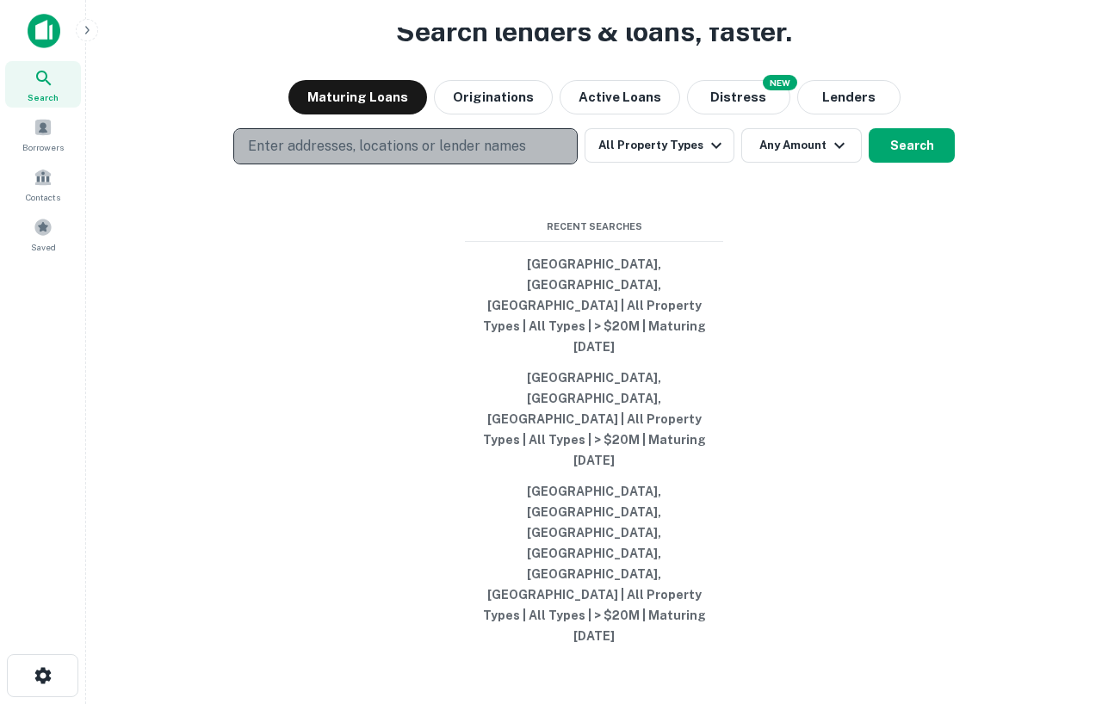
click at [455, 157] on p "Enter addresses, locations or lender names" at bounding box center [387, 146] width 278 height 21
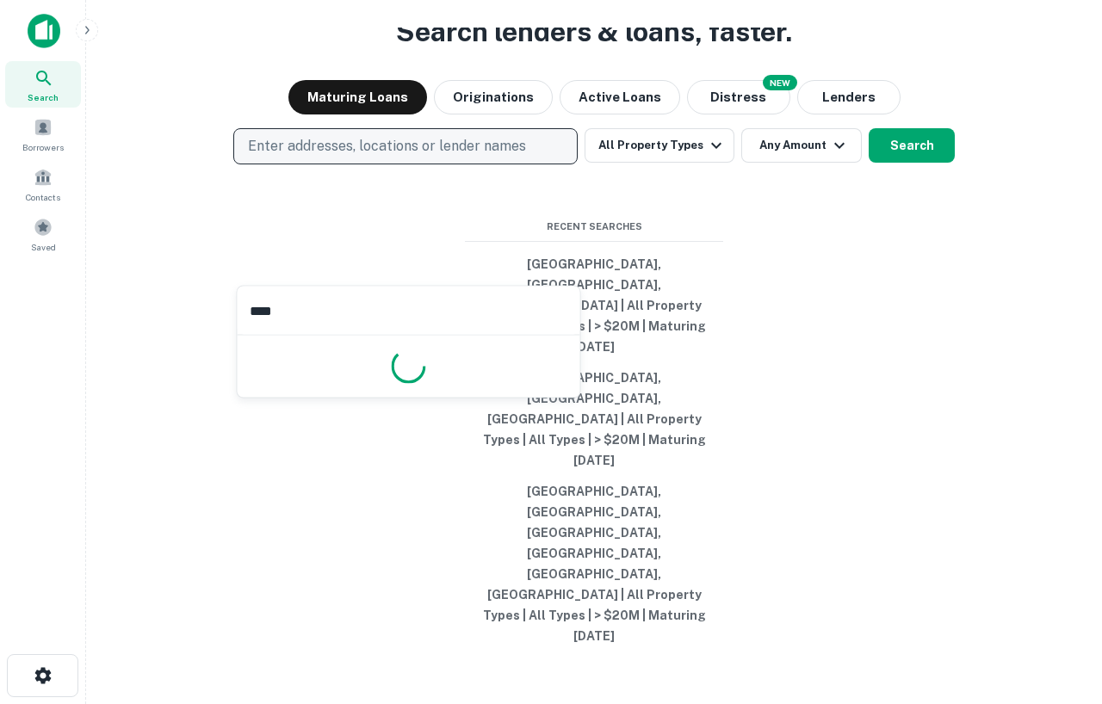
type input "*****"
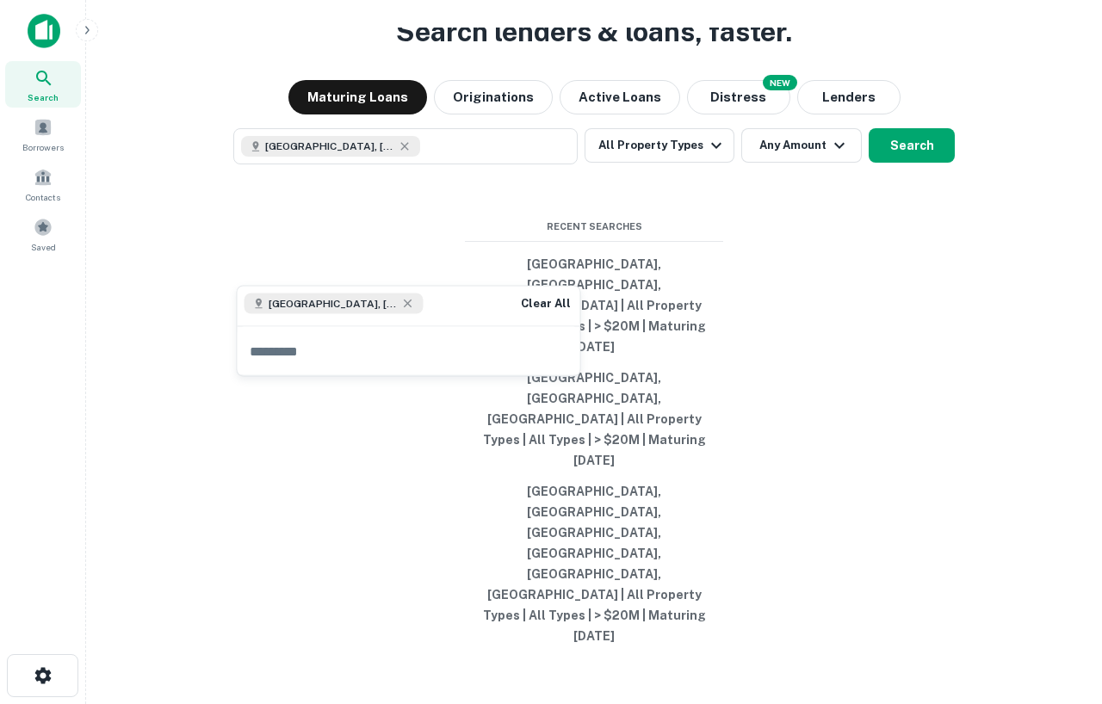
click at [655, 315] on div "Search lenders & loans, faster. Maturing Loans Originations Active Loans NEW Di…" at bounding box center [594, 393] width 988 height 704
click at [829, 156] on icon "button" at bounding box center [839, 145] width 21 height 21
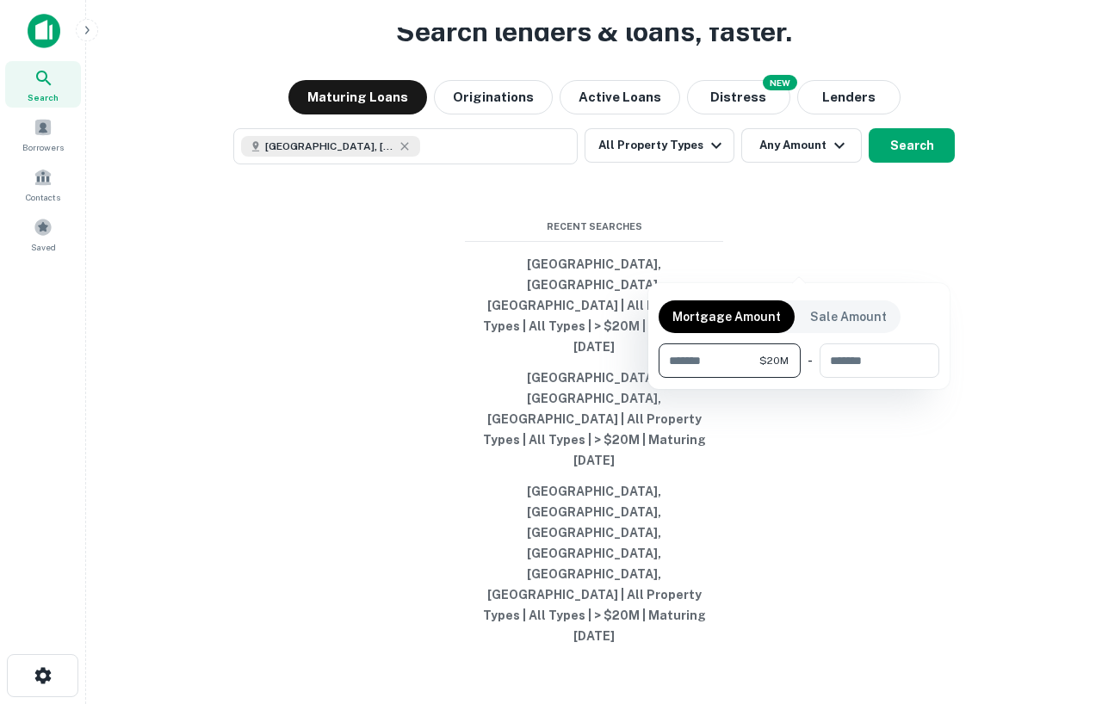
type input "********"
click at [983, 318] on div at bounding box center [551, 352] width 1102 height 704
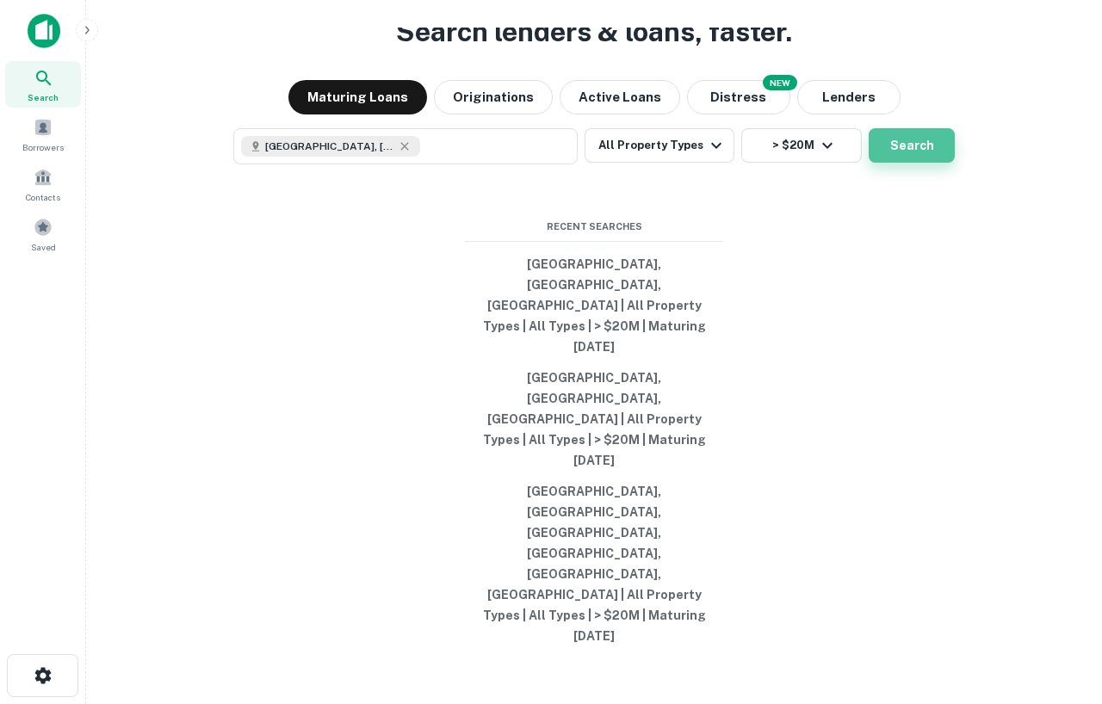
click at [935, 163] on button "Search" at bounding box center [912, 145] width 86 height 34
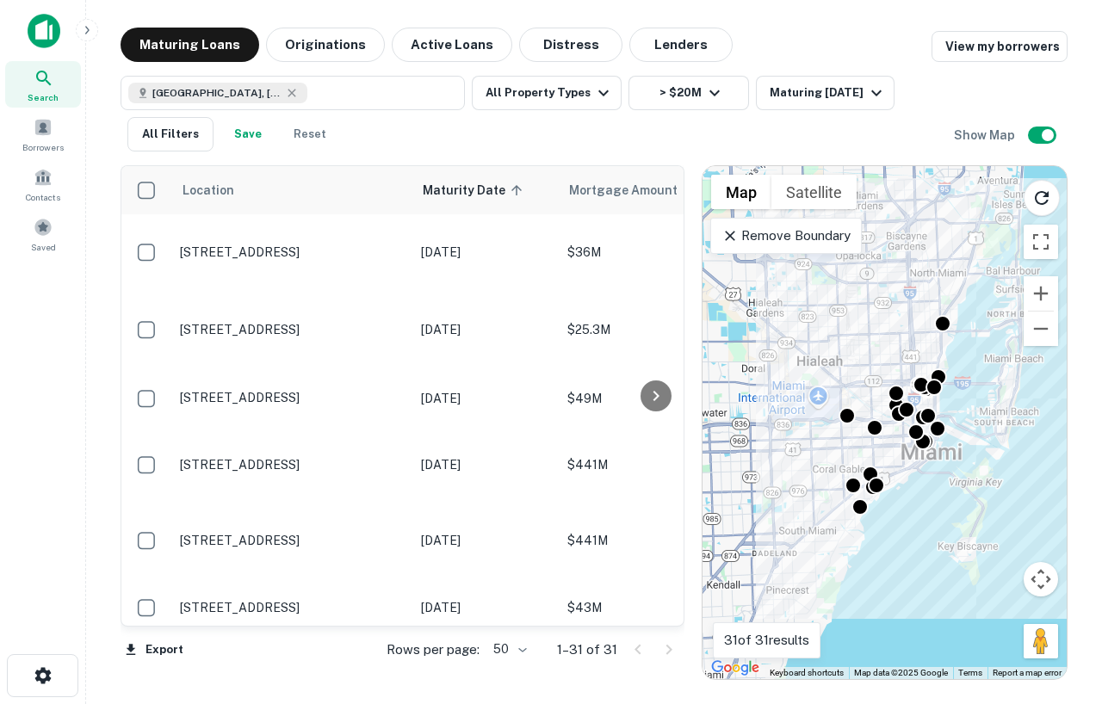
click at [735, 243] on icon at bounding box center [729, 235] width 17 height 17
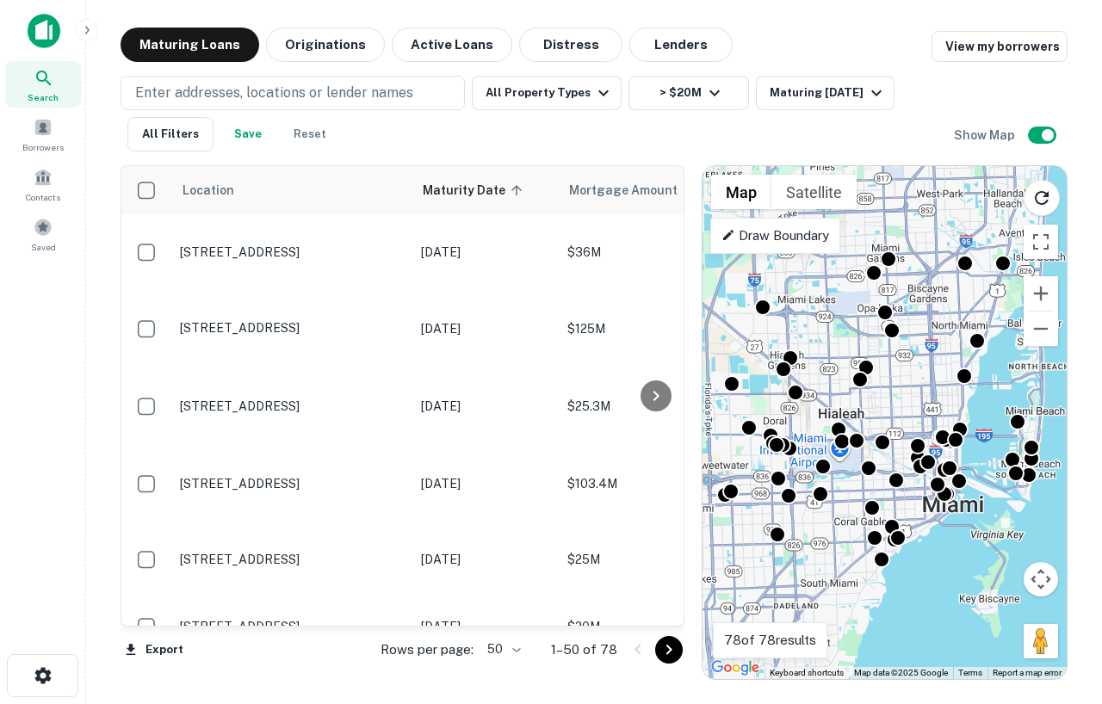
drag, startPoint x: 790, startPoint y: 398, endPoint x: 811, endPoint y: 451, distance: 57.2
click at [811, 451] on div "To activate drag with keyboard, press Alt + Enter. Once in keyboard drag state,…" at bounding box center [884, 422] width 364 height 513
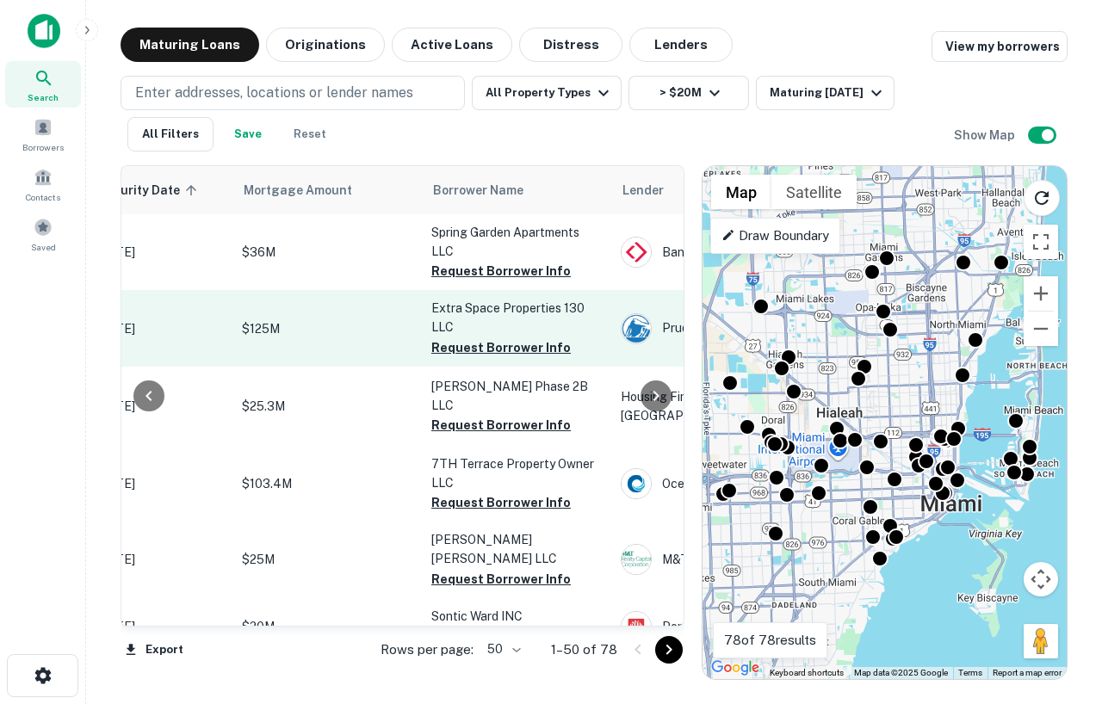
scroll to position [0, 325]
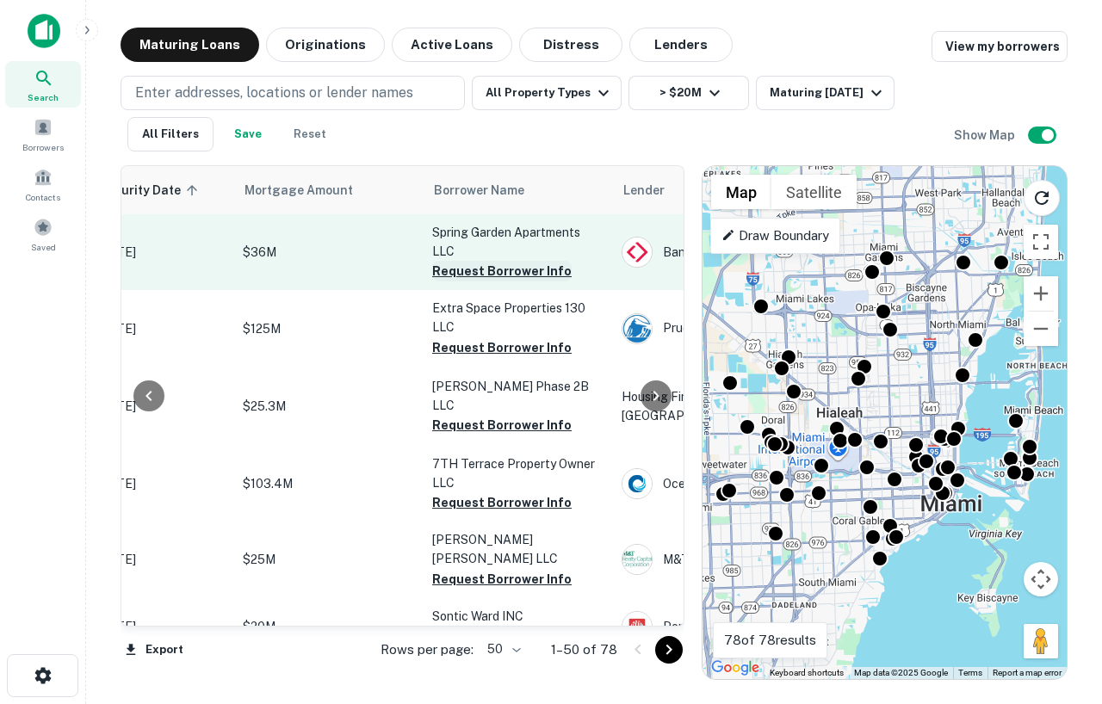
click at [502, 270] on button "Request Borrower Info" at bounding box center [501, 271] width 139 height 21
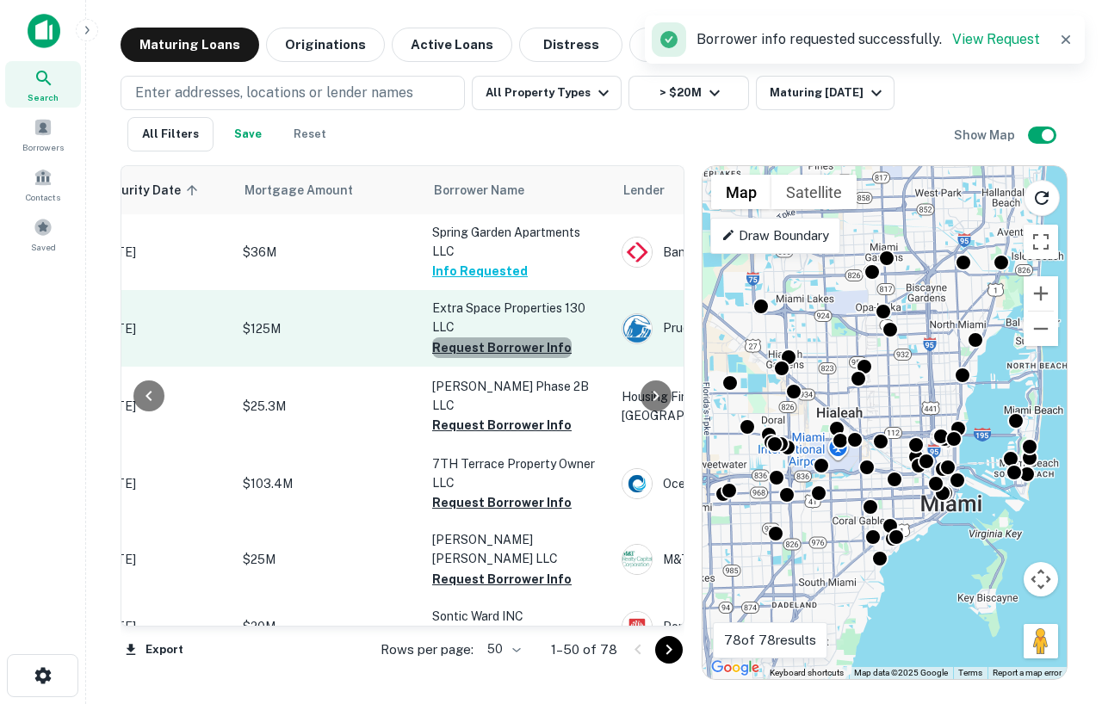
click at [502, 346] on button "Request Borrower Info" at bounding box center [501, 347] width 139 height 21
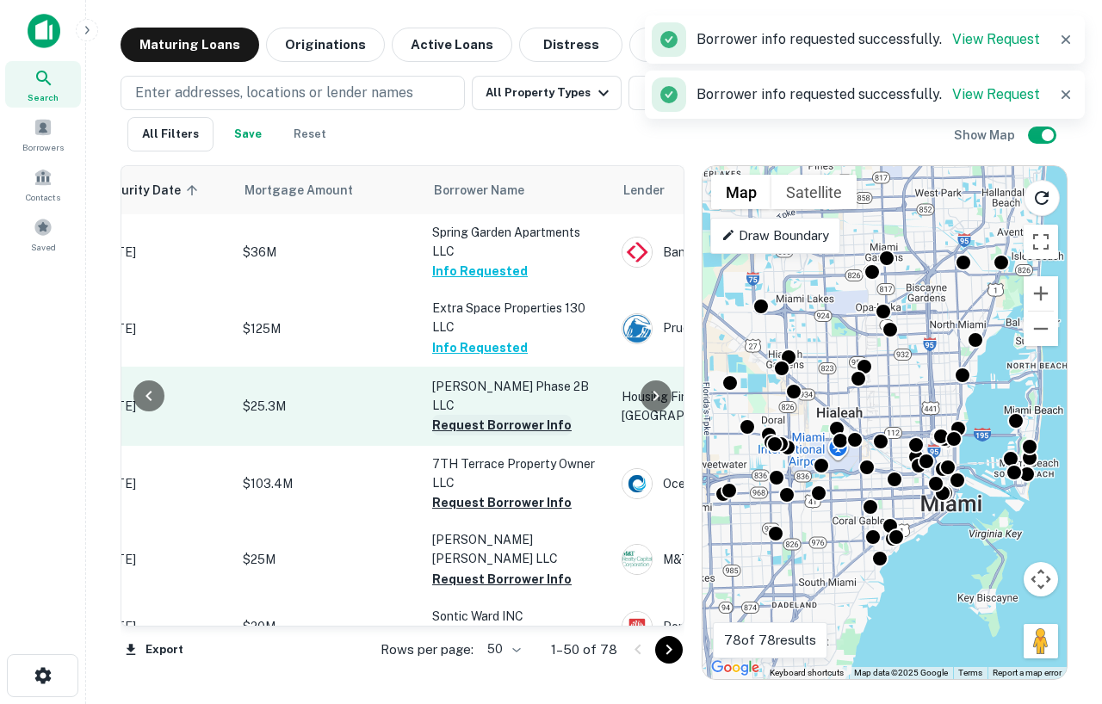
click at [492, 415] on button "Request Borrower Info" at bounding box center [501, 425] width 139 height 21
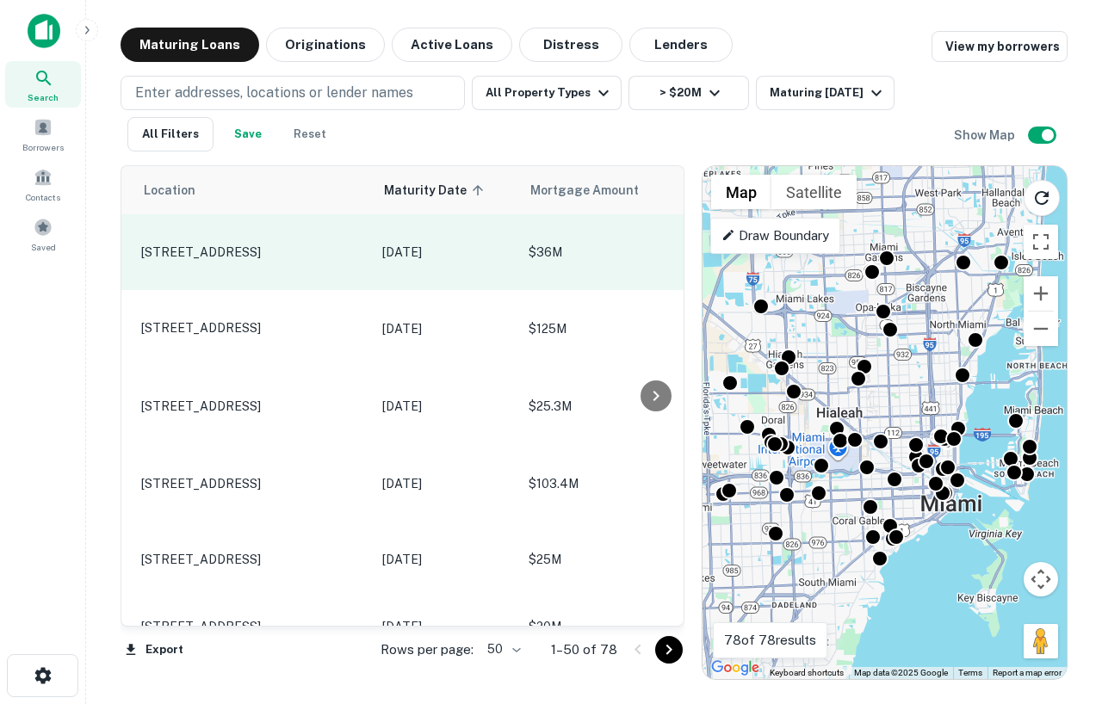
scroll to position [0, 38]
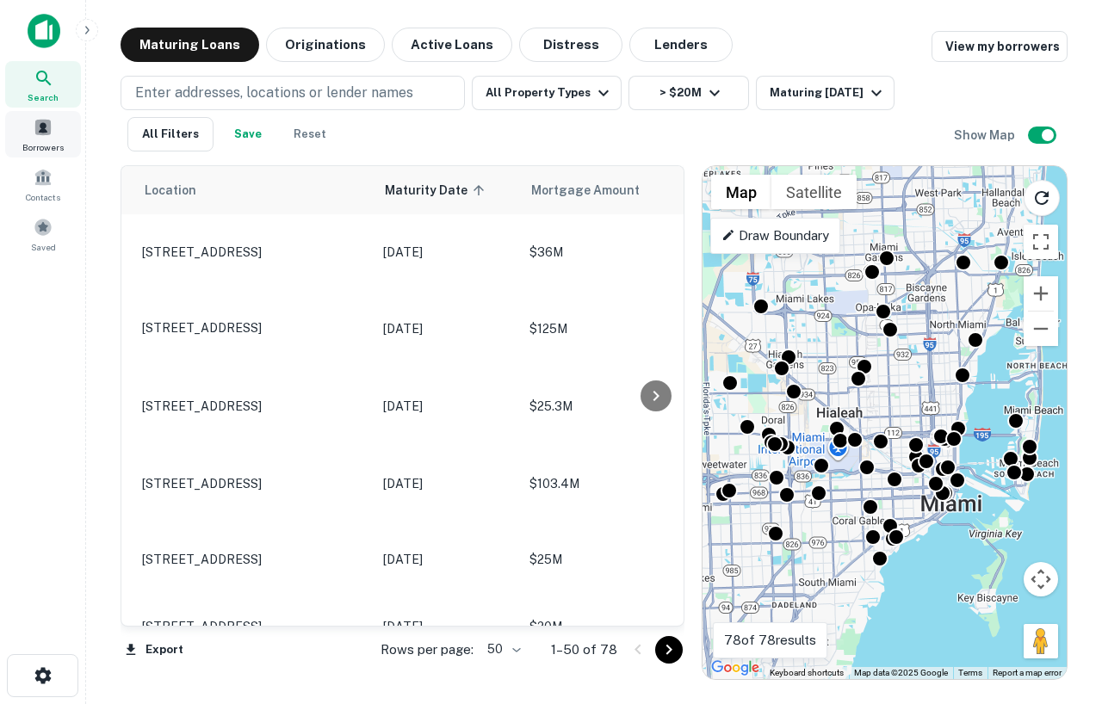
click at [31, 146] on span "Borrowers" at bounding box center [42, 147] width 41 height 14
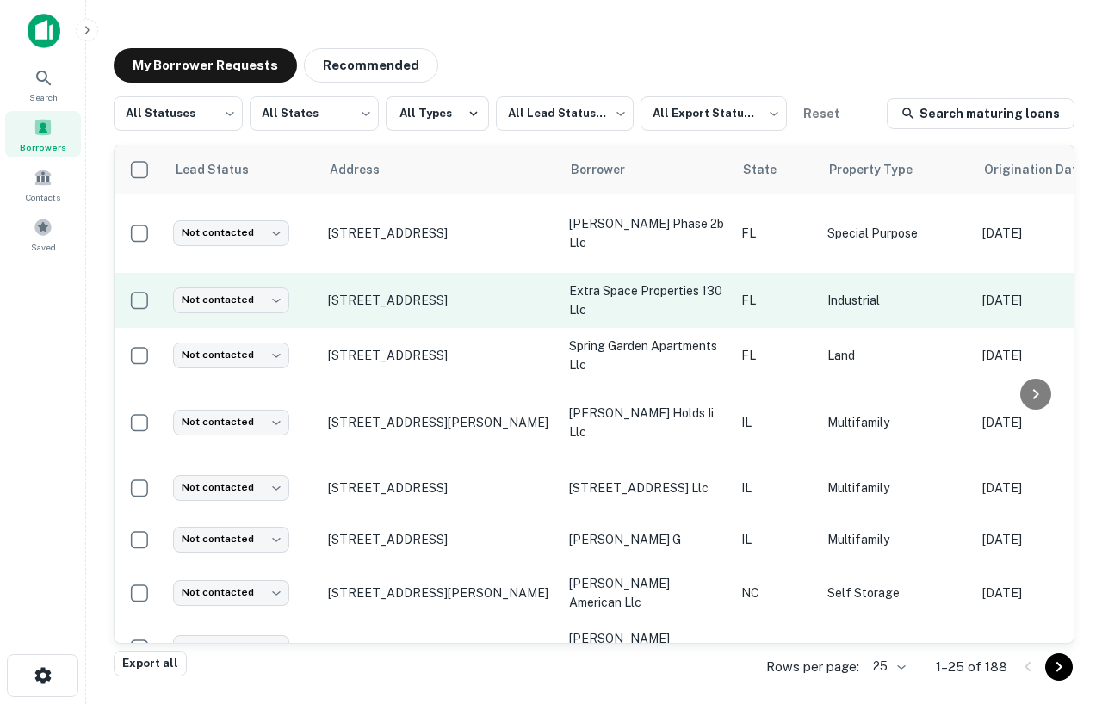
click at [451, 297] on p "[STREET_ADDRESS]" at bounding box center [440, 300] width 224 height 15
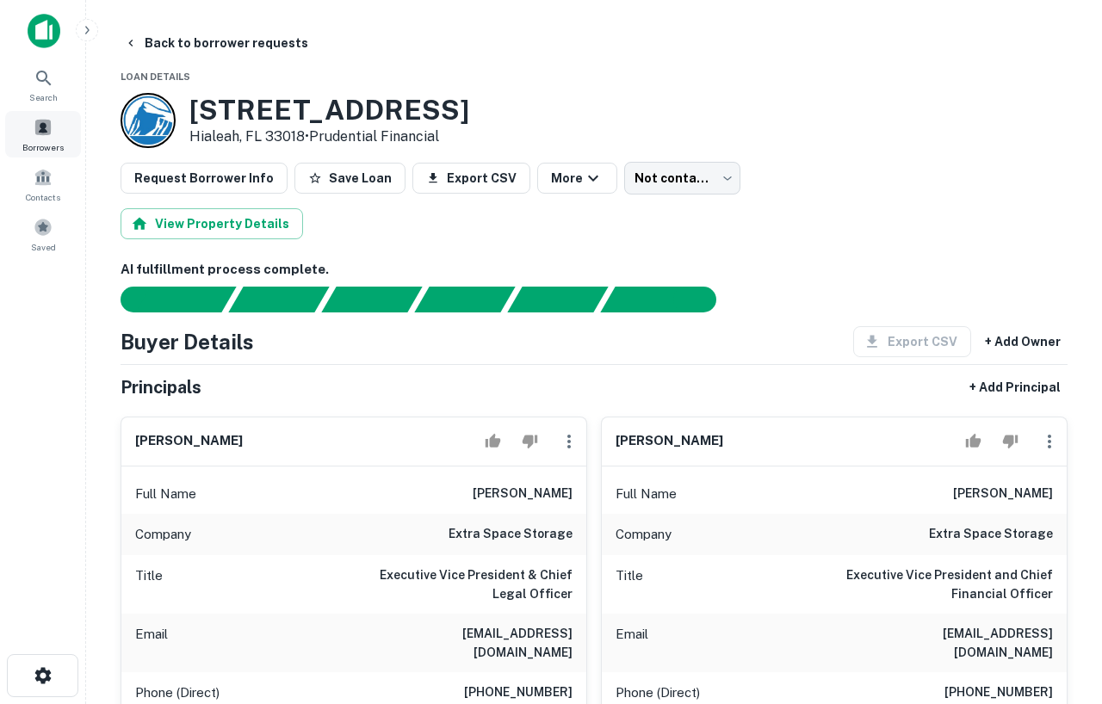
click at [36, 145] on span "Borrowers" at bounding box center [42, 147] width 41 height 14
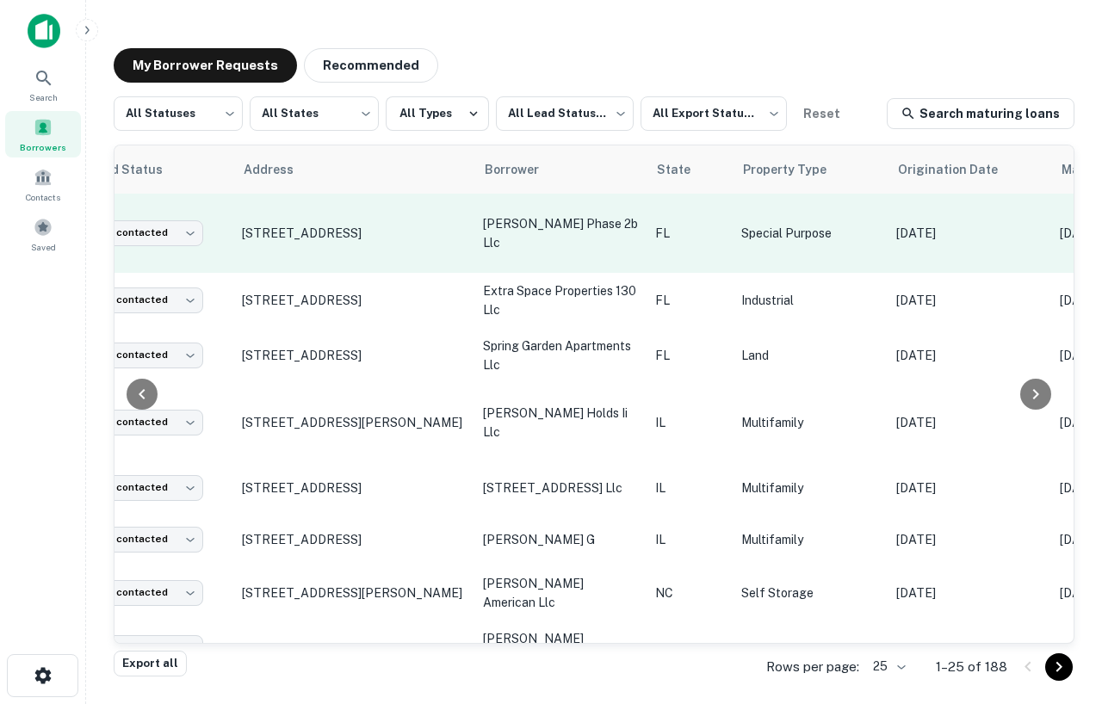
scroll to position [0, 84]
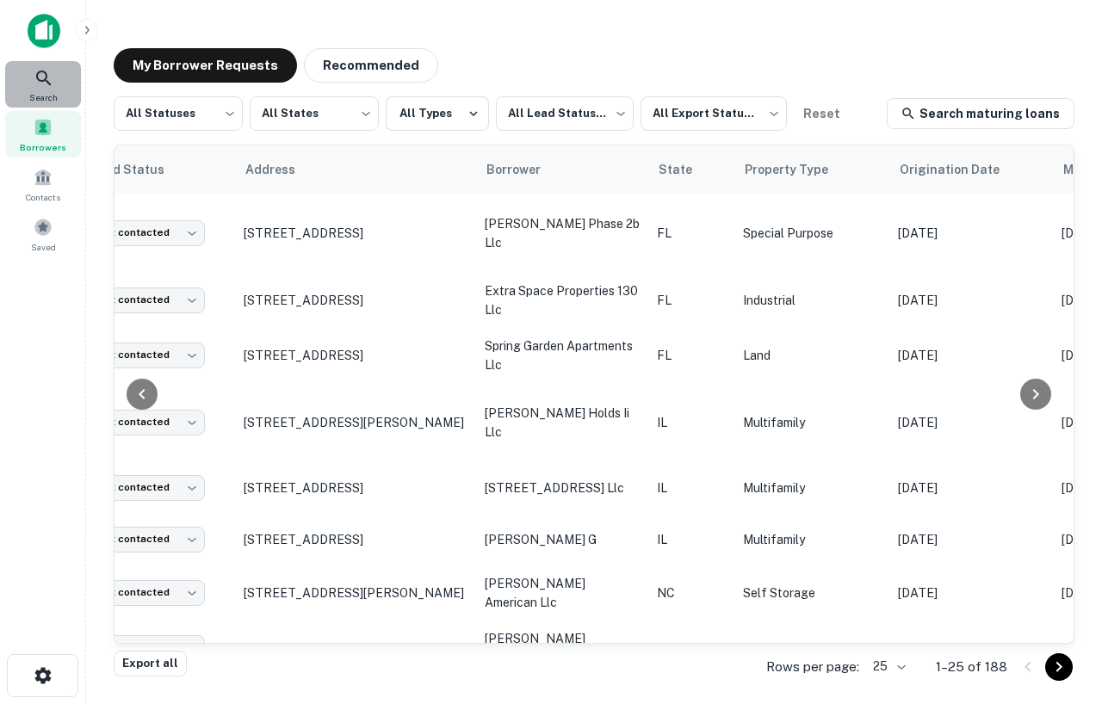
click at [34, 78] on icon at bounding box center [44, 78] width 21 height 21
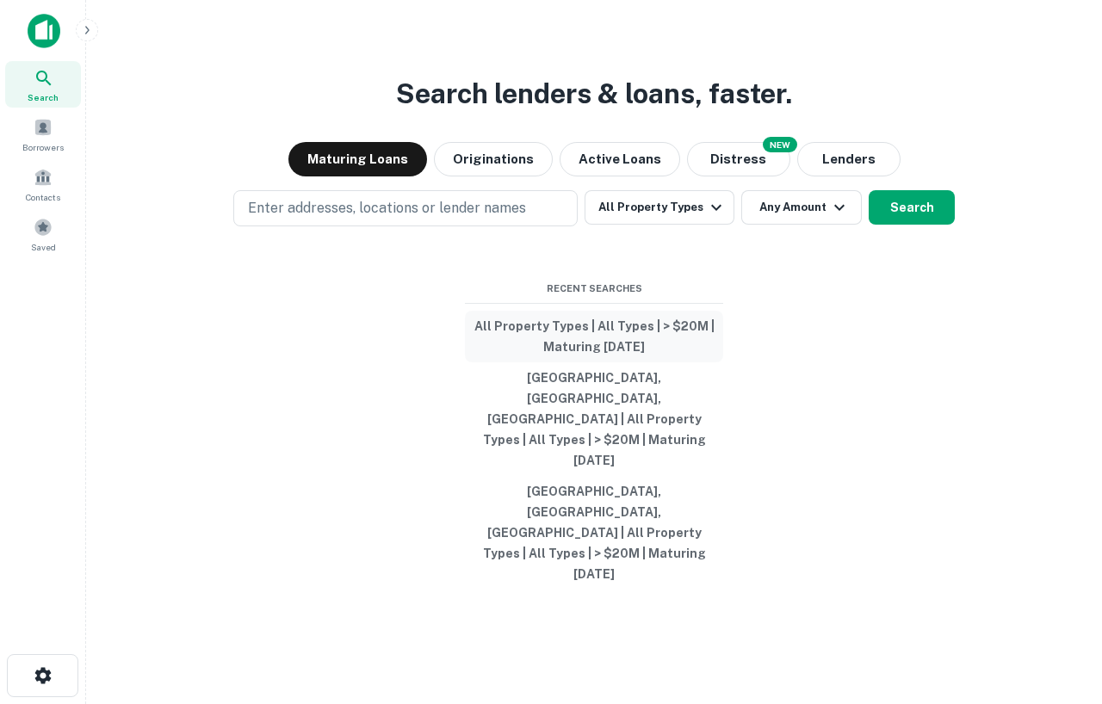
click at [599, 362] on button "All Property Types | All Types | > $20M | Maturing [DATE]" at bounding box center [594, 337] width 258 height 52
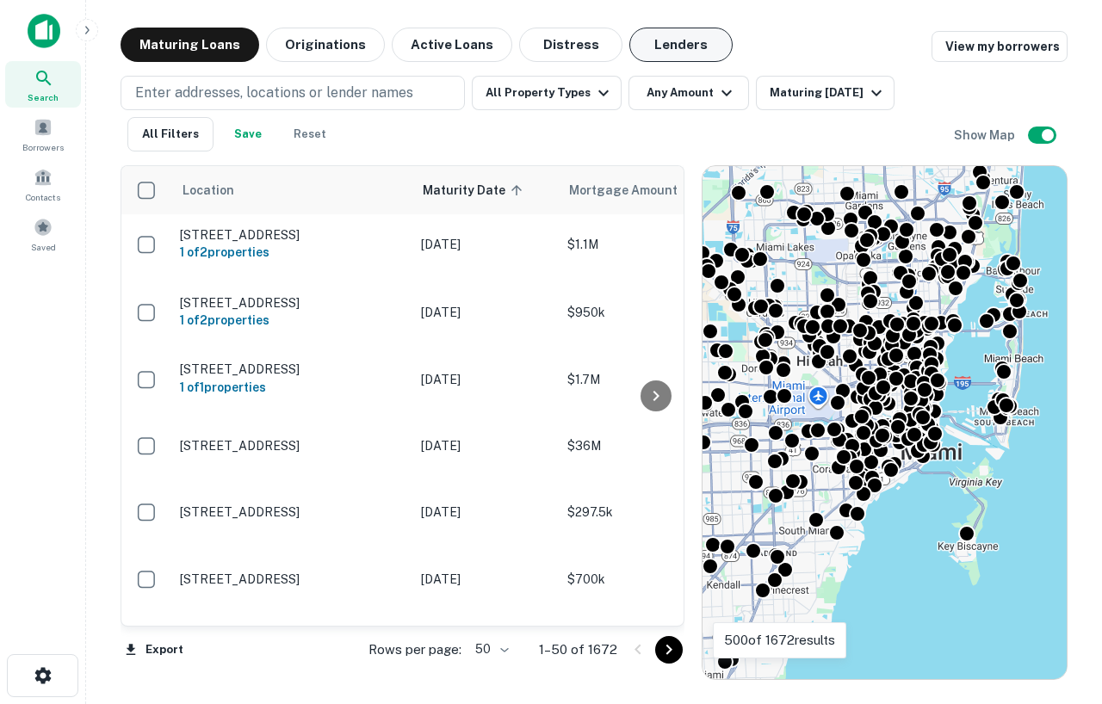
click at [643, 48] on button "Lenders" at bounding box center [680, 45] width 103 height 34
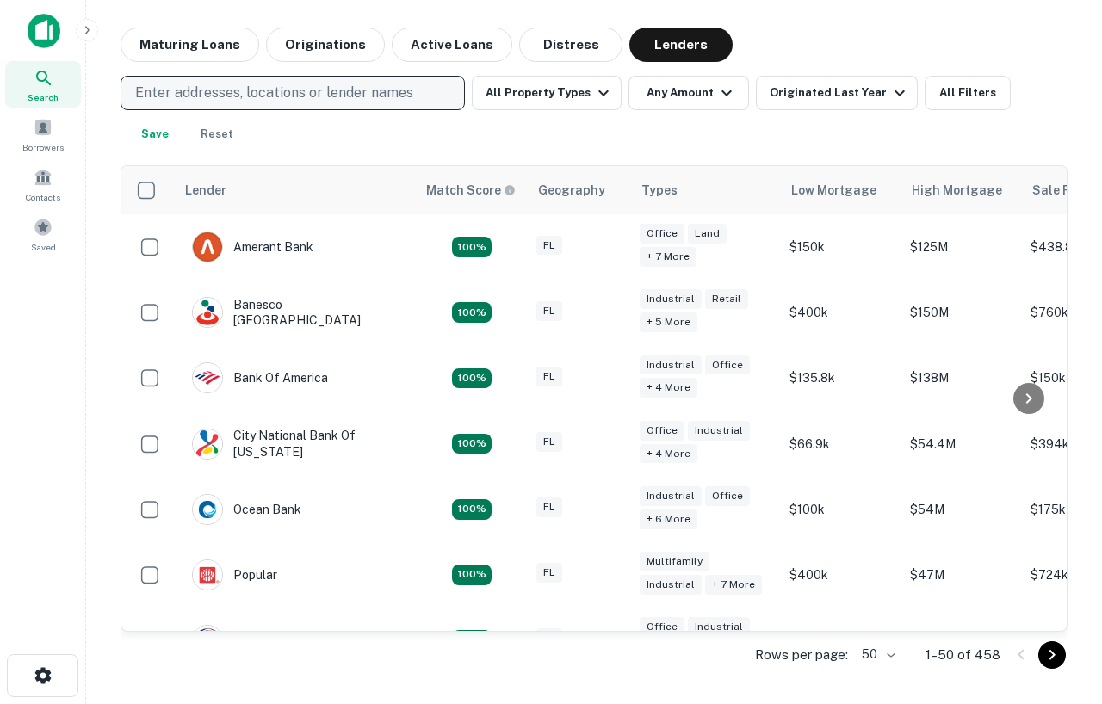
click at [391, 106] on button "Enter addresses, locations or lender names" at bounding box center [293, 93] width 344 height 34
type input "*****"
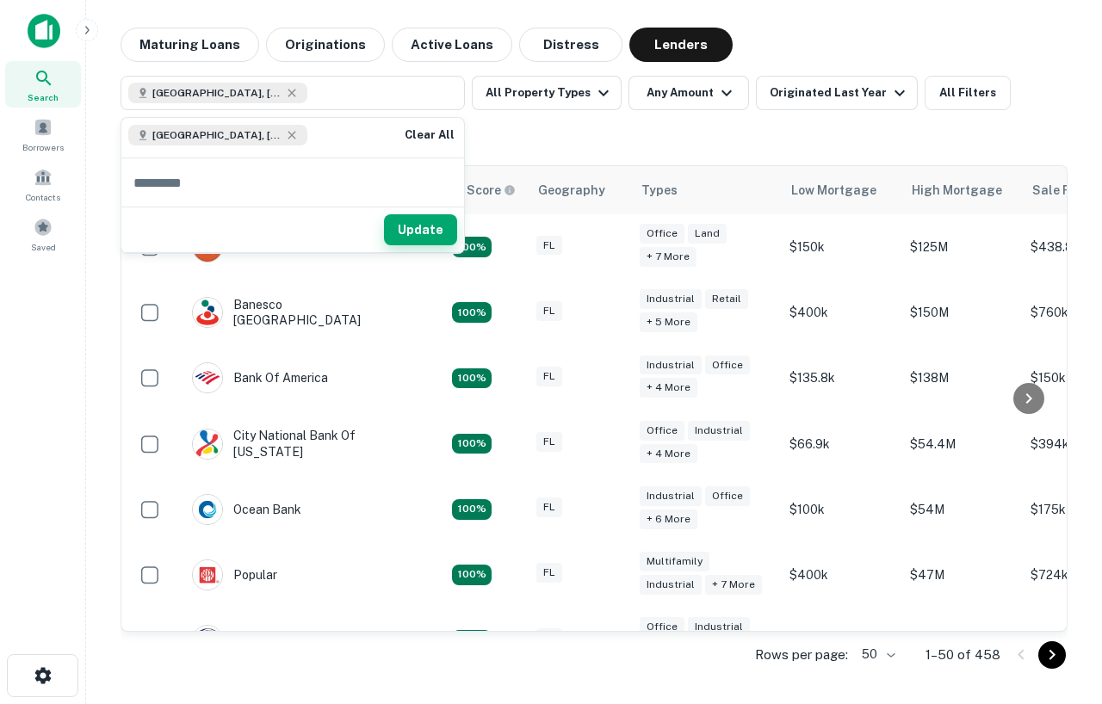
click at [424, 226] on button "Update" at bounding box center [420, 229] width 73 height 31
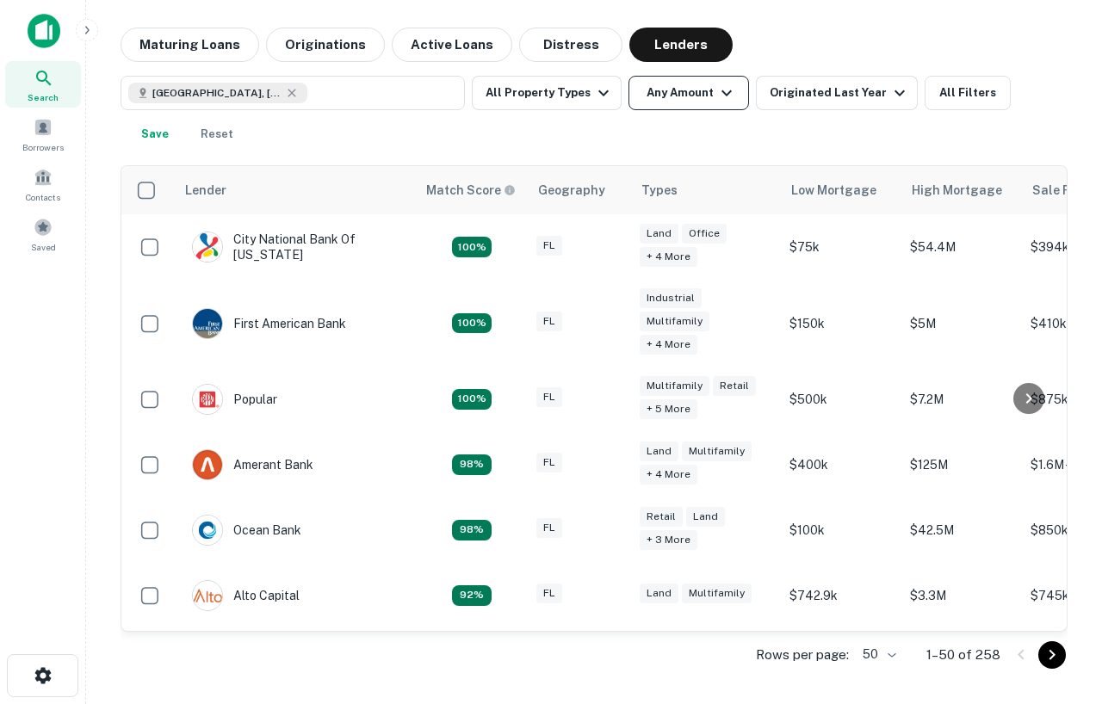
click at [724, 103] on button "Any Amount" at bounding box center [688, 93] width 121 height 34
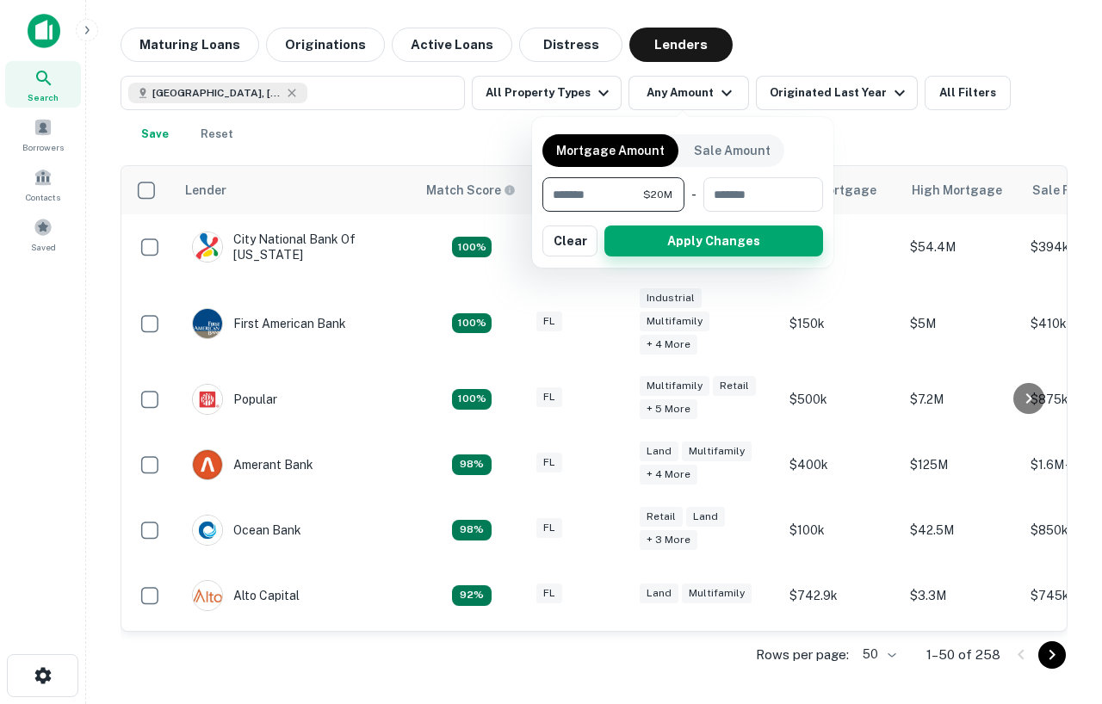
type input "********"
click at [698, 248] on button "Apply Changes" at bounding box center [713, 241] width 219 height 31
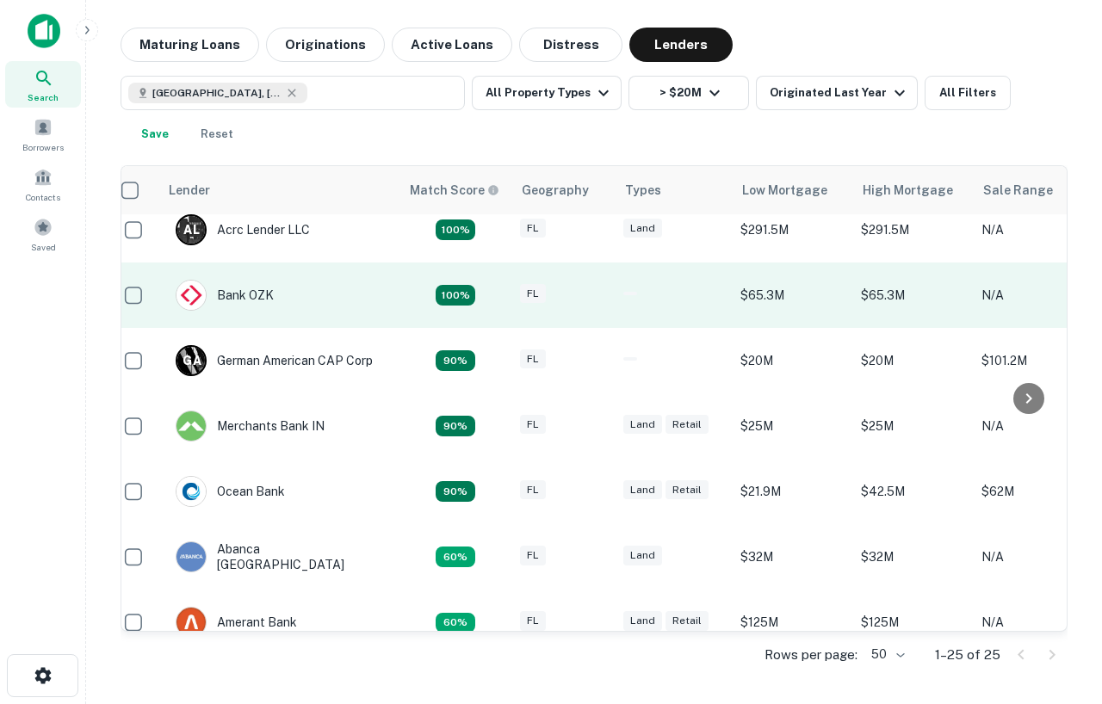
scroll to position [0, 16]
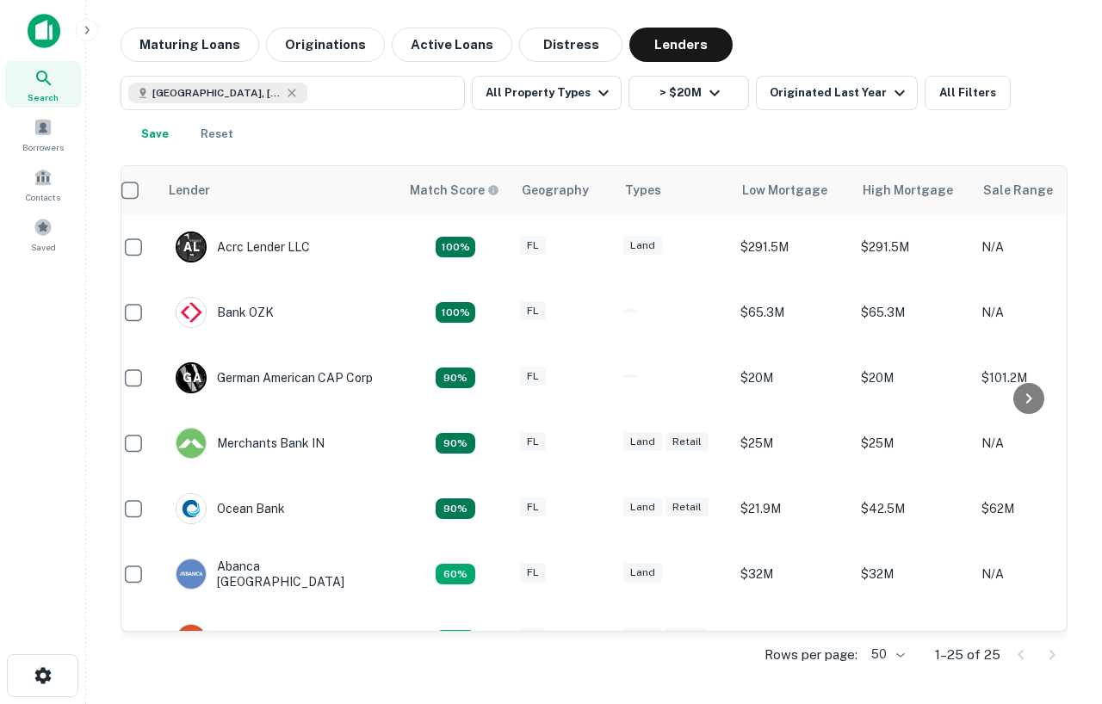
click at [48, 74] on icon at bounding box center [44, 78] width 21 height 21
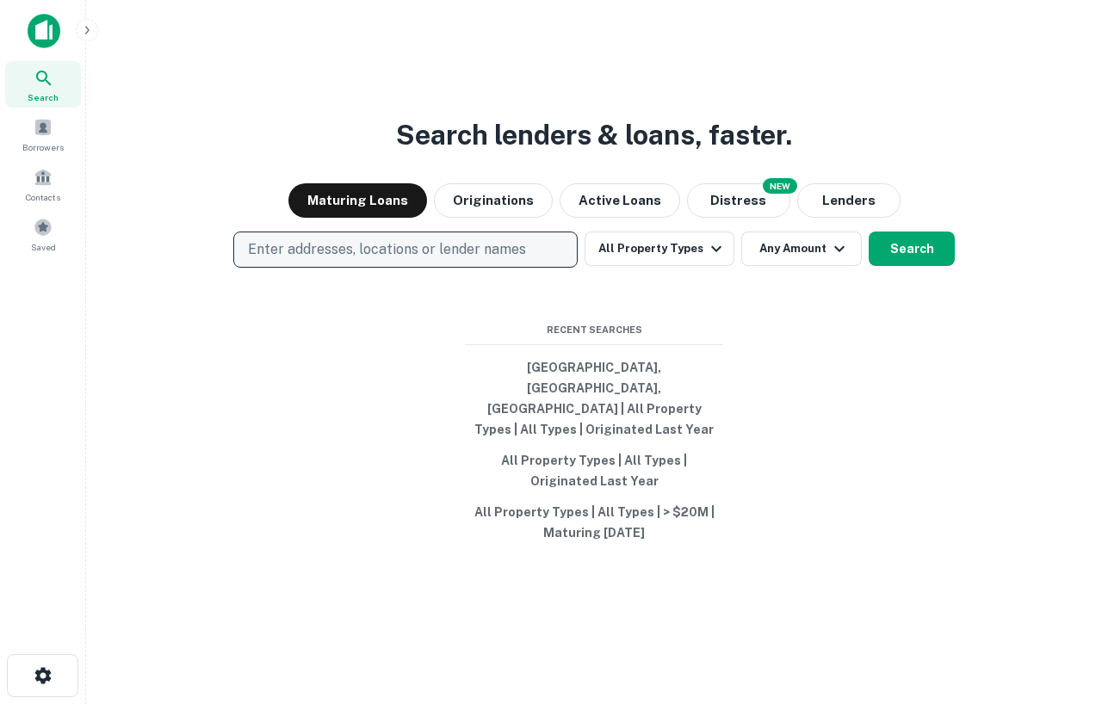
click at [430, 260] on p "Enter addresses, locations or lender names" at bounding box center [387, 249] width 278 height 21
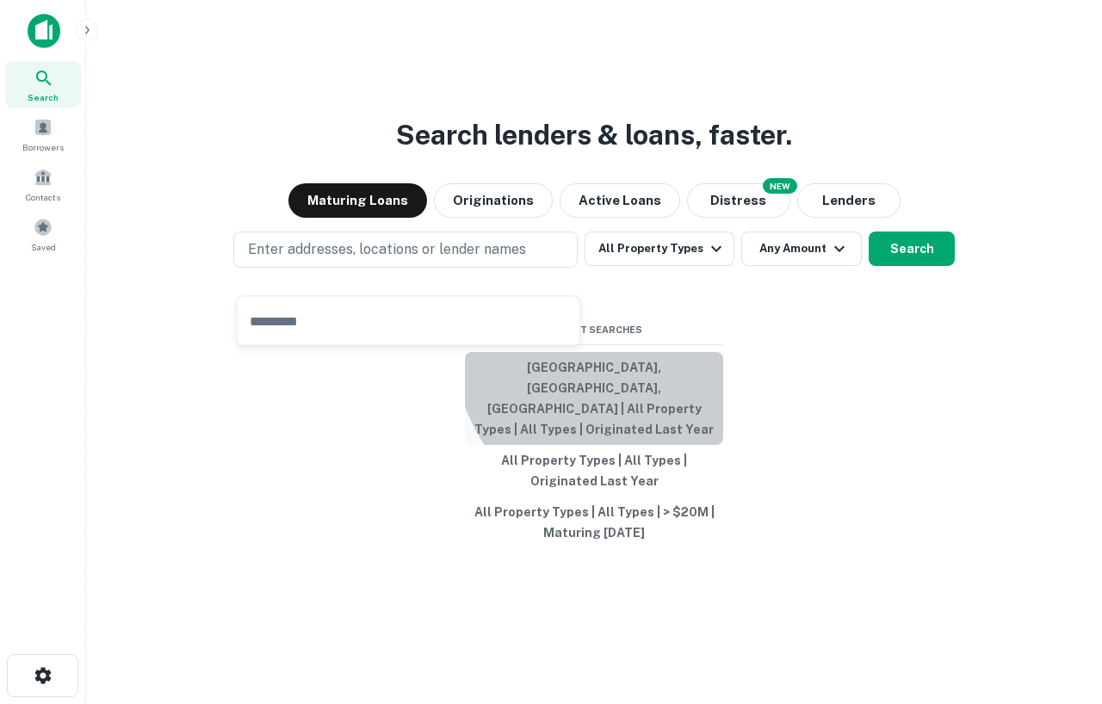
click at [615, 376] on button "Miami, FL, USA | All Property Types | All Types | Originated Last Year" at bounding box center [594, 398] width 258 height 93
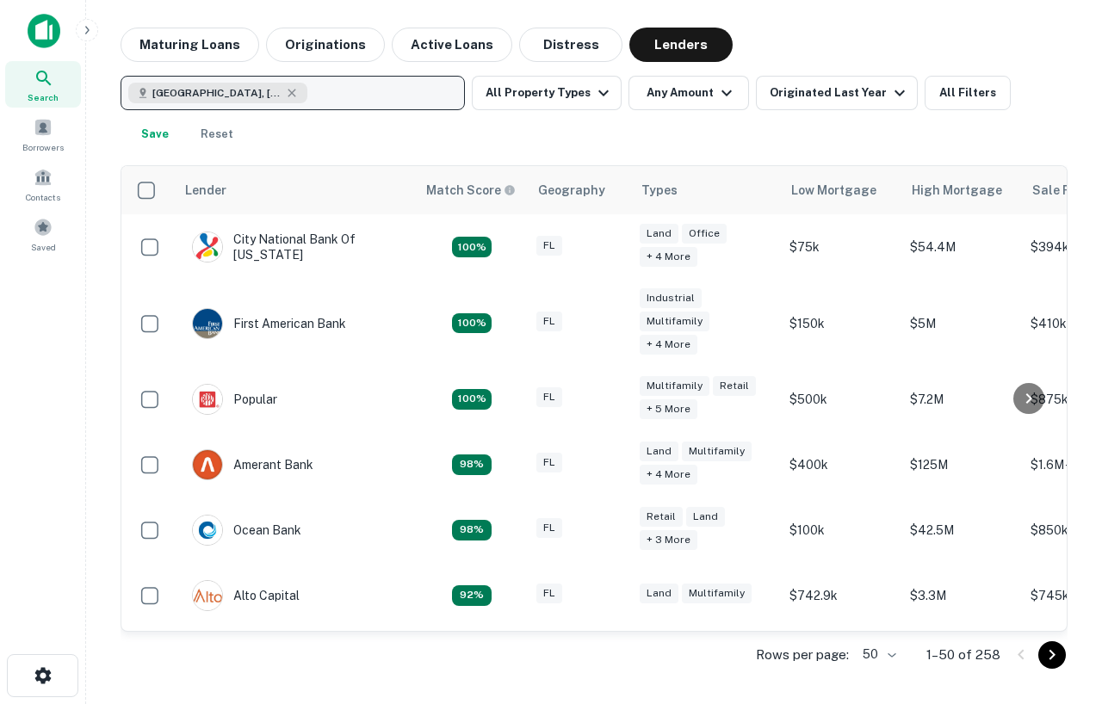
drag, startPoint x: 185, startPoint y: 50, endPoint x: 305, endPoint y: 77, distance: 122.6
click at [185, 50] on button "Maturing Loans" at bounding box center [190, 45] width 139 height 34
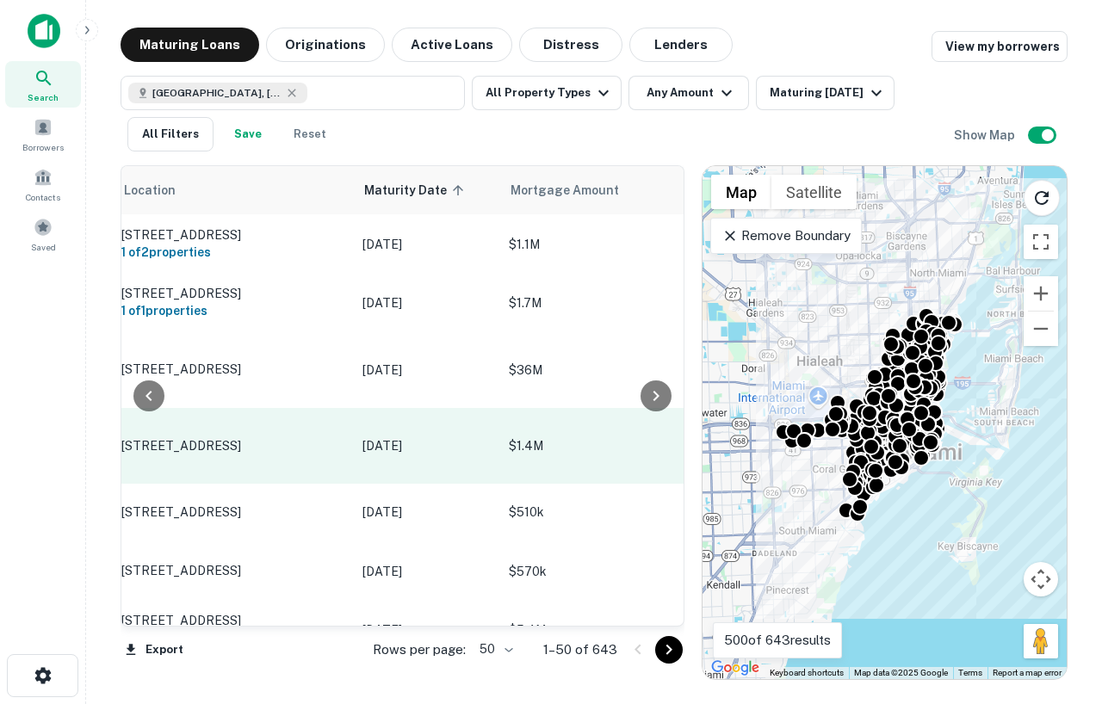
scroll to position [0, 155]
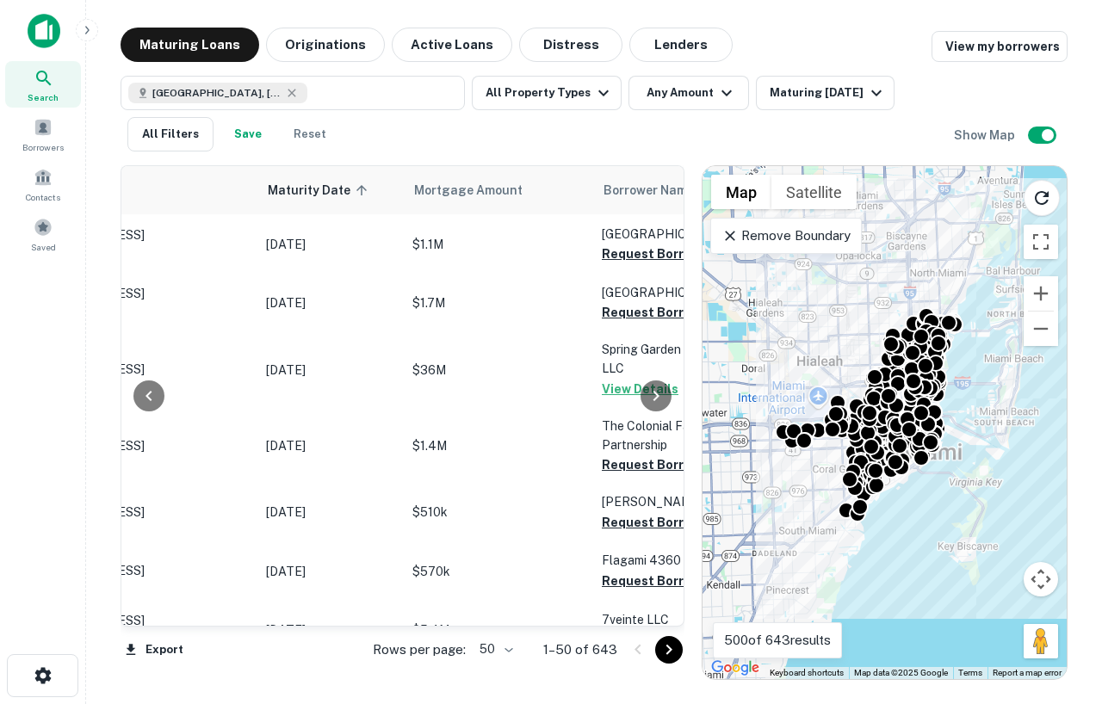
drag, startPoint x: 334, startPoint y: 42, endPoint x: 346, endPoint y: 73, distance: 33.2
click at [334, 42] on button "Originations" at bounding box center [325, 45] width 119 height 34
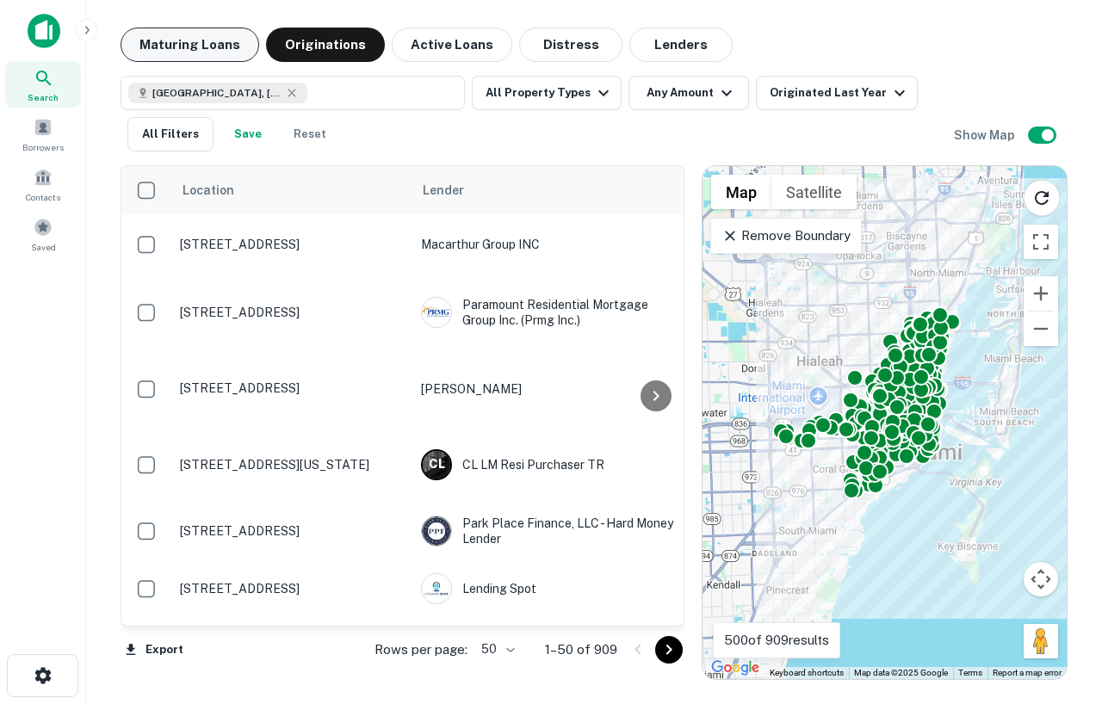
click at [156, 49] on button "Maturing Loans" at bounding box center [190, 45] width 139 height 34
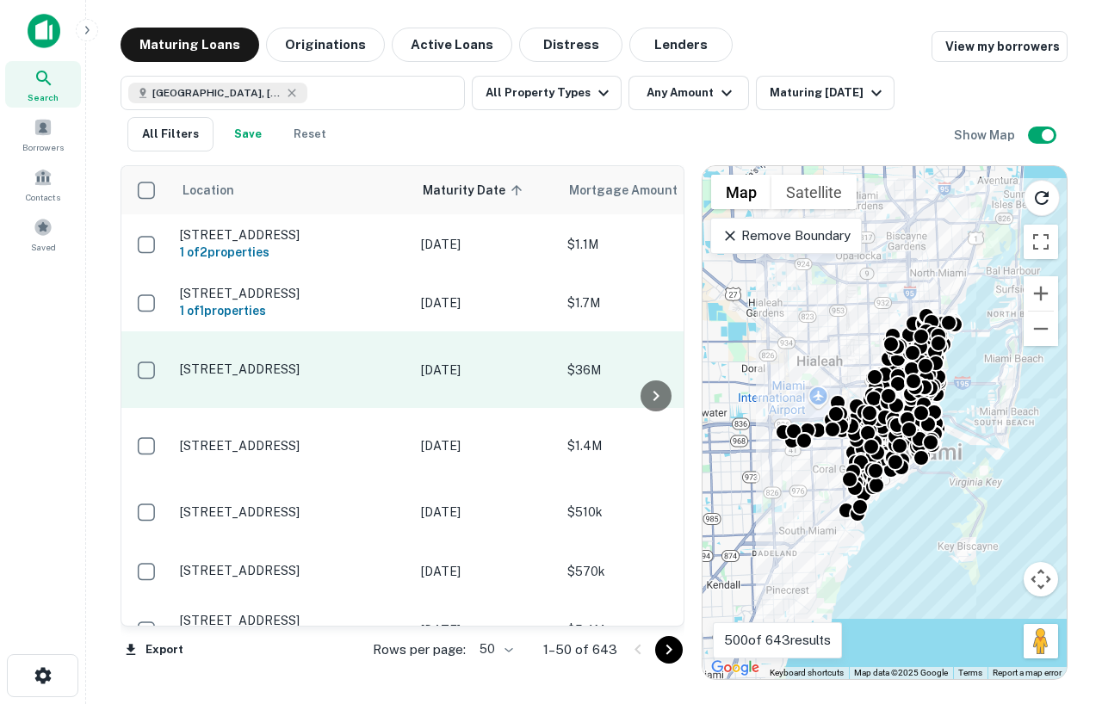
click at [301, 375] on p "1025 Spring Garden Rd Miami, FL 33136" at bounding box center [292, 369] width 224 height 15
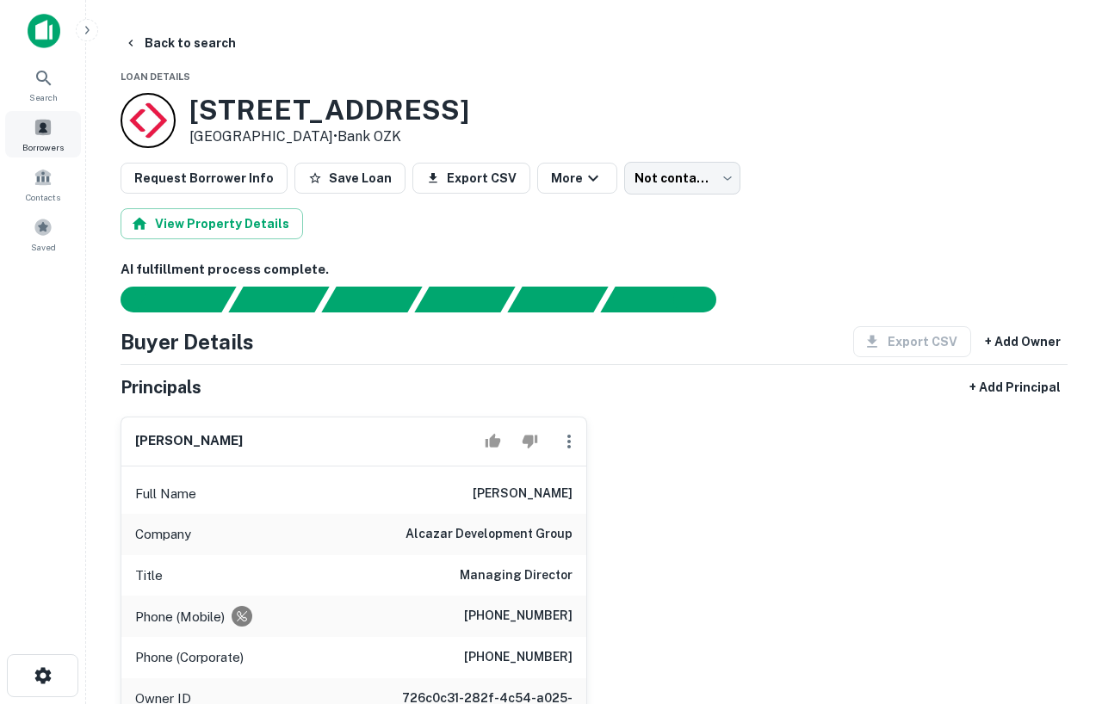
click at [40, 126] on span at bounding box center [43, 127] width 19 height 19
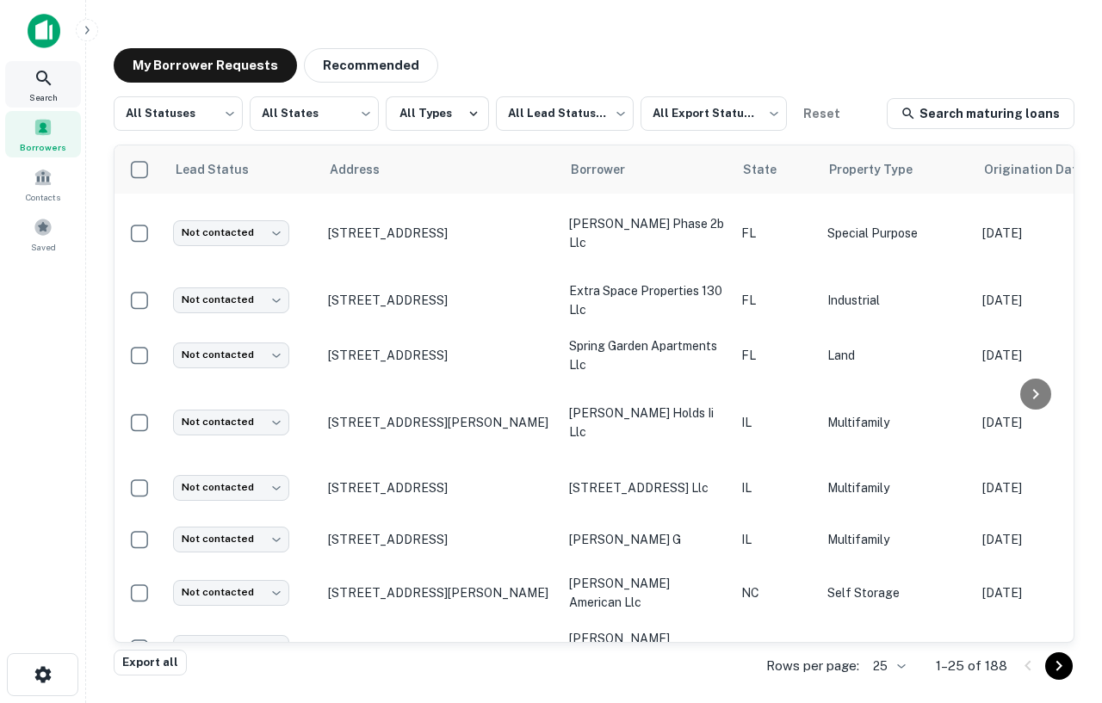
click at [46, 84] on icon at bounding box center [44, 78] width 21 height 21
click at [46, 85] on icon at bounding box center [44, 78] width 21 height 21
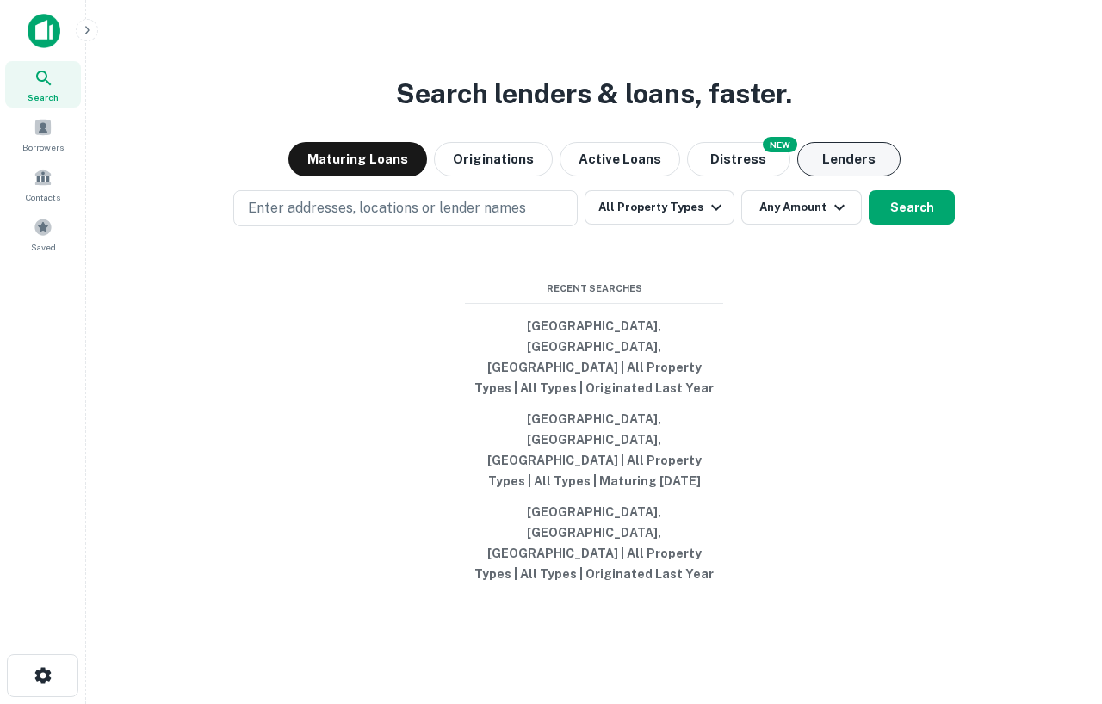
click at [825, 176] on button "Lenders" at bounding box center [848, 159] width 103 height 34
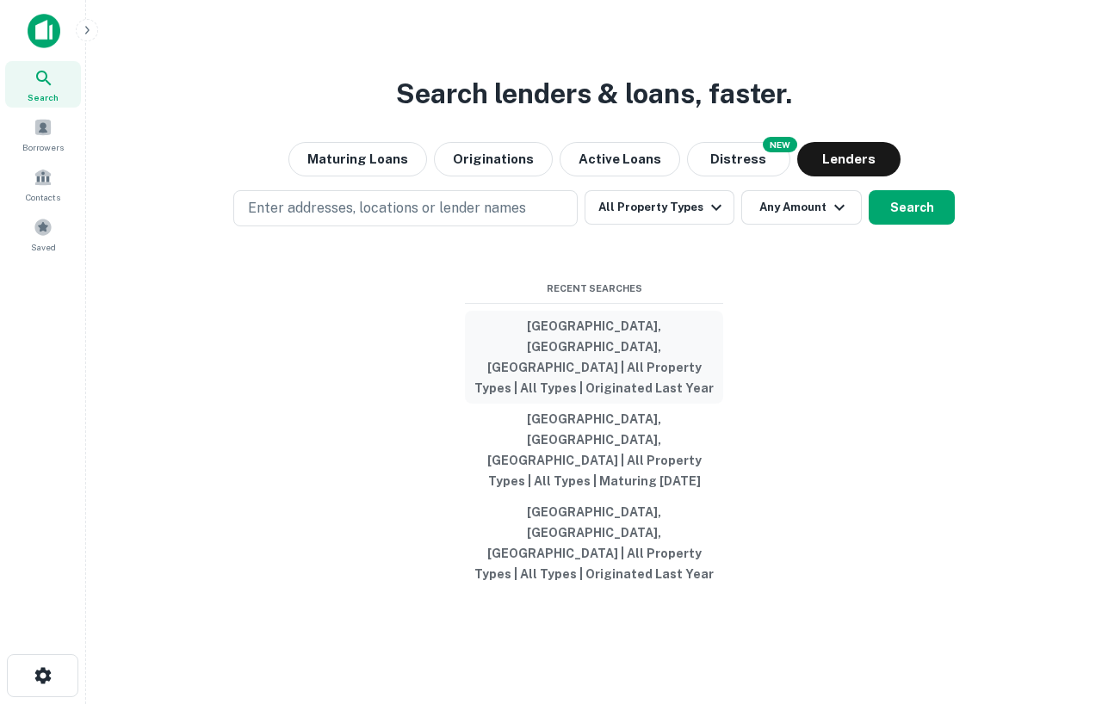
click at [530, 387] on button "[GEOGRAPHIC_DATA], [GEOGRAPHIC_DATA], [GEOGRAPHIC_DATA] | All Property Types | …" at bounding box center [594, 357] width 258 height 93
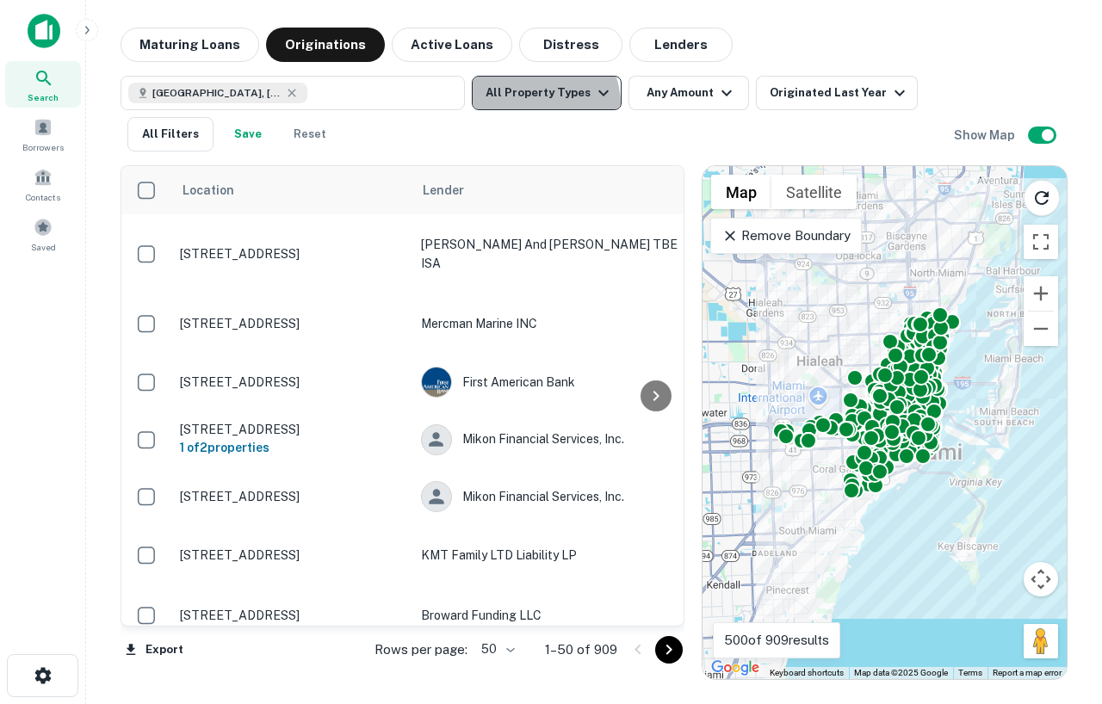
click at [533, 104] on button "All Property Types" at bounding box center [547, 93] width 150 height 34
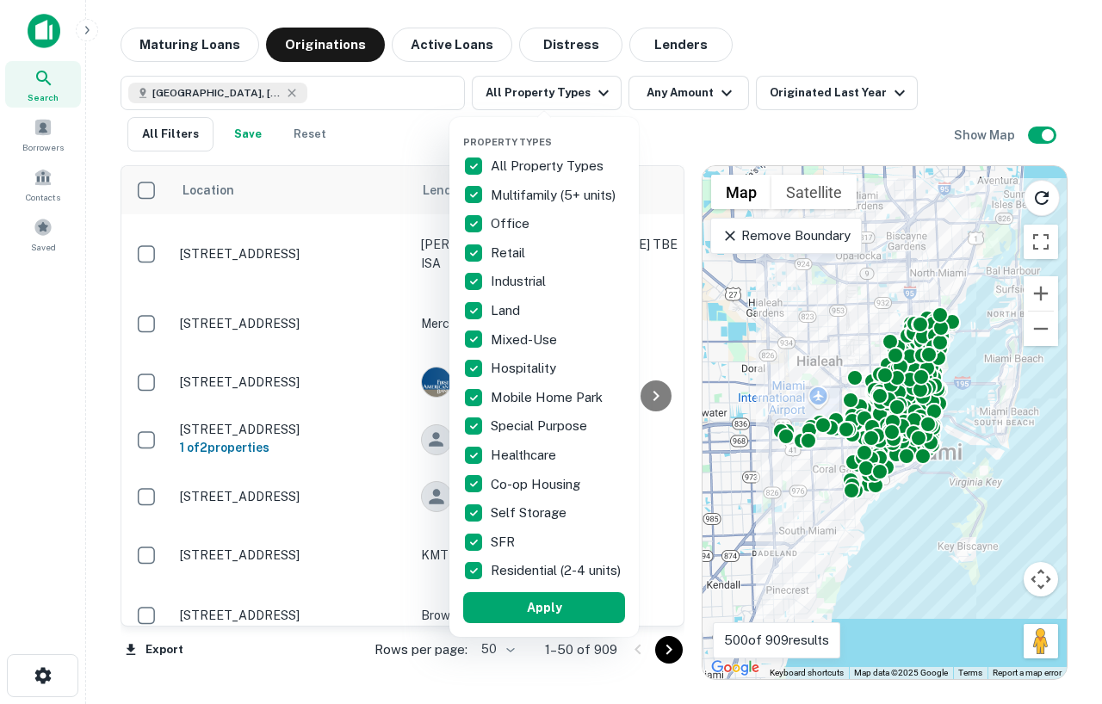
click at [658, 102] on div at bounding box center [551, 352] width 1102 height 704
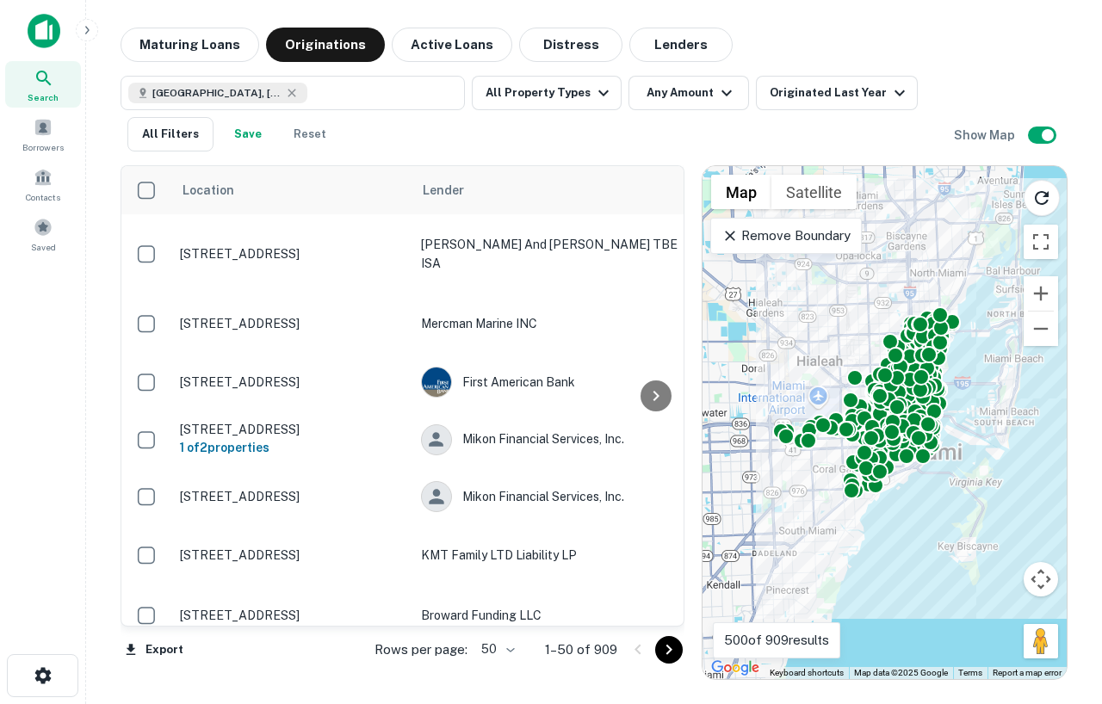
click at [683, 73] on div "Miami, FL, USA All Property Types Any Amount Originated Last Year All Filters S…" at bounding box center [594, 107] width 947 height 90
click at [683, 94] on button "Any Amount" at bounding box center [688, 93] width 121 height 34
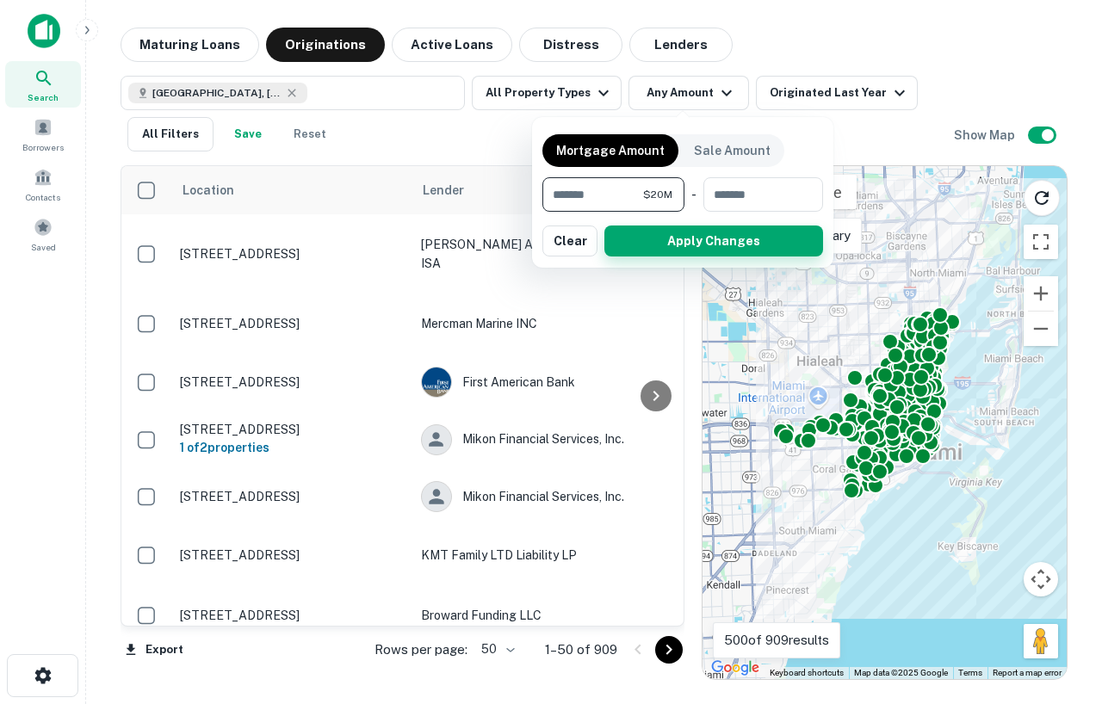
type input "********"
click at [649, 234] on button "Apply Changes" at bounding box center [713, 241] width 219 height 31
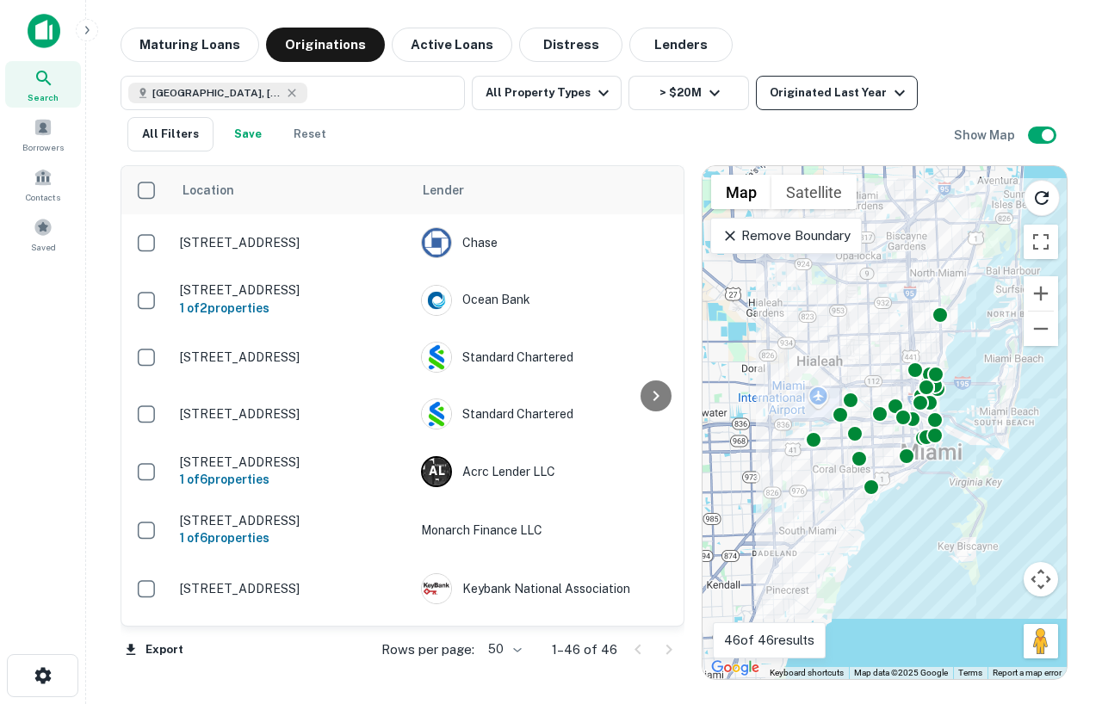
click at [823, 89] on div "Originated Last Year" at bounding box center [840, 93] width 140 height 21
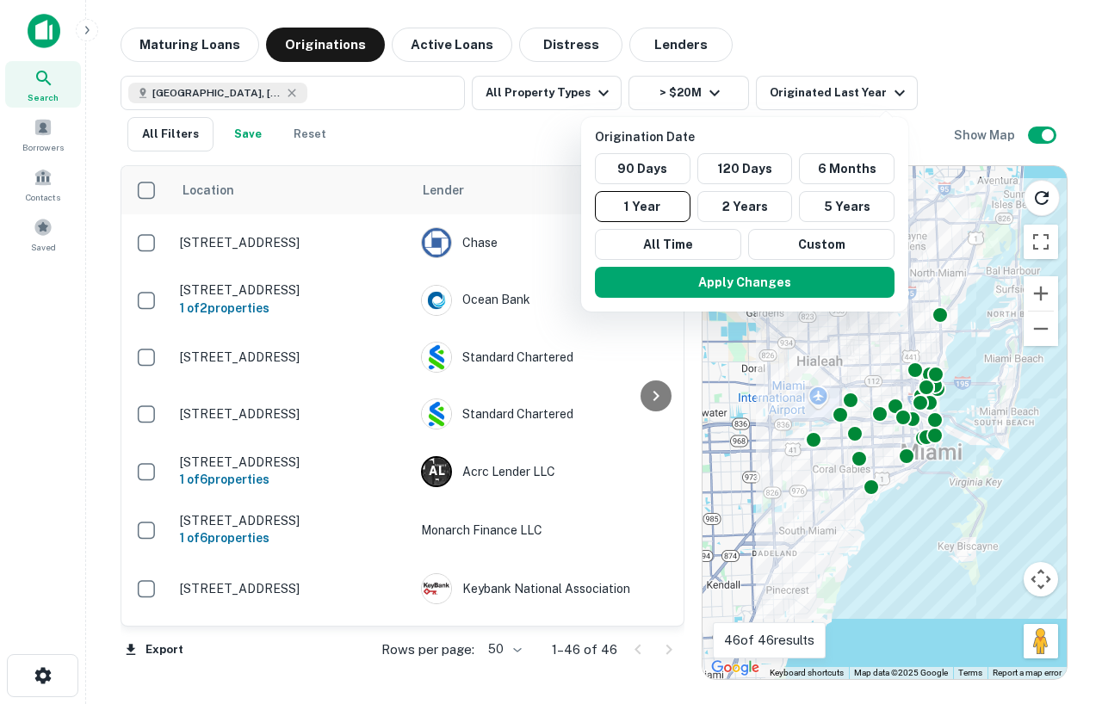
click at [937, 80] on div at bounding box center [551, 352] width 1102 height 704
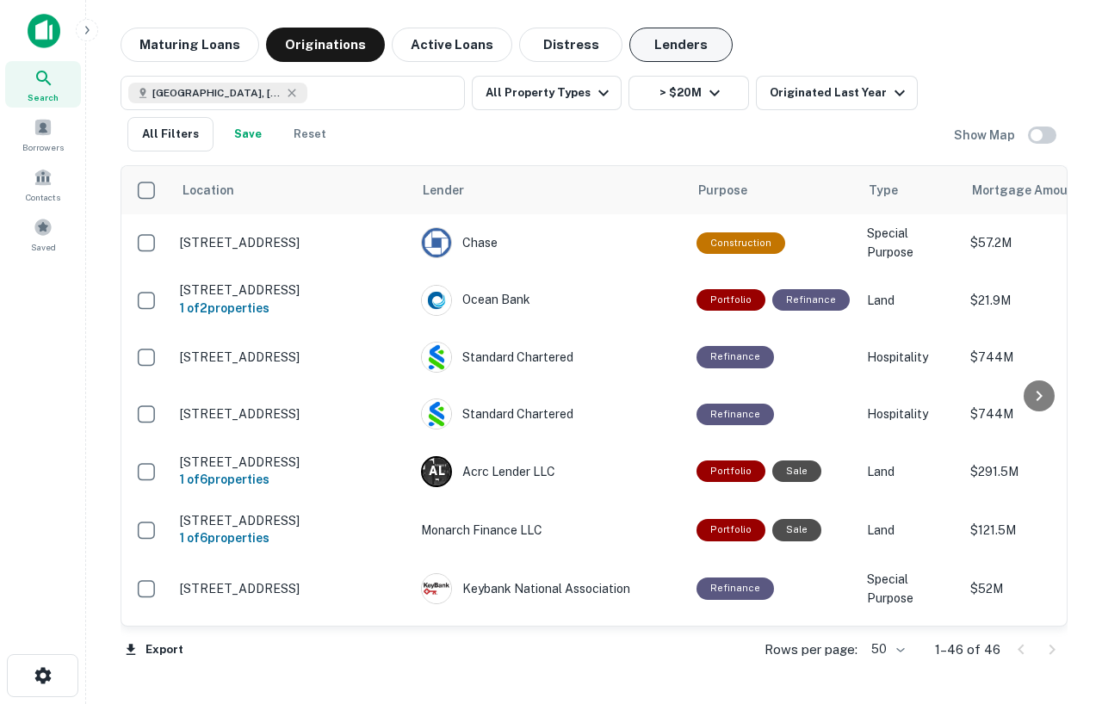
click at [652, 40] on button "Lenders" at bounding box center [680, 45] width 103 height 34
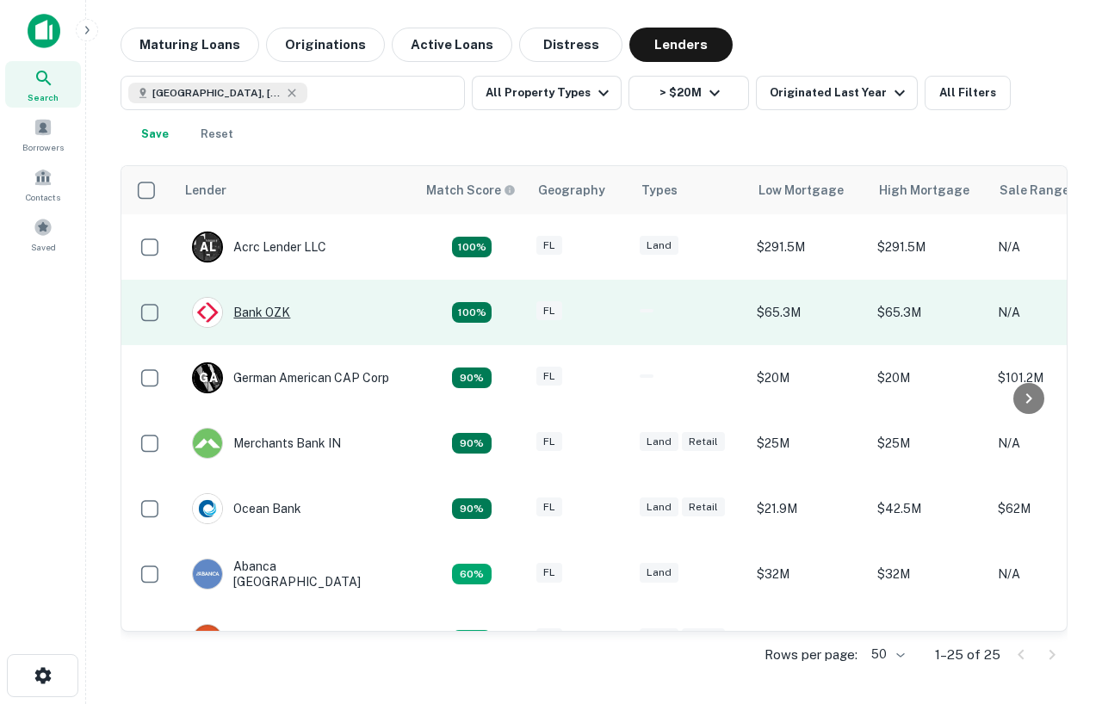
click at [265, 310] on div "Bank OZK" at bounding box center [241, 312] width 98 height 31
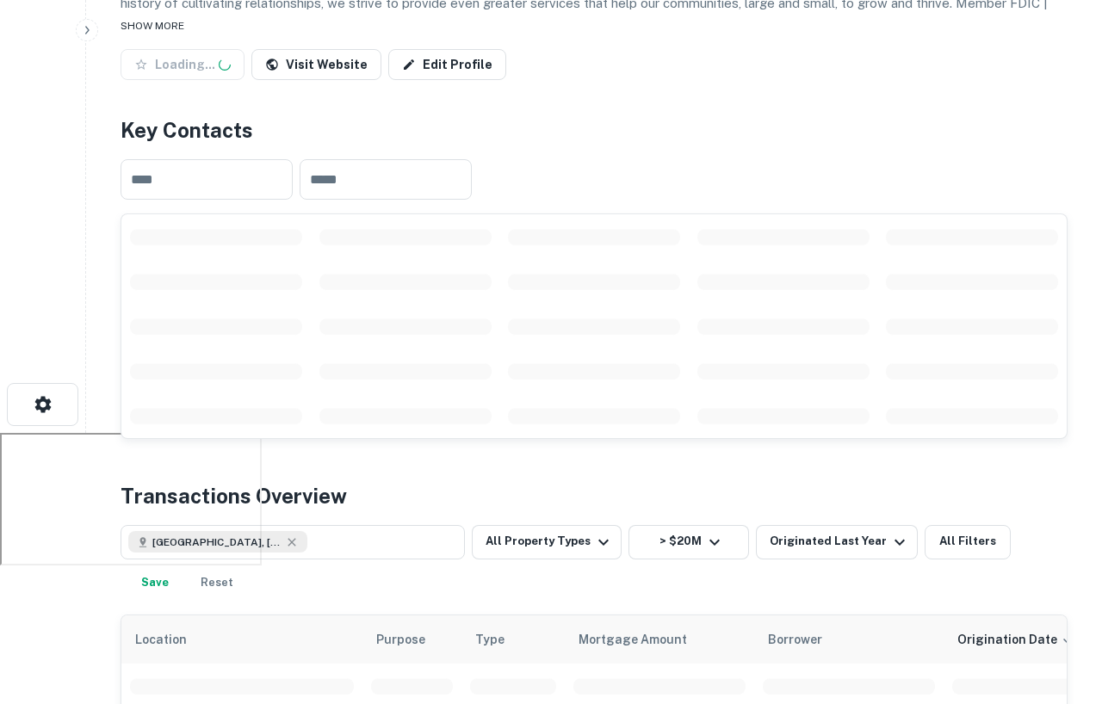
scroll to position [317, 0]
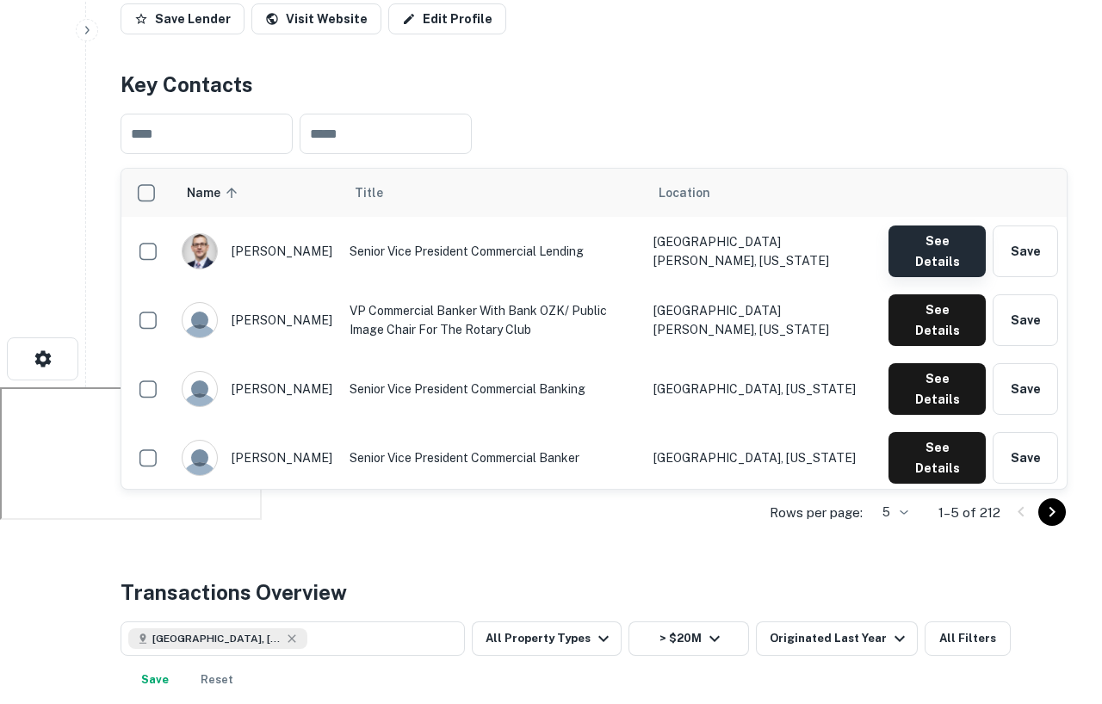
click at [916, 235] on button "See Details" at bounding box center [936, 252] width 97 height 52
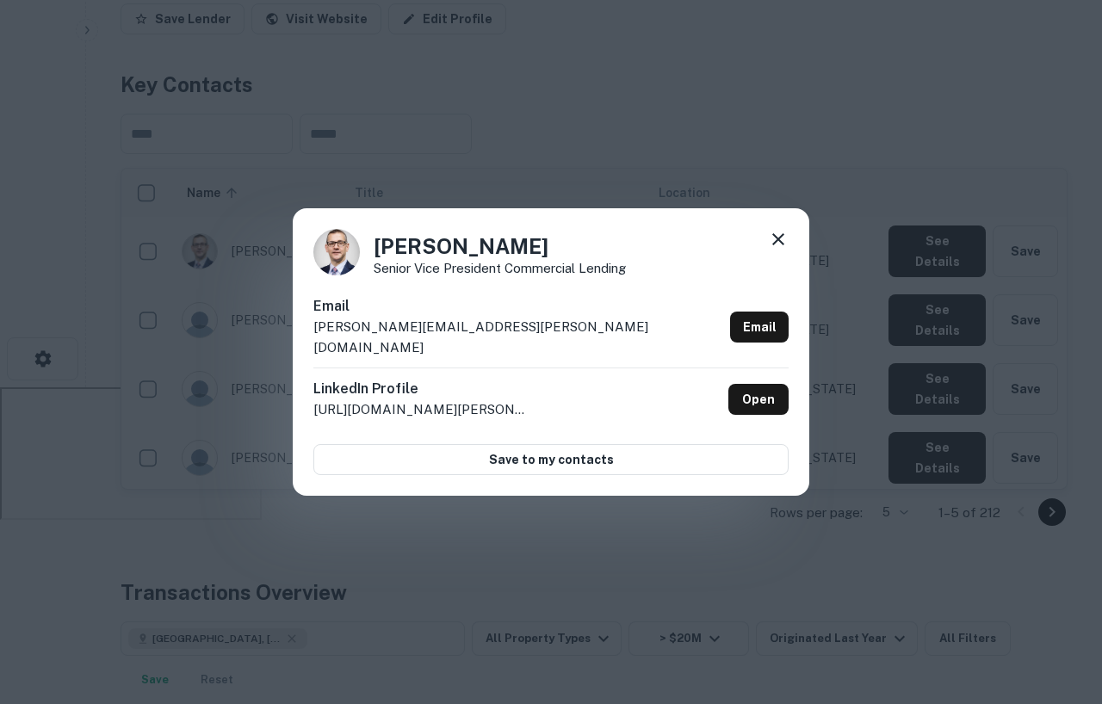
click at [782, 245] on icon at bounding box center [778, 239] width 12 height 12
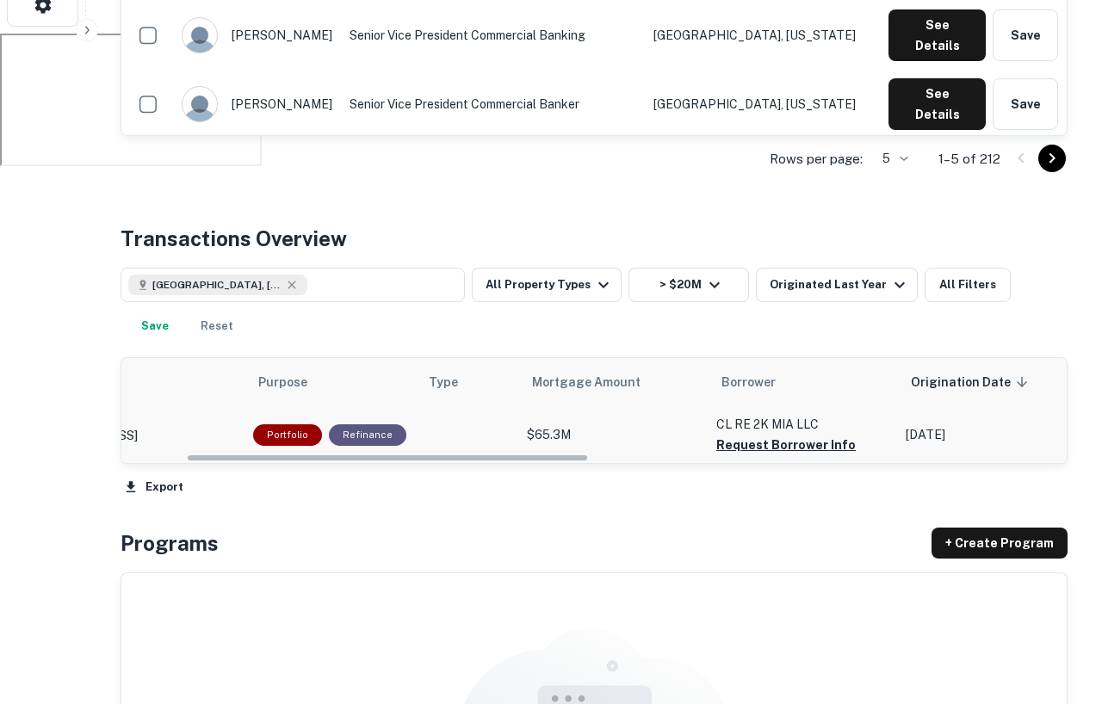
scroll to position [0, 0]
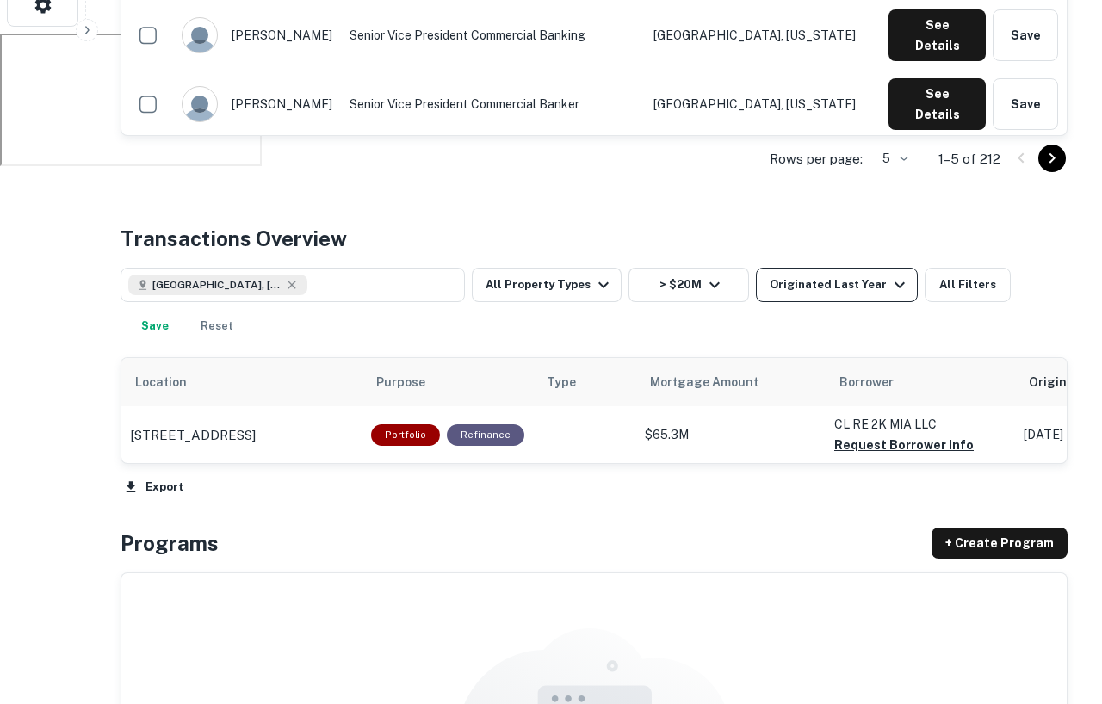
click at [815, 293] on div "Originated Last Year" at bounding box center [840, 285] width 140 height 21
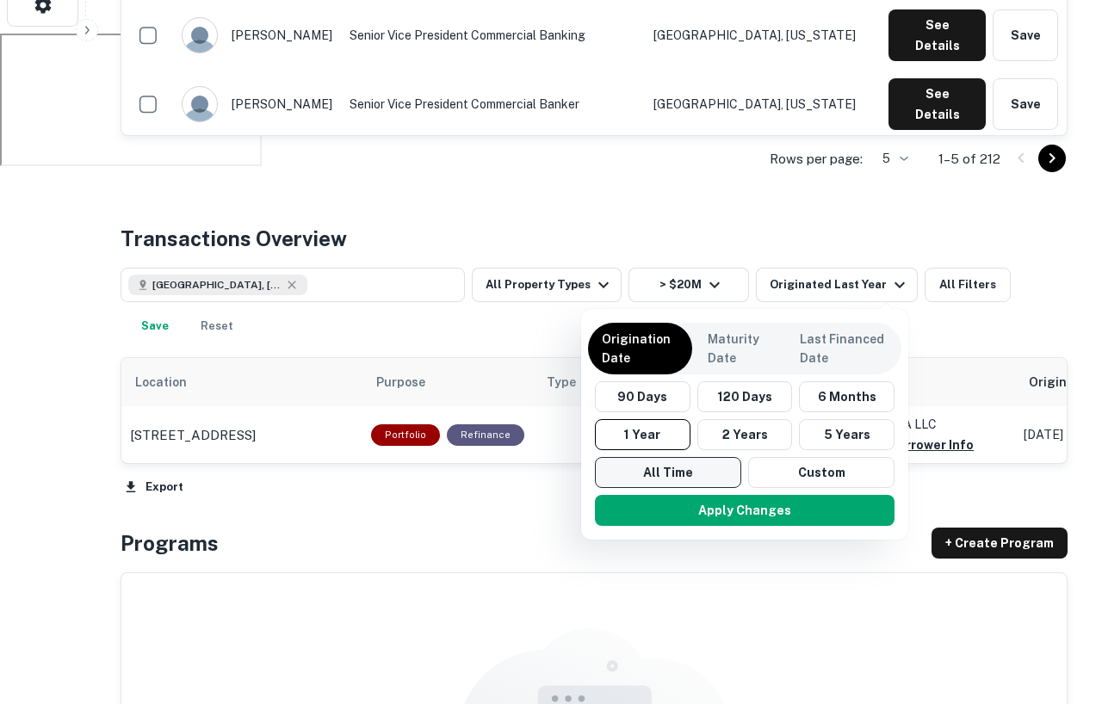
click at [693, 466] on button "All Time" at bounding box center [668, 472] width 146 height 31
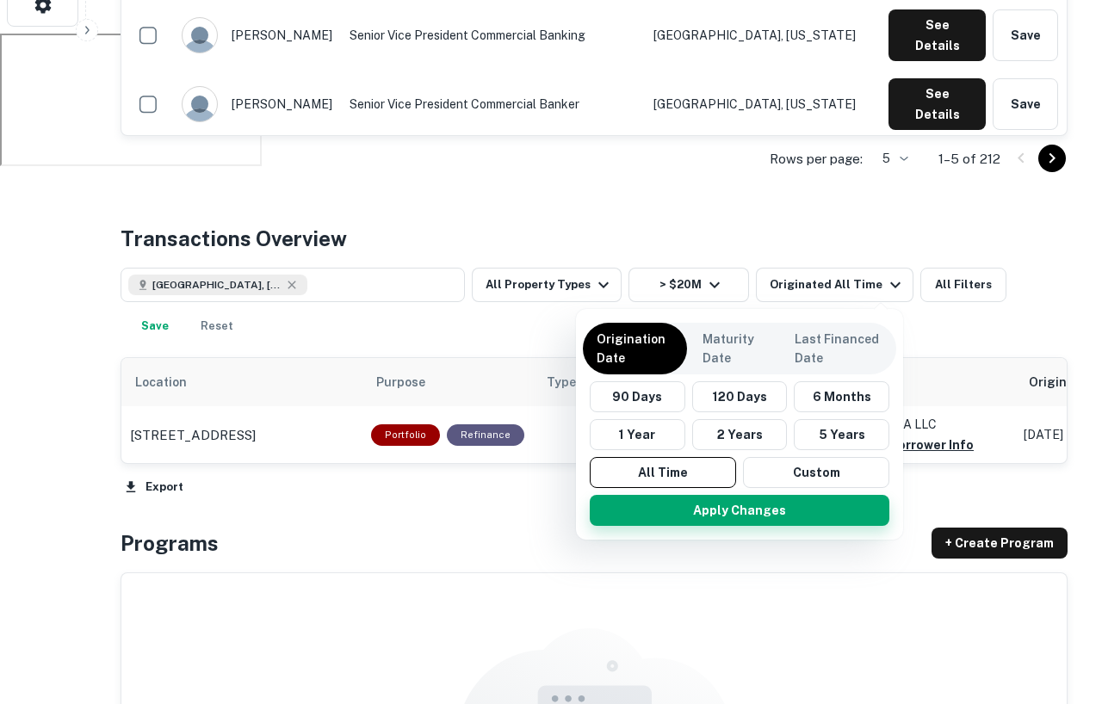
click at [726, 505] on button "Apply Changes" at bounding box center [740, 510] width 300 height 31
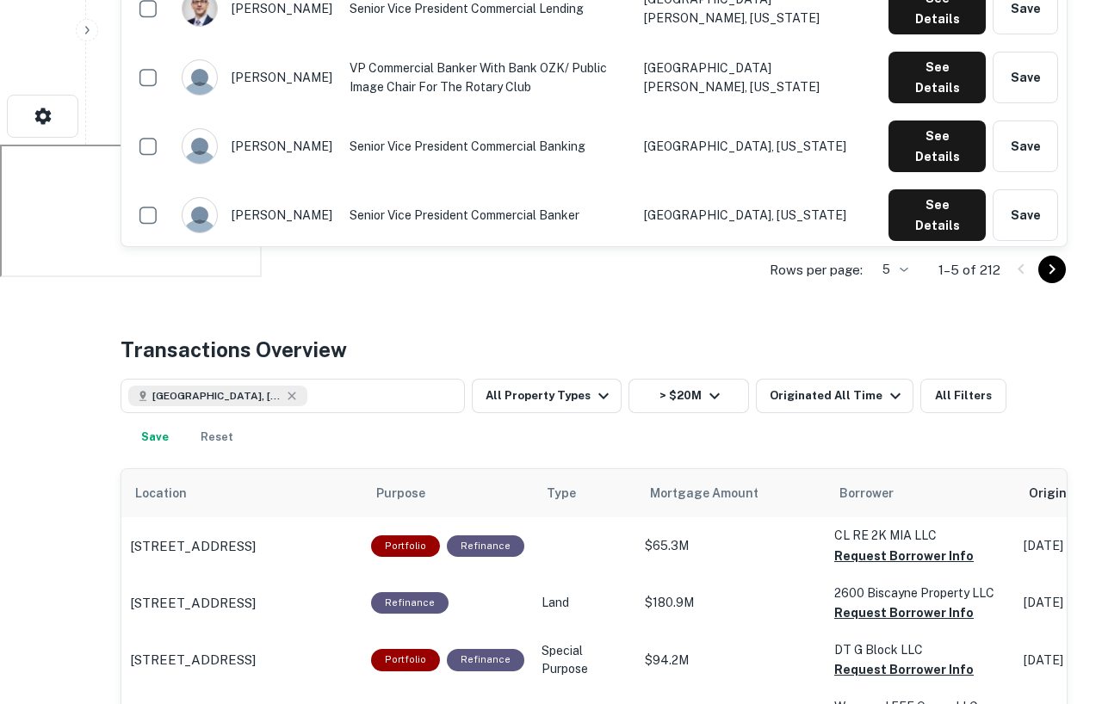
scroll to position [556, 0]
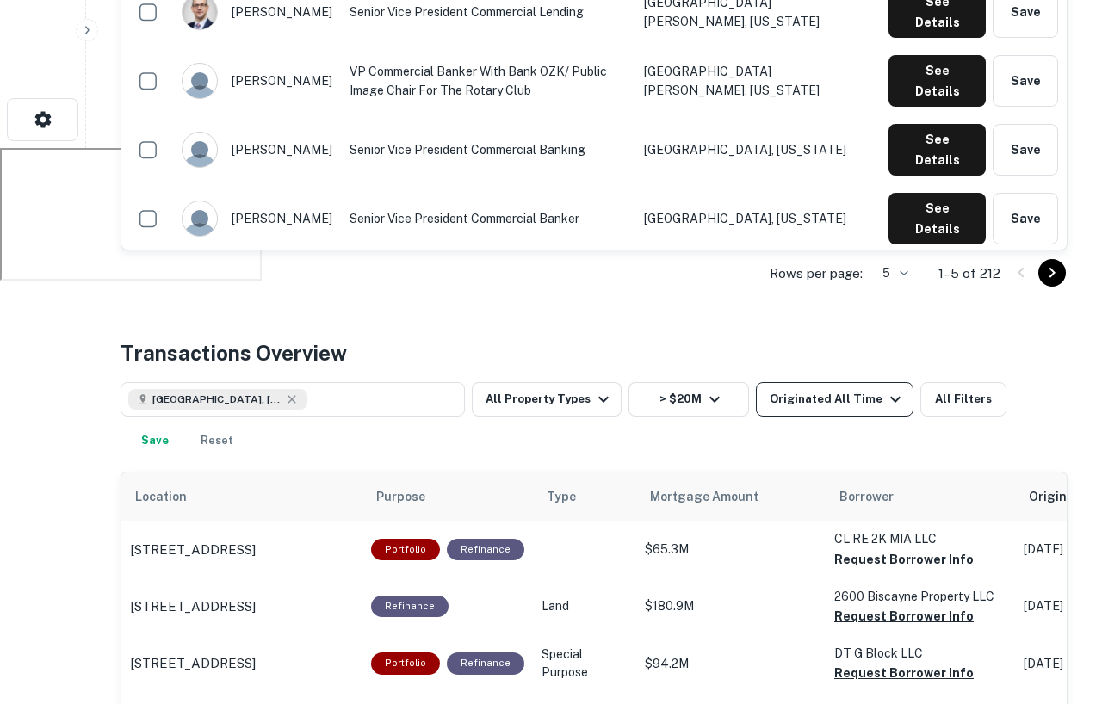
click at [769, 410] on button "Originated All Time" at bounding box center [835, 399] width 158 height 34
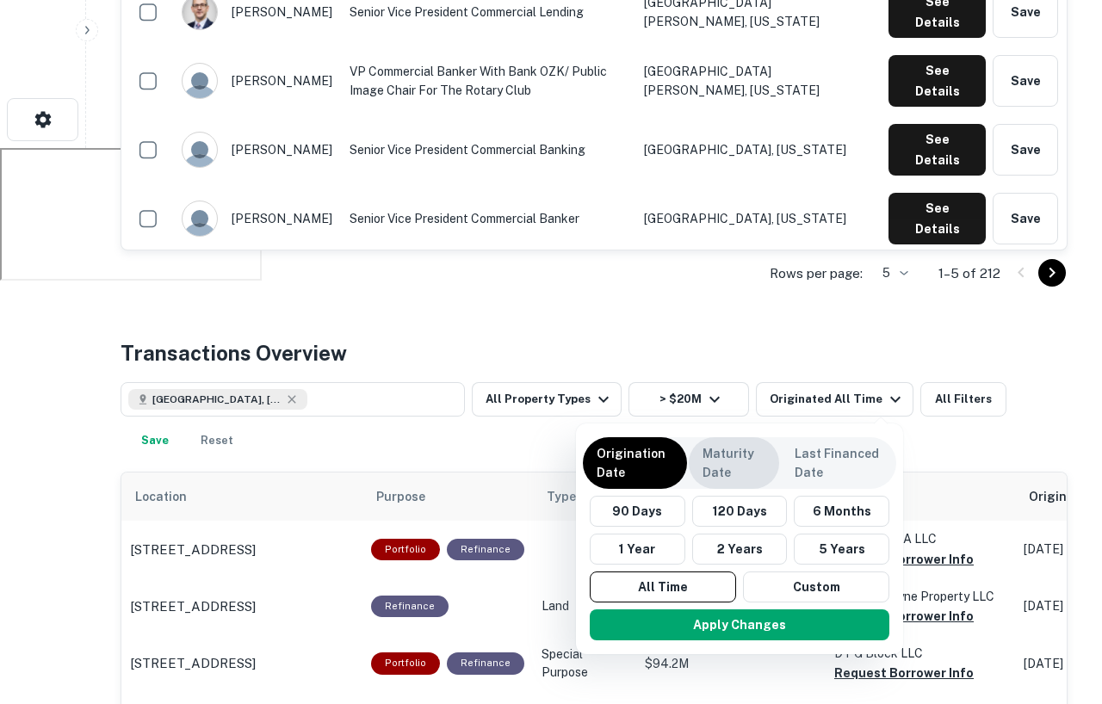
click at [751, 475] on p "Maturity Date" at bounding box center [733, 463] width 63 height 38
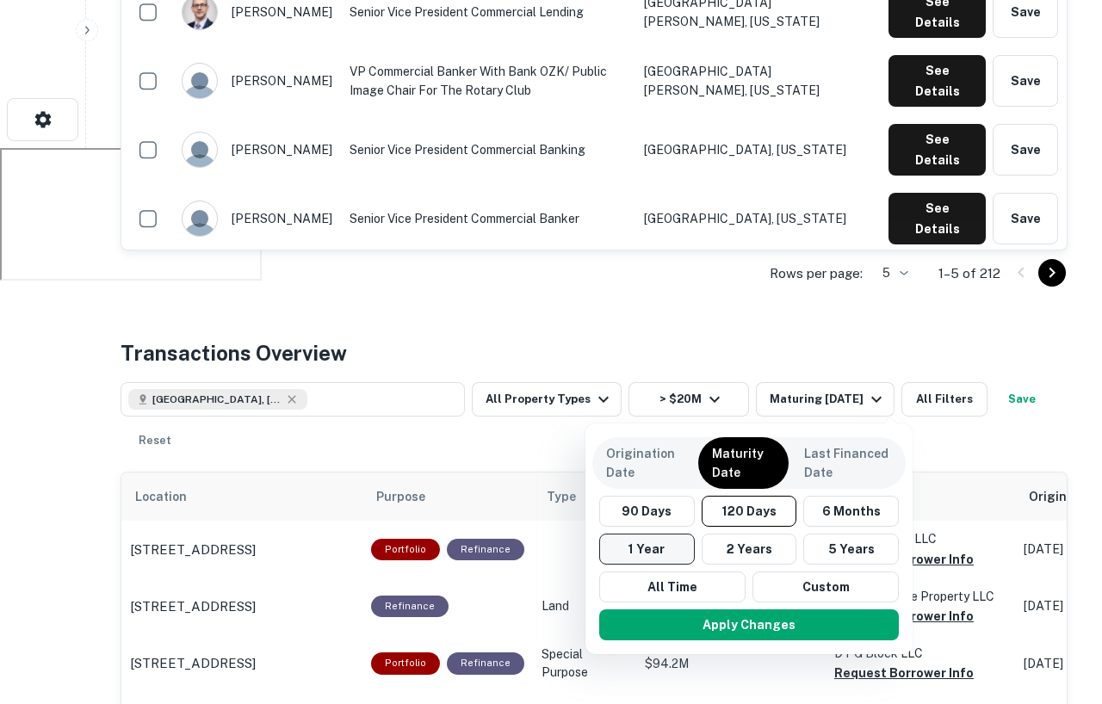
click at [673, 546] on button "1 Year" at bounding box center [647, 549] width 96 height 31
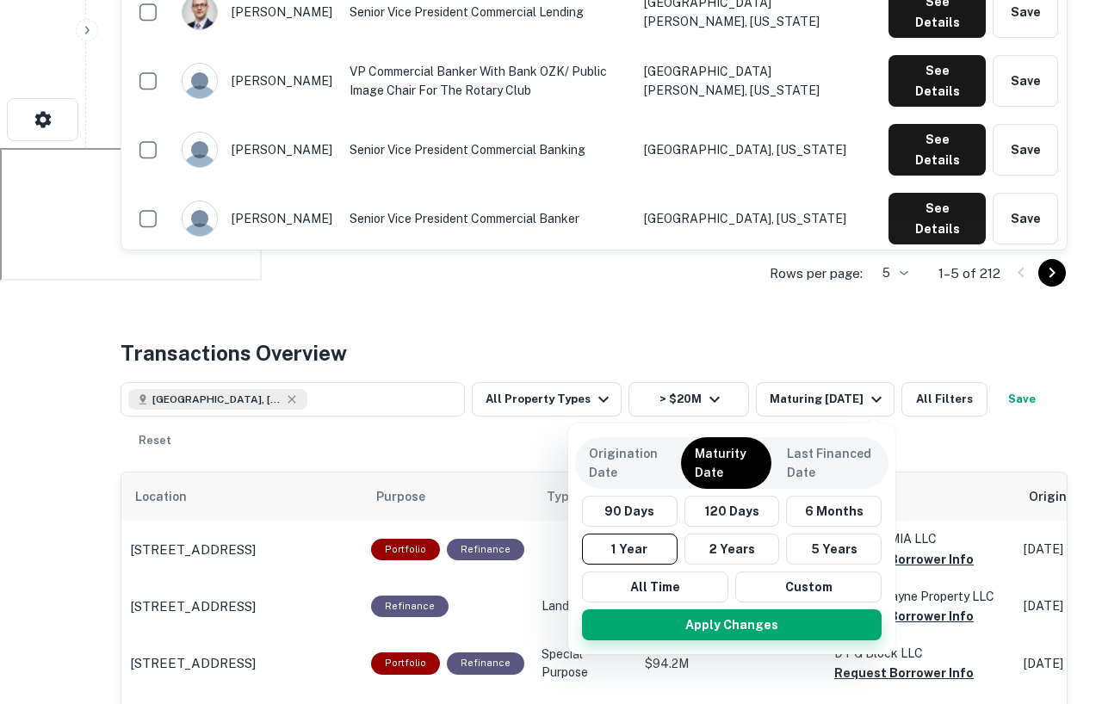
click at [708, 624] on button "Apply Changes" at bounding box center [732, 624] width 300 height 31
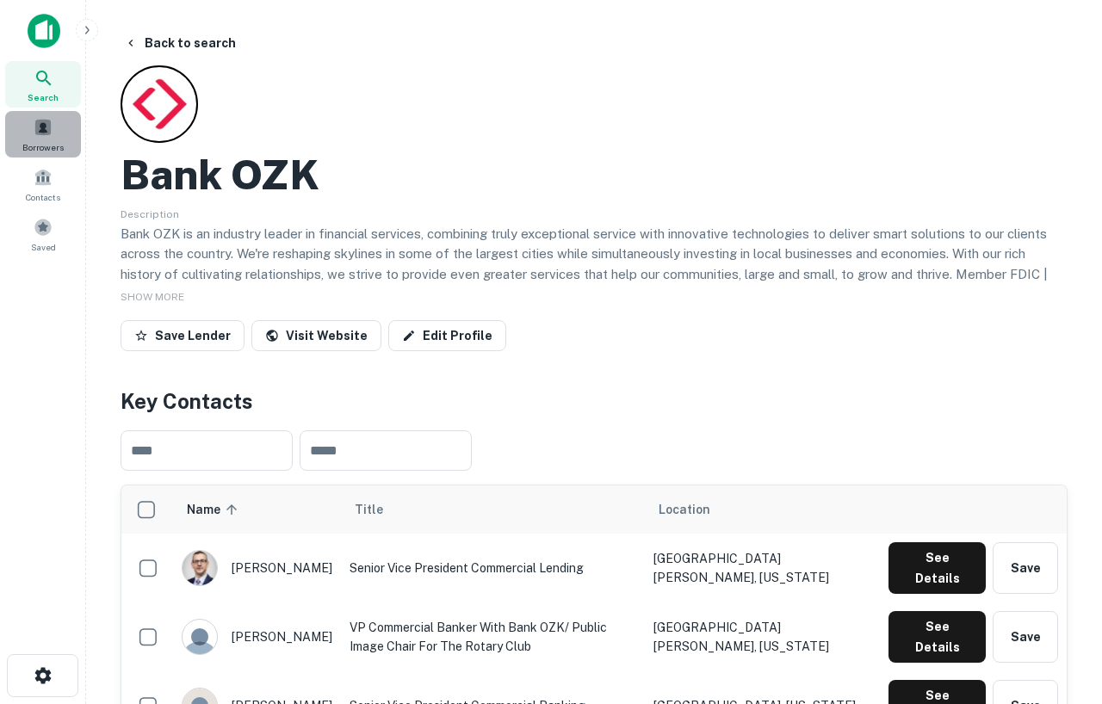
click at [68, 138] on div "Borrowers" at bounding box center [43, 134] width 76 height 46
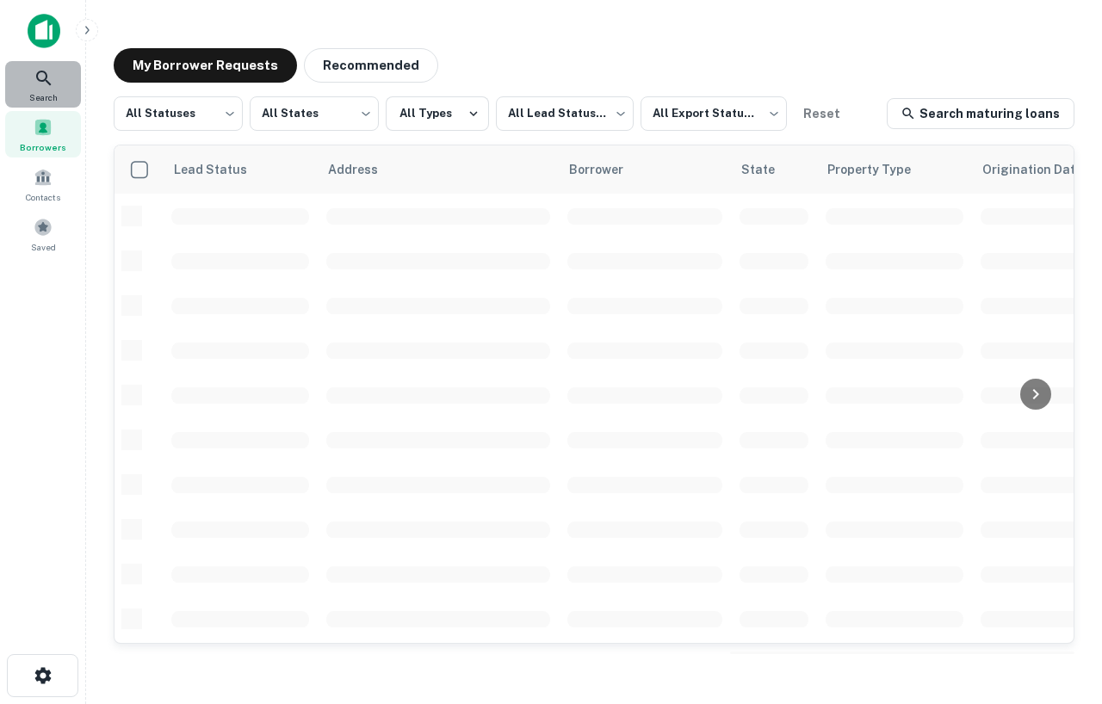
click at [48, 83] on icon at bounding box center [43, 78] width 15 height 15
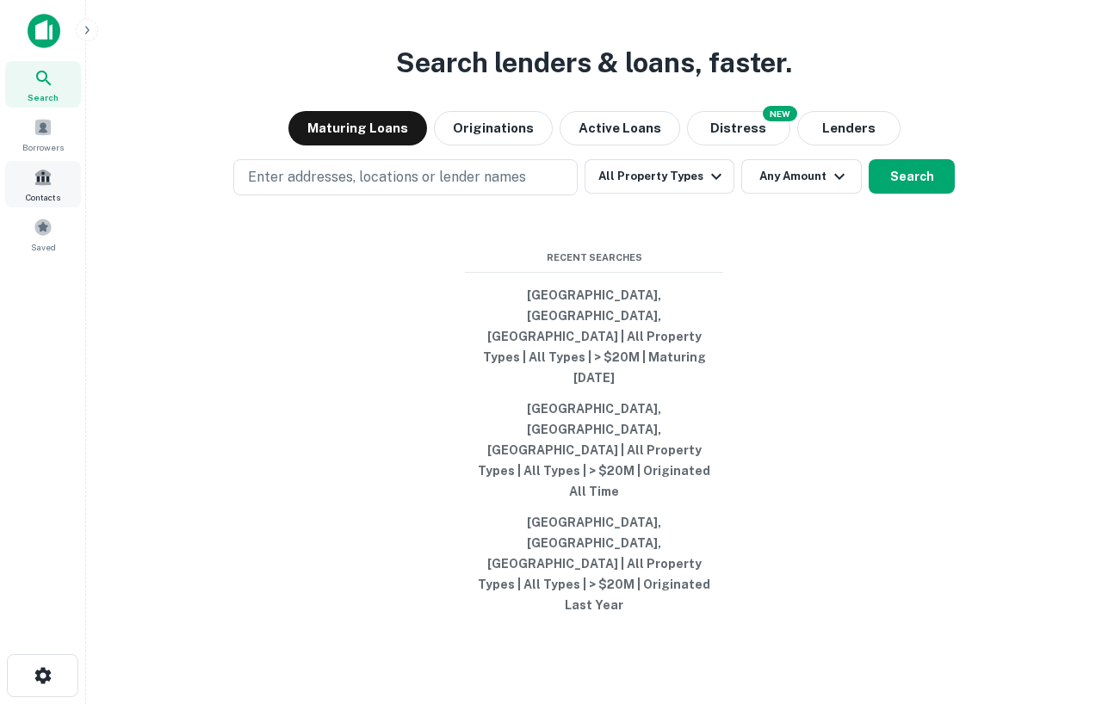
click at [62, 172] on div "Contacts" at bounding box center [43, 184] width 76 height 46
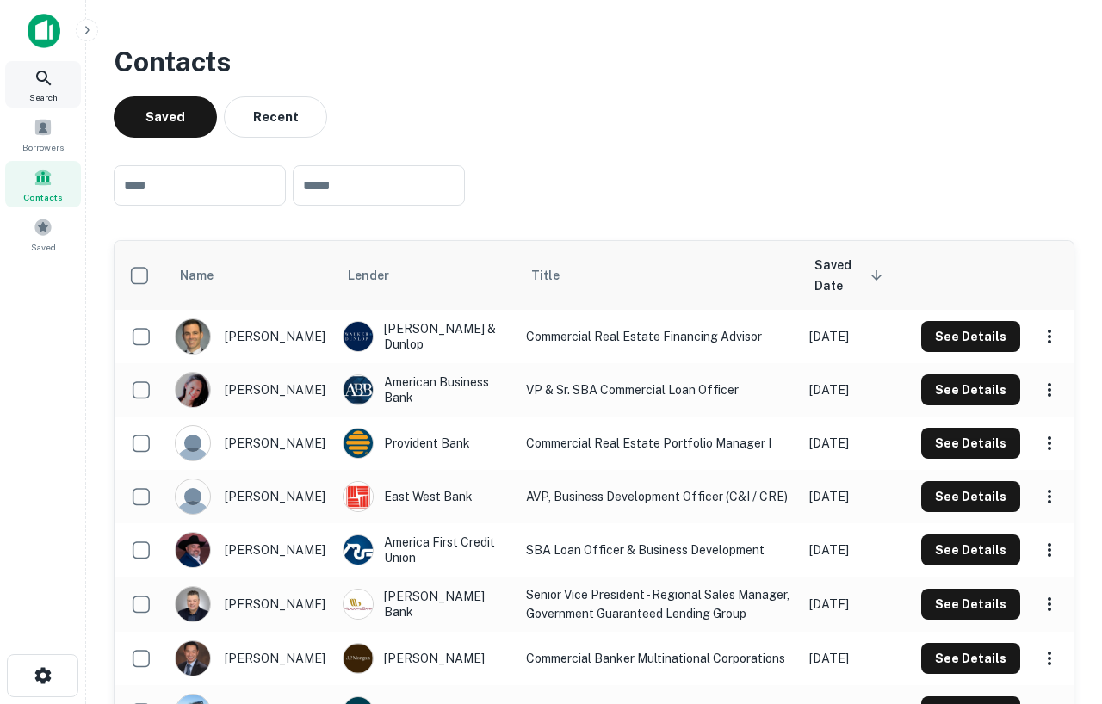
click at [43, 80] on icon at bounding box center [43, 78] width 15 height 15
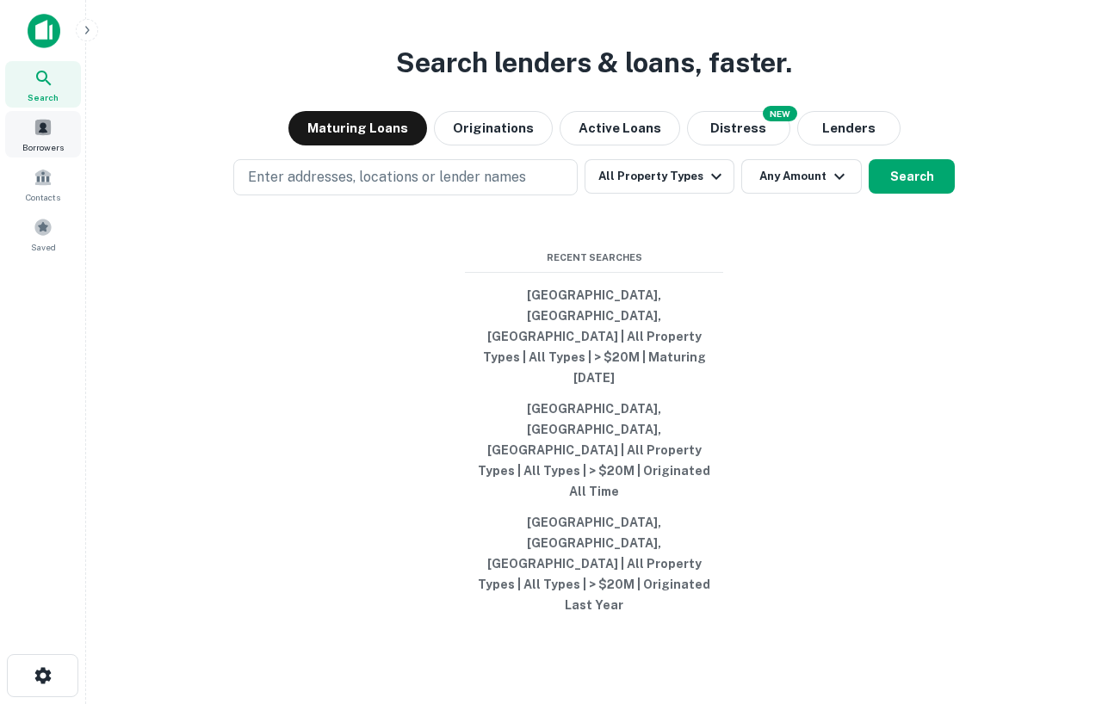
click at [39, 144] on span "Borrowers" at bounding box center [42, 147] width 41 height 14
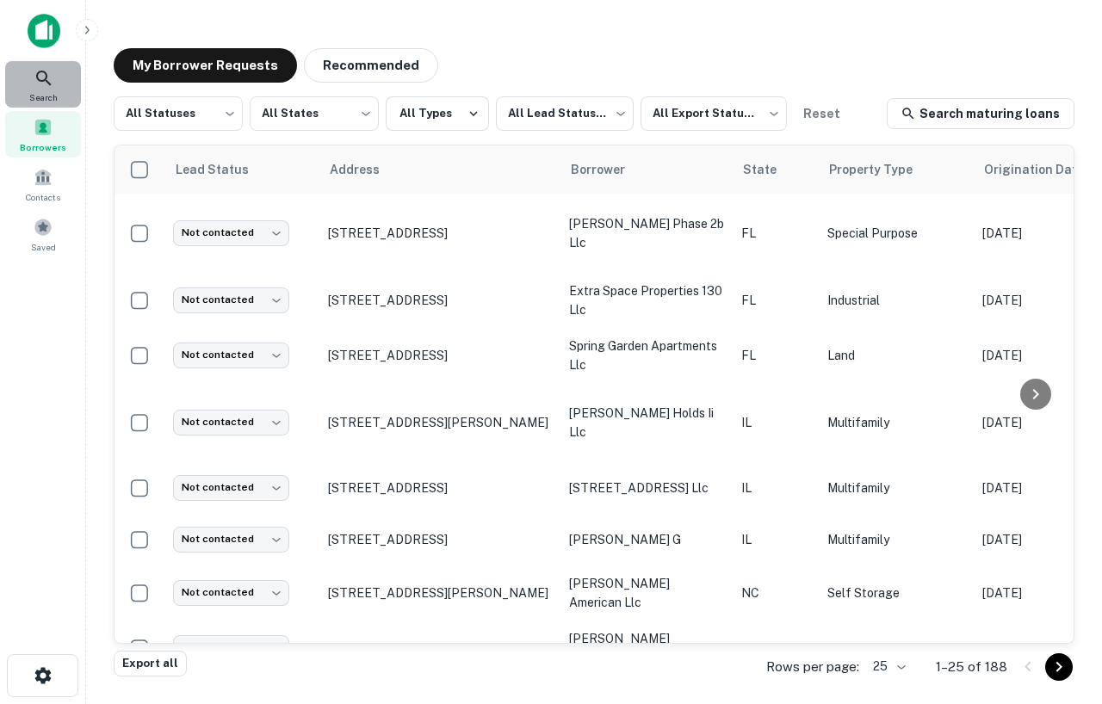
click at [41, 72] on icon at bounding box center [44, 78] width 21 height 21
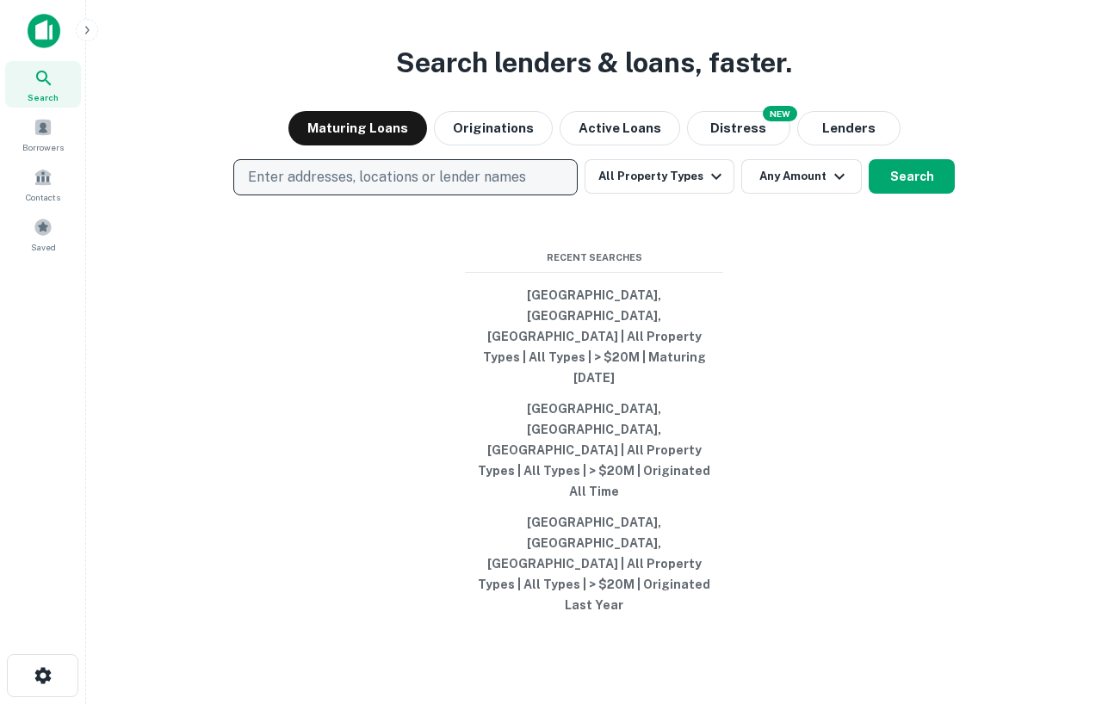
click at [405, 188] on p "Enter addresses, locations or lender names" at bounding box center [387, 177] width 278 height 21
click at [408, 188] on p "Enter addresses, locations or lender names" at bounding box center [387, 177] width 278 height 21
click at [424, 188] on p "Enter addresses, locations or lender names" at bounding box center [387, 177] width 278 height 21
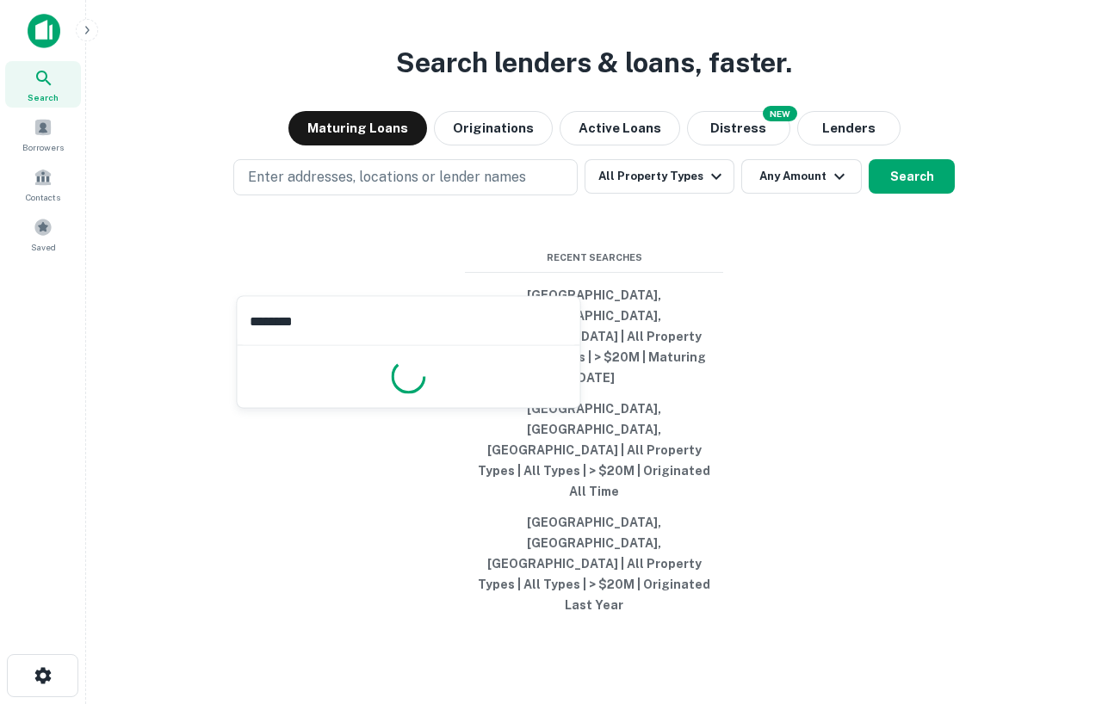
type input "*********"
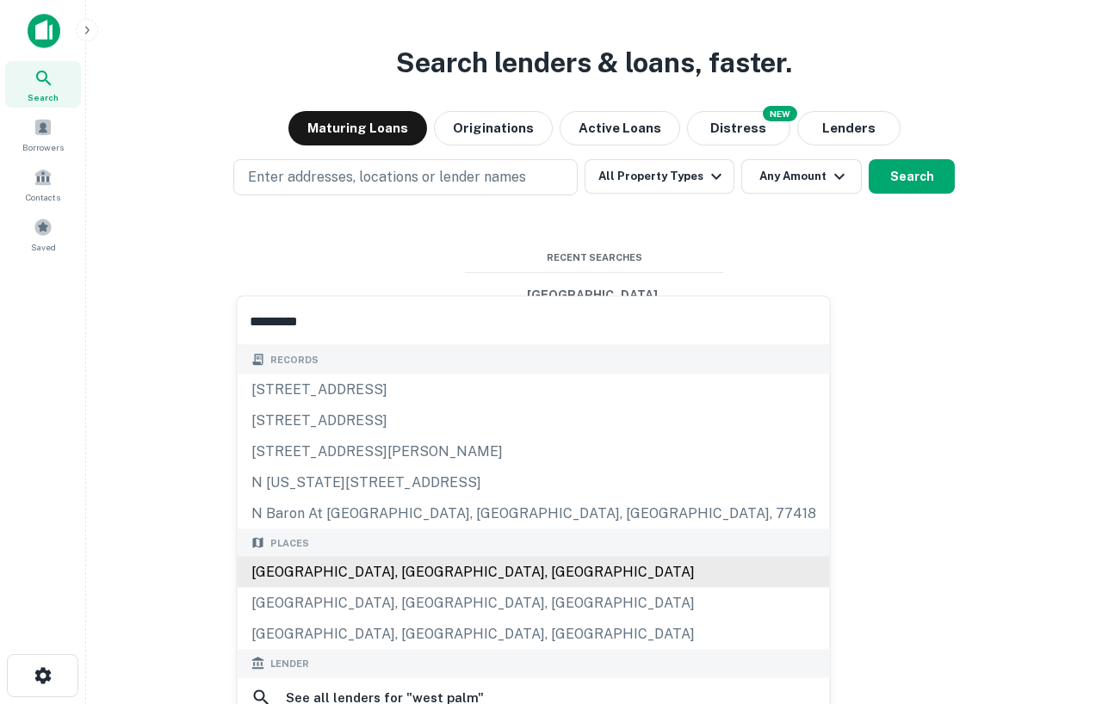
click at [371, 572] on div "[GEOGRAPHIC_DATA], [GEOGRAPHIC_DATA], [GEOGRAPHIC_DATA]" at bounding box center [534, 572] width 592 height 31
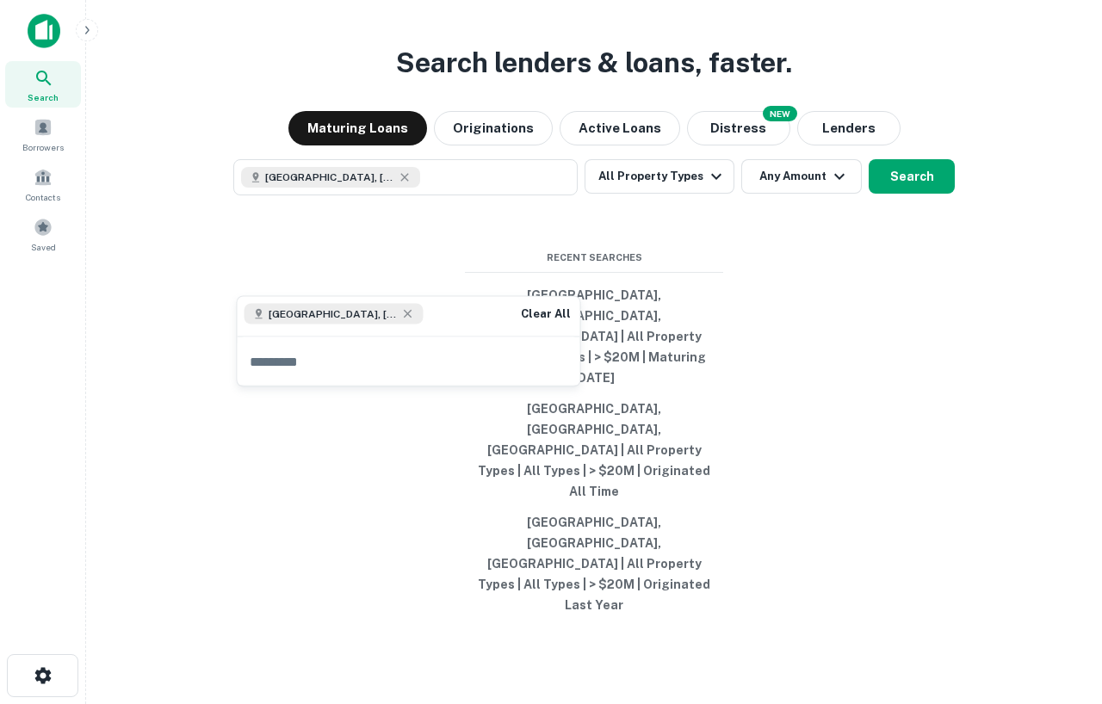
click at [757, 354] on div "Search lenders & loans, faster. Maturing Loans Originations Active Loans NEW Di…" at bounding box center [594, 393] width 988 height 704
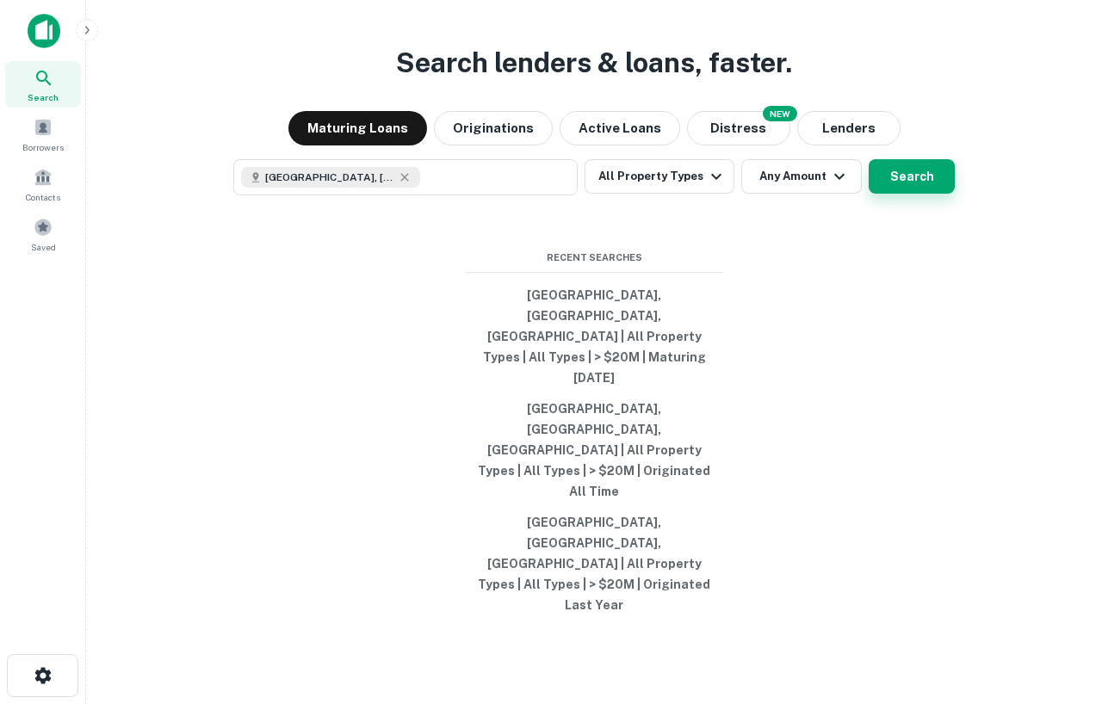
click at [896, 194] on button "Search" at bounding box center [912, 176] width 86 height 34
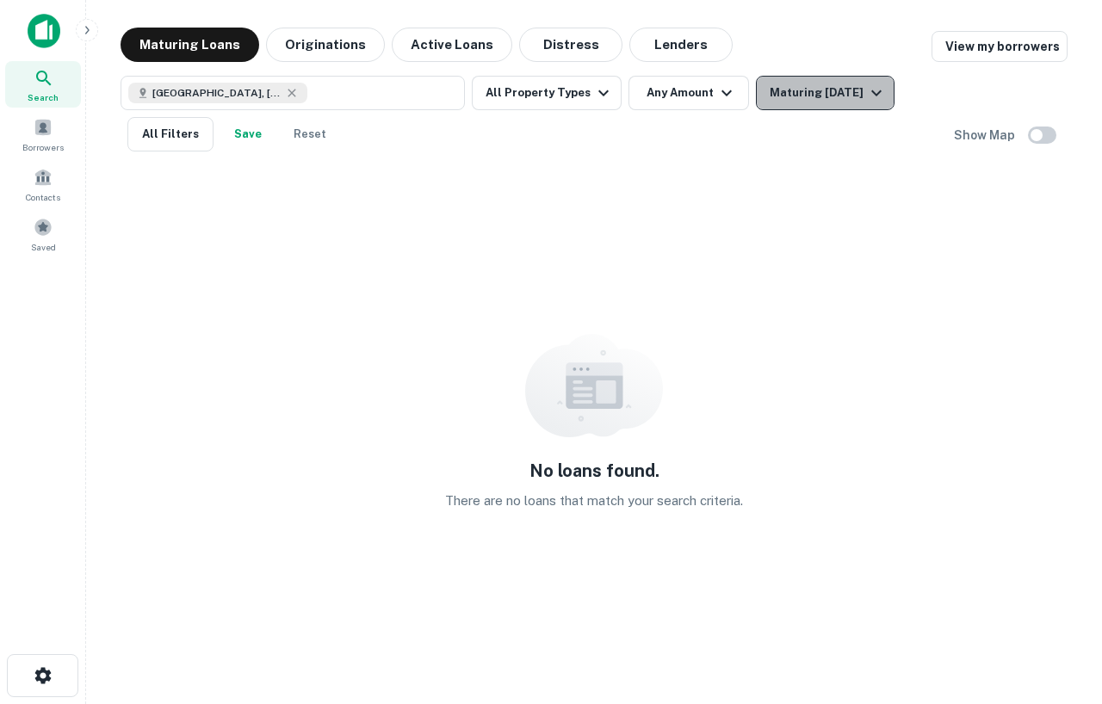
click at [851, 90] on div "Maturing [DATE]" at bounding box center [828, 93] width 117 height 21
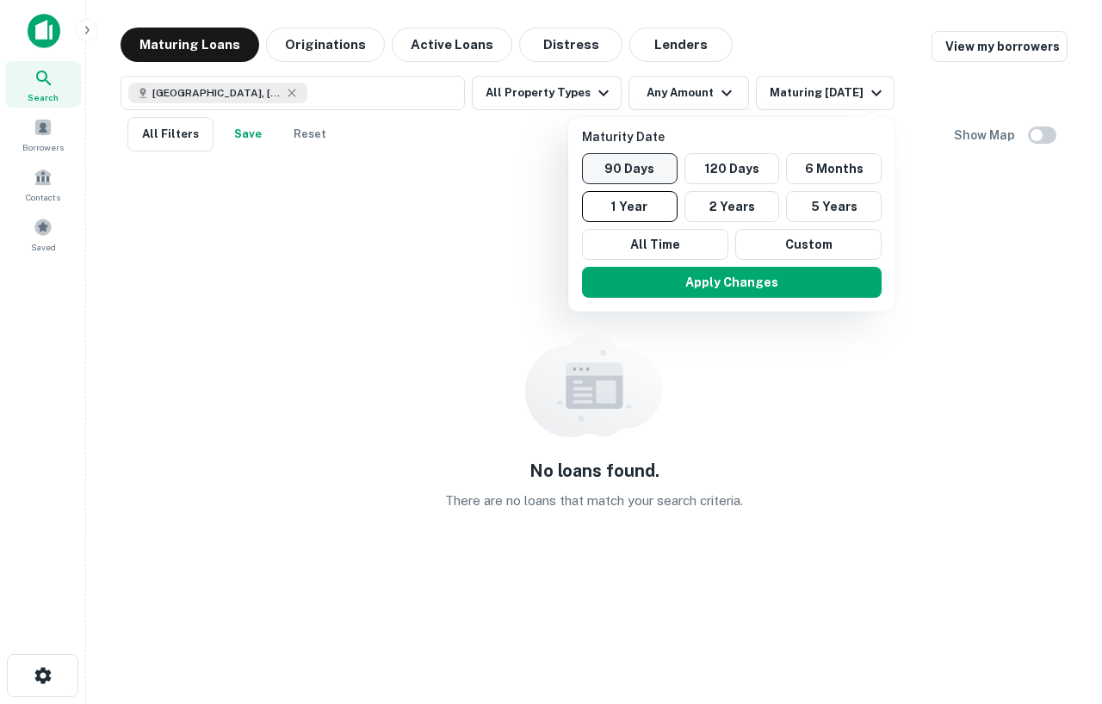
click at [644, 171] on button "90 Days" at bounding box center [630, 168] width 96 height 31
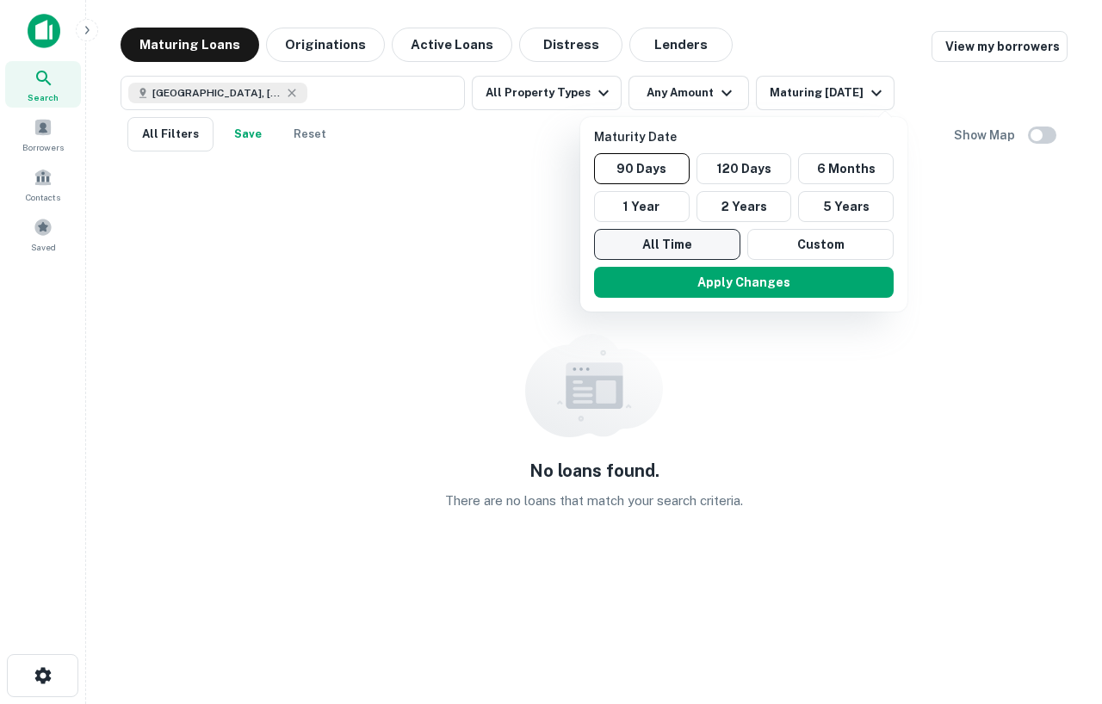
click at [644, 249] on button "All Time" at bounding box center [667, 244] width 146 height 31
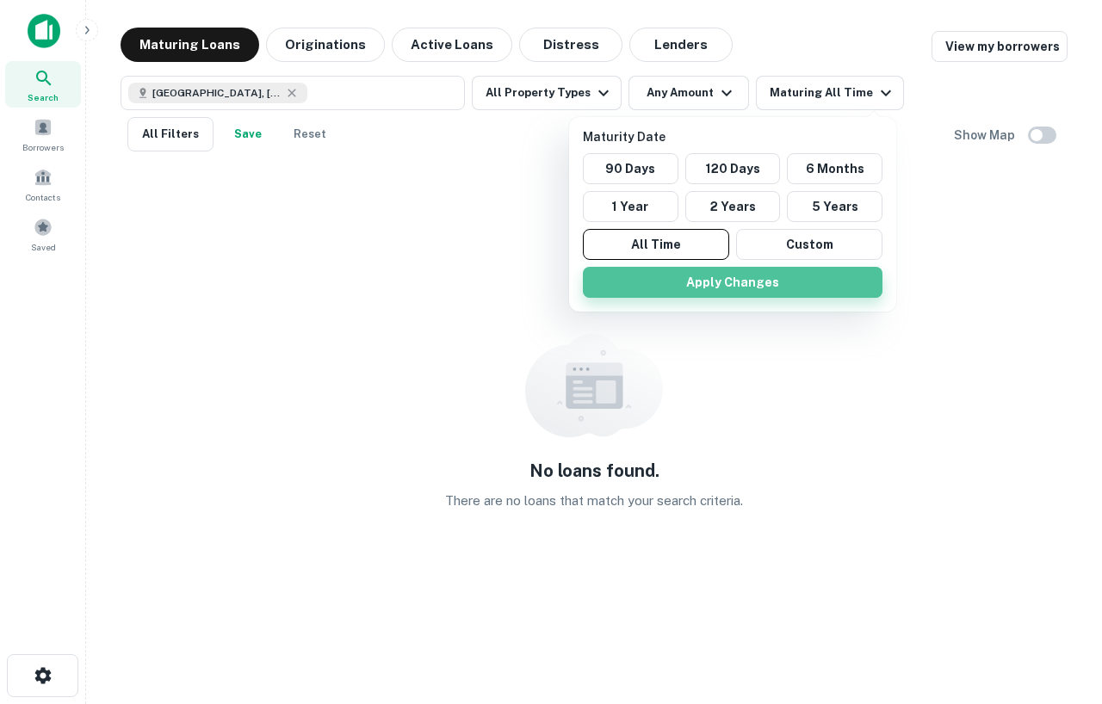
click at [681, 281] on button "Apply Changes" at bounding box center [733, 282] width 300 height 31
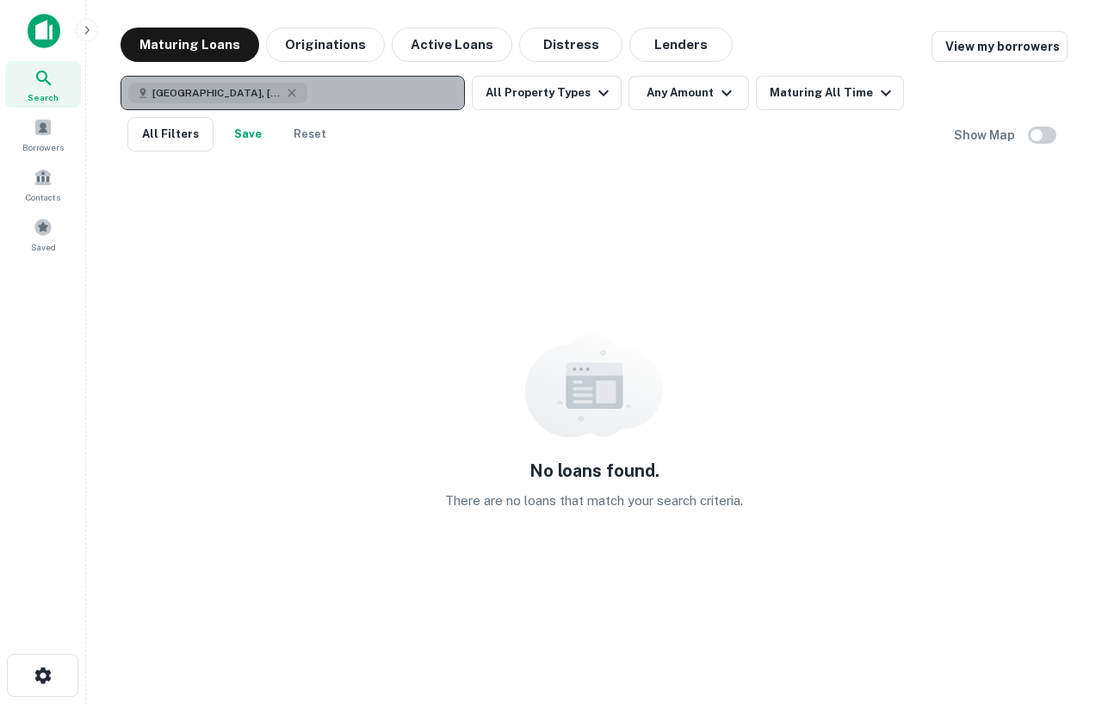
click at [367, 90] on button "[GEOGRAPHIC_DATA], [GEOGRAPHIC_DATA], [GEOGRAPHIC_DATA]" at bounding box center [293, 93] width 344 height 34
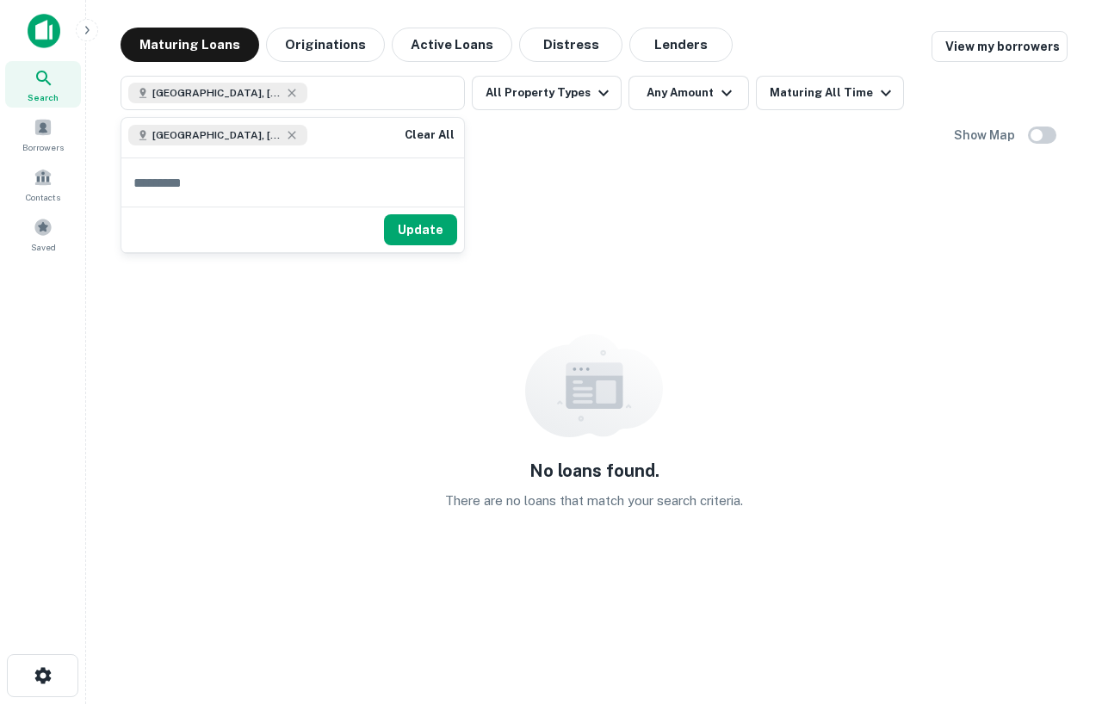
click at [696, 244] on div "No loans found. There are no loans that match your search criteria." at bounding box center [594, 422] width 947 height 515
click at [300, 137] on button "Reset" at bounding box center [309, 134] width 55 height 34
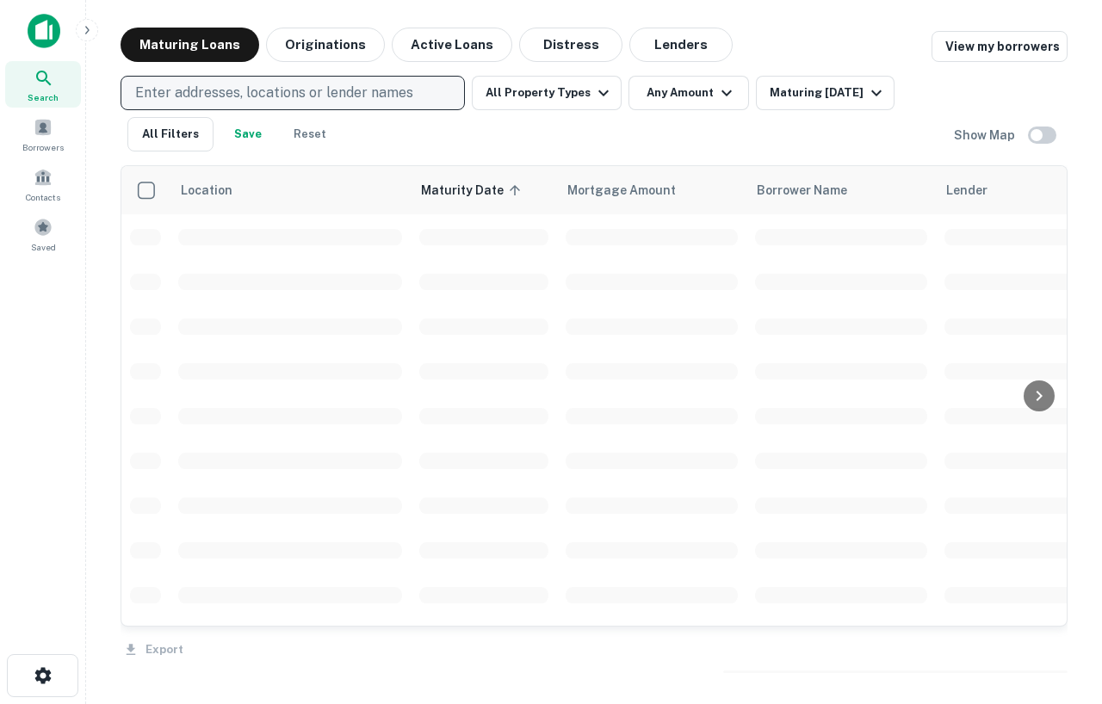
click at [315, 89] on p "Enter addresses, locations or lender names" at bounding box center [274, 93] width 278 height 21
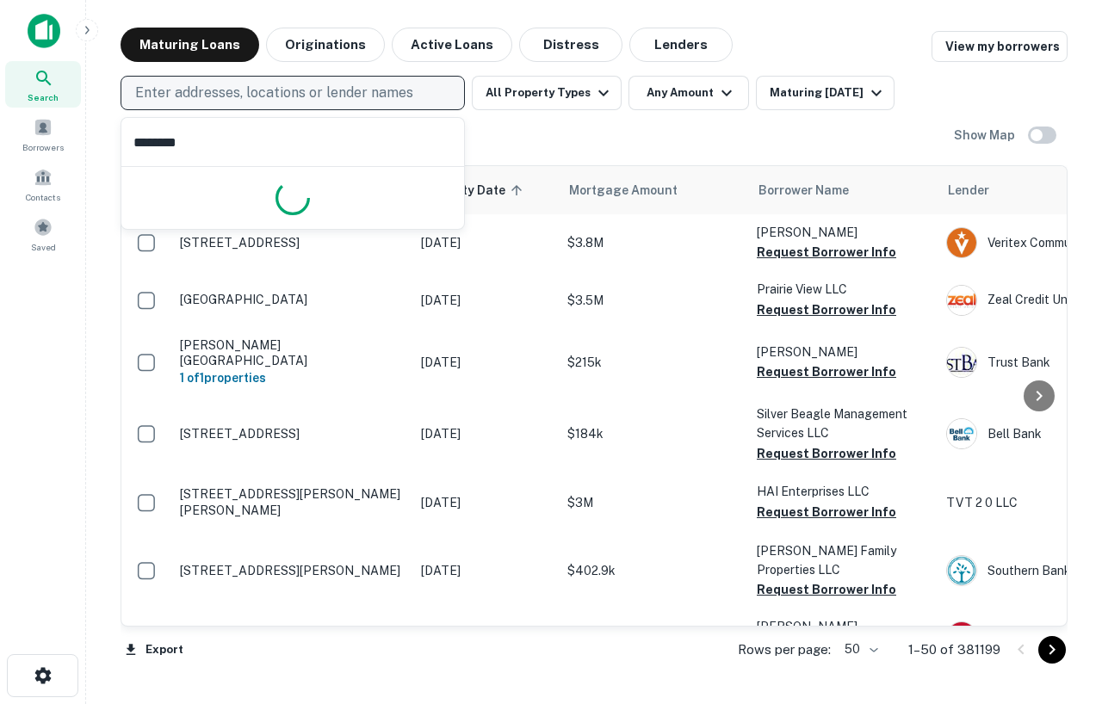
type input "*********"
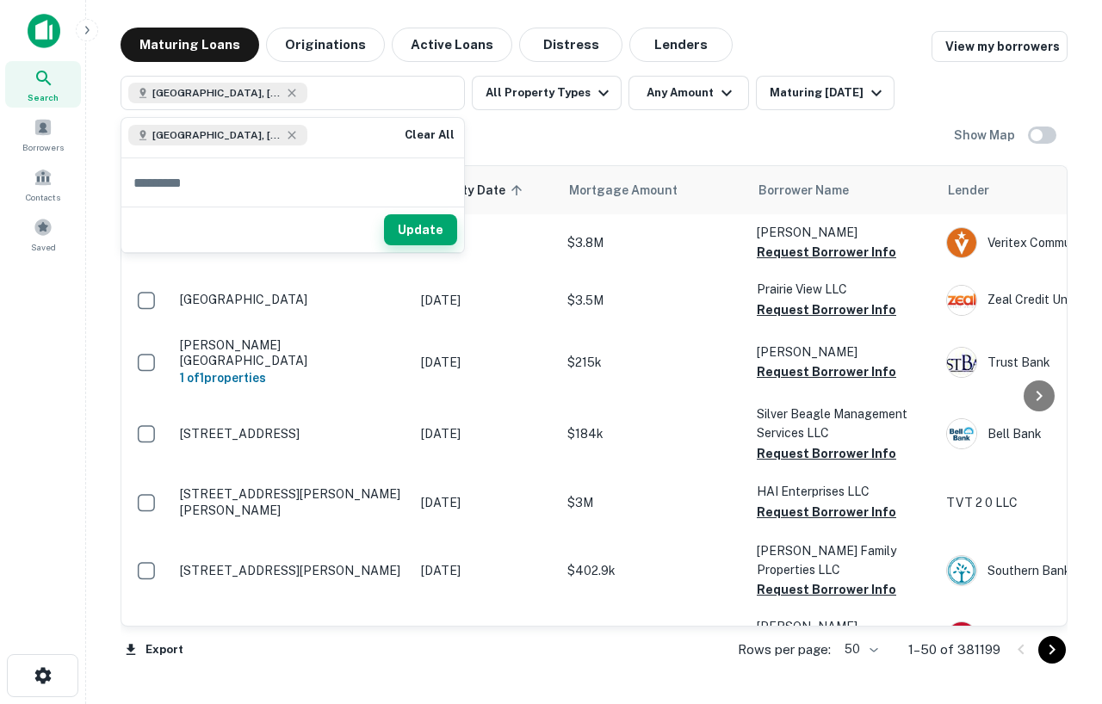
click at [398, 231] on button "Update" at bounding box center [420, 229] width 73 height 31
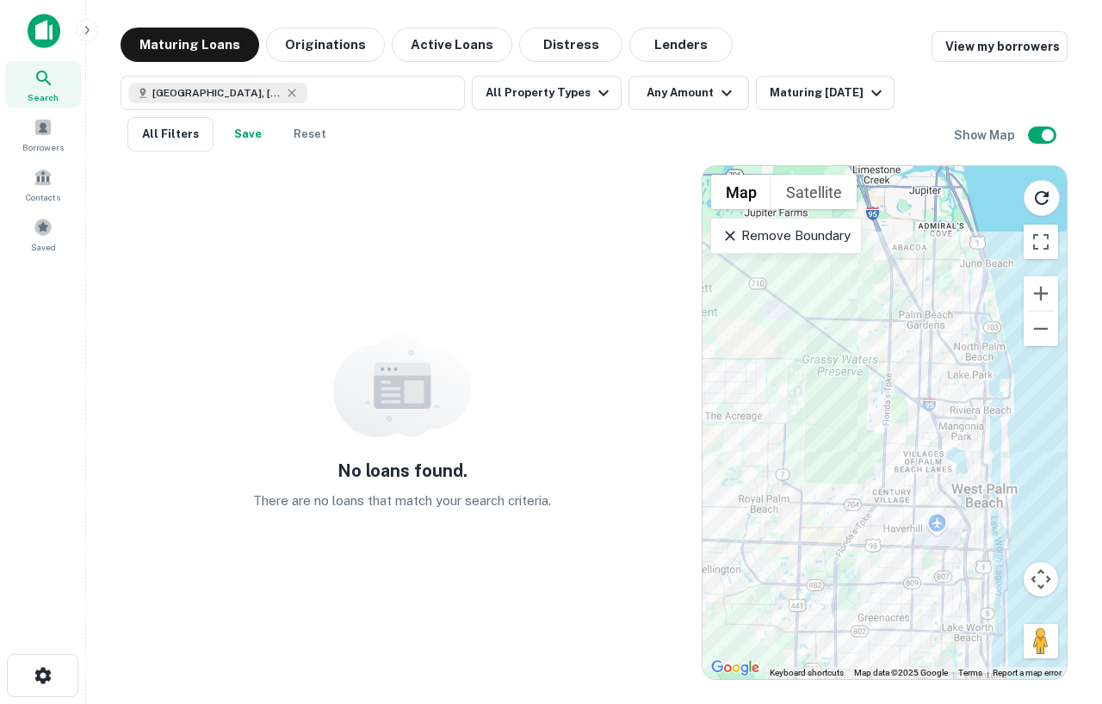
drag, startPoint x: 894, startPoint y: 306, endPoint x: 902, endPoint y: 349, distance: 44.6
click at [902, 350] on div at bounding box center [884, 422] width 364 height 513
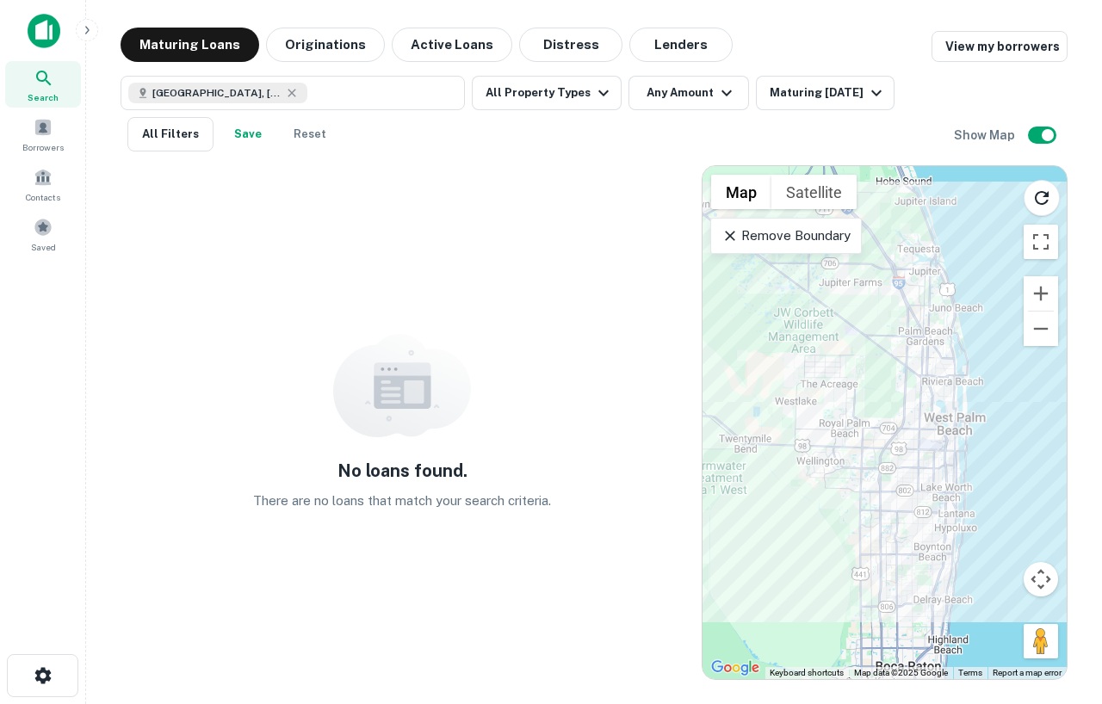
click at [803, 230] on p "Remove Boundary" at bounding box center [785, 236] width 128 height 21
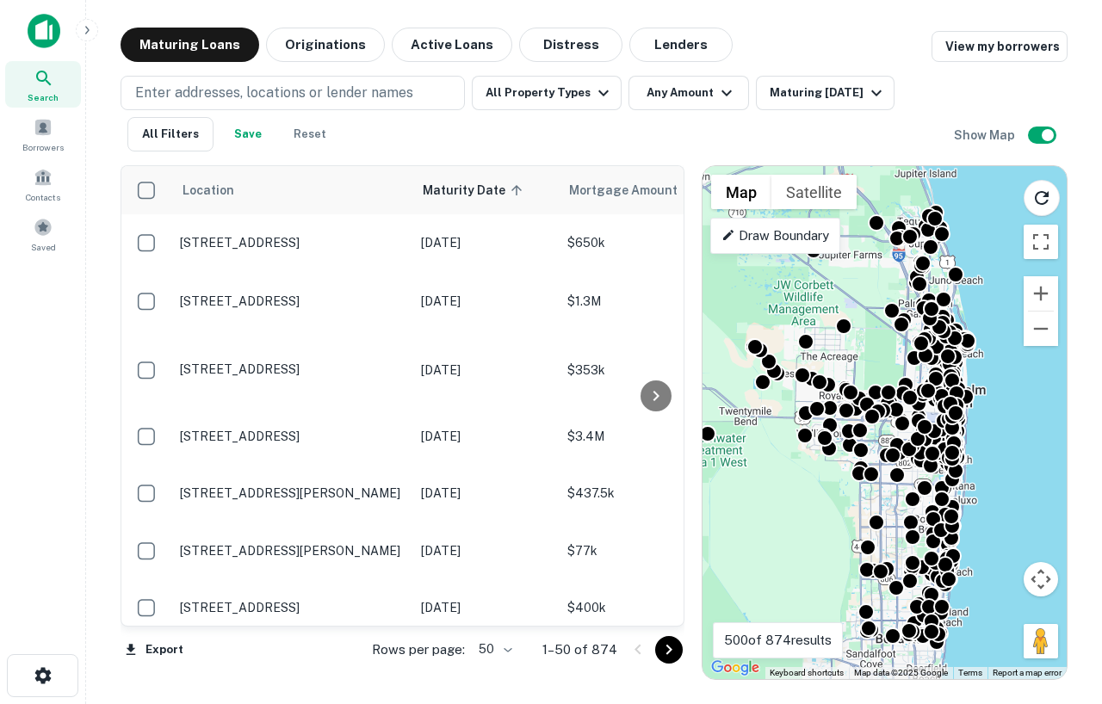
drag, startPoint x: 991, startPoint y: 450, endPoint x: 991, endPoint y: 418, distance: 31.8
click at [991, 418] on div "To activate drag with keyboard, press Alt + Enter. Once in keyboard drag state,…" at bounding box center [884, 422] width 364 height 513
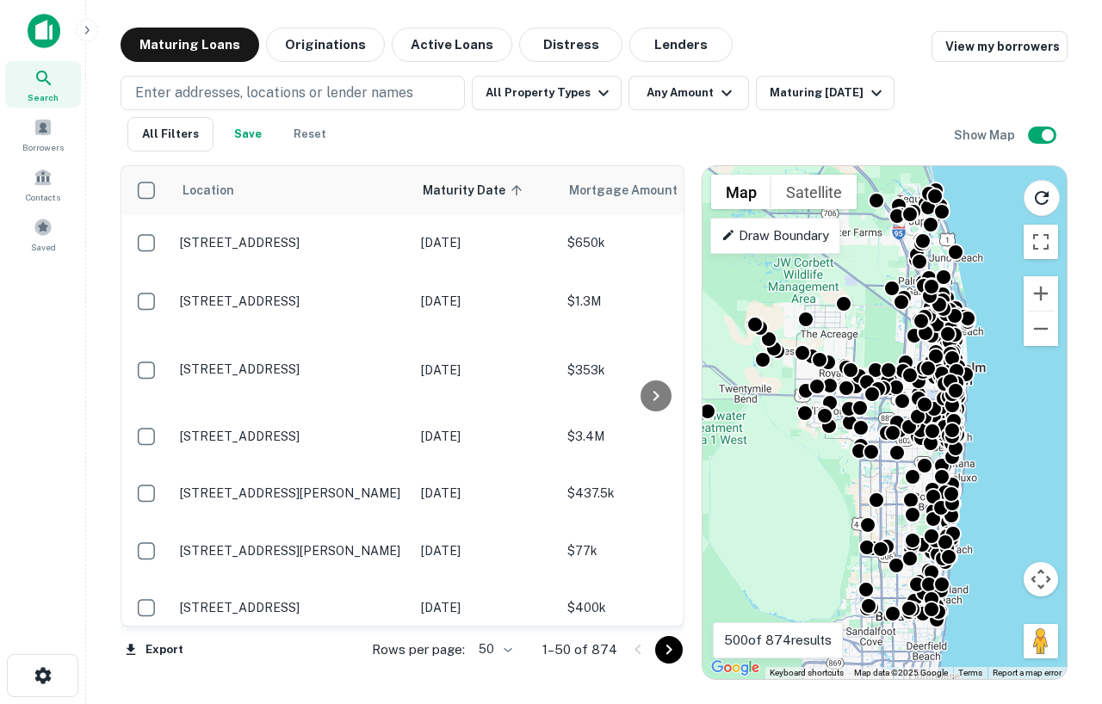
drag, startPoint x: 978, startPoint y: 366, endPoint x: 978, endPoint y: 342, distance: 24.1
click at [978, 342] on div "To activate drag with keyboard, press Alt + Enter. Once in keyboard drag state,…" at bounding box center [884, 422] width 364 height 513
click at [677, 90] on button "Any Amount" at bounding box center [688, 93] width 121 height 34
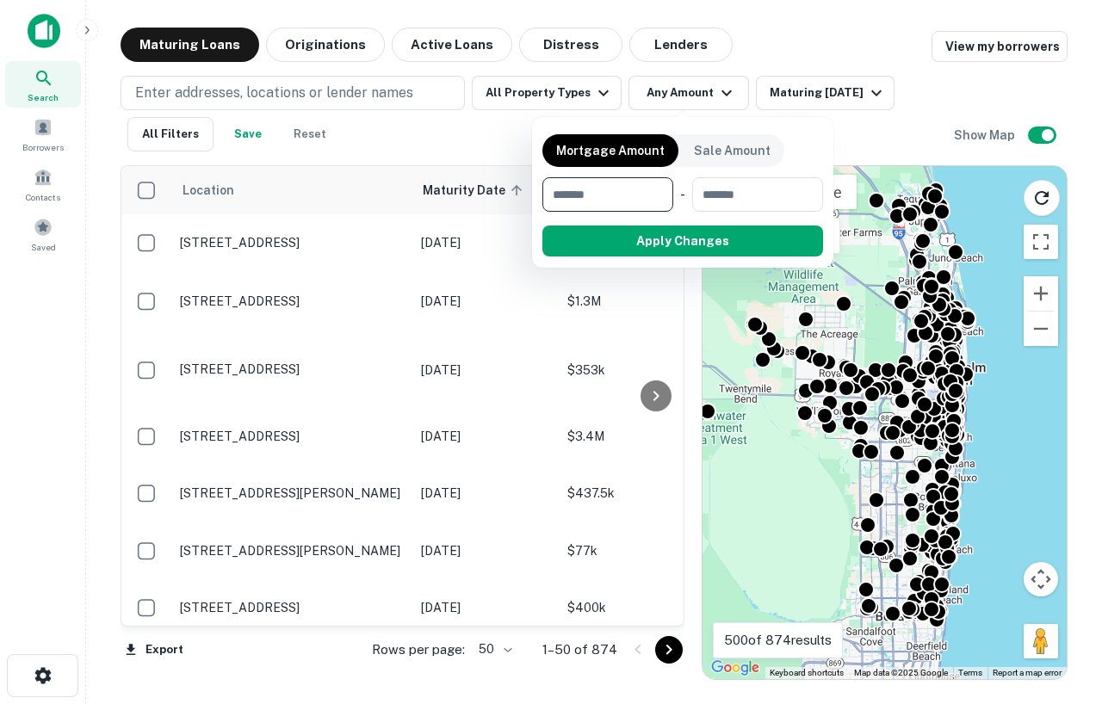
click at [626, 195] on input "number" at bounding box center [601, 194] width 119 height 34
click at [750, 50] on div at bounding box center [551, 352] width 1102 height 704
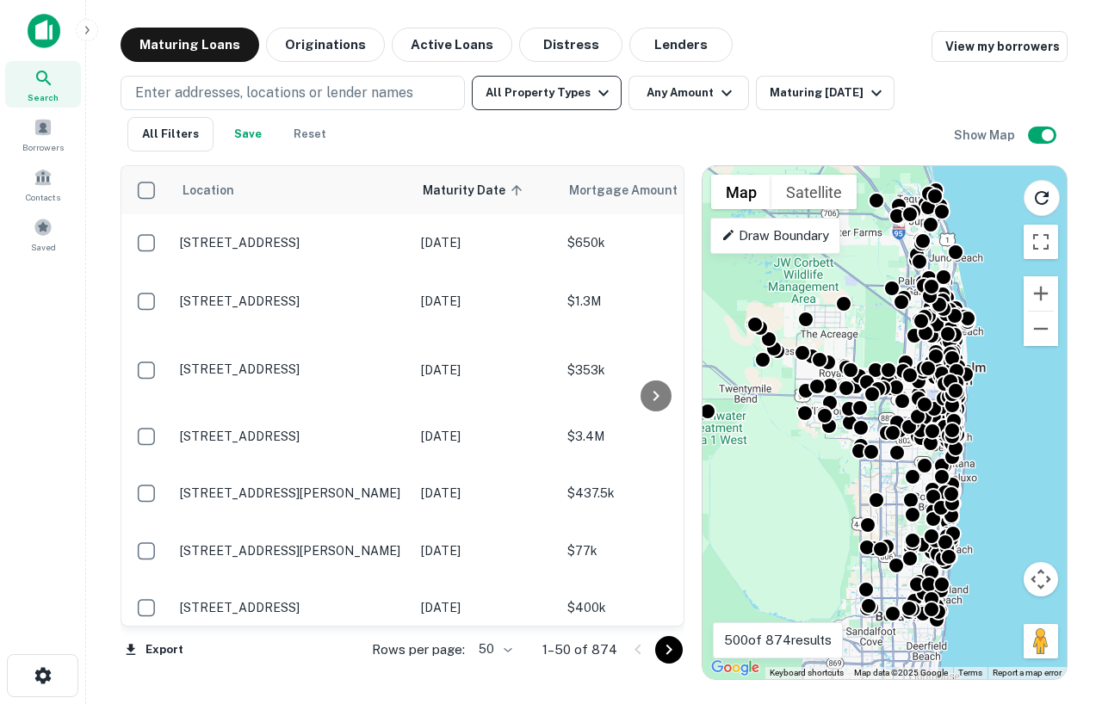
click at [516, 108] on button "All Property Types" at bounding box center [547, 93] width 150 height 34
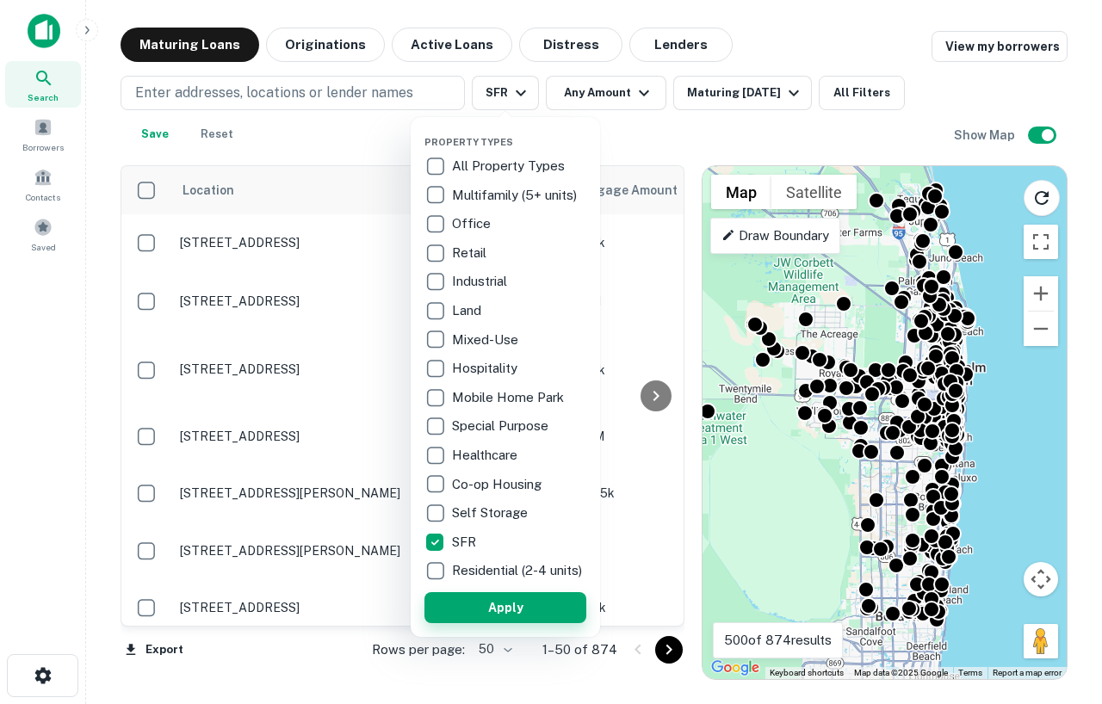
click at [490, 611] on button "Apply" at bounding box center [505, 607] width 162 height 31
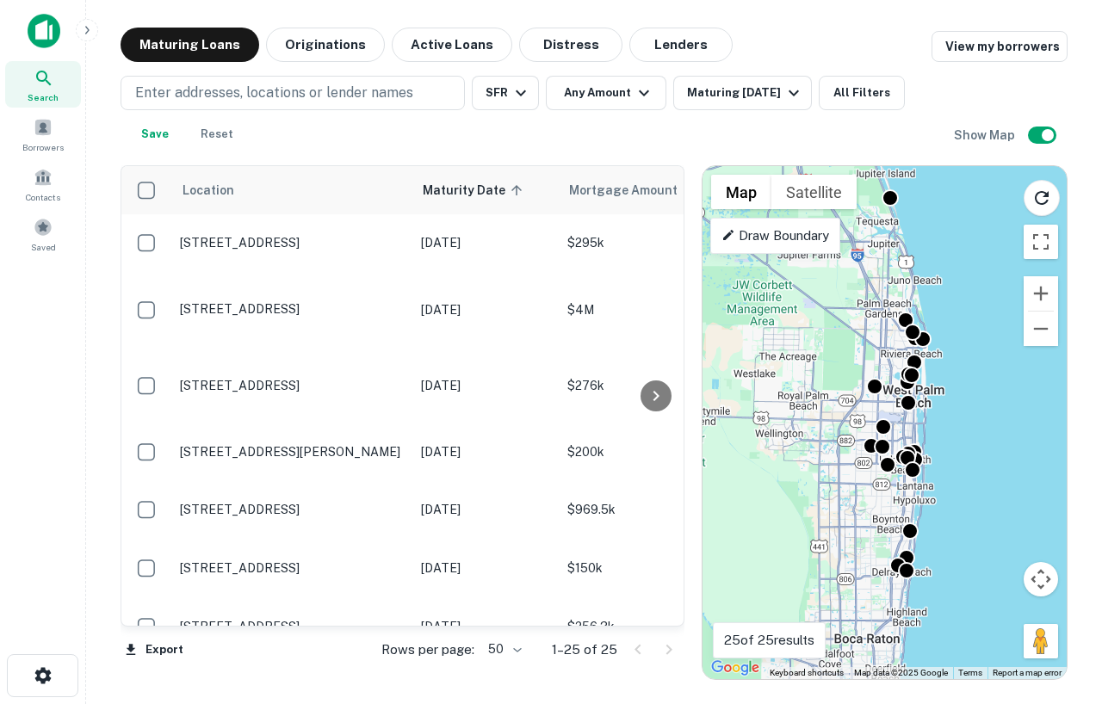
drag, startPoint x: 826, startPoint y: 380, endPoint x: 782, endPoint y: 401, distance: 49.3
click at [782, 401] on div "To activate drag with keyboard, press Alt + Enter. Once in keyboard drag state,…" at bounding box center [884, 422] width 364 height 513
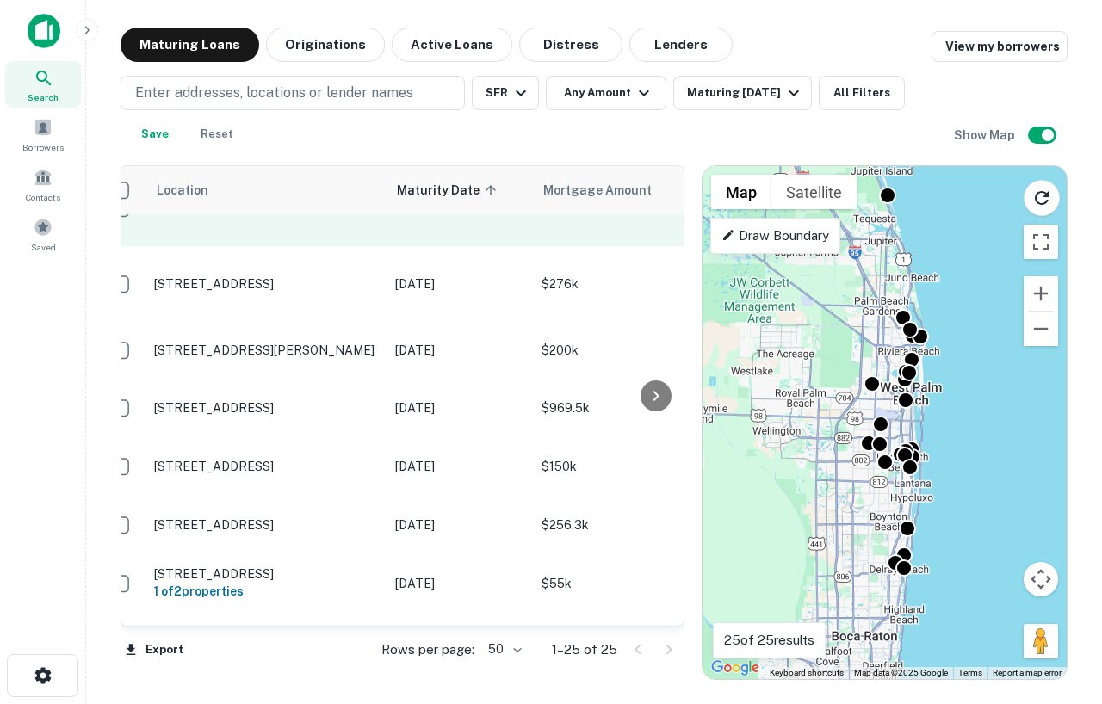
scroll to position [75, 26]
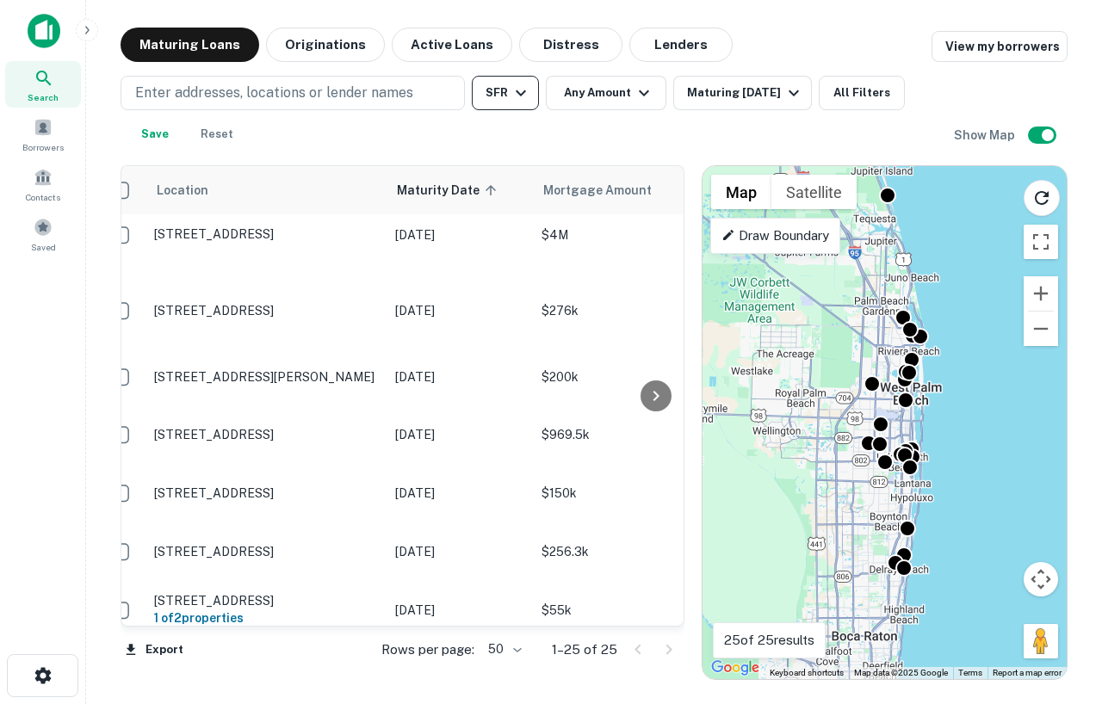
click at [515, 83] on icon "button" at bounding box center [520, 93] width 21 height 21
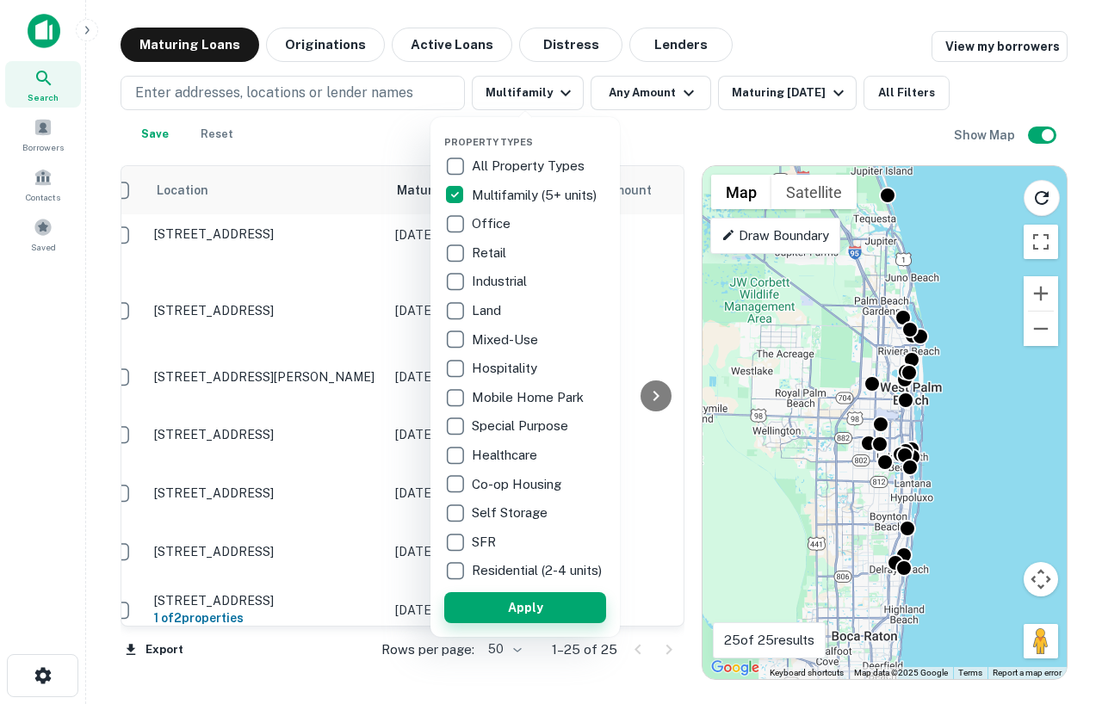
click at [507, 615] on button "Apply" at bounding box center [525, 607] width 162 height 31
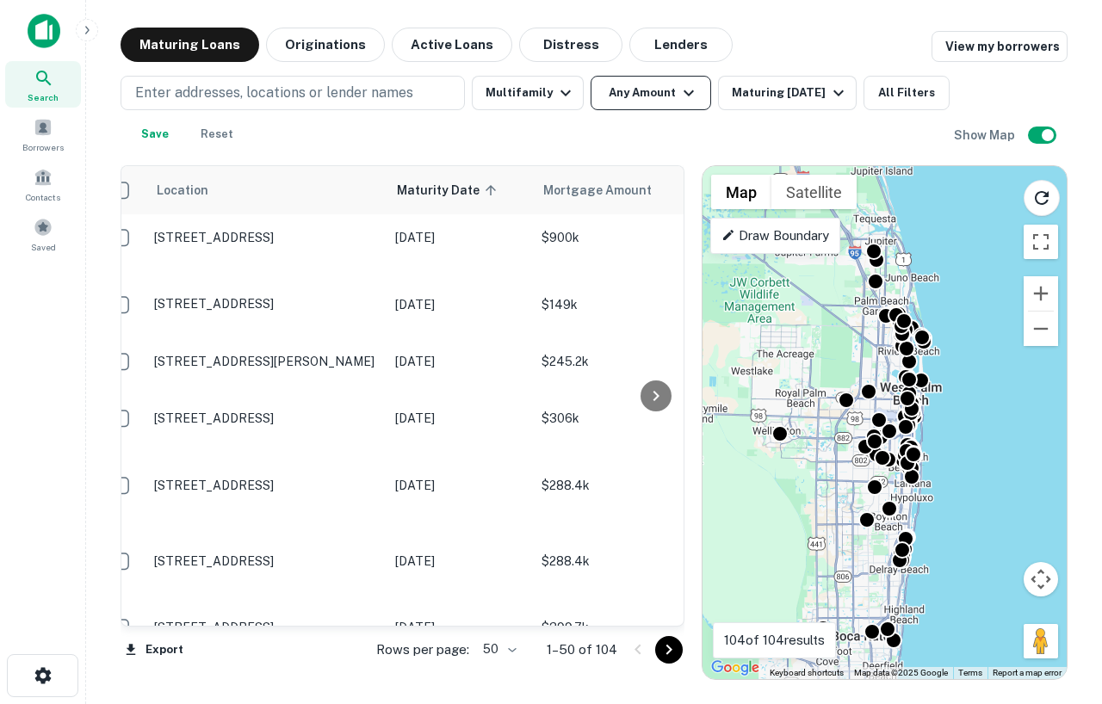
click at [615, 96] on button "Any Amount" at bounding box center [651, 93] width 121 height 34
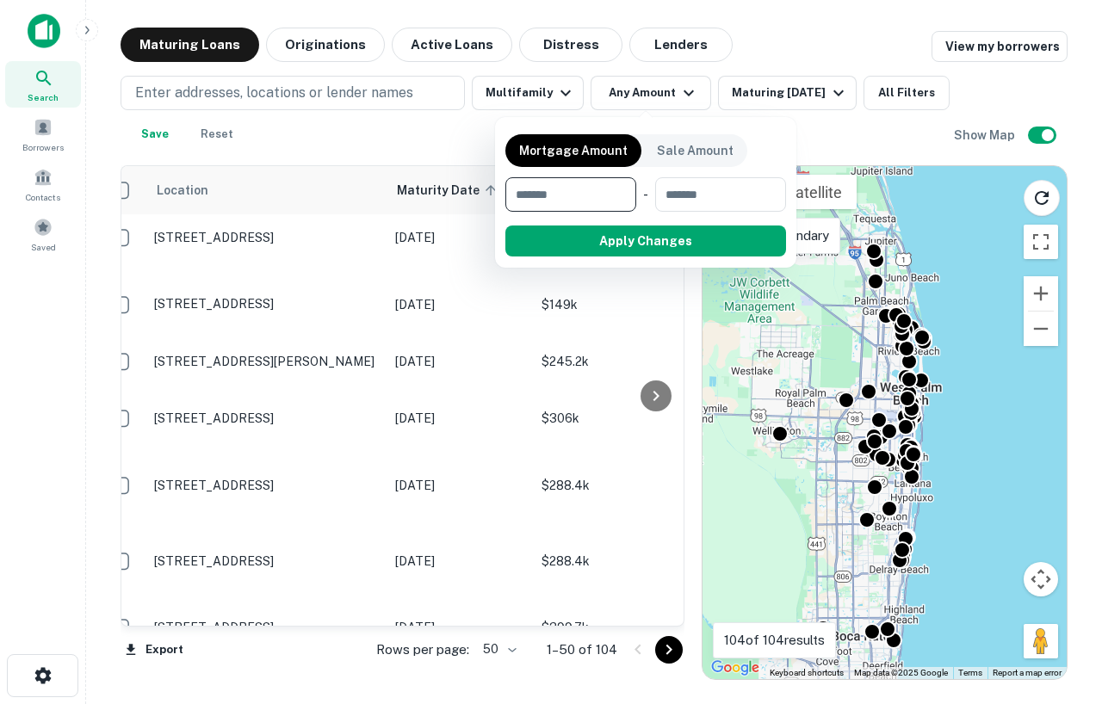
click at [588, 204] on input "number" at bounding box center [564, 194] width 119 height 34
type input "*"
type input "********"
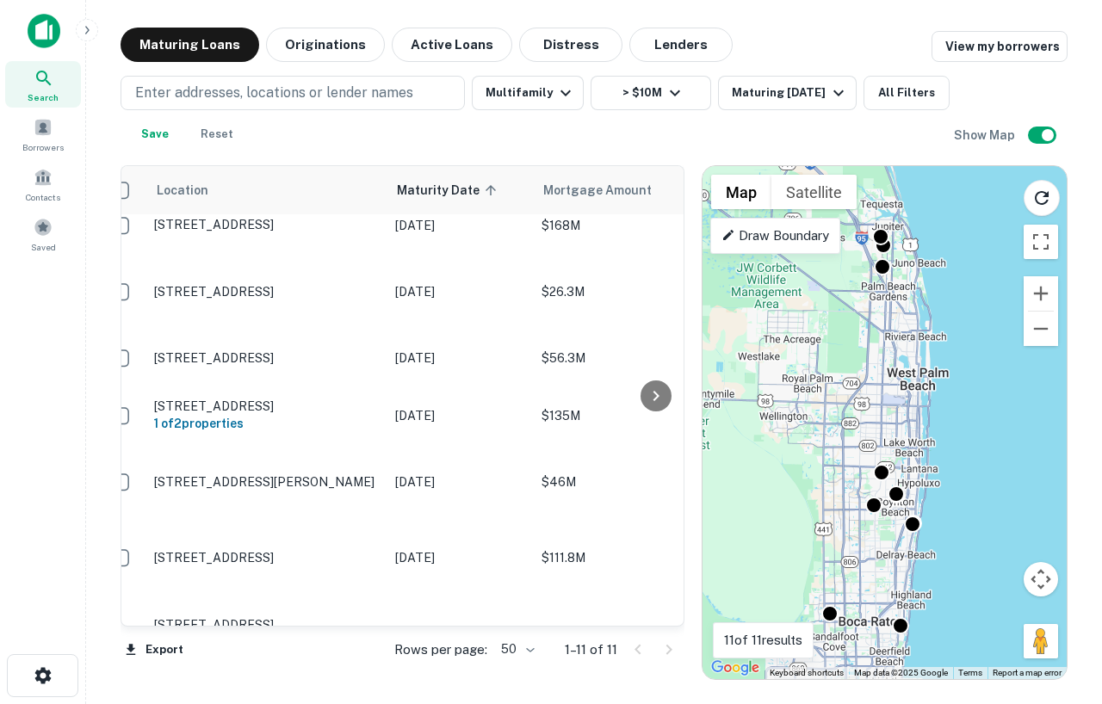
drag, startPoint x: 836, startPoint y: 379, endPoint x: 841, endPoint y: 365, distance: 14.7
click at [841, 365] on div "To activate drag with keyboard, press Alt + Enter. Once in keyboard drag state,…" at bounding box center [884, 422] width 364 height 513
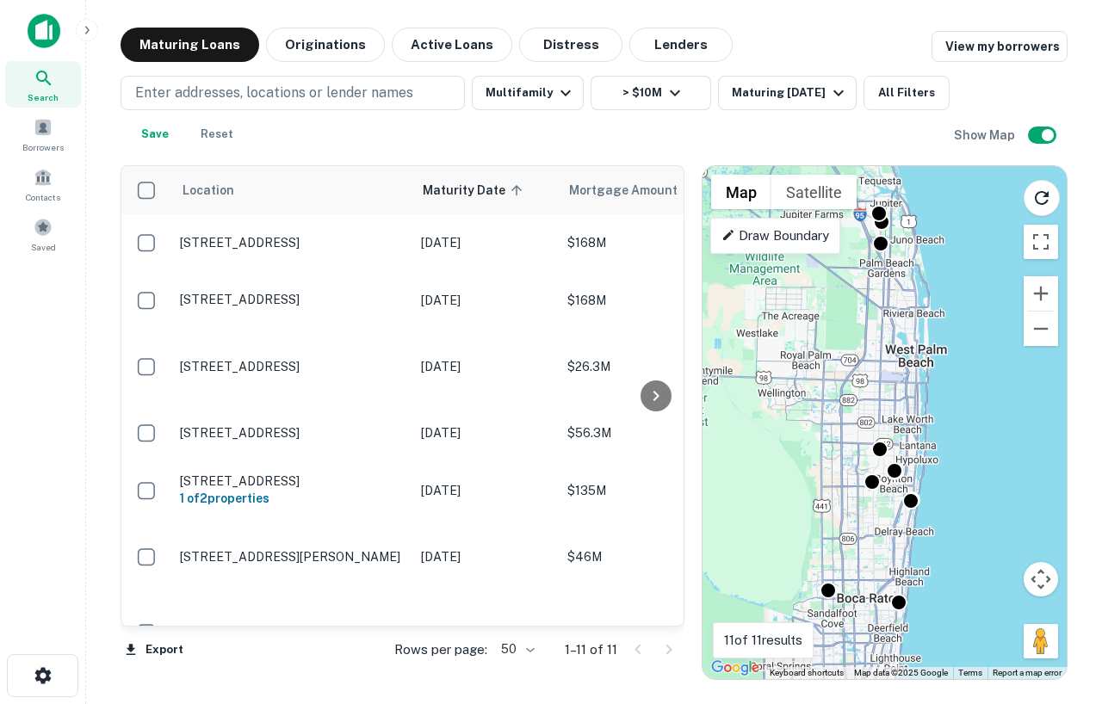
drag, startPoint x: 914, startPoint y: 381, endPoint x: 910, endPoint y: 354, distance: 27.9
click at [911, 354] on div "To activate drag with keyboard, press Alt + Enter. Once in keyboard drag state,…" at bounding box center [884, 422] width 364 height 513
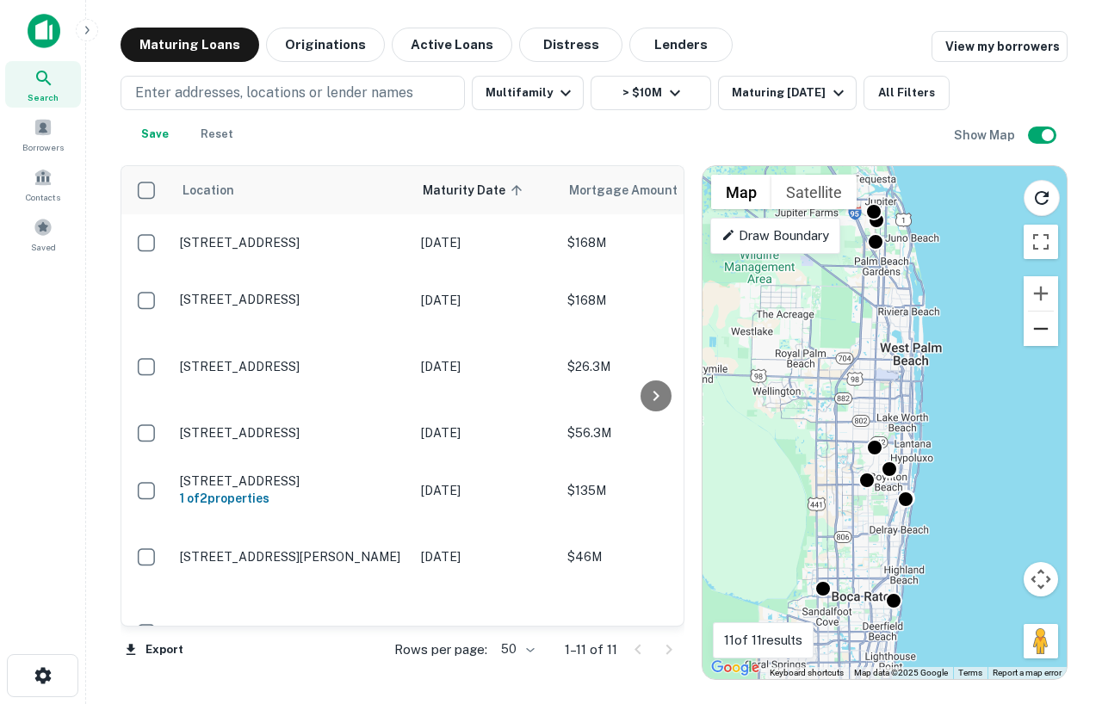
click at [1039, 336] on button "Zoom out" at bounding box center [1040, 329] width 34 height 34
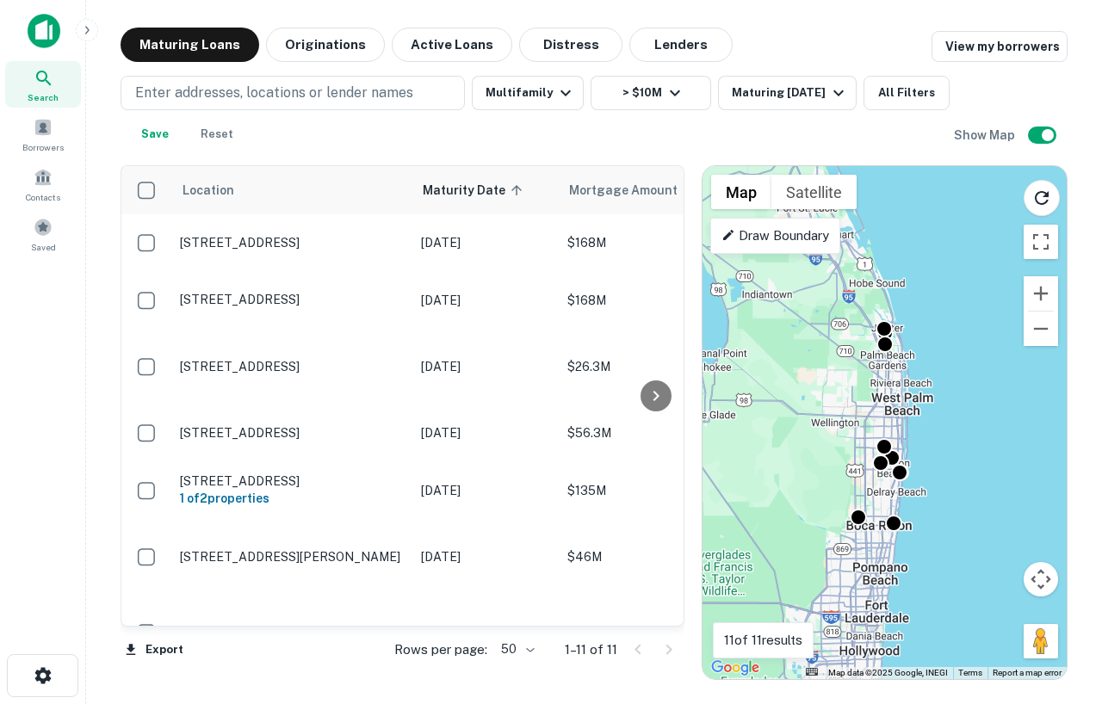
drag, startPoint x: 962, startPoint y: 340, endPoint x: 962, endPoint y: 355, distance: 14.6
click at [964, 356] on div "To activate drag with keyboard, press Alt + Enter. Once in keyboard drag state,…" at bounding box center [884, 422] width 364 height 513
click at [897, 399] on div "To activate drag with keyboard, press Alt + Enter. Once in keyboard drag state,…" at bounding box center [884, 422] width 364 height 513
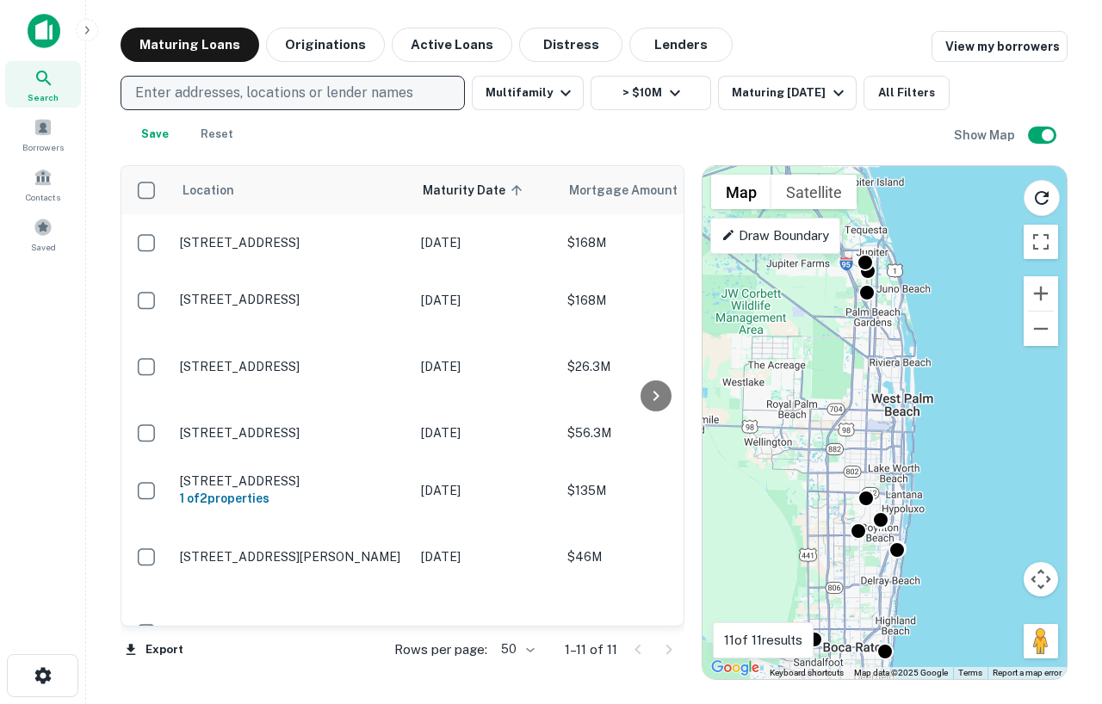
click at [345, 91] on p "Enter addresses, locations or lender names" at bounding box center [274, 93] width 278 height 21
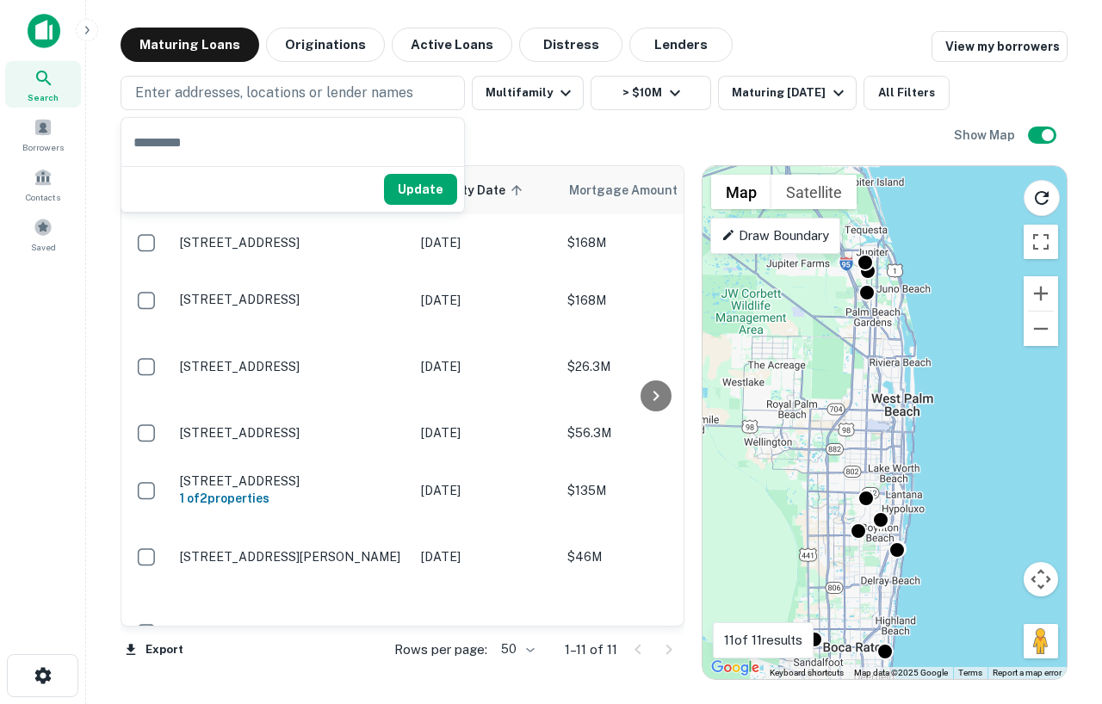
click at [662, 139] on div "Enter addresses, locations or lender names Multifamily > $10M Maturing In 1 Yea…" at bounding box center [537, 114] width 833 height 76
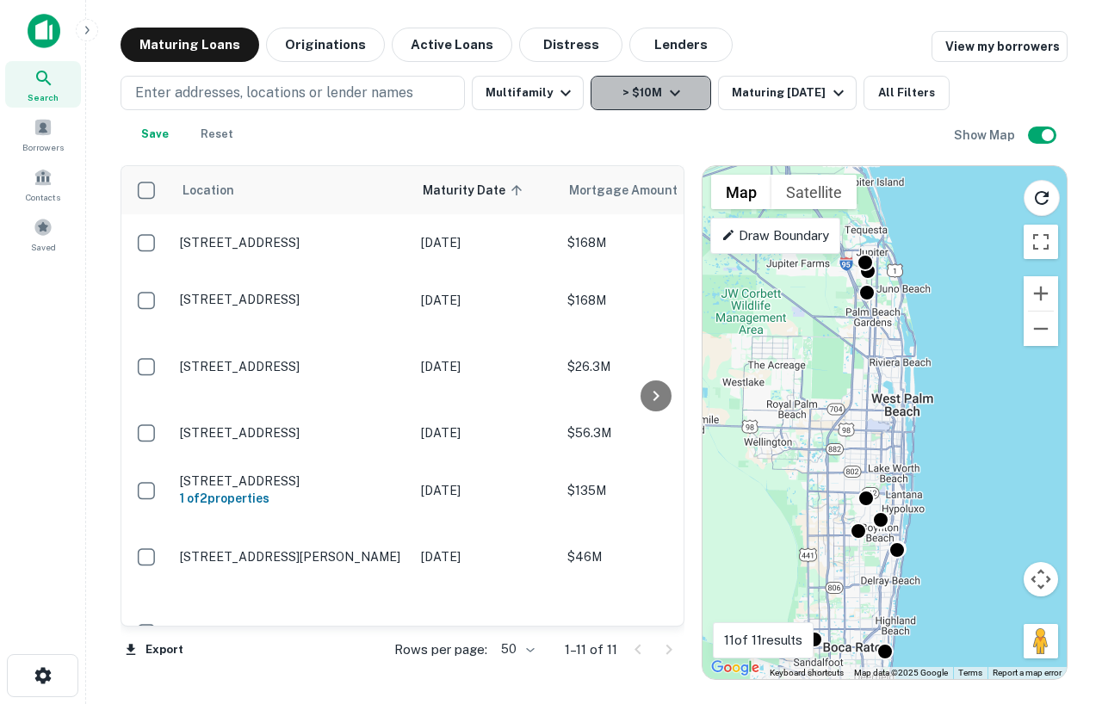
click at [665, 99] on icon "button" at bounding box center [675, 93] width 21 height 21
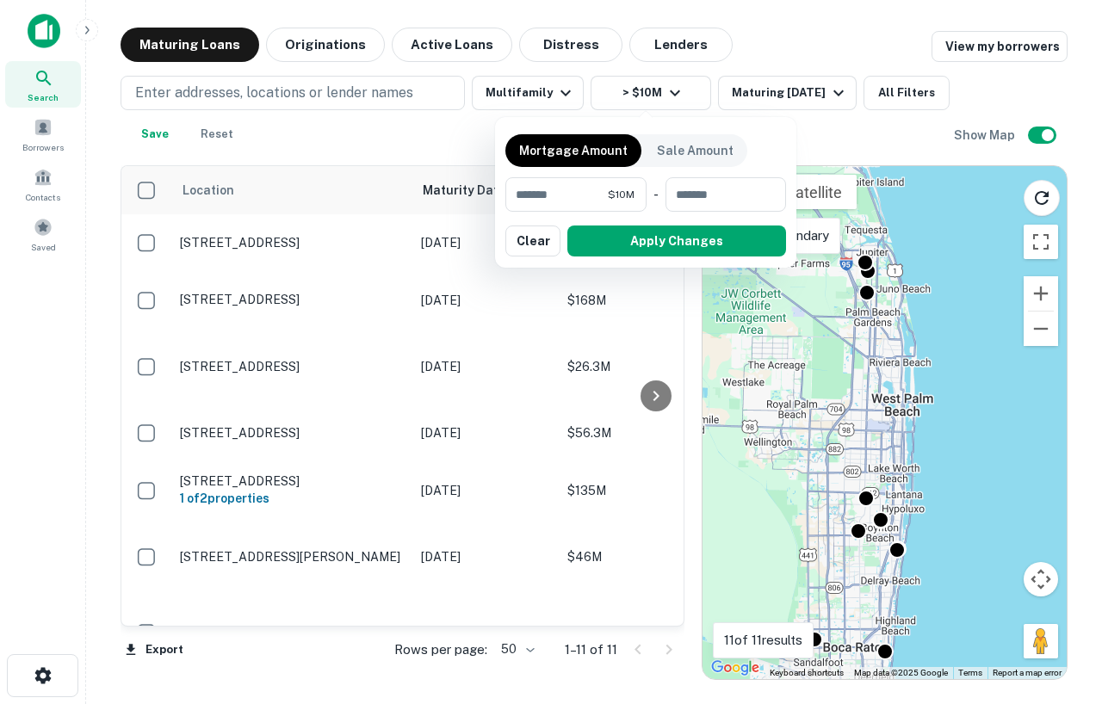
click at [738, 49] on div at bounding box center [551, 352] width 1102 height 704
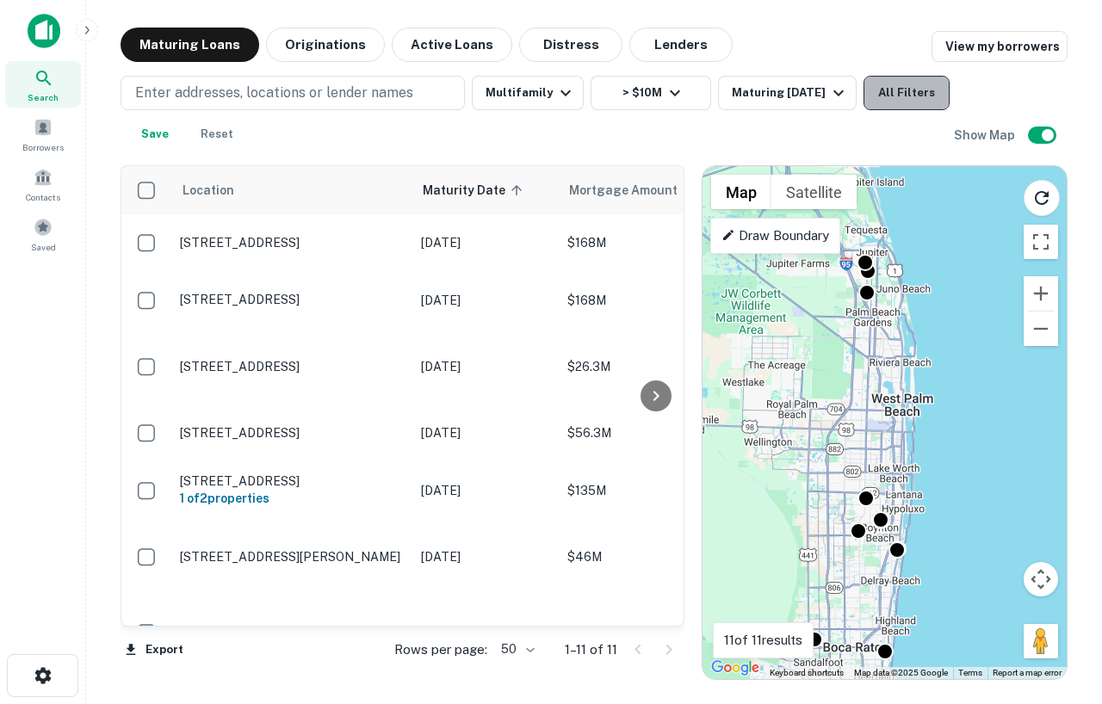
click at [911, 98] on button "All Filters" at bounding box center [906, 93] width 86 height 34
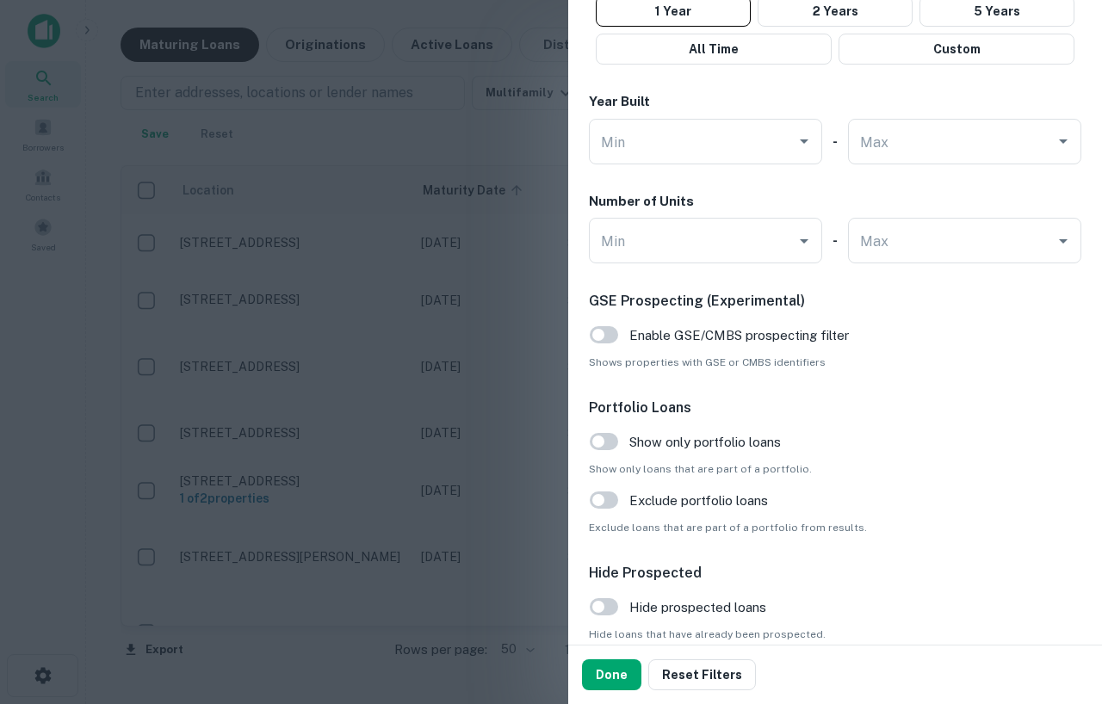
scroll to position [1344, 0]
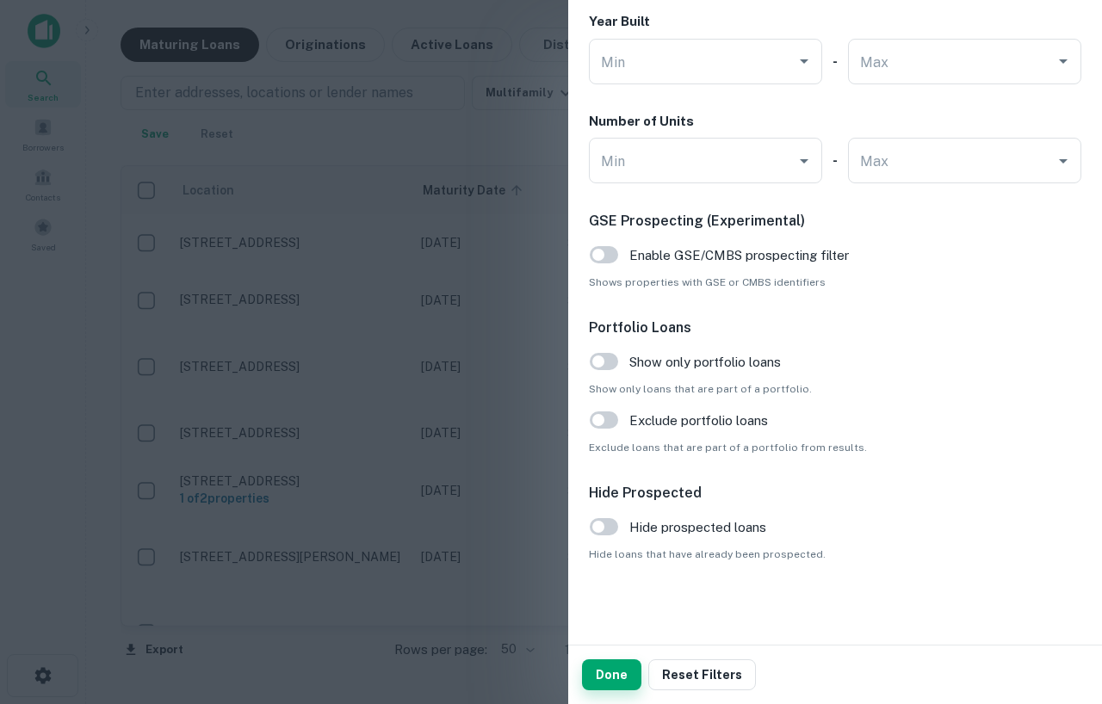
click at [606, 677] on button "Done" at bounding box center [611, 674] width 59 height 31
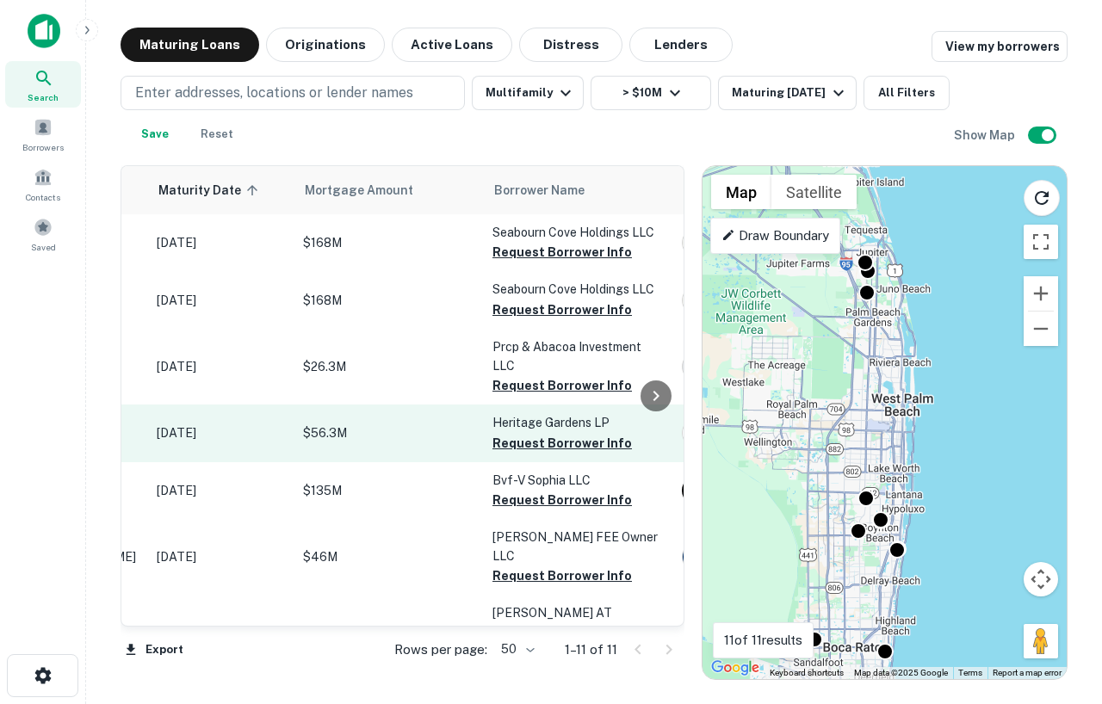
scroll to position [0, 0]
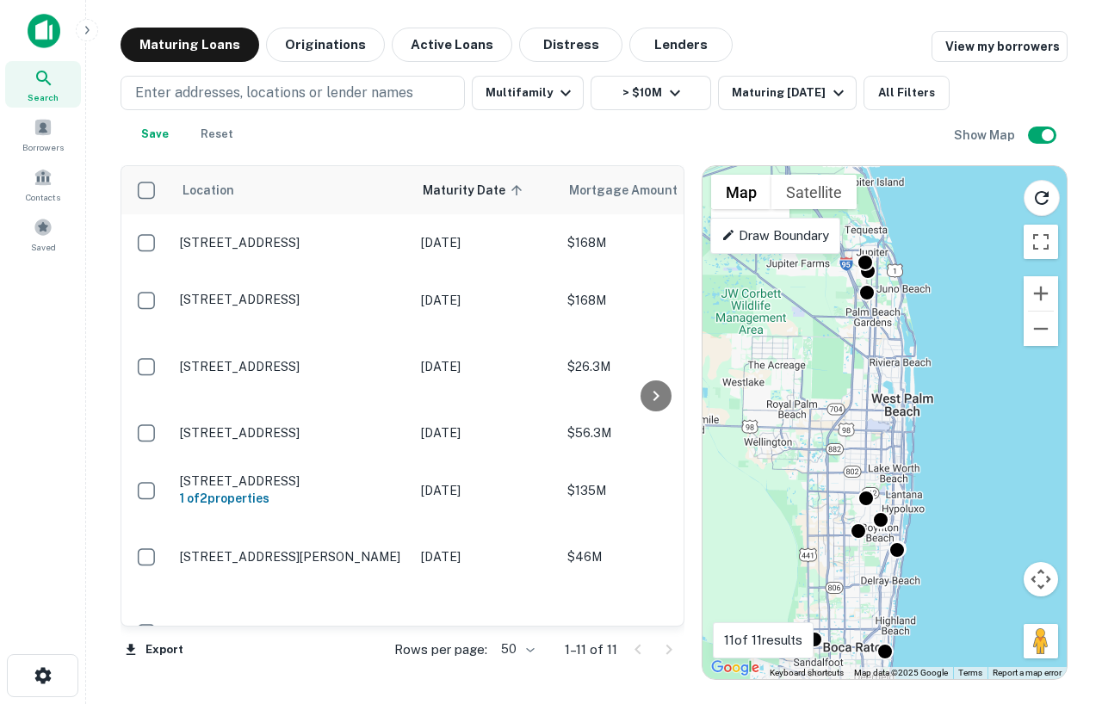
click at [794, 234] on p "Draw Boundary" at bounding box center [775, 236] width 108 height 21
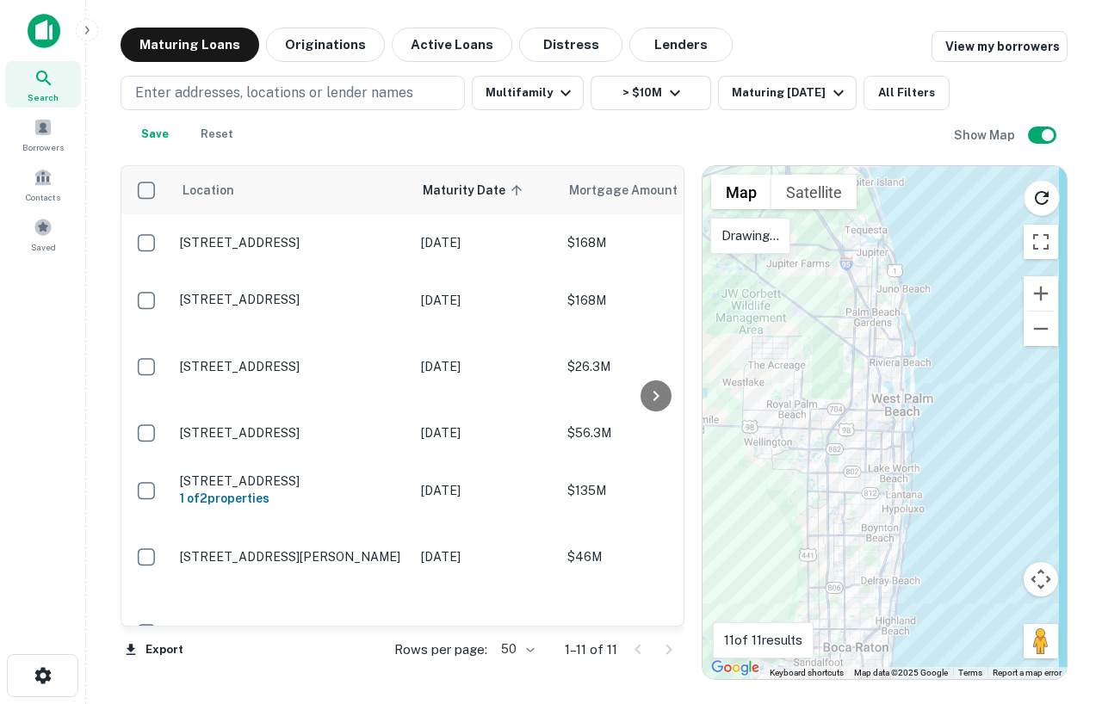
click at [820, 252] on div at bounding box center [884, 422] width 364 height 513
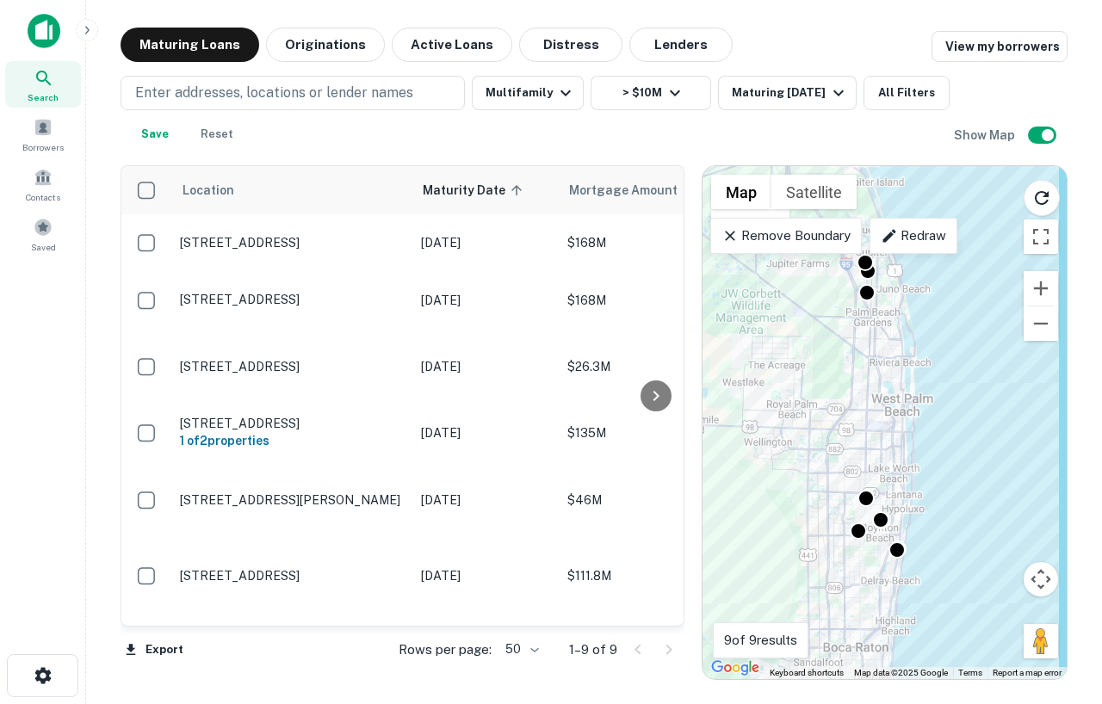
click at [803, 242] on p "Remove Boundary" at bounding box center [785, 236] width 128 height 21
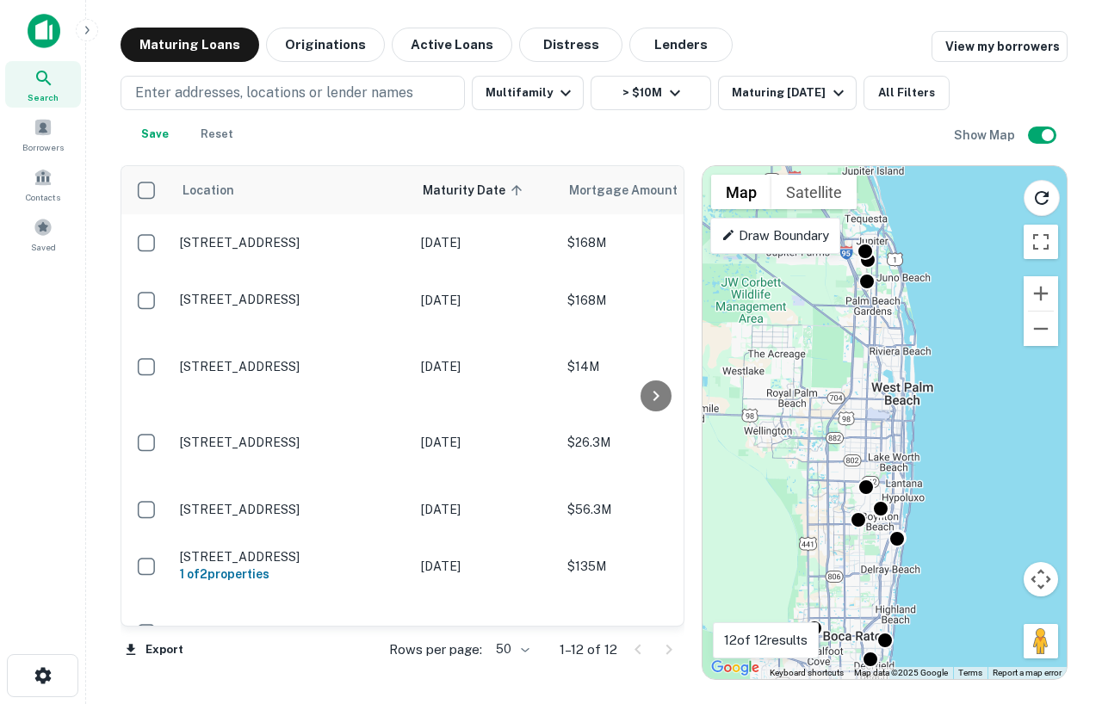
drag, startPoint x: 904, startPoint y: 375, endPoint x: 904, endPoint y: 311, distance: 64.6
click at [904, 311] on div "To activate drag with keyboard, press Alt + Enter. Once in keyboard drag state,…" at bounding box center [884, 422] width 364 height 513
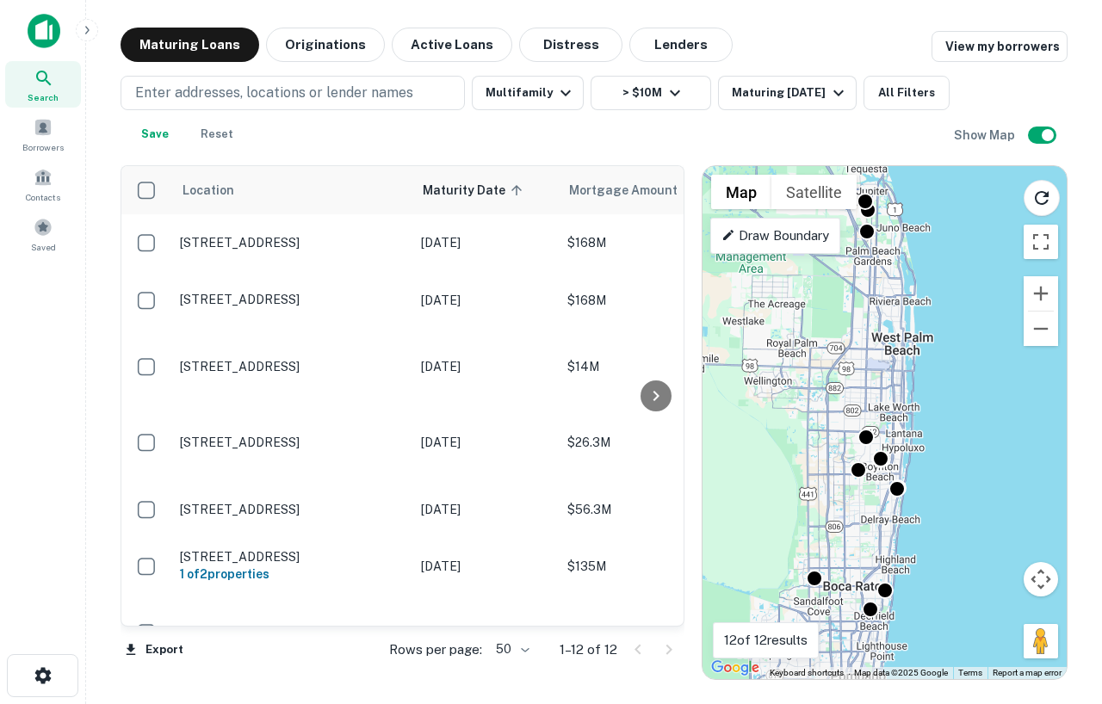
click at [906, 322] on div "To activate drag with keyboard, press Alt + Enter. Once in keyboard drag state,…" at bounding box center [884, 422] width 364 height 513
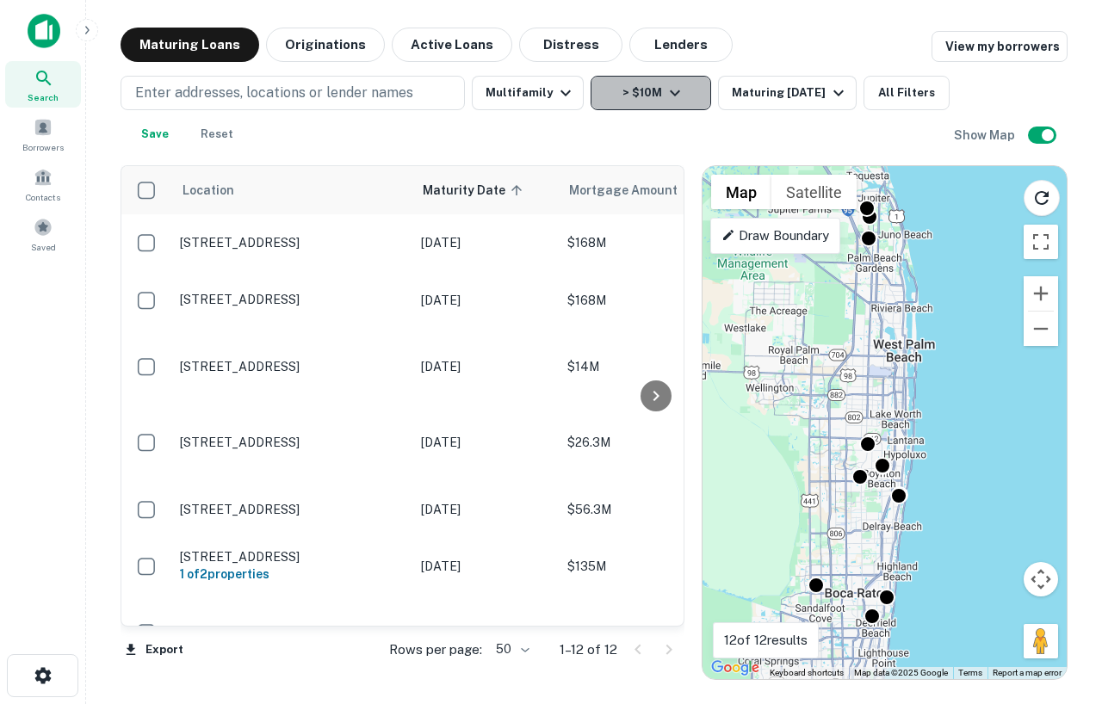
click at [633, 99] on button "> $10M" at bounding box center [651, 93] width 121 height 34
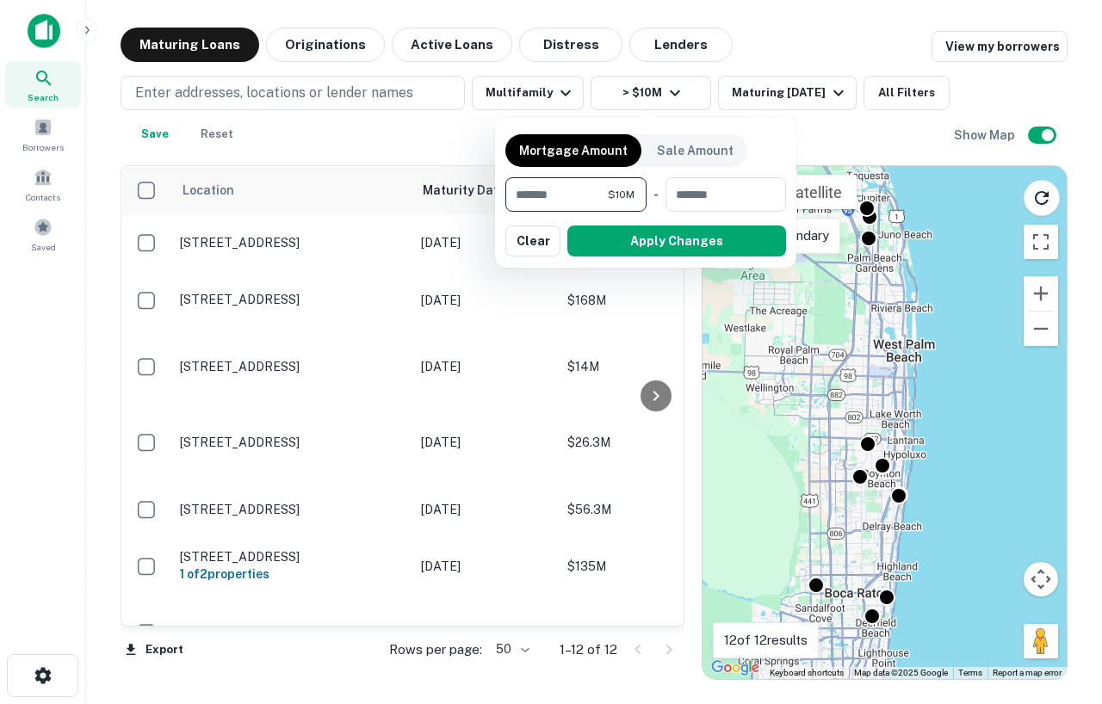
click at [540, 90] on div at bounding box center [551, 352] width 1102 height 704
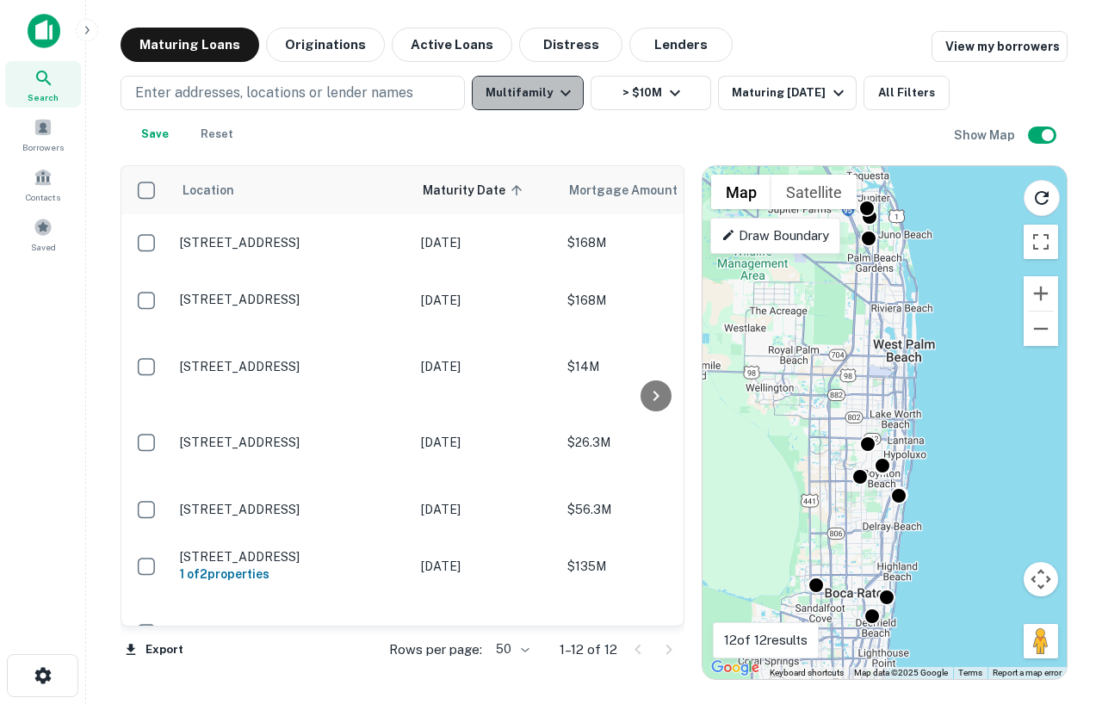
click at [543, 90] on button "Multifamily" at bounding box center [528, 93] width 112 height 34
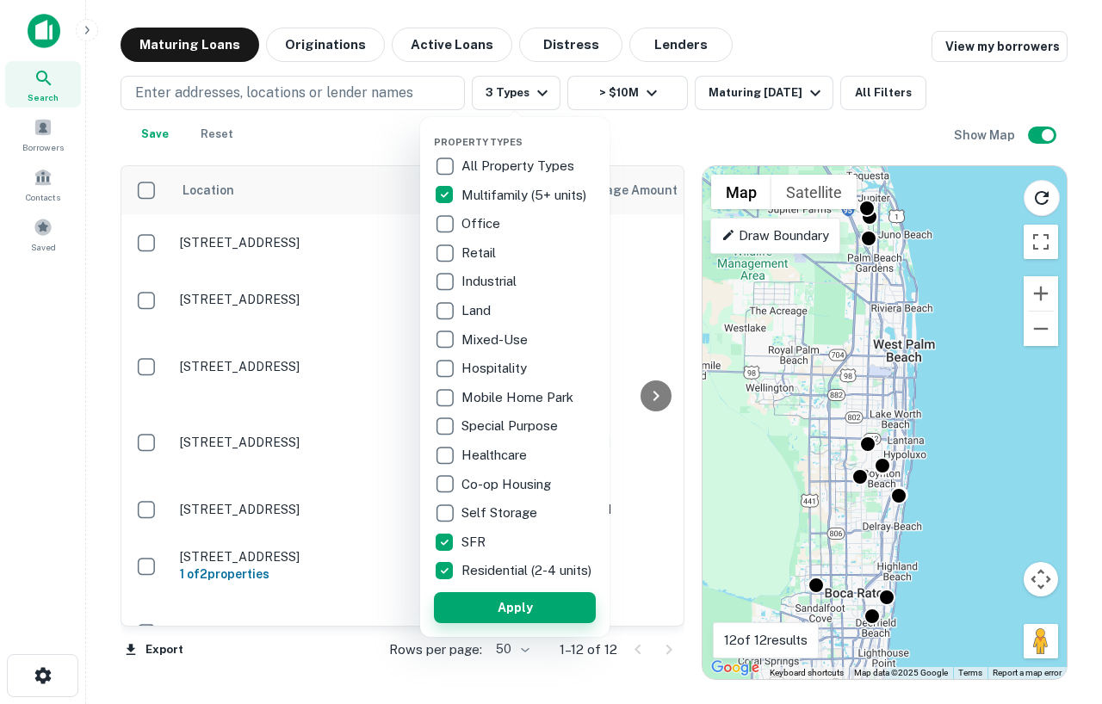
click at [503, 621] on button "Apply" at bounding box center [515, 607] width 162 height 31
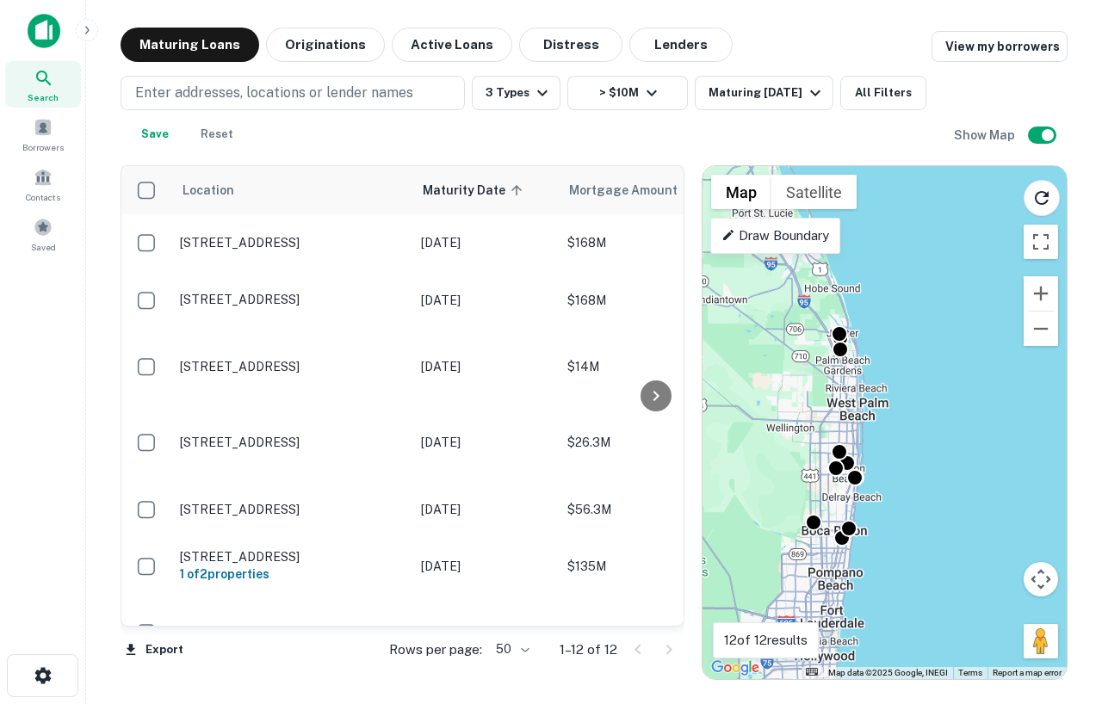
click at [853, 434] on div "To activate drag with keyboard, press Alt + Enter. Once in keyboard drag state,…" at bounding box center [884, 422] width 364 height 513
click at [627, 100] on button "> $10M" at bounding box center [627, 93] width 121 height 34
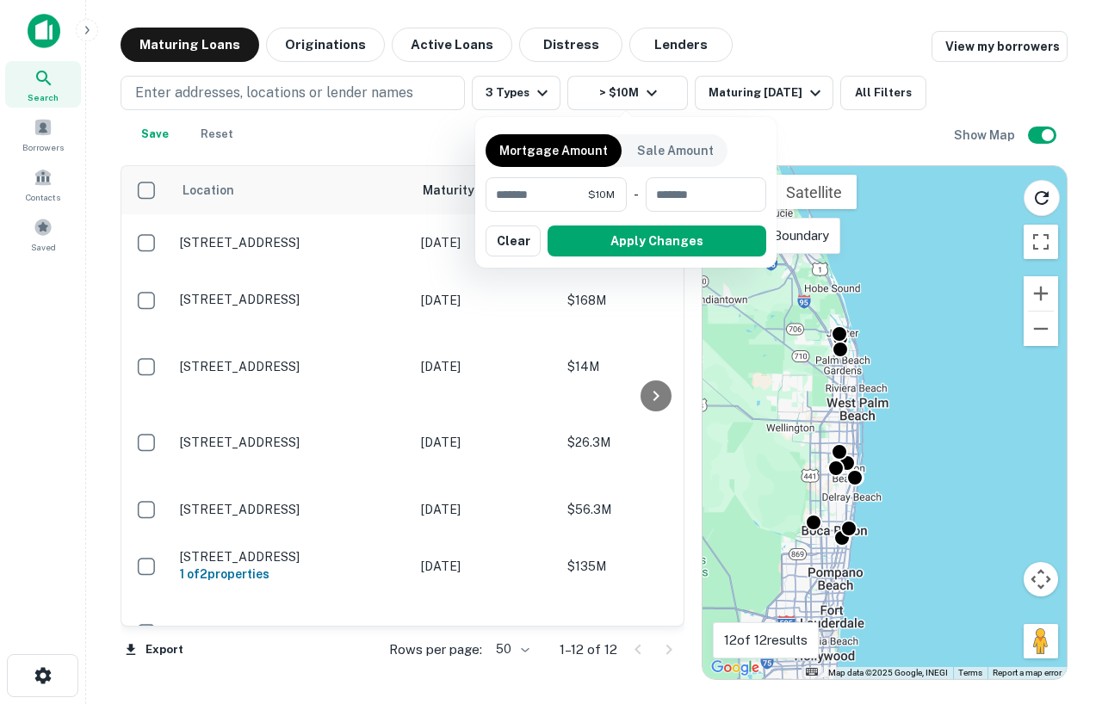
click at [452, 121] on div at bounding box center [551, 352] width 1102 height 704
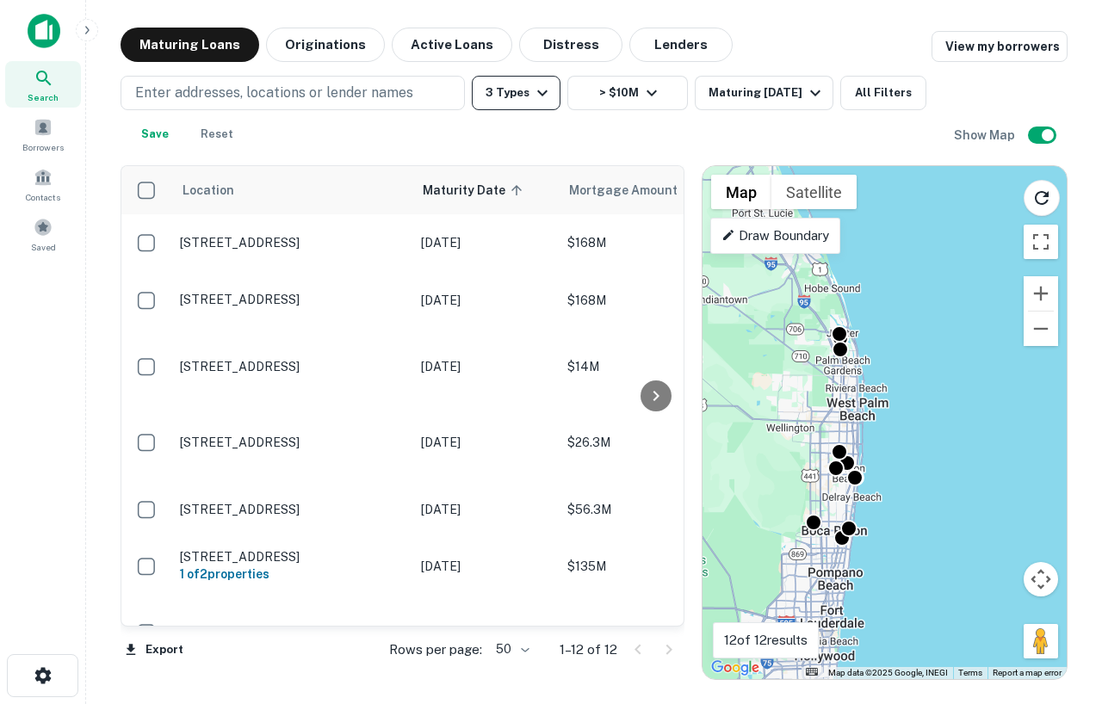
click at [550, 92] on icon "button" at bounding box center [542, 93] width 21 height 21
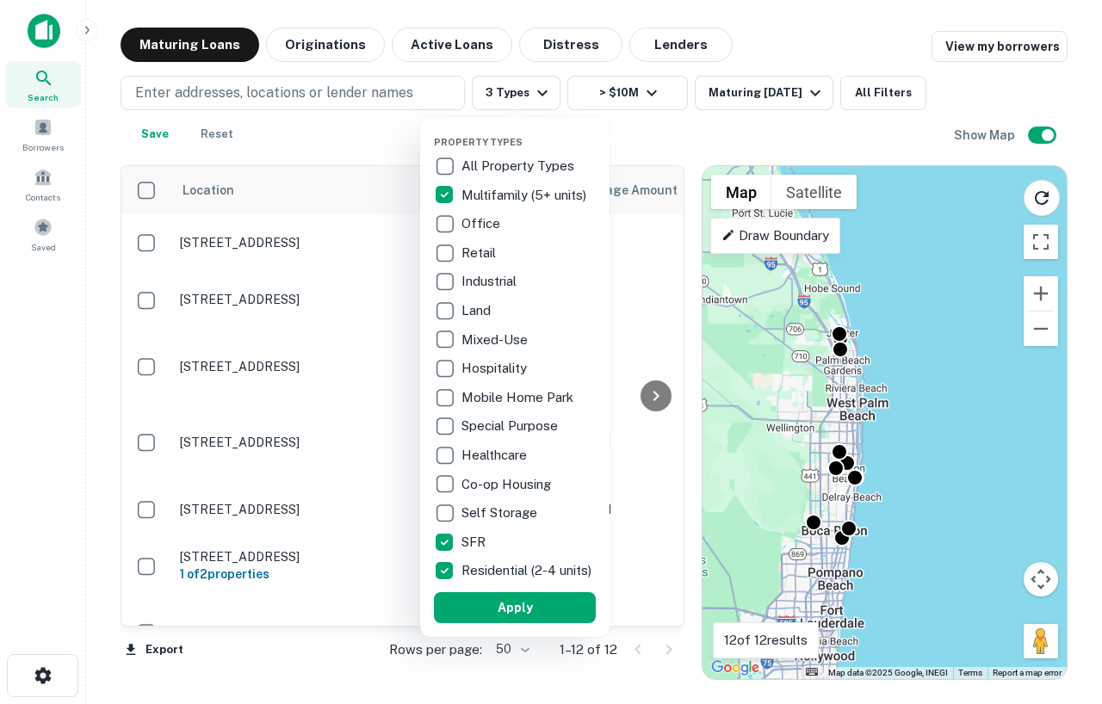
click at [626, 94] on div at bounding box center [551, 352] width 1102 height 704
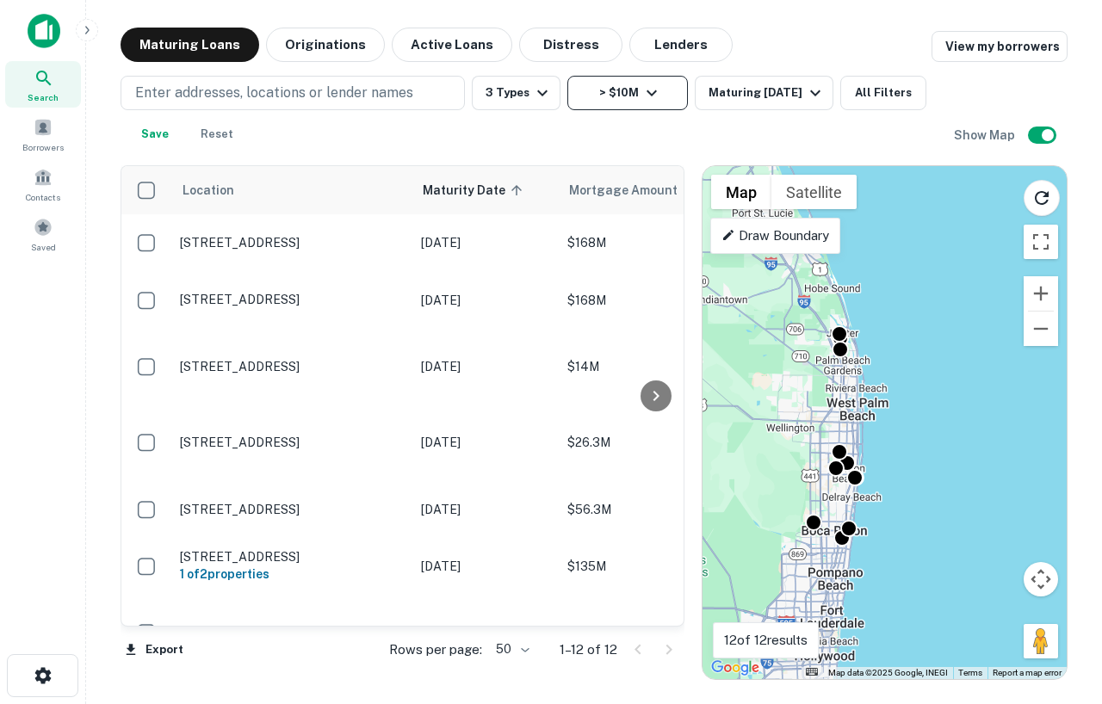
click at [656, 92] on icon "button" at bounding box center [651, 93] width 21 height 21
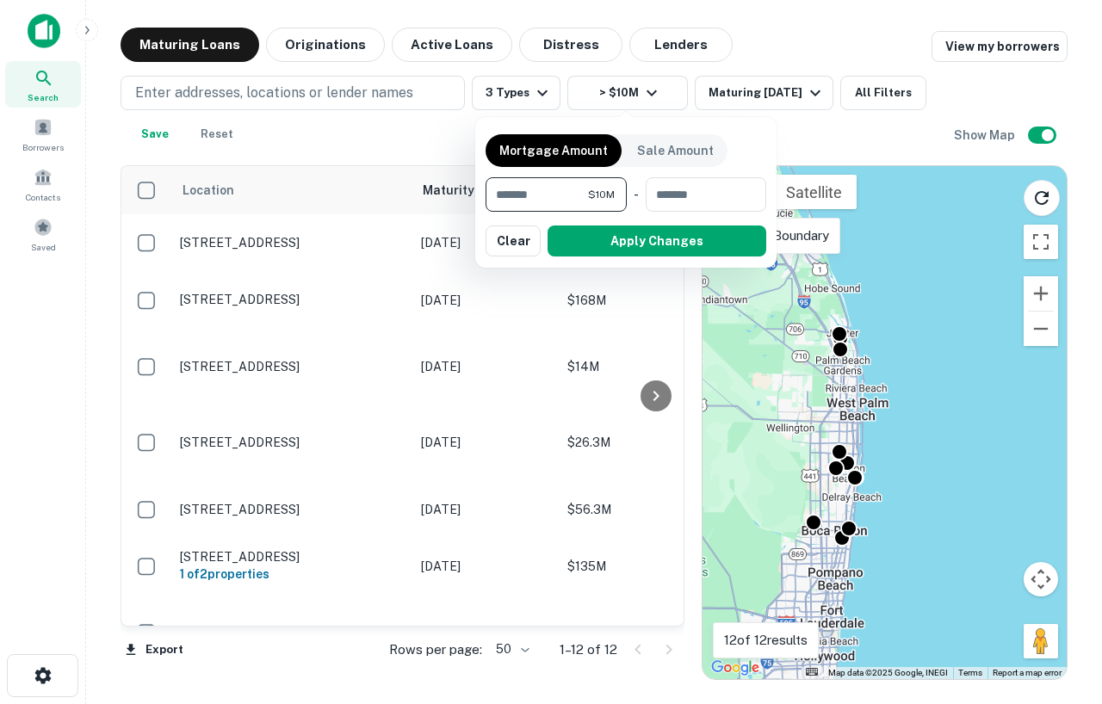
click at [548, 84] on div at bounding box center [551, 352] width 1102 height 704
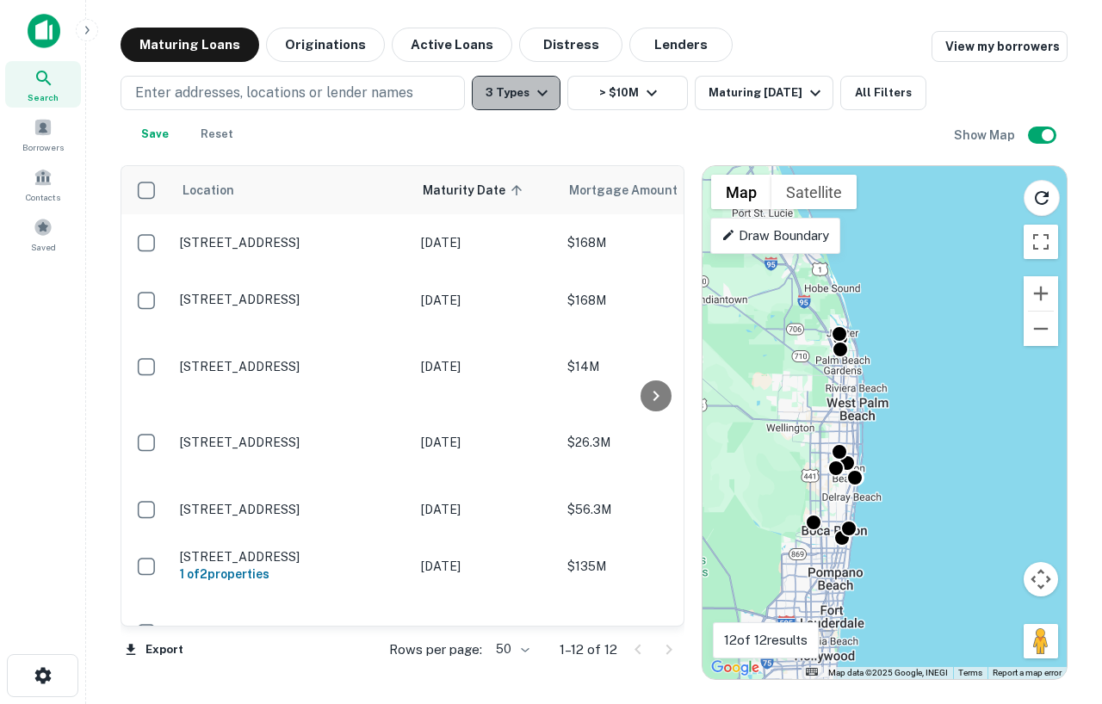
click at [535, 90] on icon "button" at bounding box center [542, 93] width 21 height 21
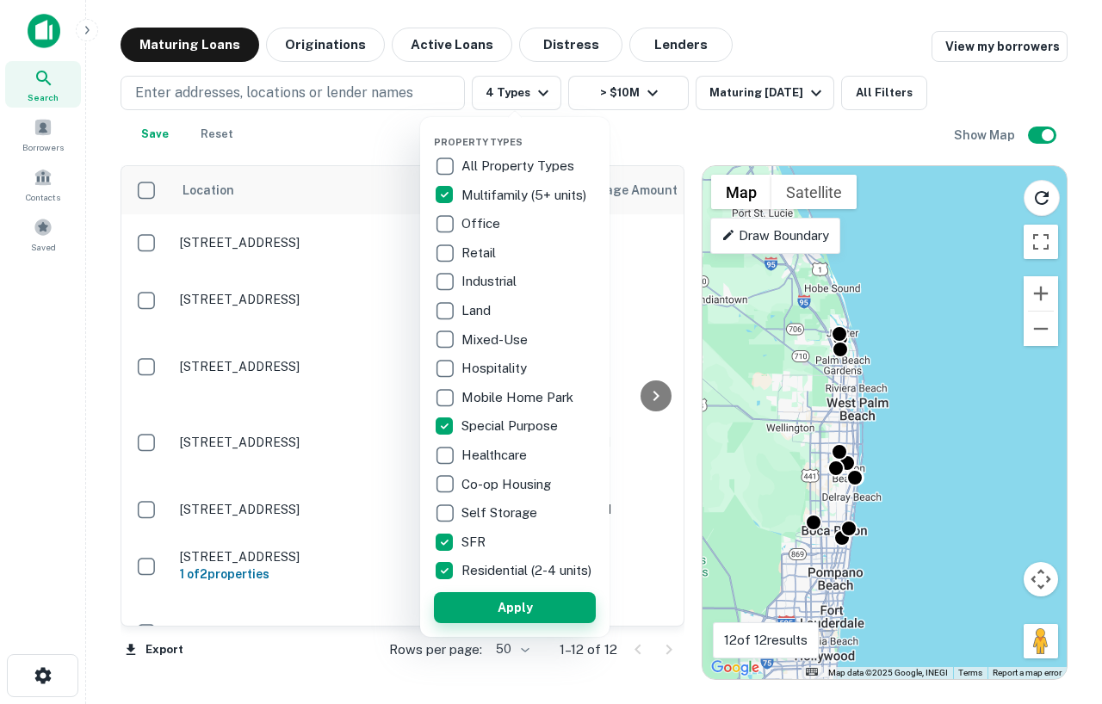
click at [502, 623] on button "Apply" at bounding box center [515, 607] width 162 height 31
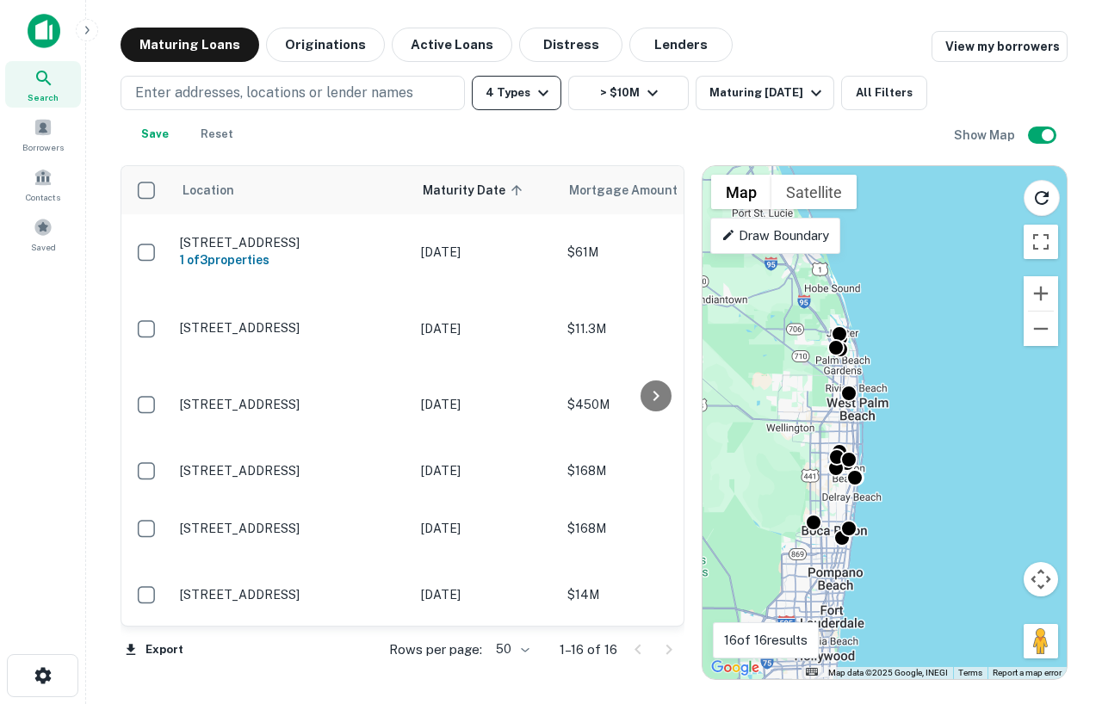
click at [535, 99] on icon "button" at bounding box center [543, 93] width 21 height 21
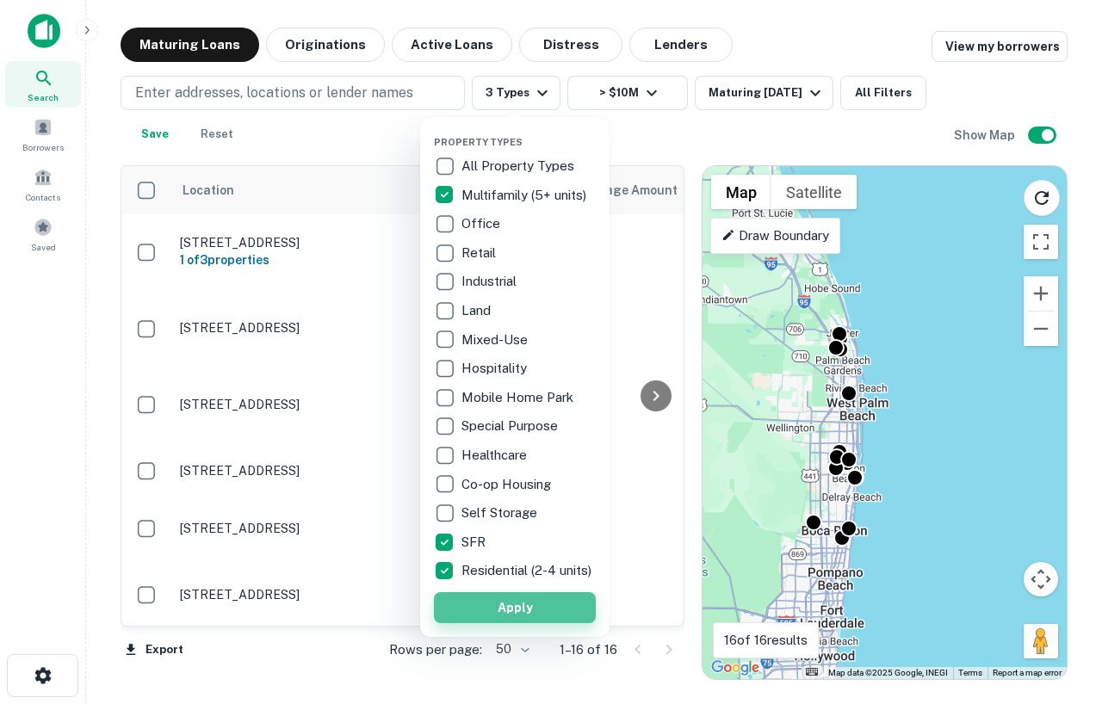
click at [490, 623] on button "Apply" at bounding box center [515, 607] width 162 height 31
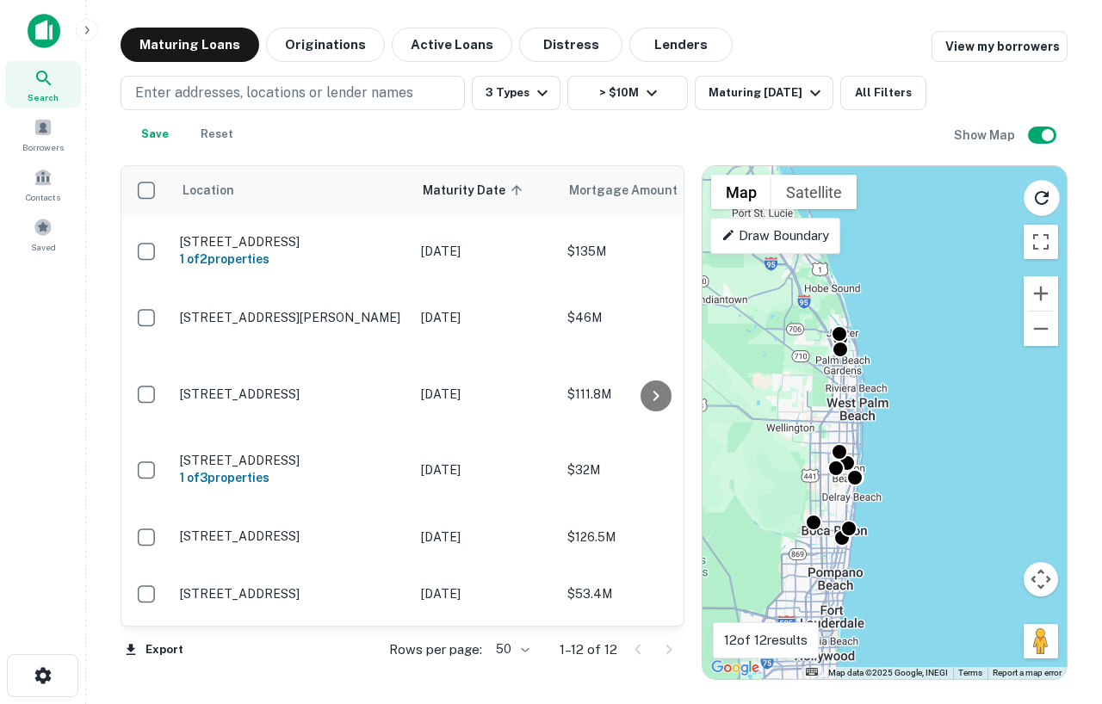
scroll to position [317, 0]
click at [539, 83] on icon "button" at bounding box center [542, 93] width 21 height 21
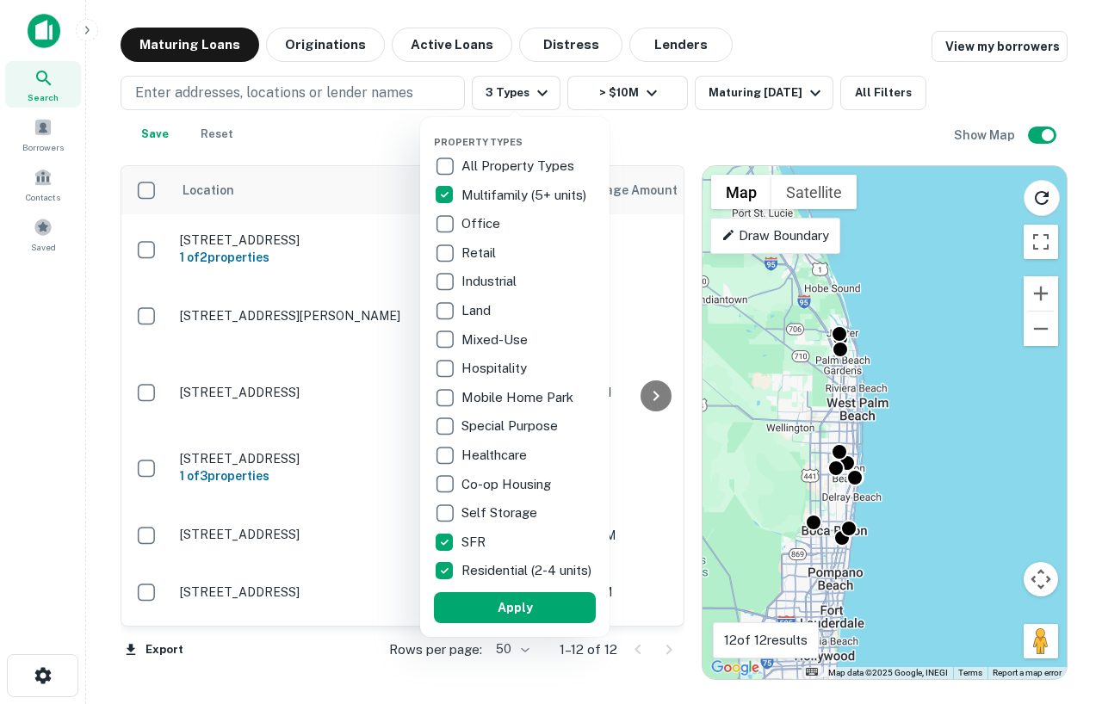
click at [473, 426] on p "Special Purpose" at bounding box center [511, 426] width 100 height 21
click at [510, 623] on button "Apply" at bounding box center [515, 607] width 162 height 31
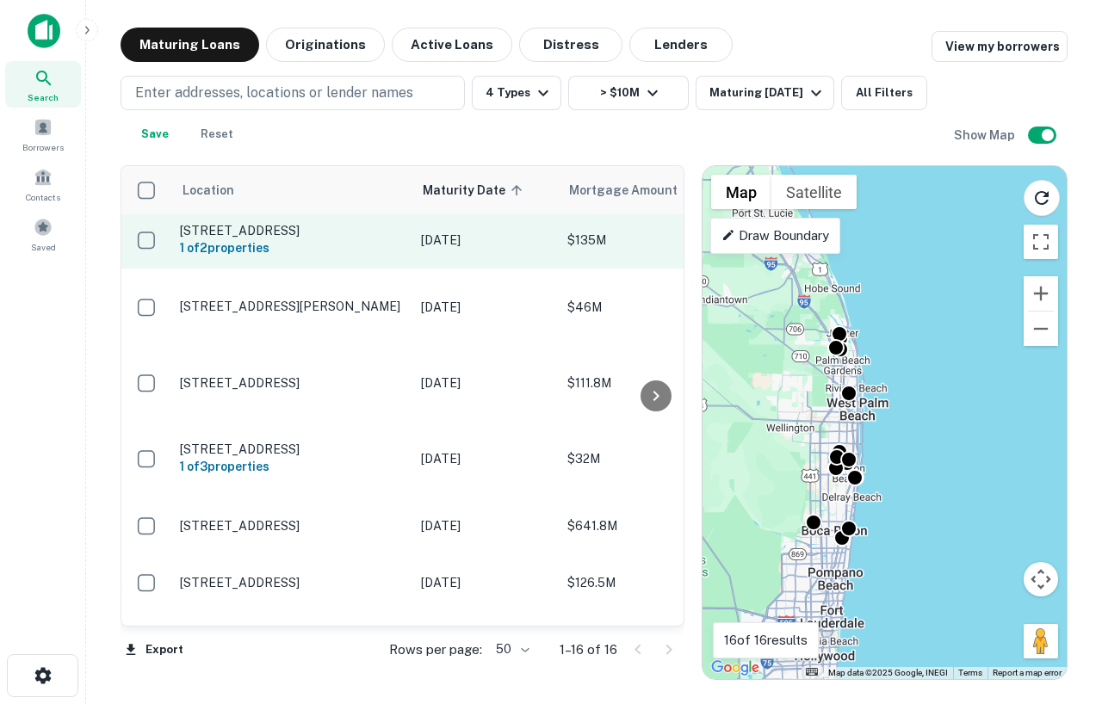
scroll to position [599, 0]
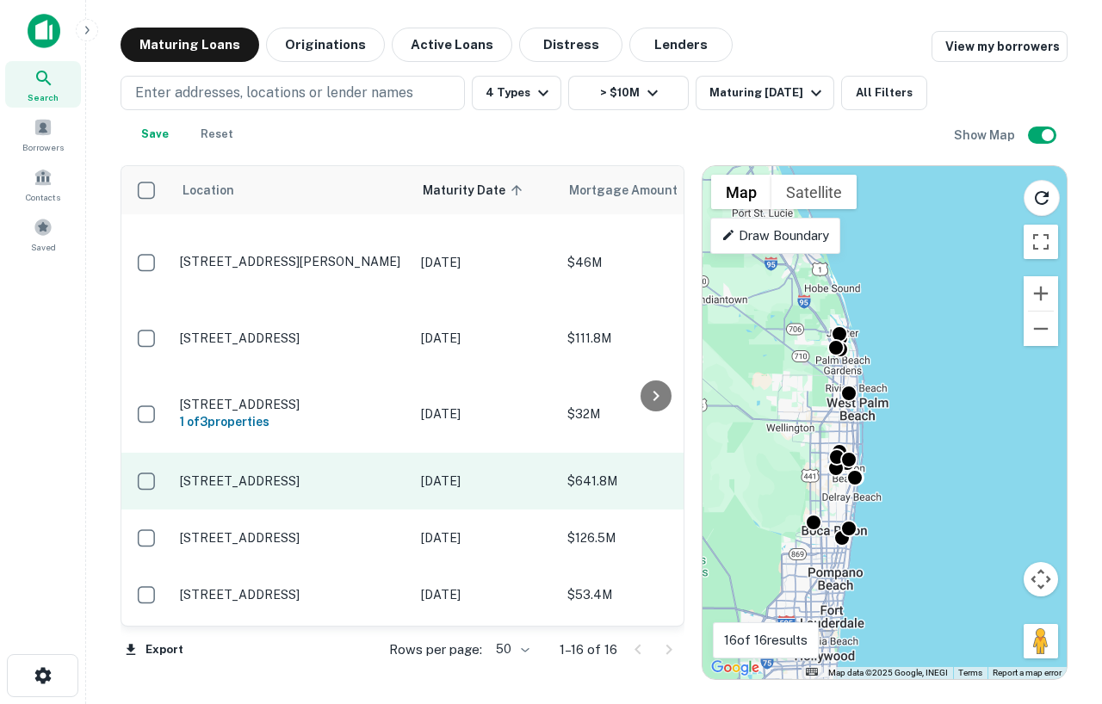
click at [325, 473] on p "4947 Le Chalet Blvd Boynton Beach, FL 33436" at bounding box center [292, 480] width 224 height 15
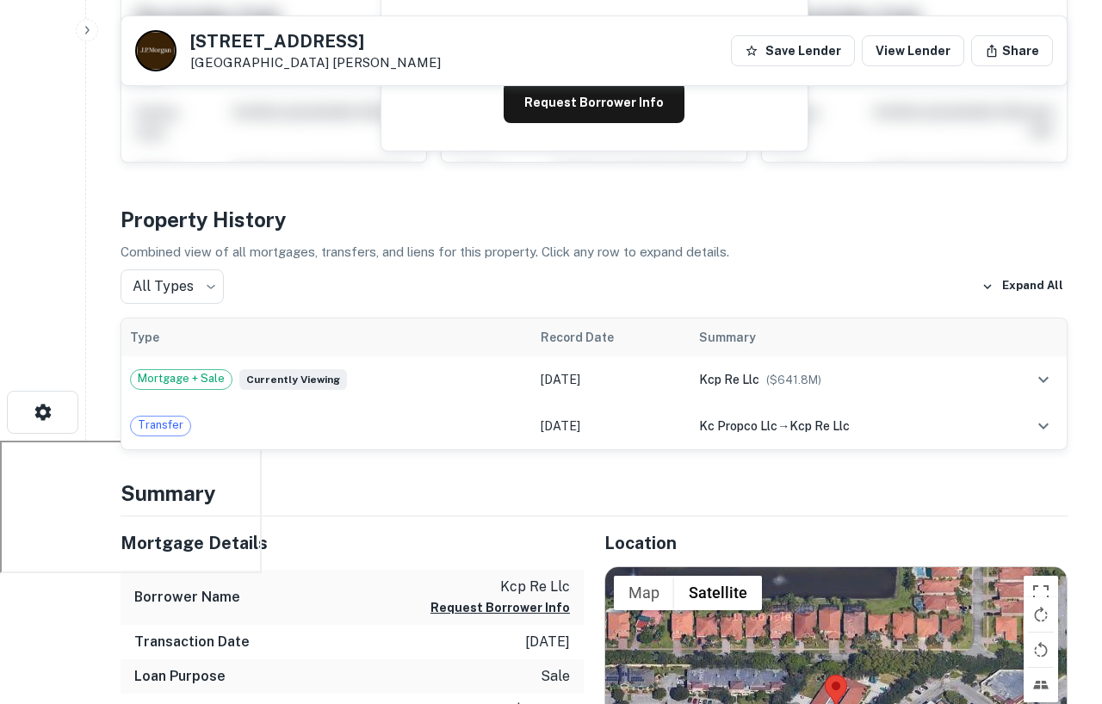
scroll to position [464, 0]
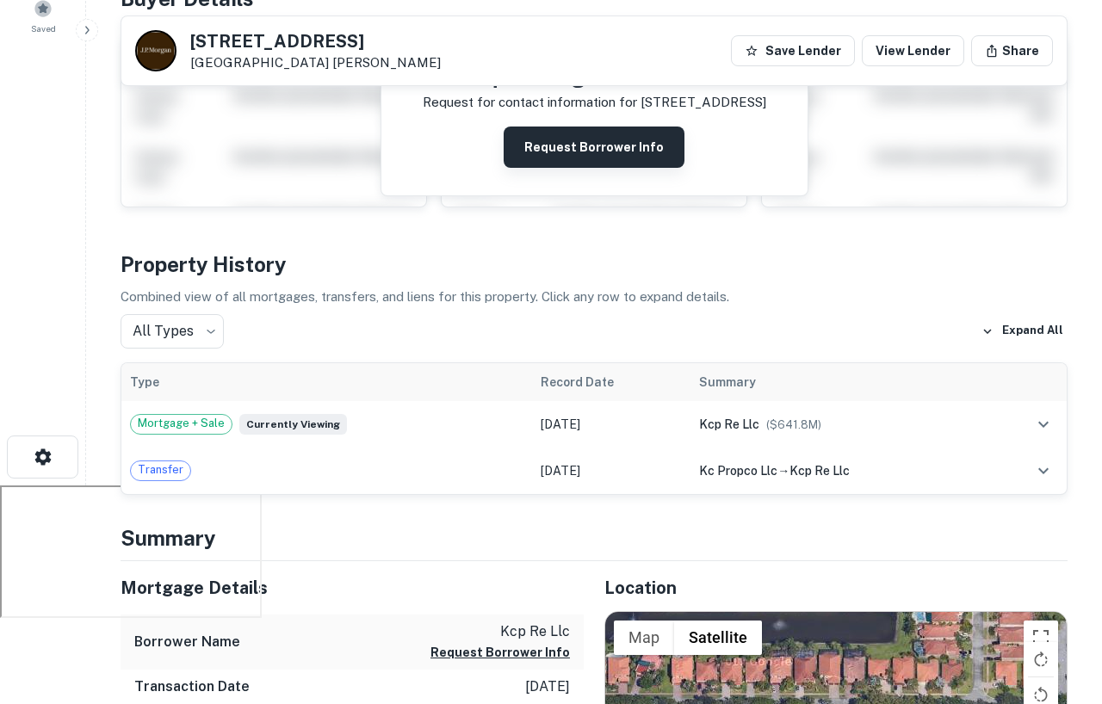
click at [558, 143] on button "Request Borrower Info" at bounding box center [594, 147] width 181 height 41
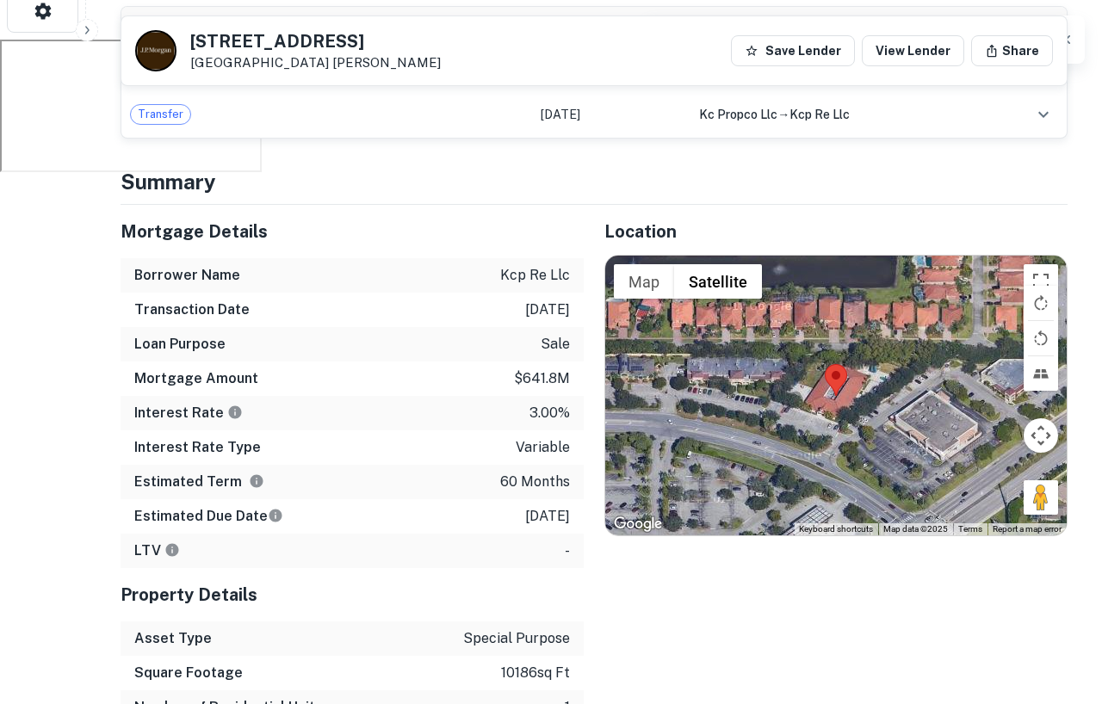
scroll to position [680, 0]
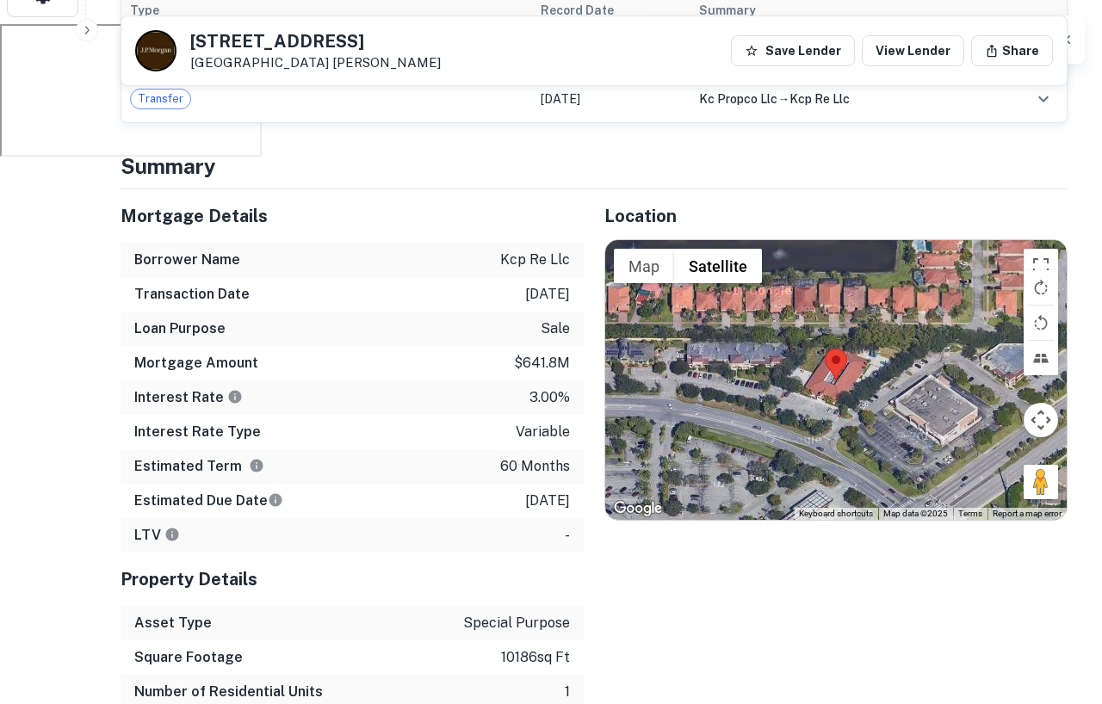
click at [812, 407] on div at bounding box center [835, 380] width 461 height 280
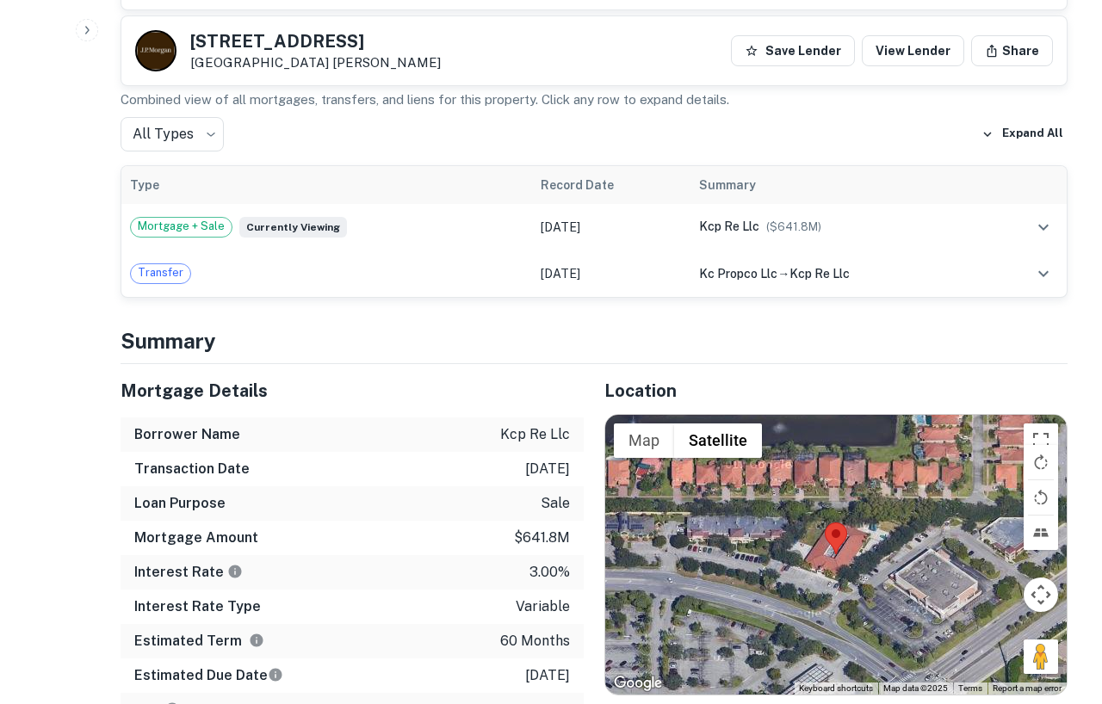
scroll to position [3138, 0]
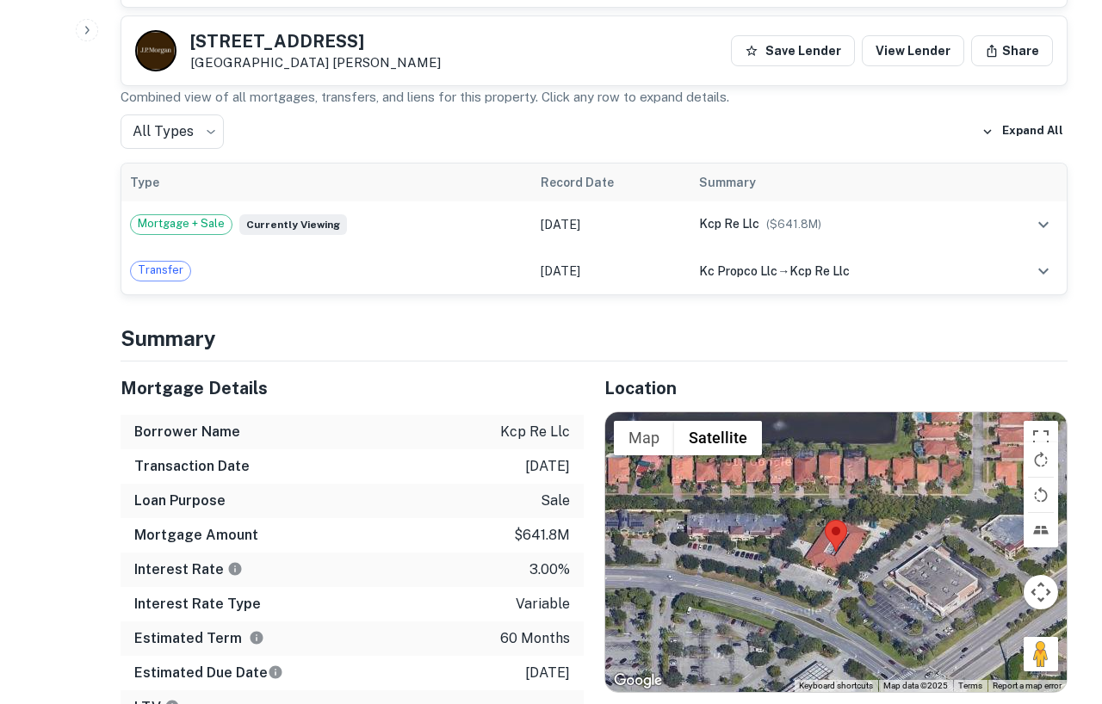
click at [1042, 575] on button "Map camera controls" at bounding box center [1040, 592] width 34 height 34
click at [838, 517] on div at bounding box center [835, 552] width 461 height 280
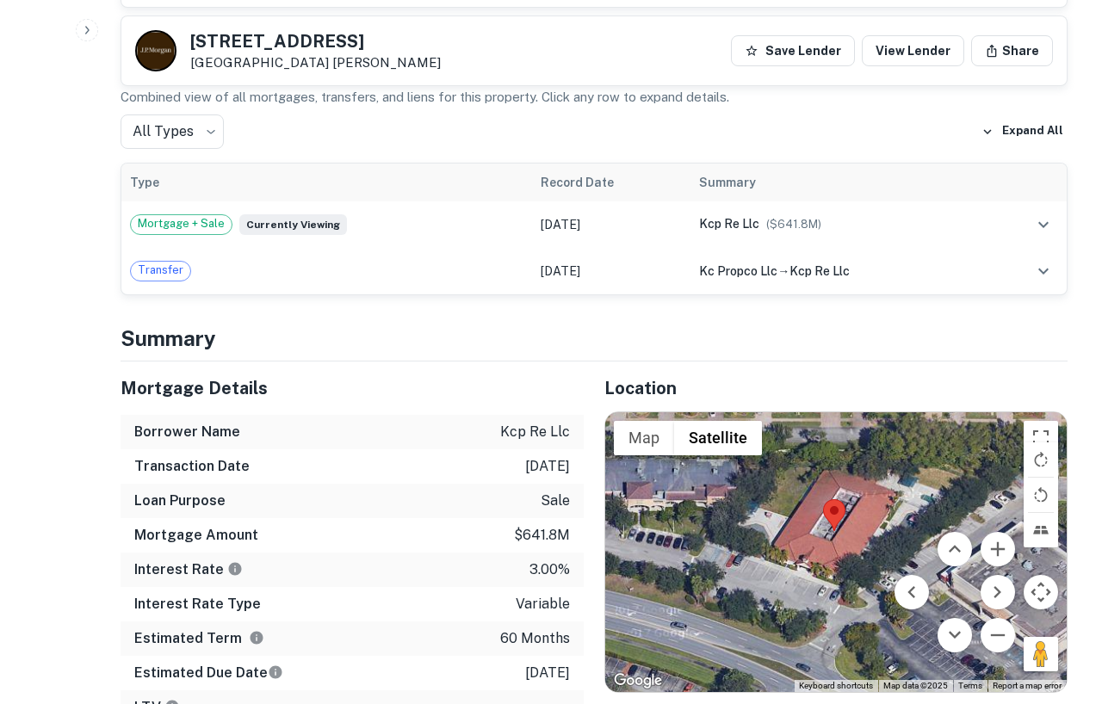
click at [836, 511] on div at bounding box center [835, 552] width 461 height 280
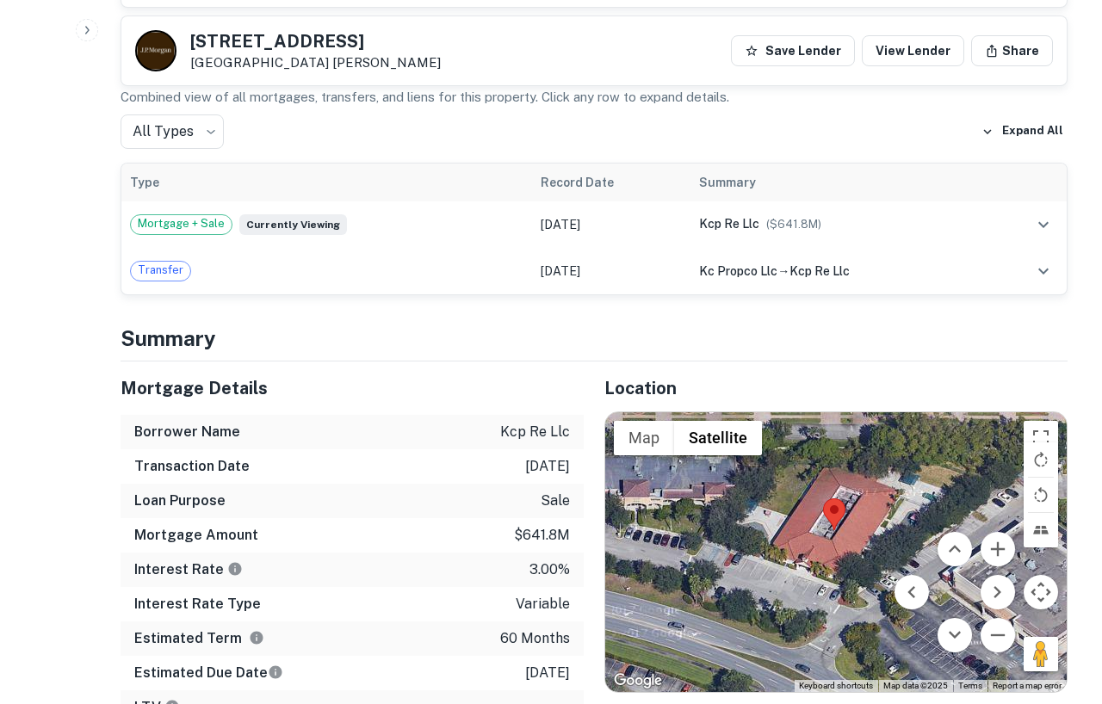
click at [836, 511] on div at bounding box center [835, 552] width 461 height 280
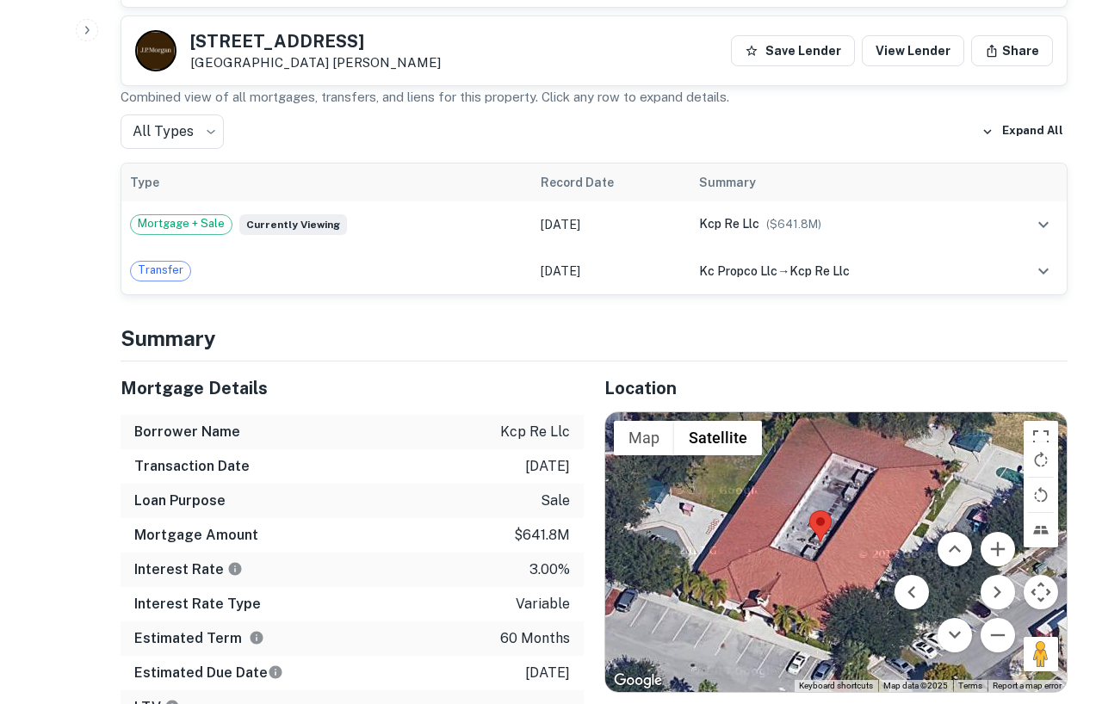
drag, startPoint x: 836, startPoint y: 511, endPoint x: 824, endPoint y: 561, distance: 51.4
click at [824, 561] on div at bounding box center [835, 552] width 461 height 280
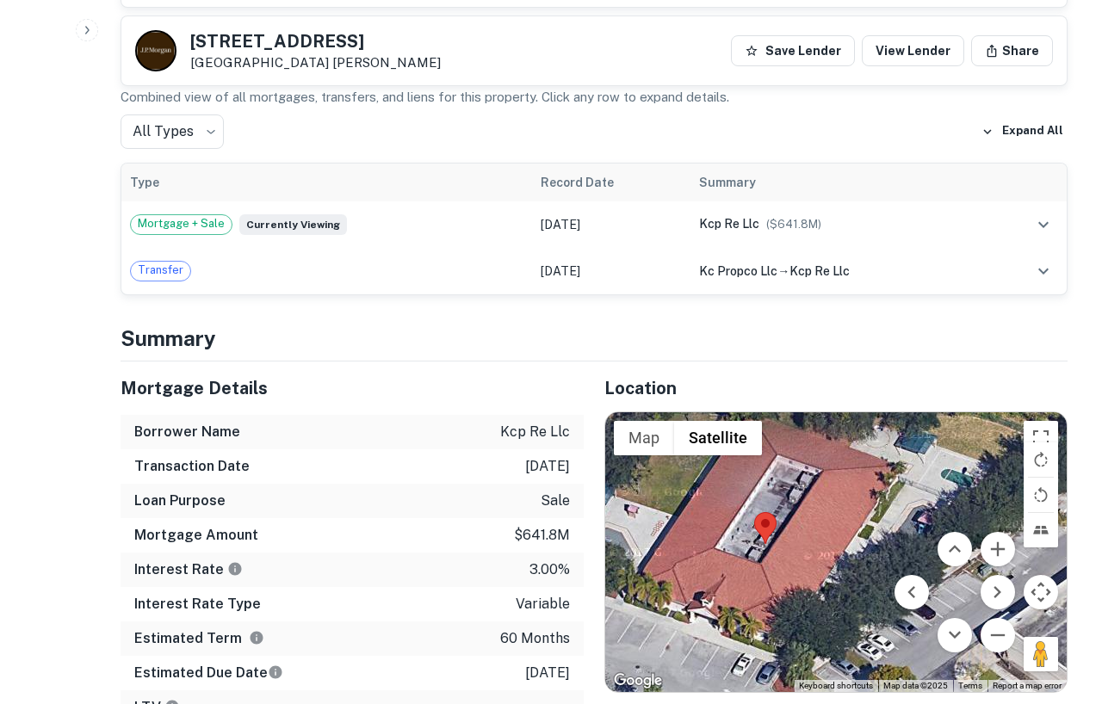
drag, startPoint x: 824, startPoint y: 561, endPoint x: 764, endPoint y: 563, distance: 59.4
click at [764, 563] on div at bounding box center [835, 552] width 461 height 280
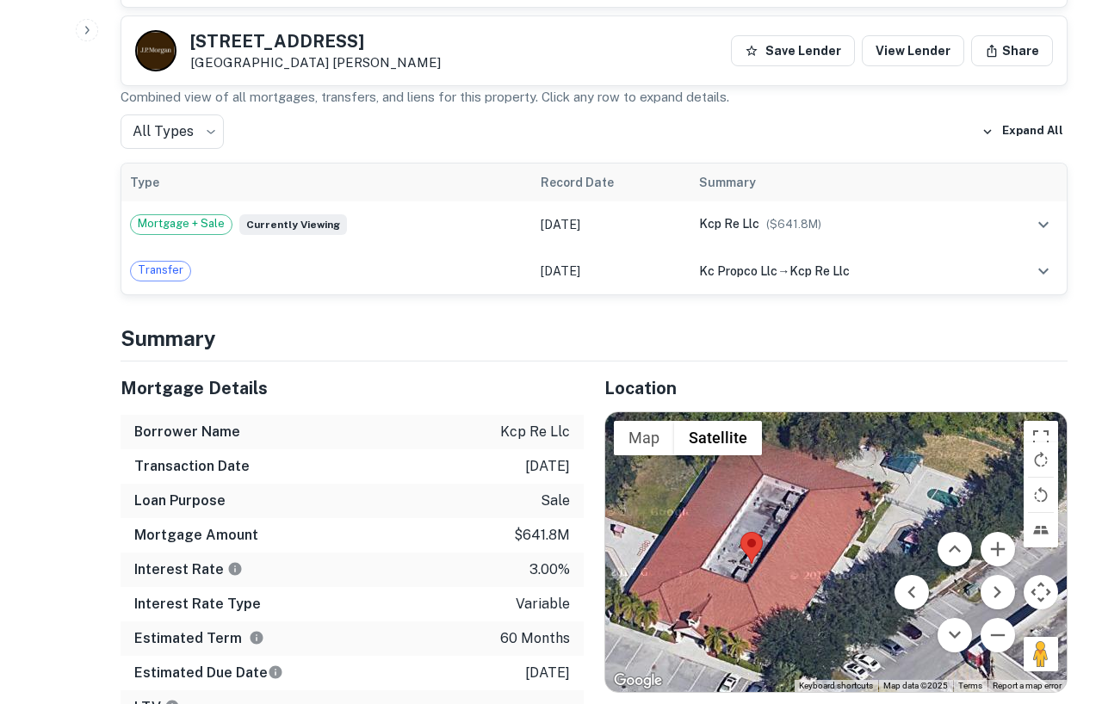
drag, startPoint x: 886, startPoint y: 438, endPoint x: 869, endPoint y: 457, distance: 25.0
click at [869, 459] on div at bounding box center [835, 552] width 461 height 280
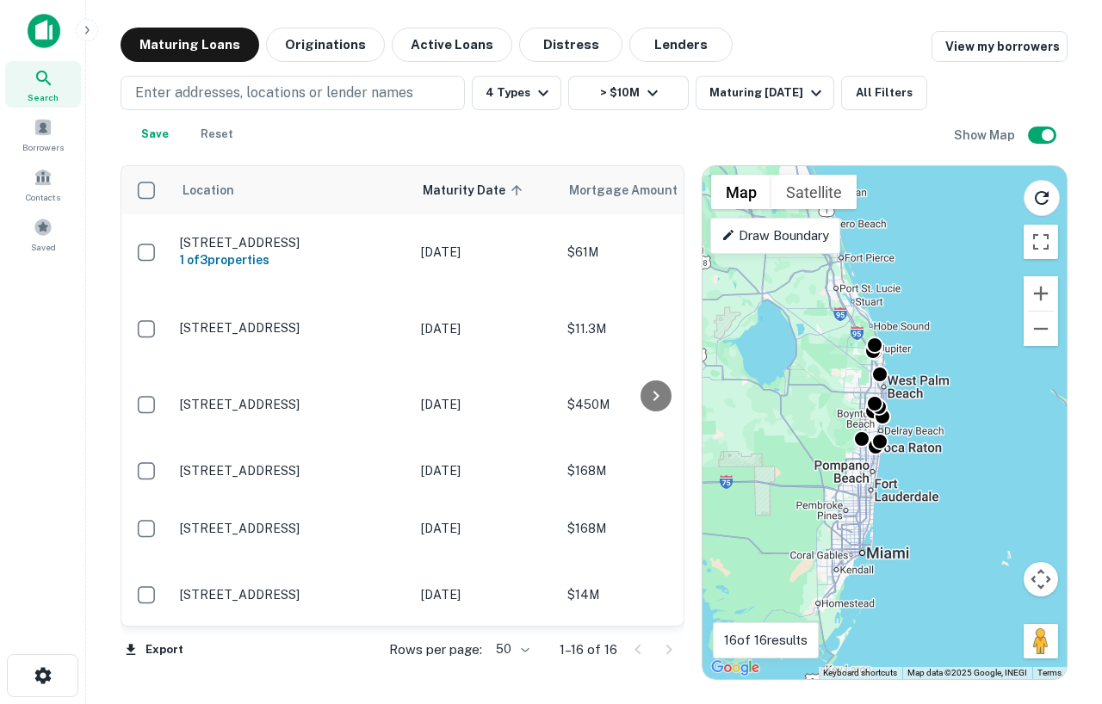
drag, startPoint x: 897, startPoint y: 390, endPoint x: 897, endPoint y: 424, distance: 34.4
click at [897, 424] on div "To activate drag with keyboard, press Alt + Enter. Once in keyboard drag state,…" at bounding box center [884, 422] width 364 height 513
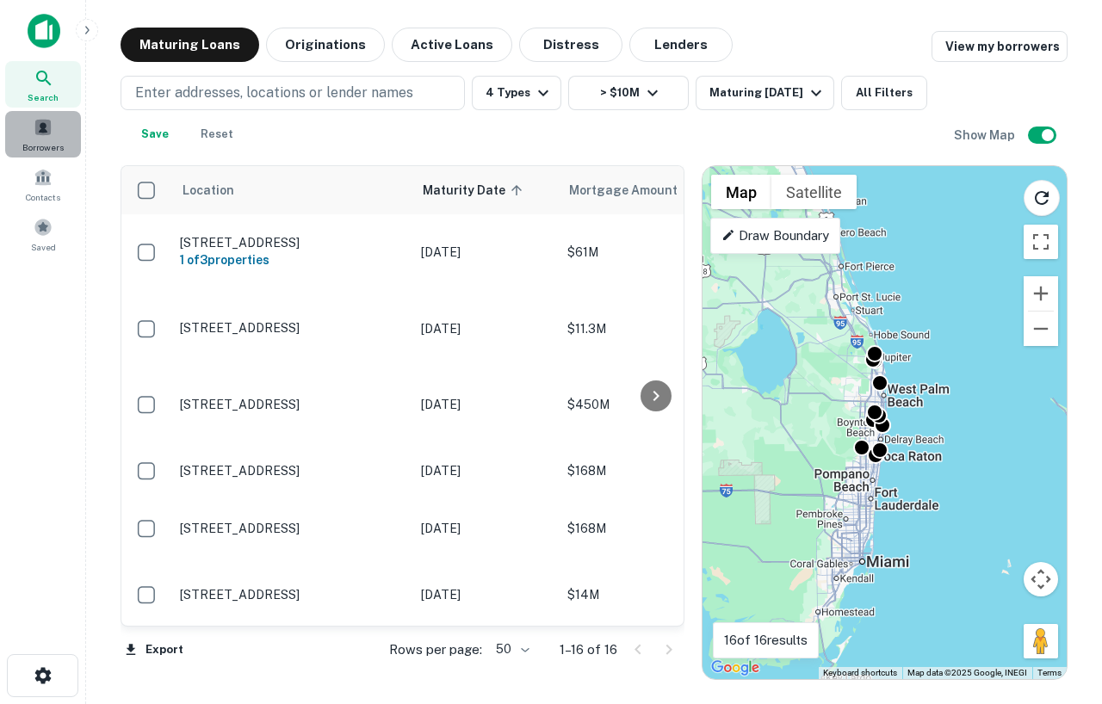
click at [57, 126] on div "Borrowers" at bounding box center [43, 134] width 76 height 46
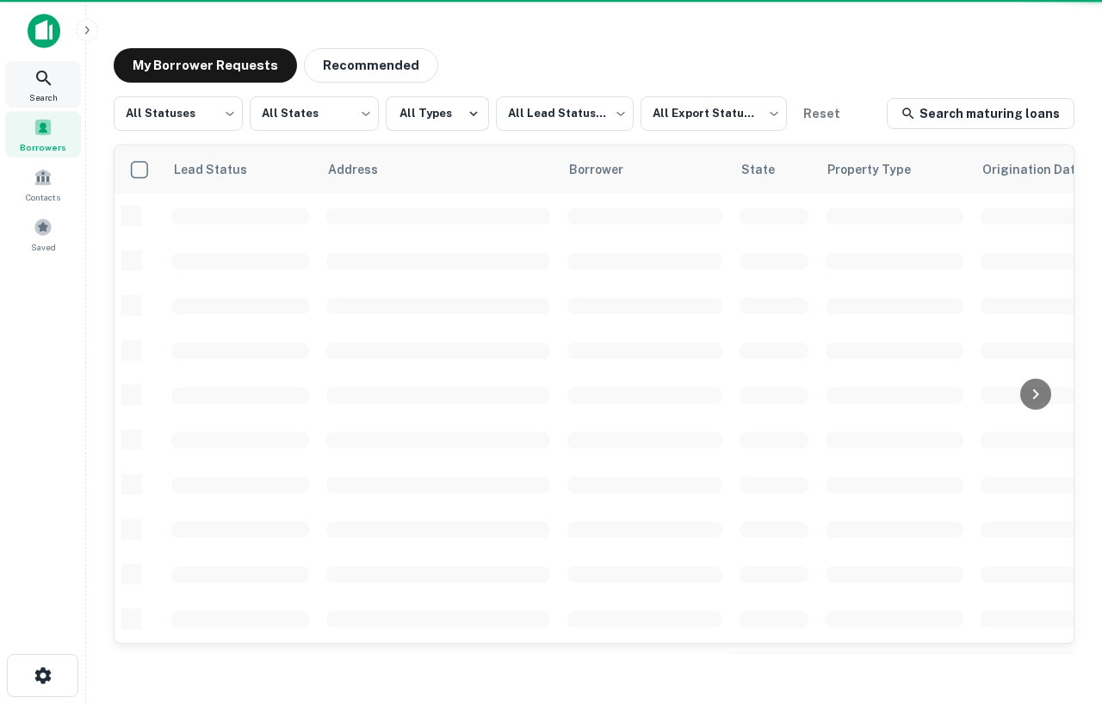
click at [52, 86] on icon at bounding box center [44, 78] width 21 height 21
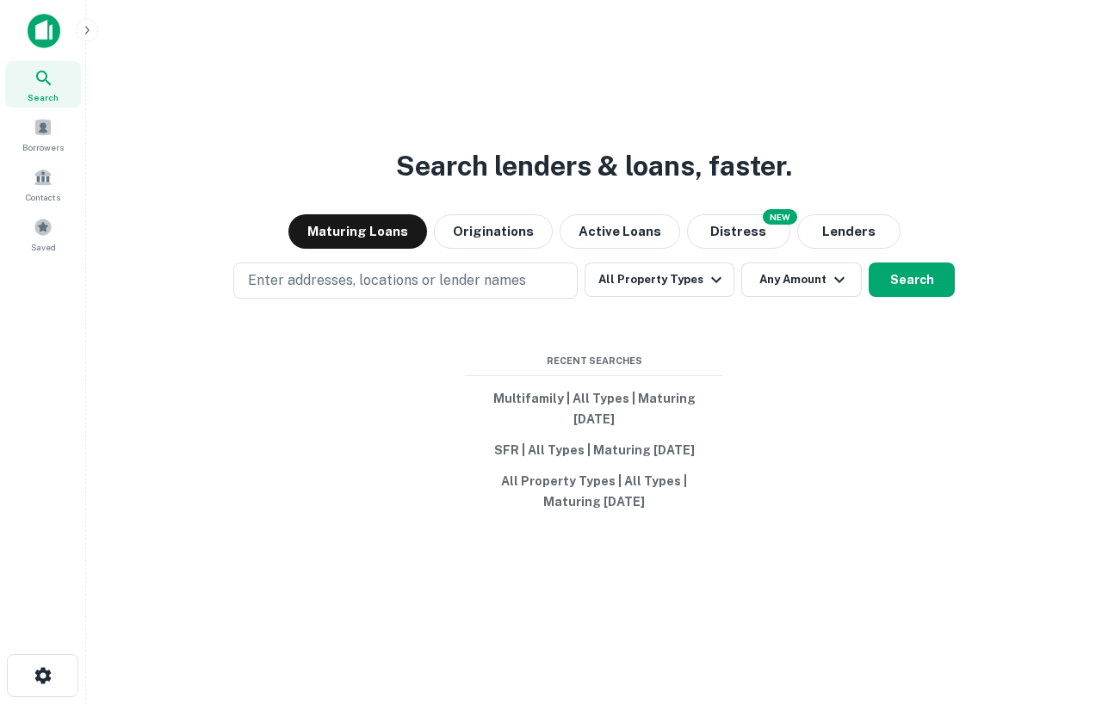
click at [745, 597] on div "Search lenders & loans, faster. Maturing Loans Originations Active Loans NEW Di…" at bounding box center [594, 393] width 988 height 704
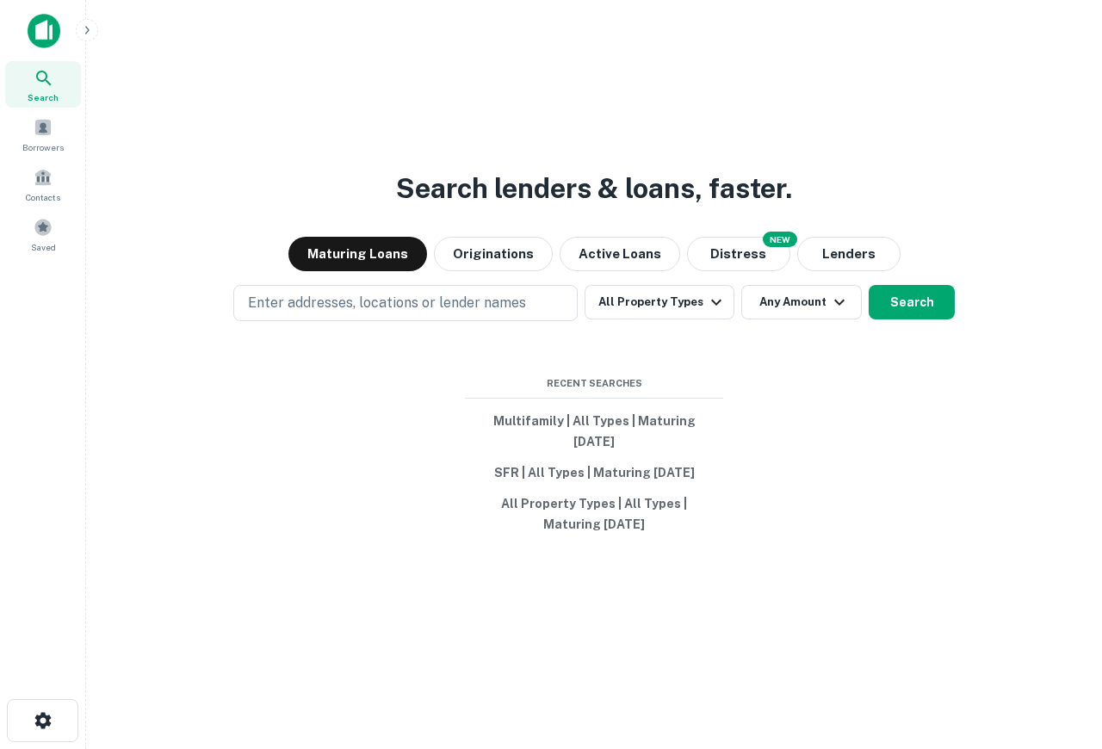
click at [841, 114] on div "Search lenders & loans, faster. Maturing Loans Originations Active Loans NEW Di…" at bounding box center [594, 415] width 988 height 749
click at [90, 39] on button "button" at bounding box center [87, 30] width 22 height 22
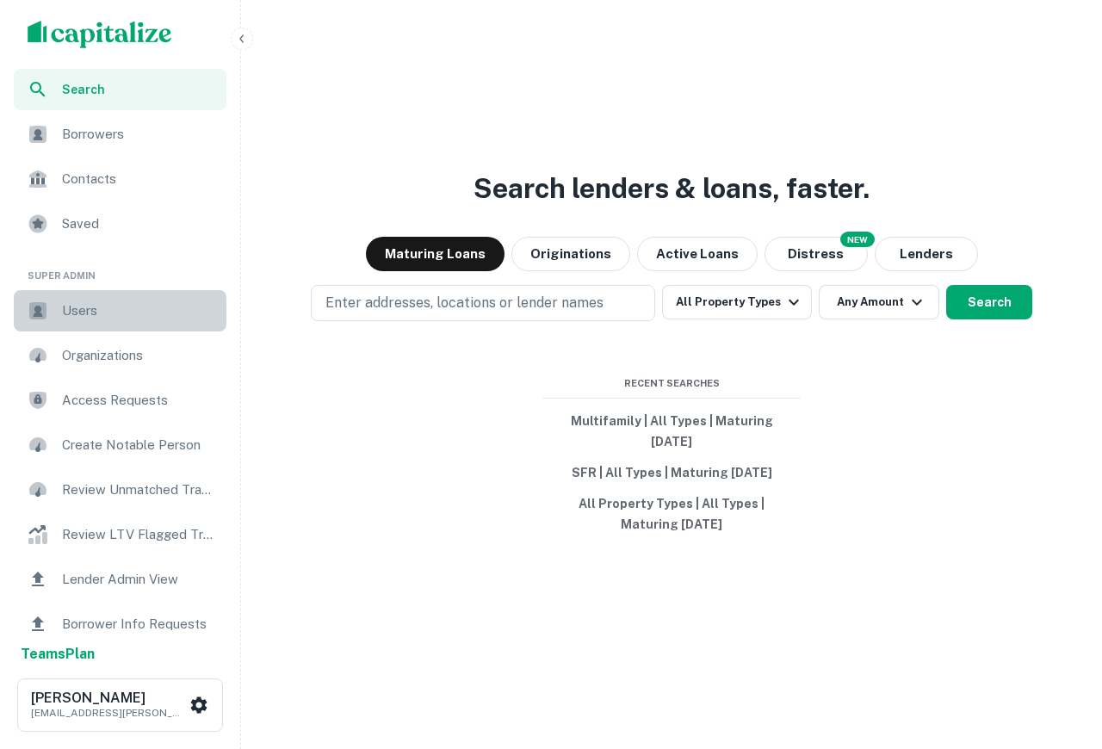
click at [90, 314] on span "Users" at bounding box center [139, 310] width 154 height 21
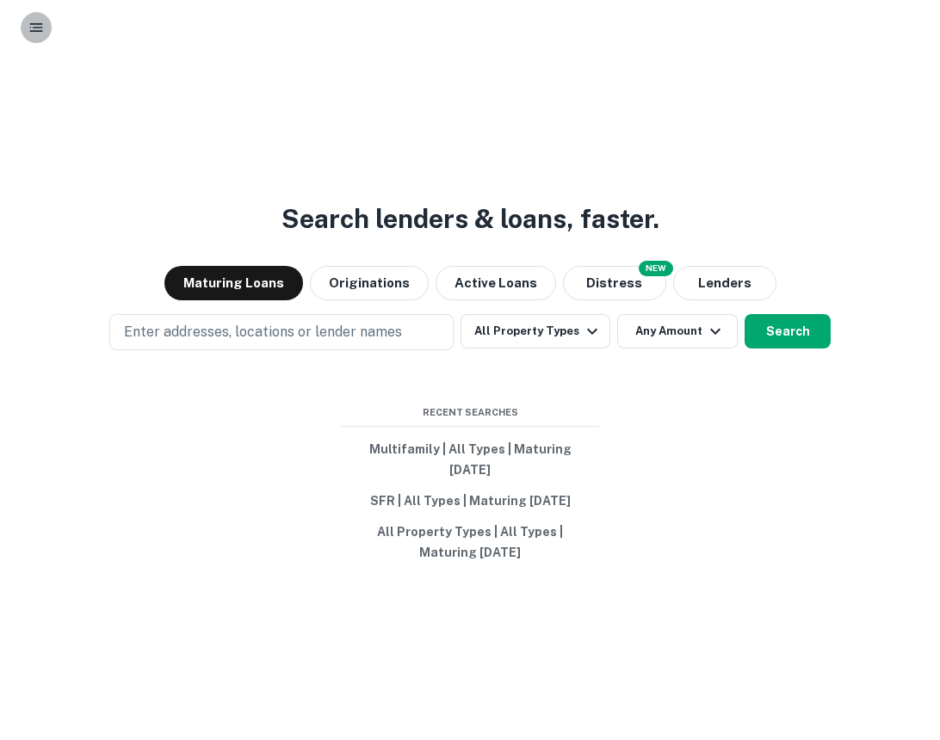
click at [37, 28] on rect "button" at bounding box center [38, 28] width 10 height 2
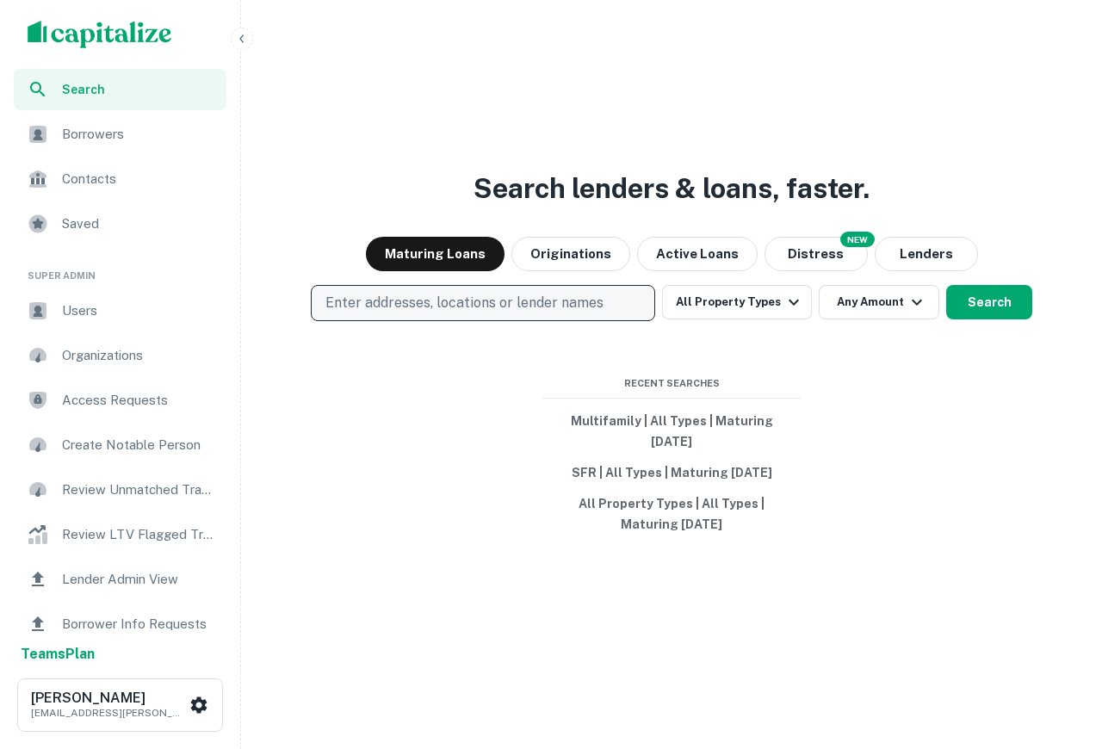
click at [422, 313] on p "Enter addresses, locations or lender names" at bounding box center [464, 303] width 278 height 21
type input "*****"
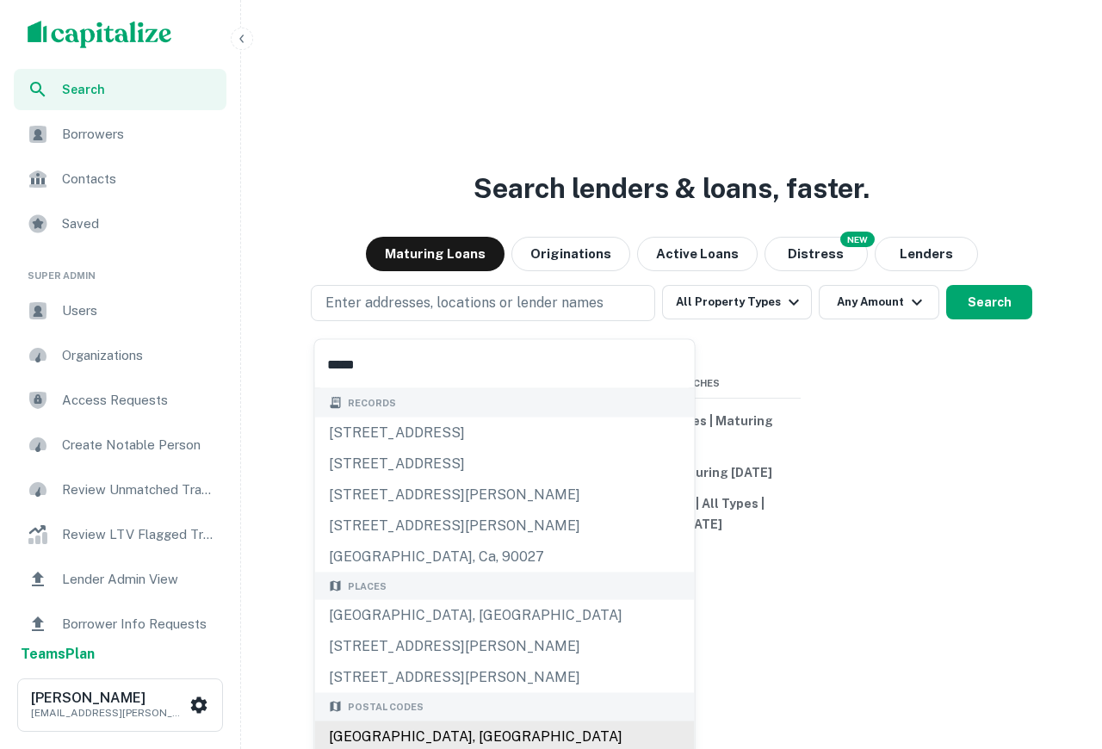
click at [504, 731] on div "Los Angeles, CA 90027, USA" at bounding box center [505, 735] width 380 height 31
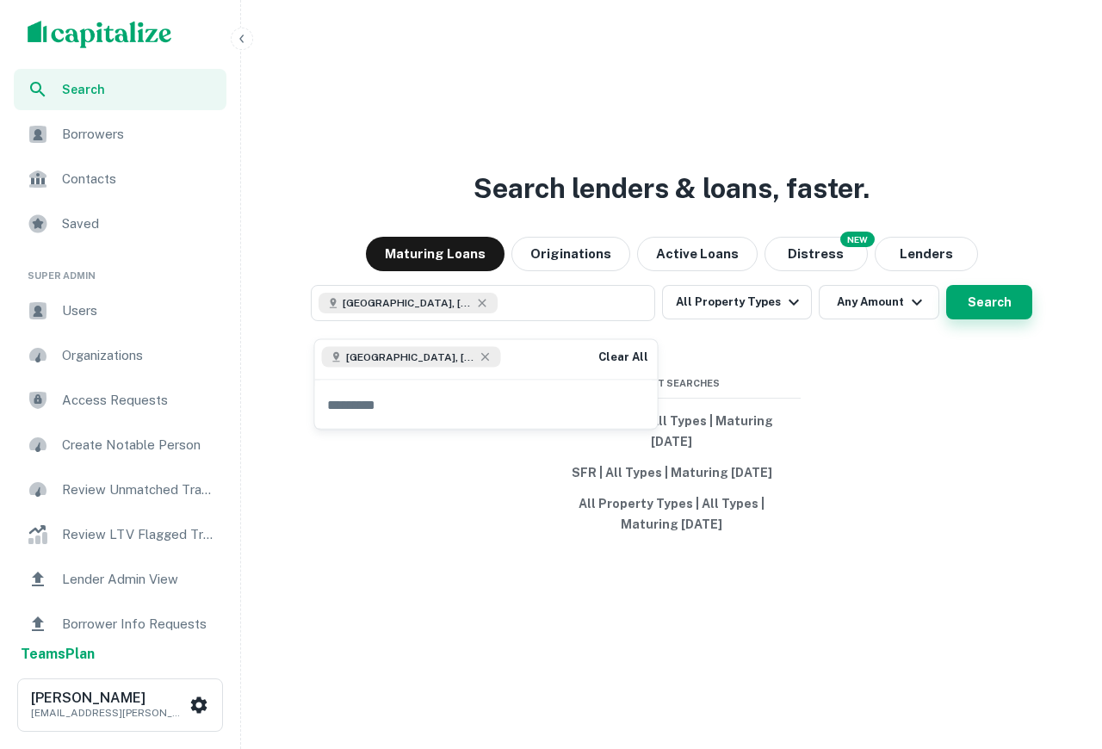
click at [968, 319] on button "Search" at bounding box center [989, 302] width 86 height 34
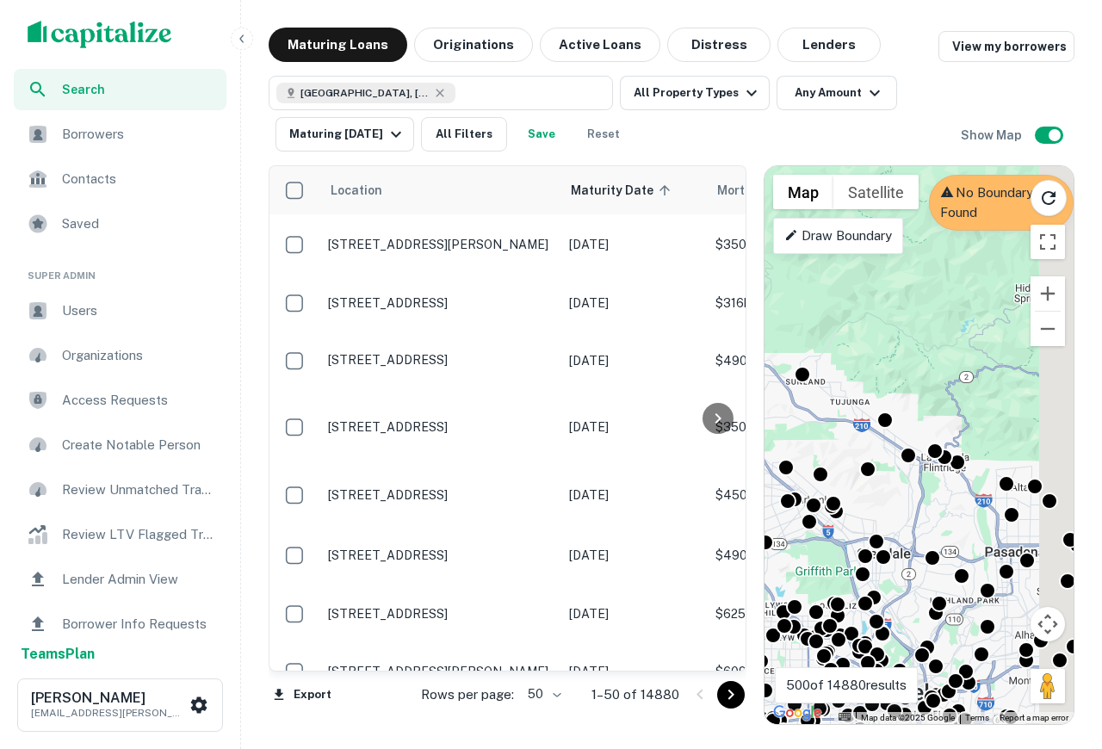
drag, startPoint x: 931, startPoint y: 372, endPoint x: 824, endPoint y: 220, distance: 186.5
click at [824, 220] on div "To activate drag with keyboard, press Alt + Enter. Once in keyboard drag state,…" at bounding box center [918, 445] width 309 height 558
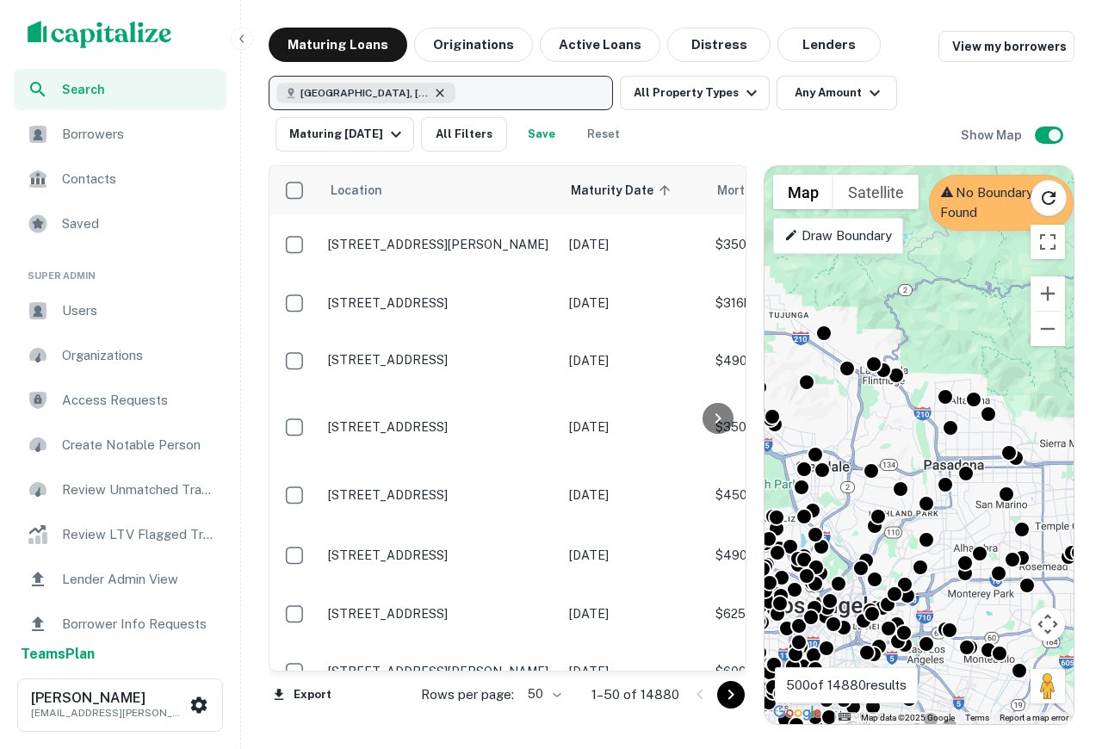
click at [443, 93] on icon "button" at bounding box center [440, 93] width 14 height 14
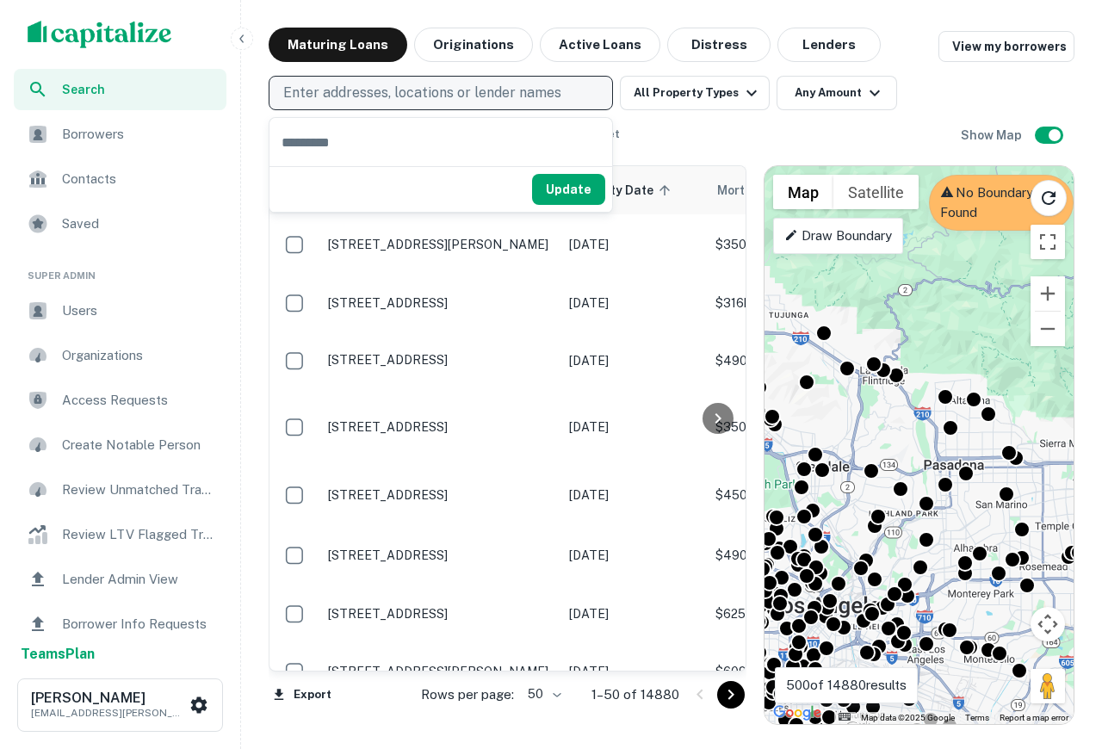
click at [474, 100] on p "Enter addresses, locations or lender names" at bounding box center [422, 93] width 278 height 21
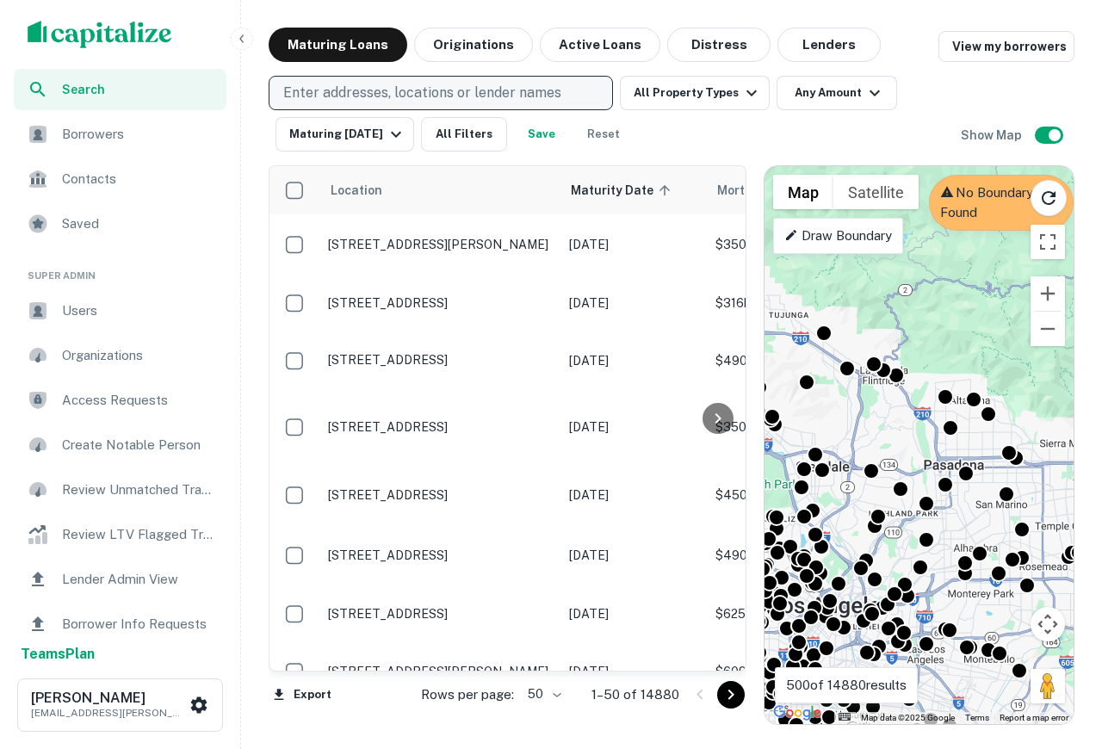
click at [474, 100] on p "Enter addresses, locations or lender names" at bounding box center [422, 93] width 278 height 21
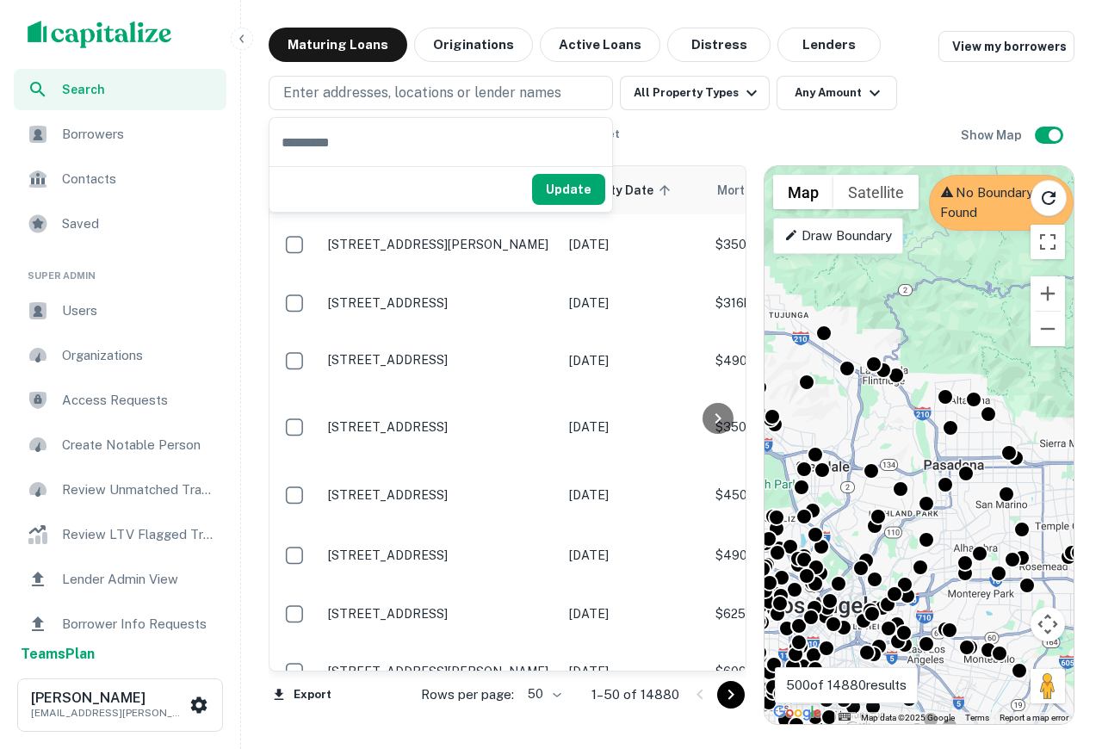
click at [470, 53] on button "Originations" at bounding box center [473, 45] width 119 height 34
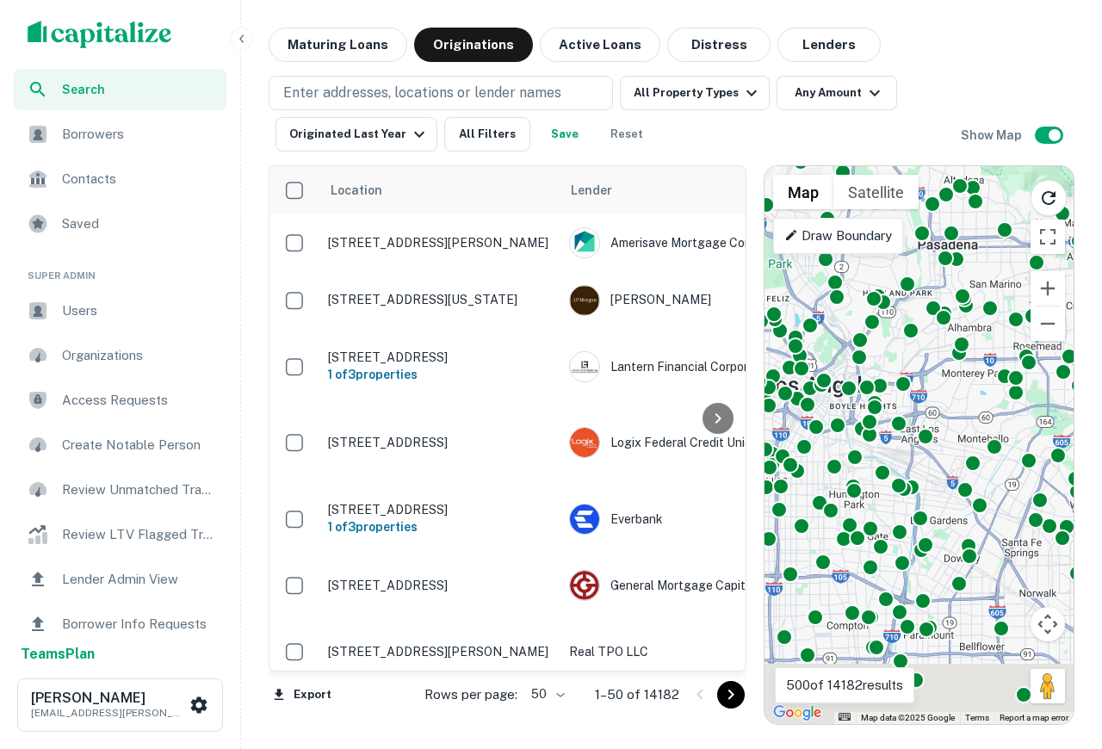
drag, startPoint x: 884, startPoint y: 454, endPoint x: 878, endPoint y: 232, distance: 221.3
click at [878, 232] on div "To activate drag with keyboard, press Alt + Enter. Once in keyboard drag state,…" at bounding box center [918, 445] width 309 height 558
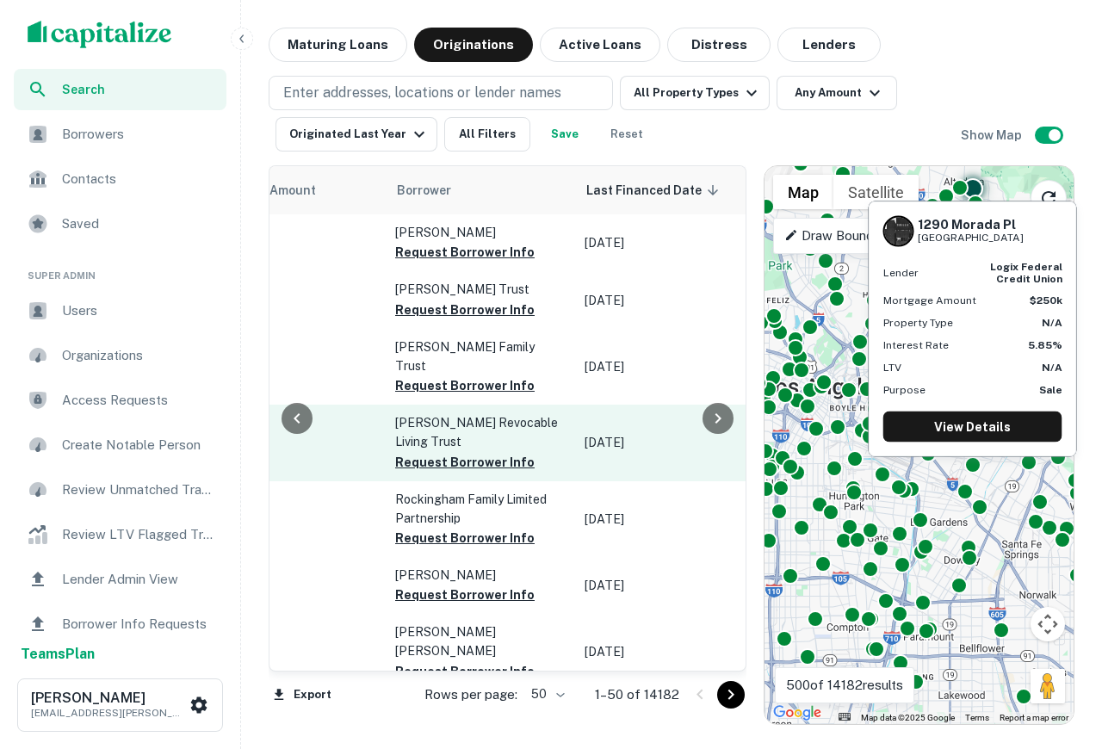
scroll to position [0, 913]
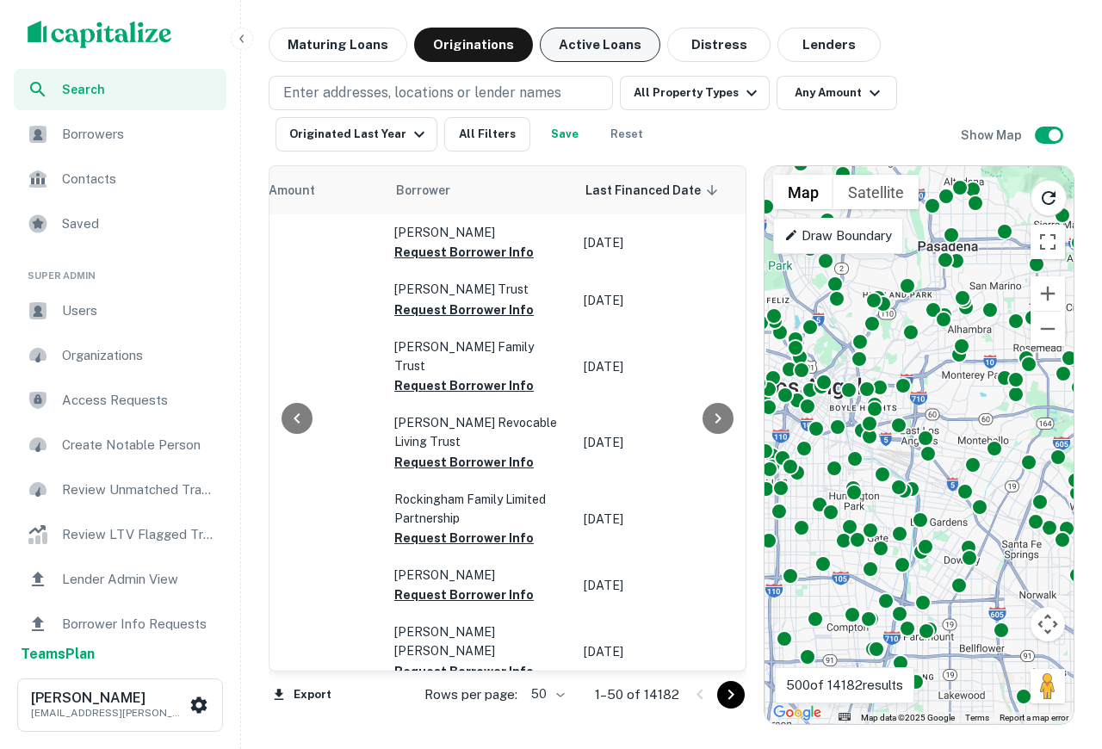
click at [620, 50] on button "Active Loans" at bounding box center [600, 45] width 121 height 34
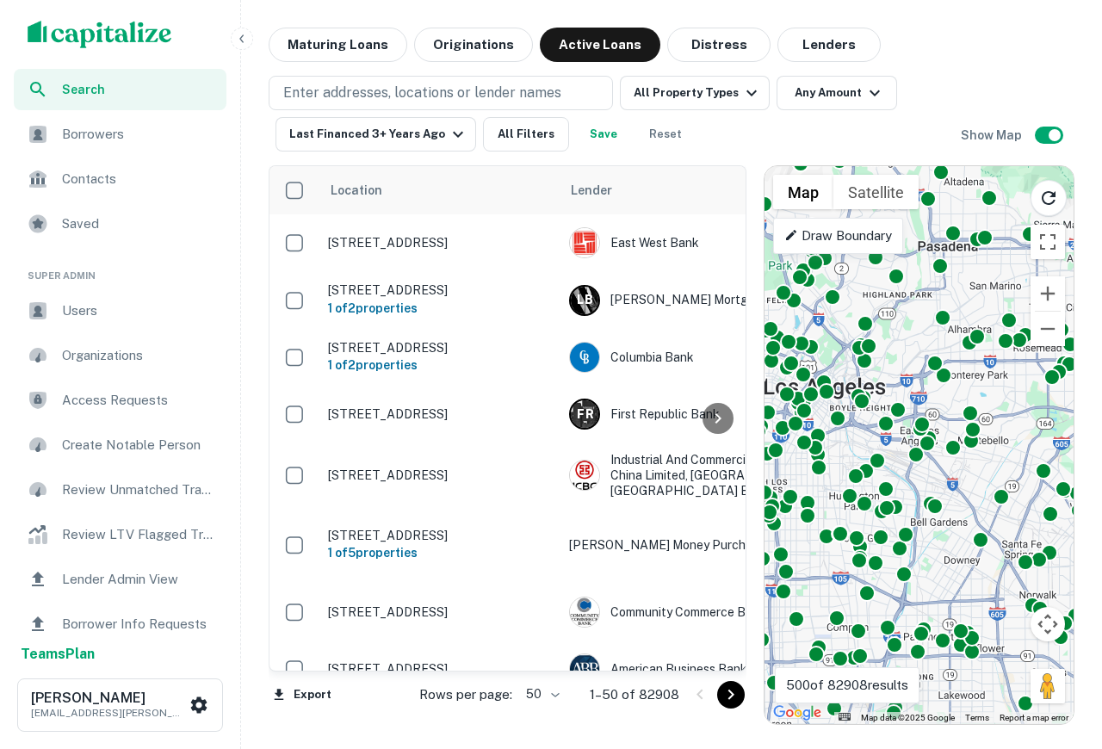
click at [108, 90] on span "Search" at bounding box center [139, 89] width 154 height 19
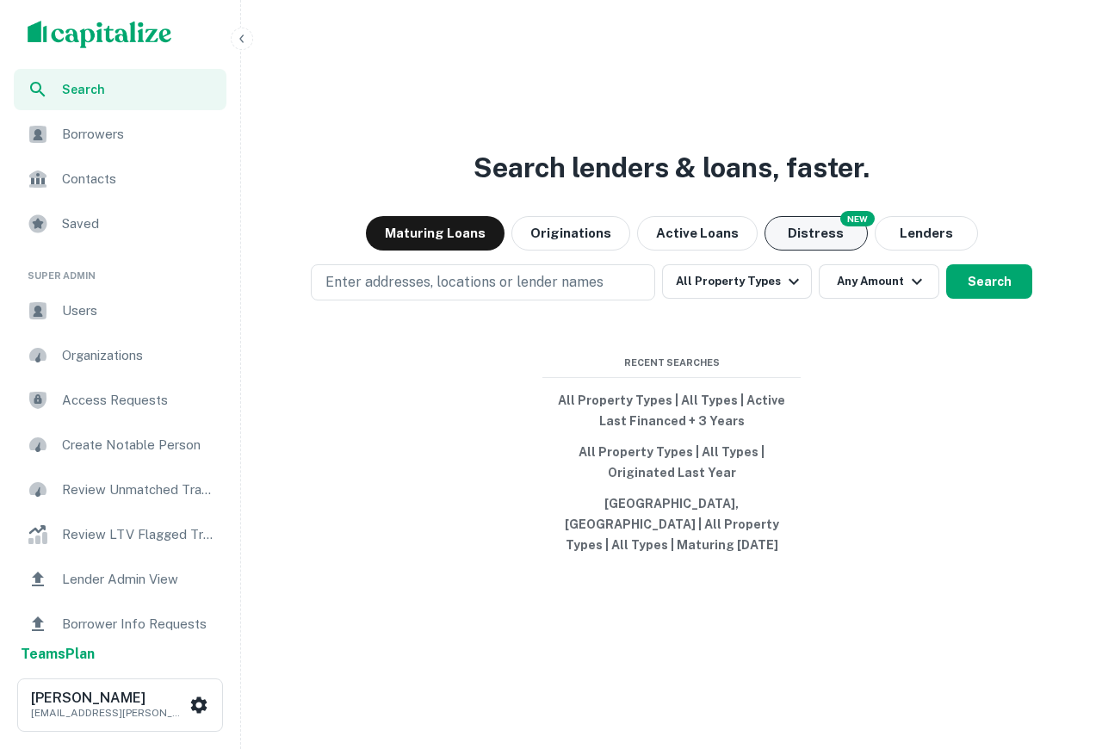
click at [816, 250] on button "Distress" at bounding box center [815, 233] width 103 height 34
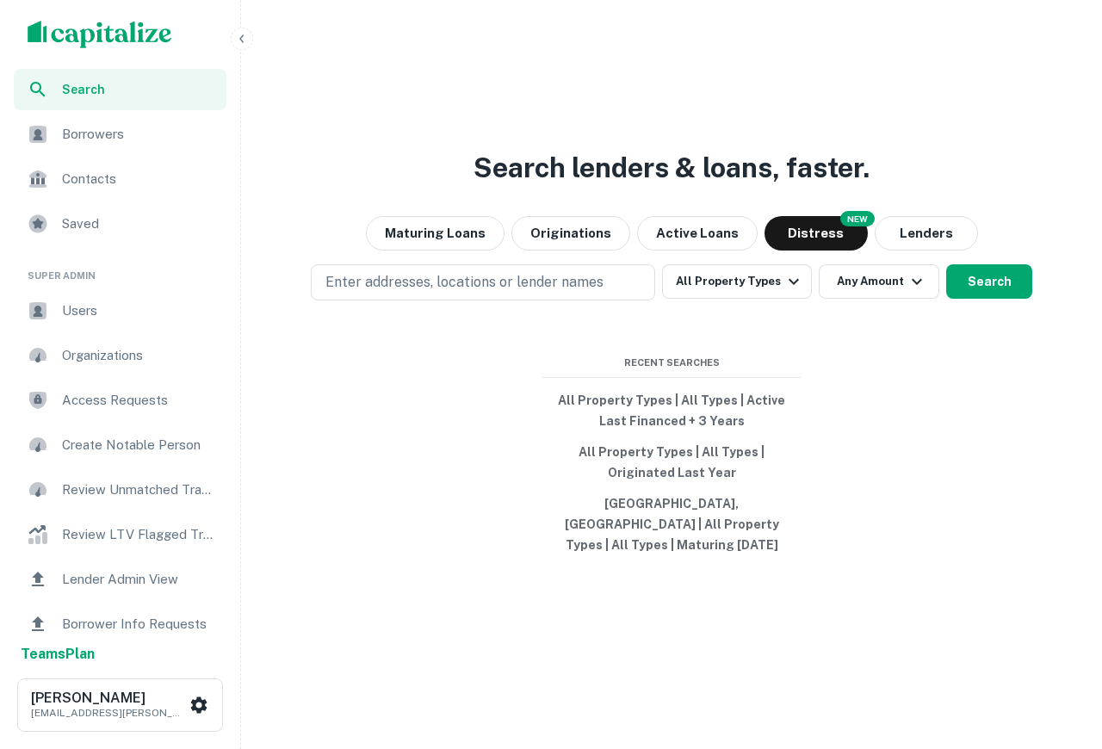
click at [371, 232] on div "Maturing Loans Originations Active Loans NEW Distress Lenders" at bounding box center [671, 233] width 847 height 34
click at [447, 250] on button "Maturing Loans" at bounding box center [435, 233] width 139 height 34
